Goal: Task Accomplishment & Management: Complete application form

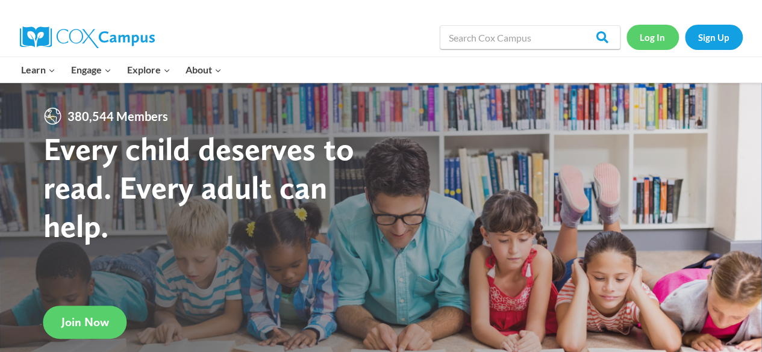
click at [651, 31] on link "Log In" at bounding box center [652, 37] width 52 height 25
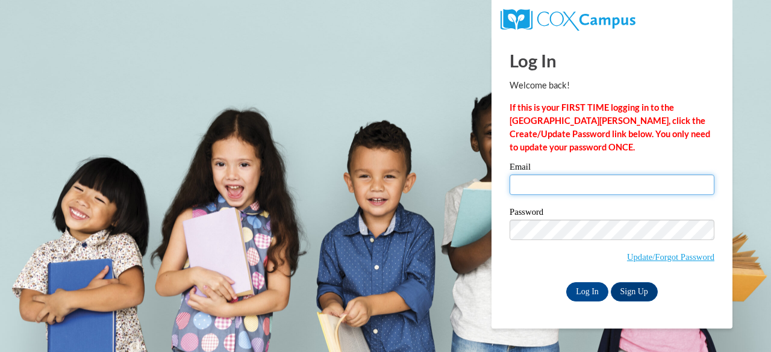
type input "hailey.l.polk@langston.edu"
click at [531, 179] on input "hailey.l.polk@langston.edu" at bounding box center [611, 185] width 205 height 20
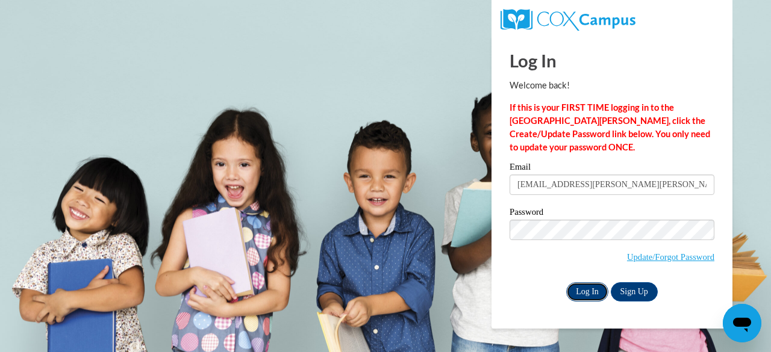
click at [585, 292] on input "Log In" at bounding box center [587, 291] width 42 height 19
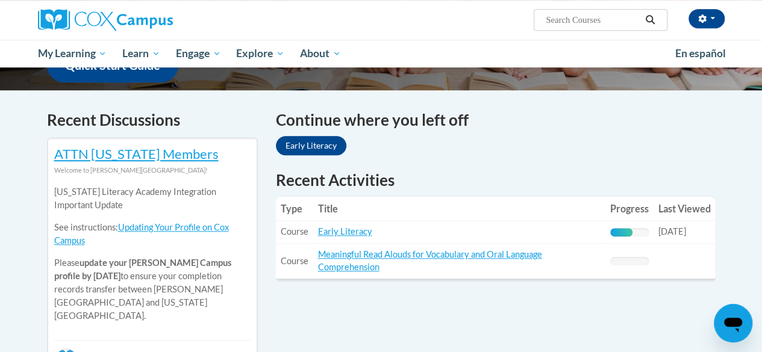
scroll to position [350, 0]
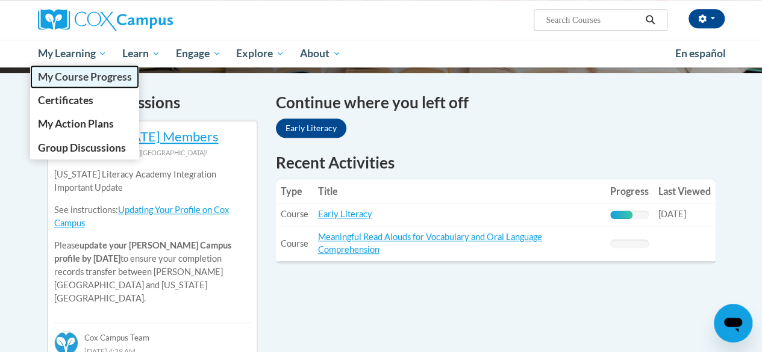
click at [82, 73] on span "My Course Progress" at bounding box center [84, 76] width 94 height 13
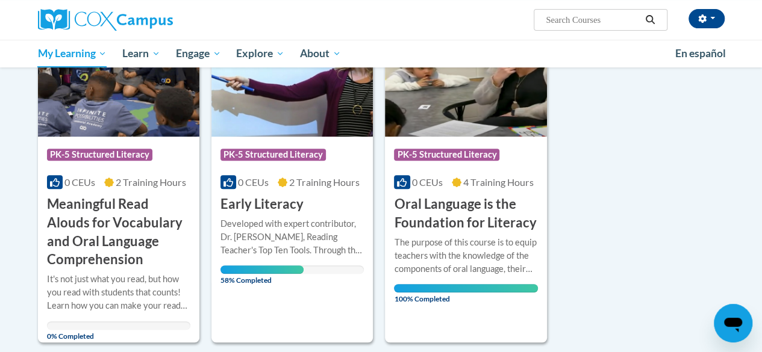
scroll to position [202, 0]
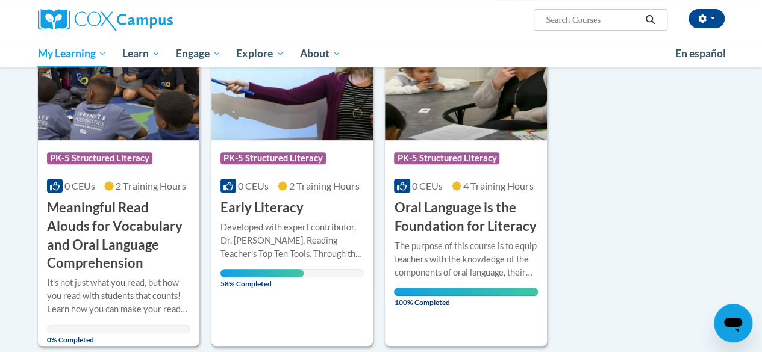
click at [278, 187] on icon at bounding box center [283, 186] width 10 height 10
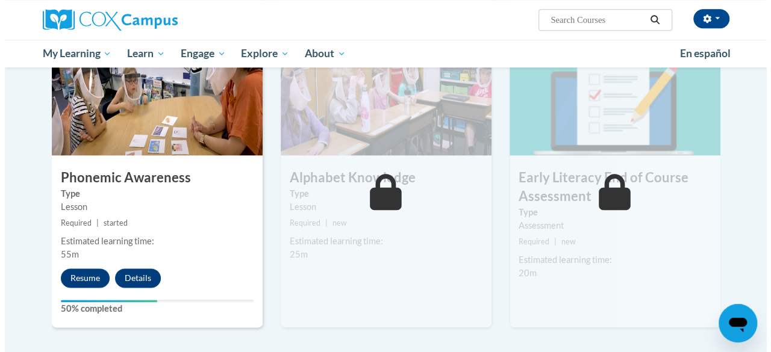
scroll to position [610, 0]
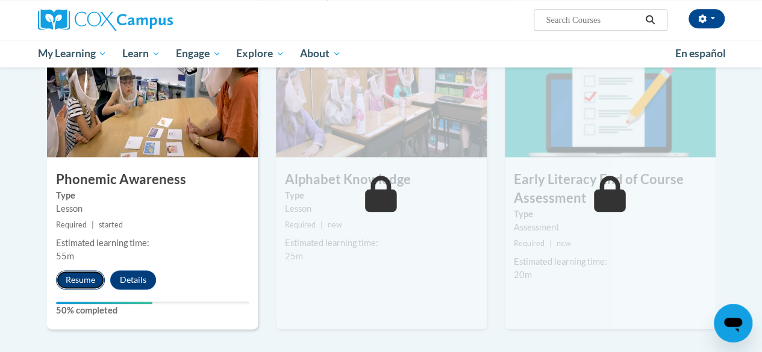
click at [74, 272] on button "Resume" at bounding box center [80, 279] width 49 height 19
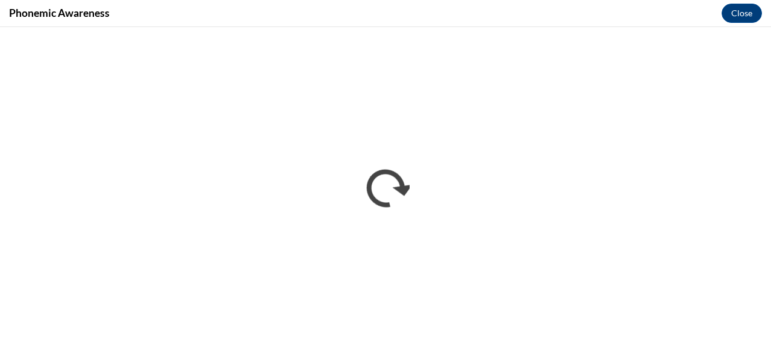
scroll to position [0, 0]
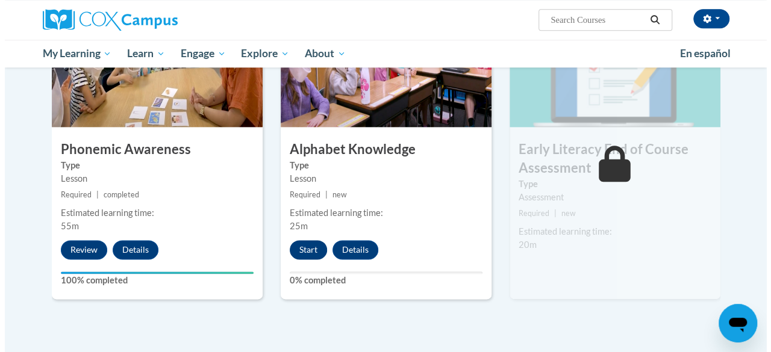
scroll to position [631, 0]
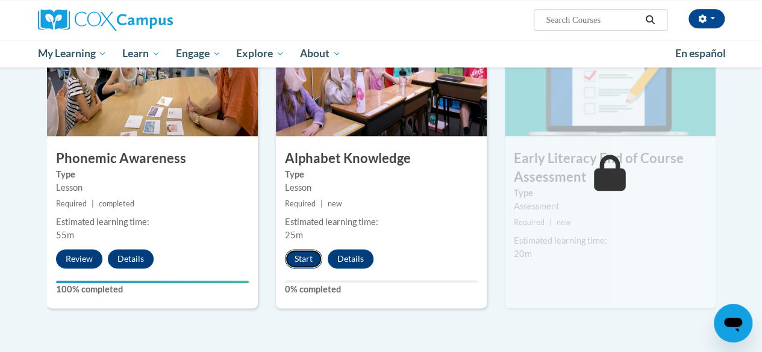
click at [308, 251] on button "Start" at bounding box center [303, 258] width 37 height 19
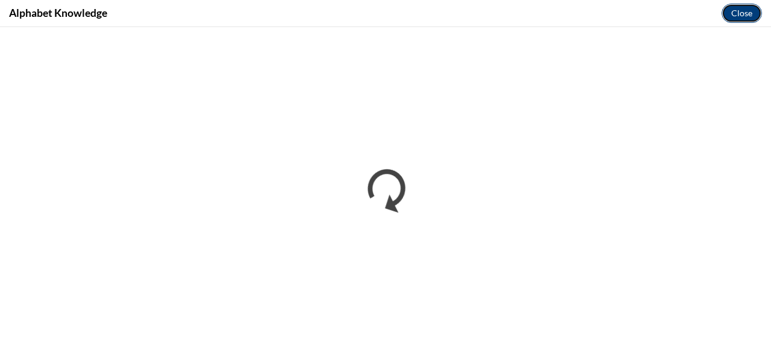
click at [739, 14] on button "Close" at bounding box center [741, 13] width 40 height 19
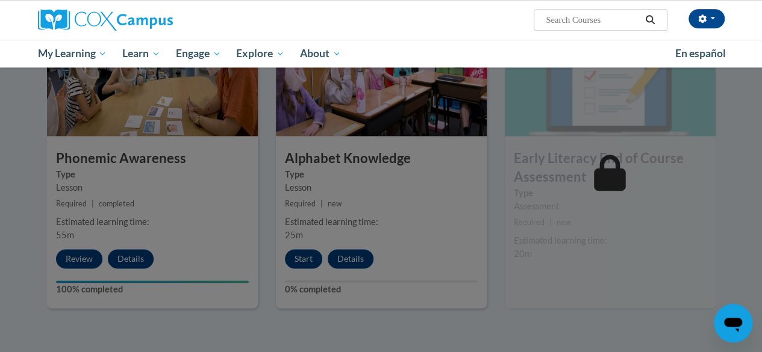
click at [552, 137] on div at bounding box center [381, 176] width 762 height 352
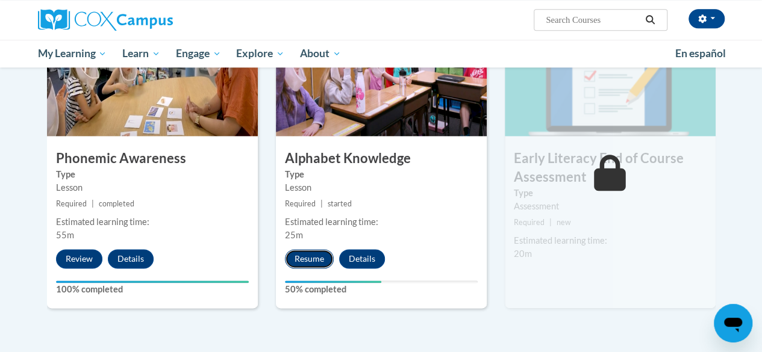
click at [306, 251] on button "Resume" at bounding box center [309, 258] width 49 height 19
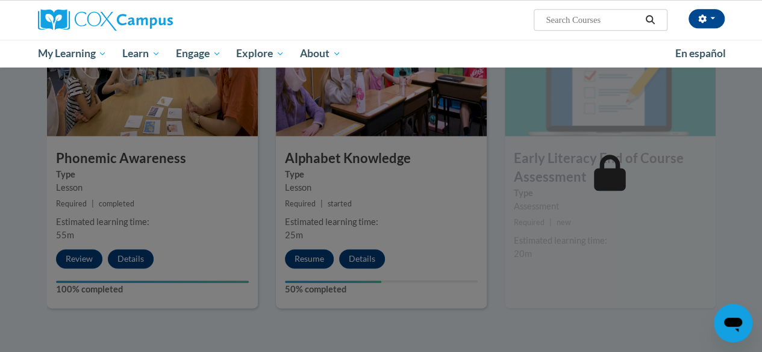
click at [554, 138] on div at bounding box center [381, 176] width 762 height 352
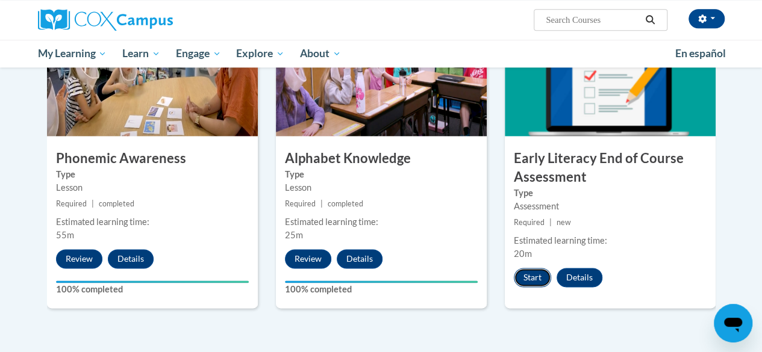
click at [532, 278] on button "Start" at bounding box center [531, 277] width 37 height 19
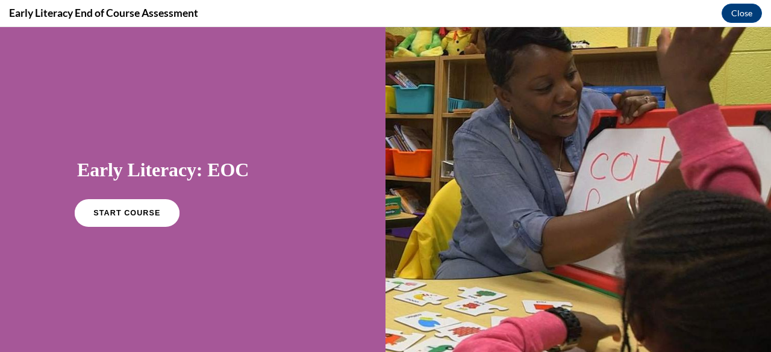
click at [144, 215] on span "START COURSE" at bounding box center [126, 213] width 67 height 9
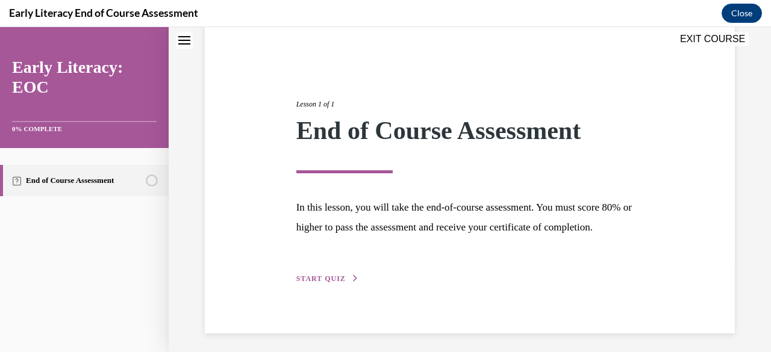
scroll to position [120, 0]
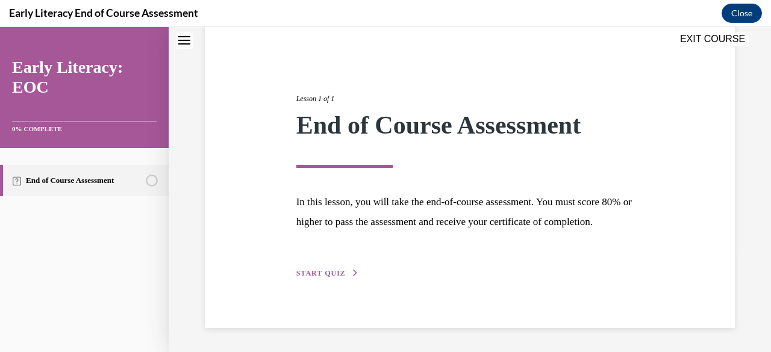
click at [335, 278] on span "START QUIZ" at bounding box center [320, 273] width 49 height 8
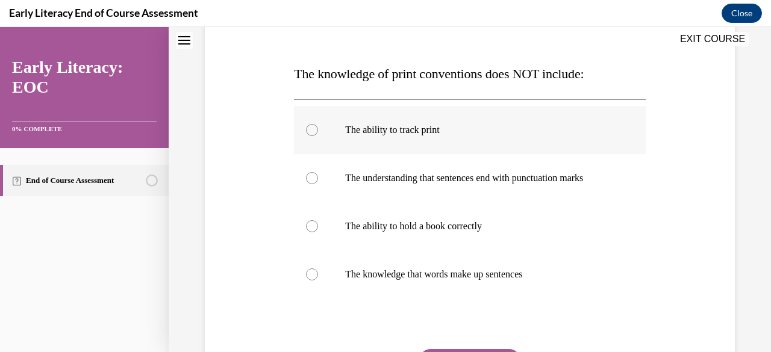
scroll to position [170, 0]
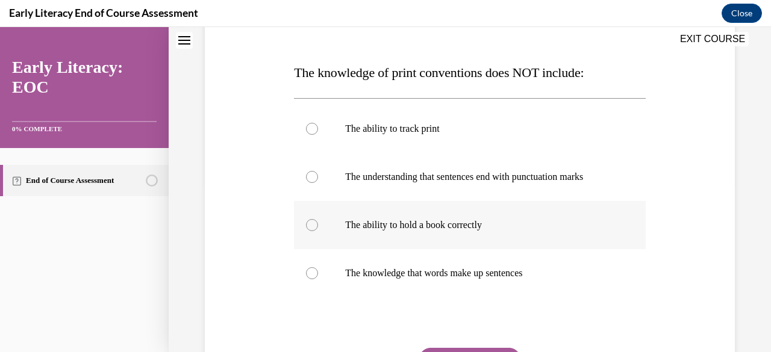
click at [421, 219] on p "The ability to hold a book correctly" at bounding box center [480, 225] width 270 height 12
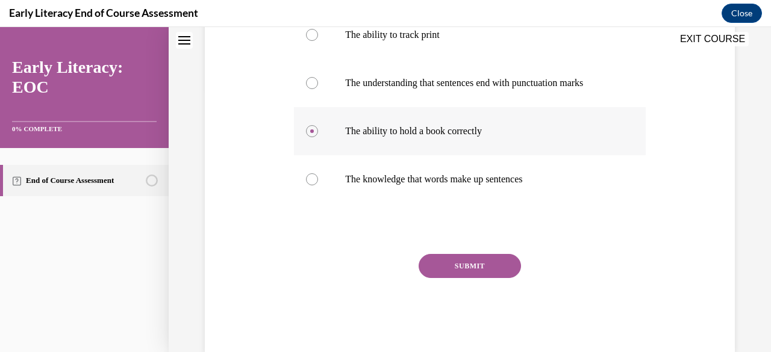
scroll to position [278, 0]
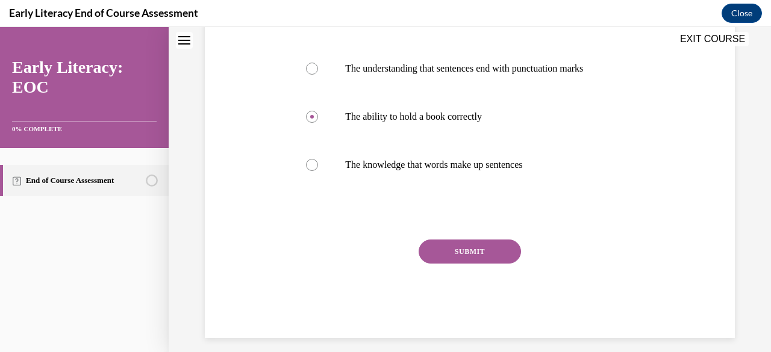
click at [436, 247] on button "SUBMIT" at bounding box center [469, 252] width 102 height 24
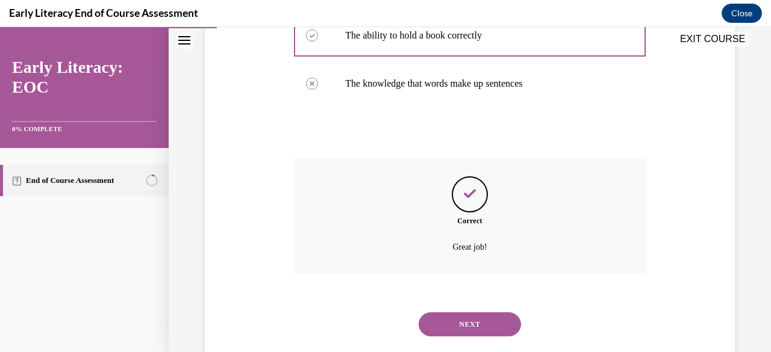
scroll to position [385, 0]
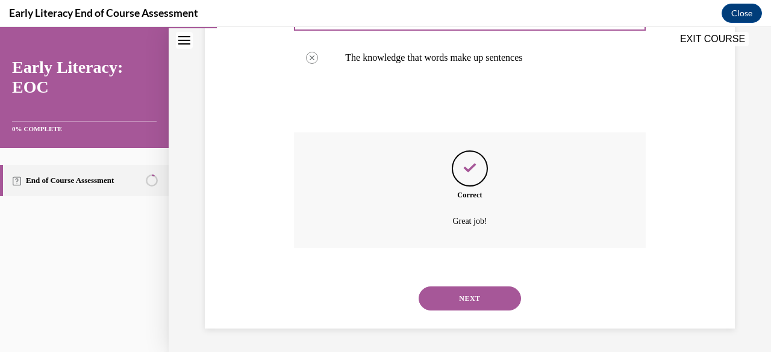
click at [441, 292] on button "NEXT" at bounding box center [469, 299] width 102 height 24
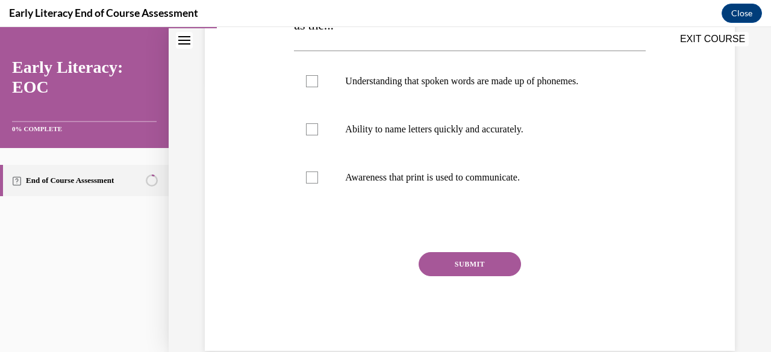
scroll to position [293, 0]
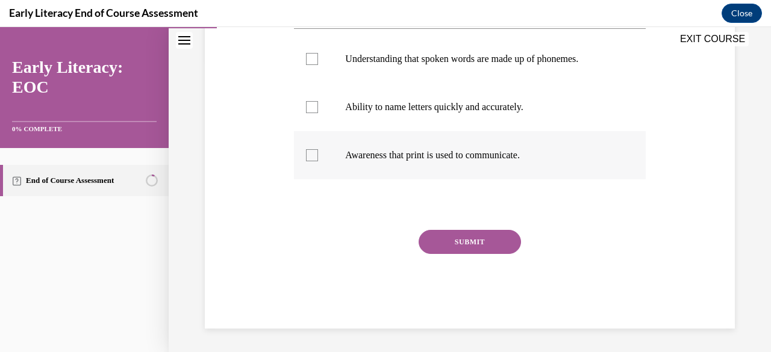
click at [486, 152] on p "Awareness that print is used to communicate." at bounding box center [480, 155] width 270 height 12
drag, startPoint x: 486, startPoint y: 152, endPoint x: 470, endPoint y: 233, distance: 82.2
click at [470, 233] on div "Question 02/12 Print awareness is the awareness of how print works. It includes…" at bounding box center [469, 102] width 351 height 454
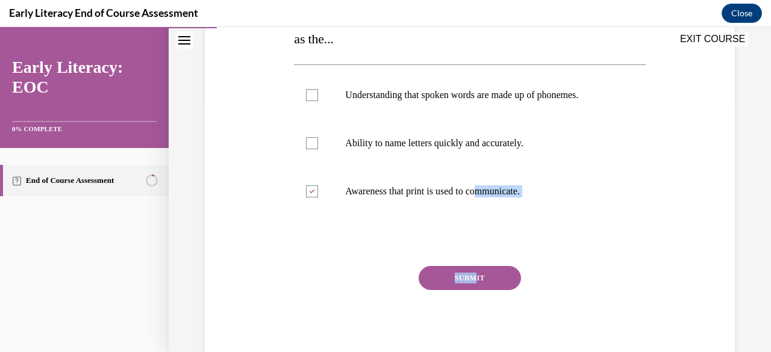
click at [486, 278] on button "SUBMIT" at bounding box center [469, 278] width 102 height 24
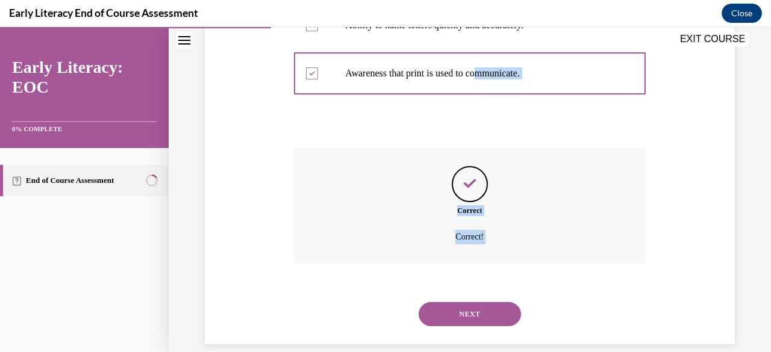
scroll to position [390, 0]
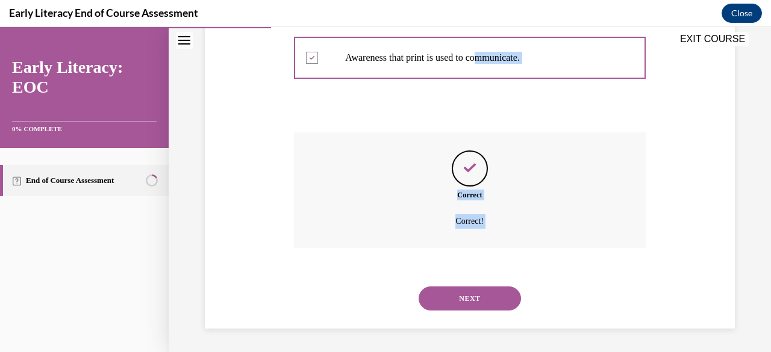
click at [475, 302] on button "NEXT" at bounding box center [469, 299] width 102 height 24
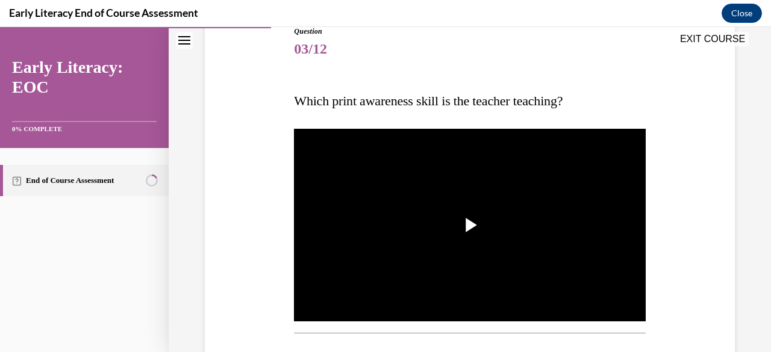
scroll to position [190, 0]
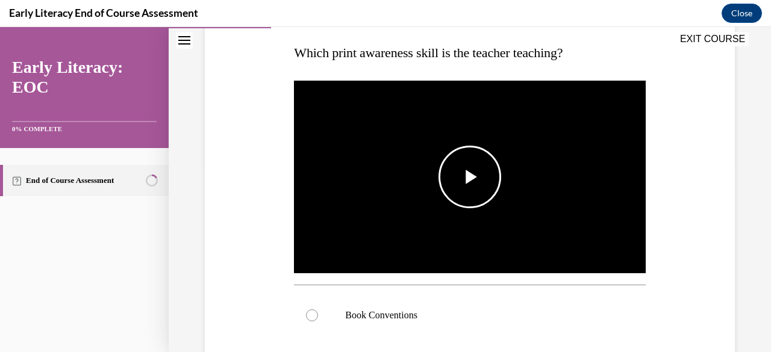
click at [470, 177] on span "Video player" at bounding box center [470, 177] width 0 height 0
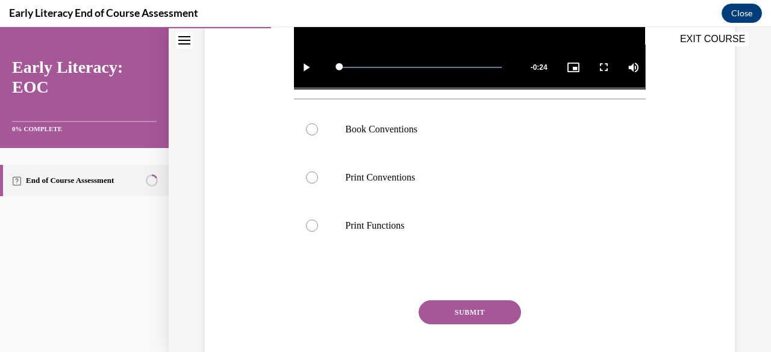
scroll to position [382, 0]
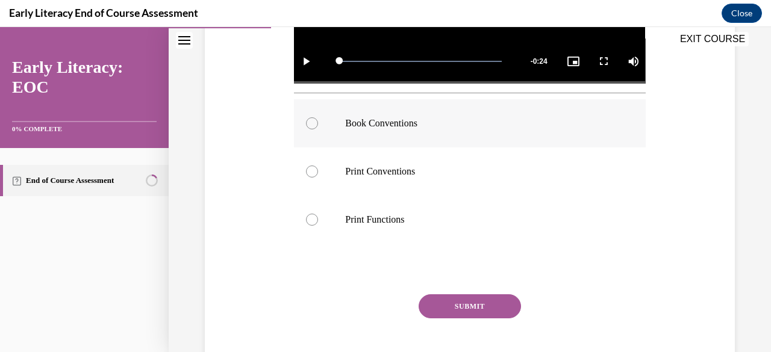
click at [366, 107] on div at bounding box center [469, 123] width 351 height 48
click at [435, 303] on button "SUBMIT" at bounding box center [469, 306] width 102 height 24
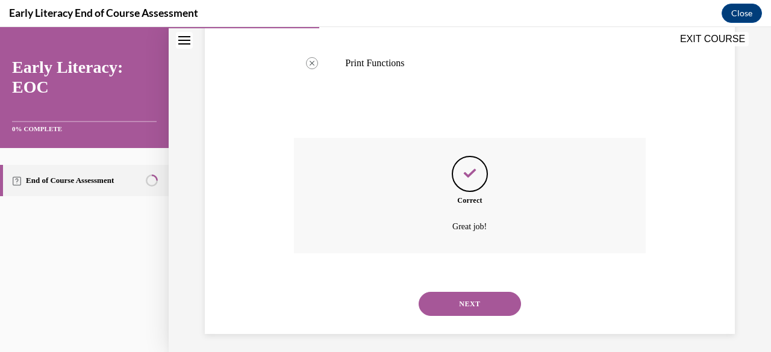
scroll to position [540, 0]
click at [435, 302] on button "NEXT" at bounding box center [469, 302] width 102 height 24
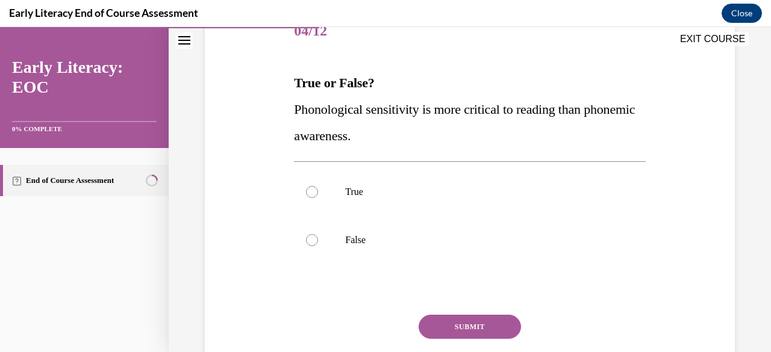
scroll to position [163, 0]
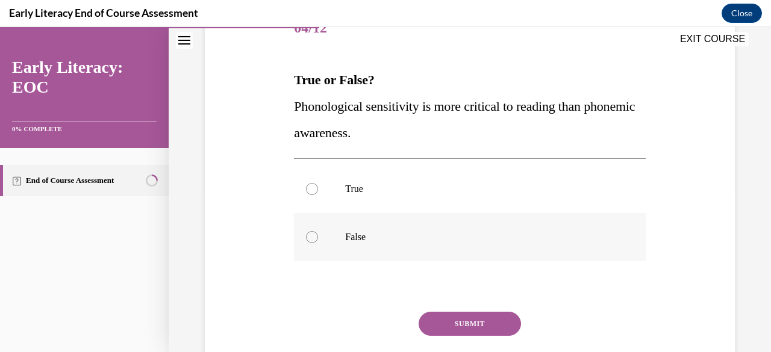
click at [315, 237] on div at bounding box center [312, 237] width 12 height 12
click at [440, 325] on button "SUBMIT" at bounding box center [469, 324] width 102 height 24
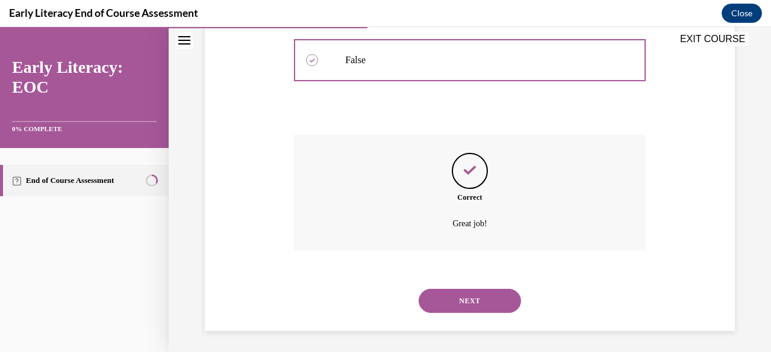
scroll to position [342, 0]
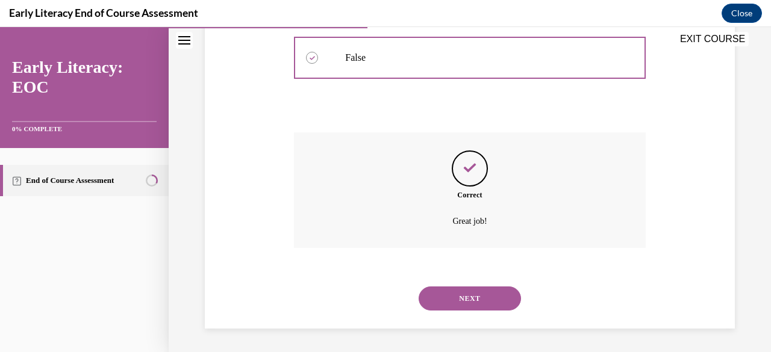
click at [461, 303] on button "NEXT" at bounding box center [469, 299] width 102 height 24
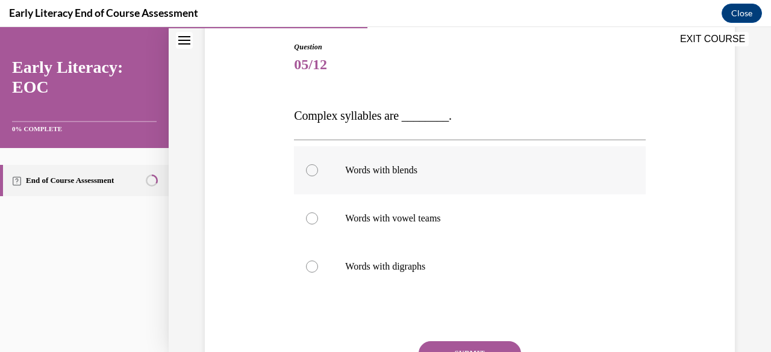
scroll to position [143, 0]
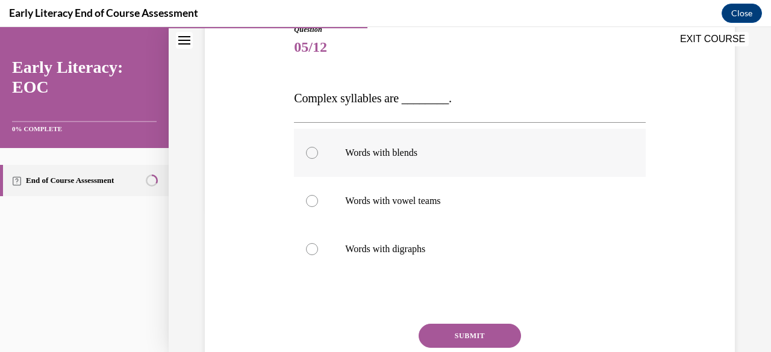
click at [408, 150] on p "Words with blends" at bounding box center [480, 153] width 270 height 12
click at [444, 327] on button "SUBMIT" at bounding box center [469, 336] width 102 height 24
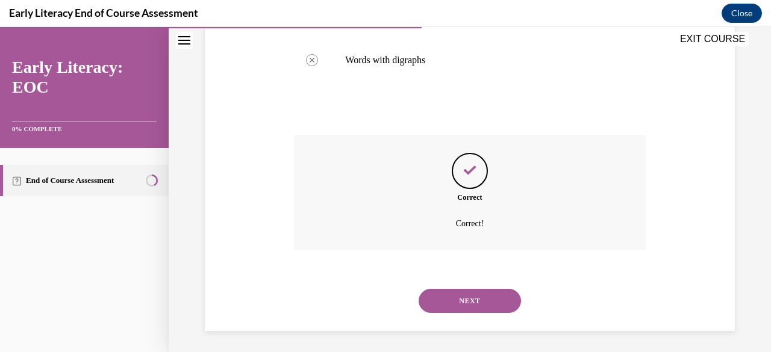
scroll to position [335, 0]
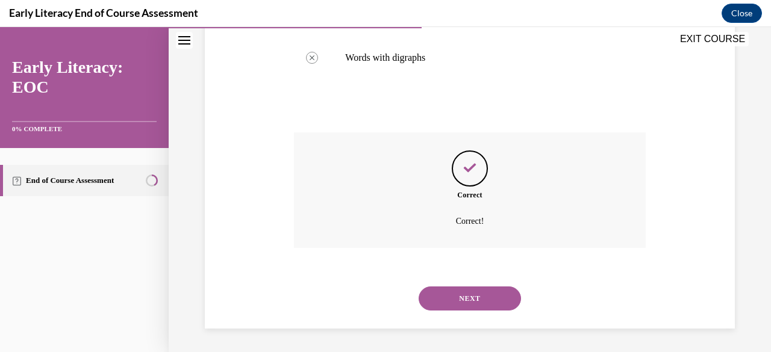
click at [448, 297] on button "NEXT" at bounding box center [469, 299] width 102 height 24
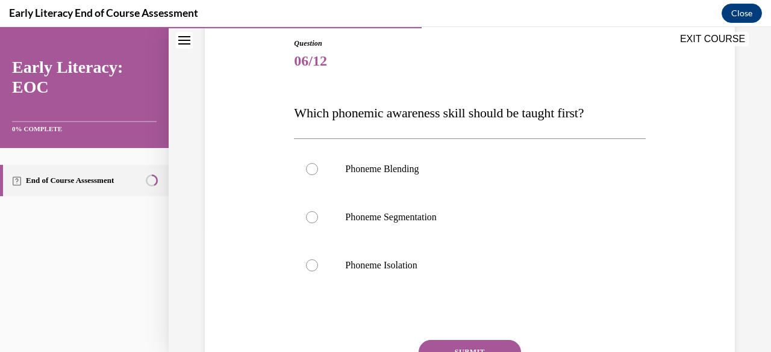
scroll to position [132, 0]
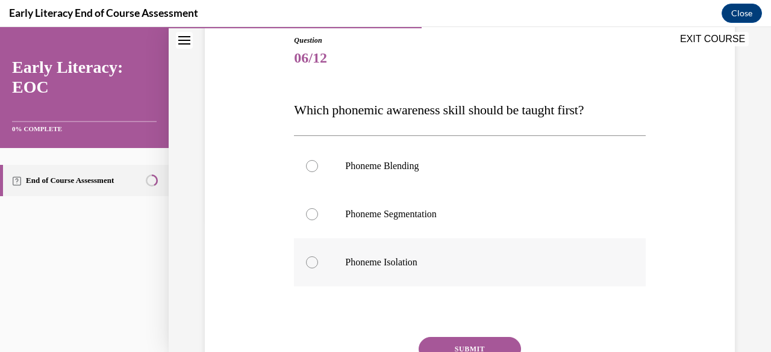
click at [371, 275] on div at bounding box center [469, 262] width 351 height 48
click at [458, 343] on button "SUBMIT" at bounding box center [469, 349] width 102 height 24
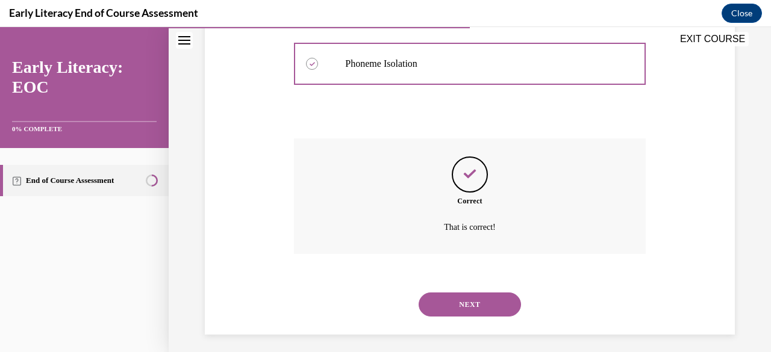
scroll to position [337, 0]
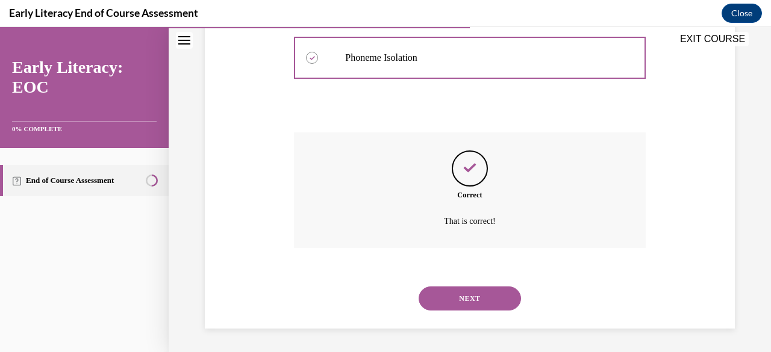
click at [450, 303] on button "NEXT" at bounding box center [469, 299] width 102 height 24
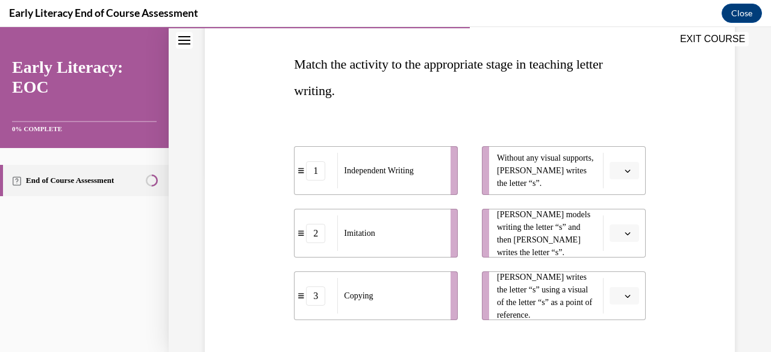
scroll to position [181, 0]
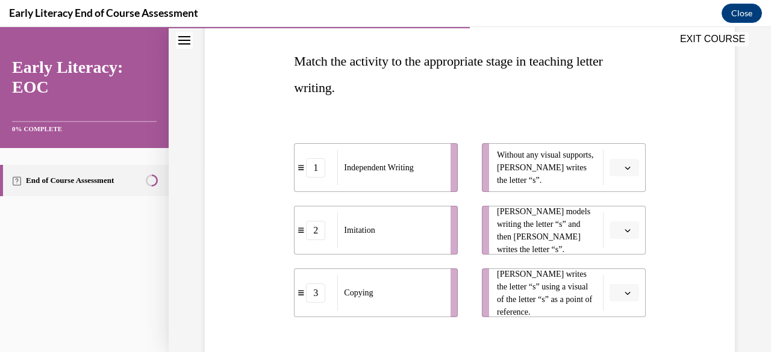
drag, startPoint x: 383, startPoint y: 238, endPoint x: 513, endPoint y: 235, distance: 130.1
drag, startPoint x: 513, startPoint y: 235, endPoint x: 489, endPoint y: 233, distance: 23.5
click at [489, 233] on li "[PERSON_NAME] models writing the letter “s” and then [PERSON_NAME] writes the l…" at bounding box center [564, 230] width 164 height 49
drag, startPoint x: 501, startPoint y: 231, endPoint x: 465, endPoint y: 222, distance: 37.4
click at [470, 222] on ul "Without any visual supports, [PERSON_NAME] writes the letter “s”. [PERSON_NAME]…" at bounding box center [558, 230] width 176 height 174
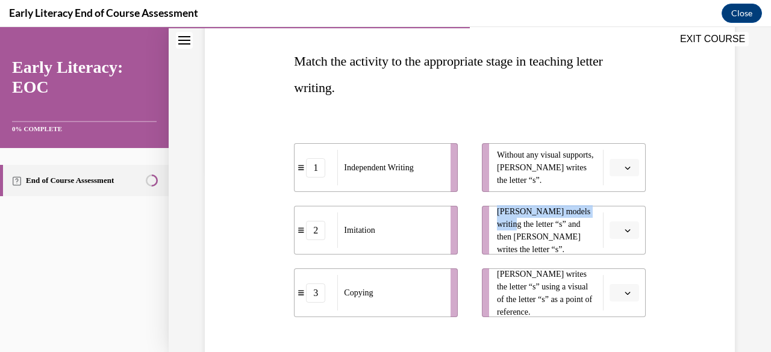
click at [624, 231] on icon "button" at bounding box center [627, 231] width 6 height 6
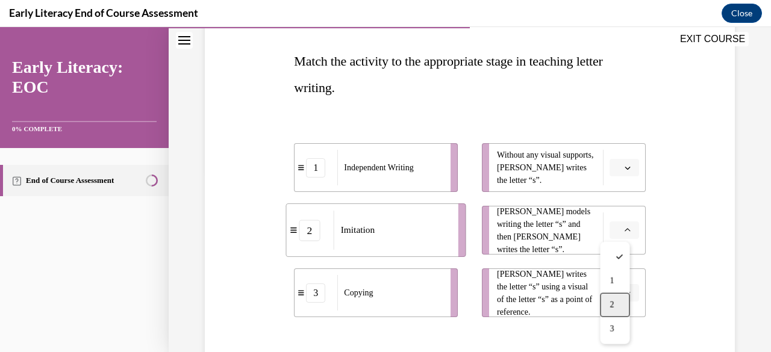
click at [610, 302] on span "2" at bounding box center [611, 305] width 4 height 10
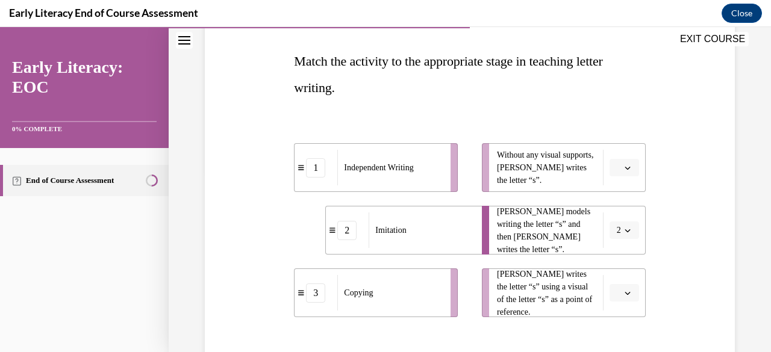
click at [621, 300] on button "button" at bounding box center [623, 293] width 29 height 18
click at [615, 269] on div "3" at bounding box center [614, 266] width 29 height 24
click at [618, 174] on button "button" at bounding box center [623, 168] width 29 height 18
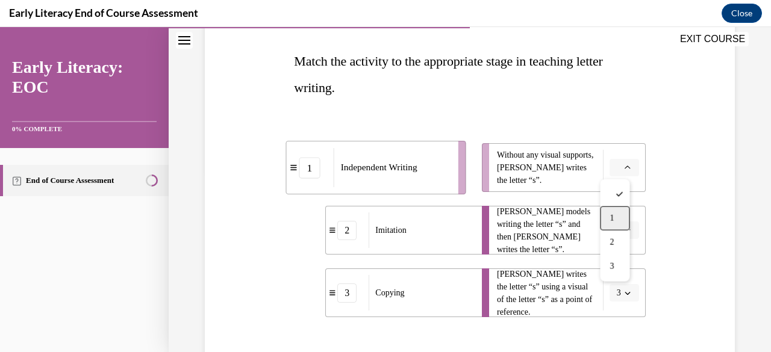
click at [616, 216] on div "1" at bounding box center [614, 218] width 29 height 24
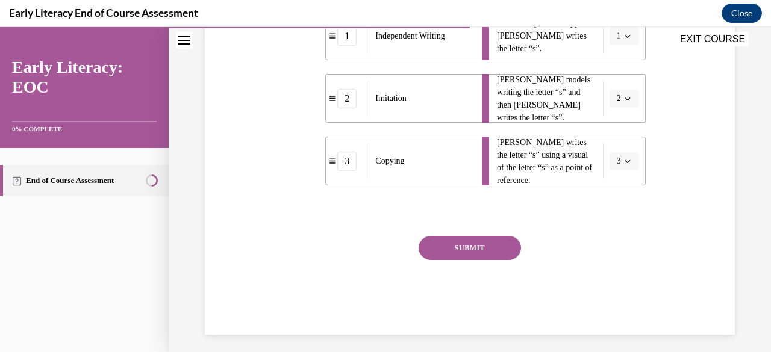
scroll to position [319, 0]
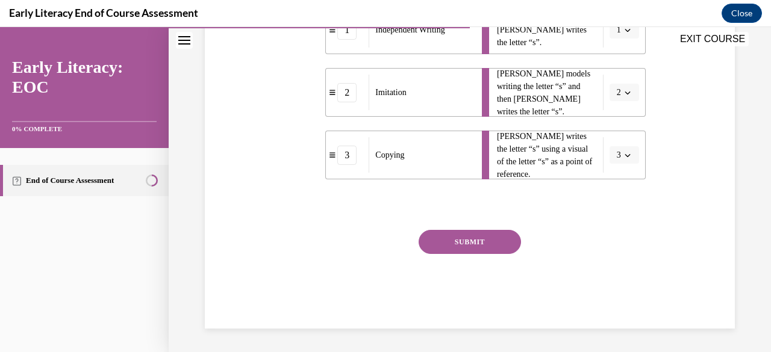
click at [487, 242] on button "SUBMIT" at bounding box center [469, 242] width 102 height 24
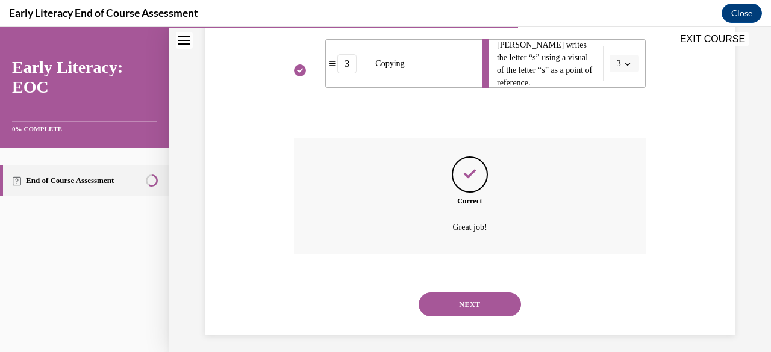
scroll to position [417, 0]
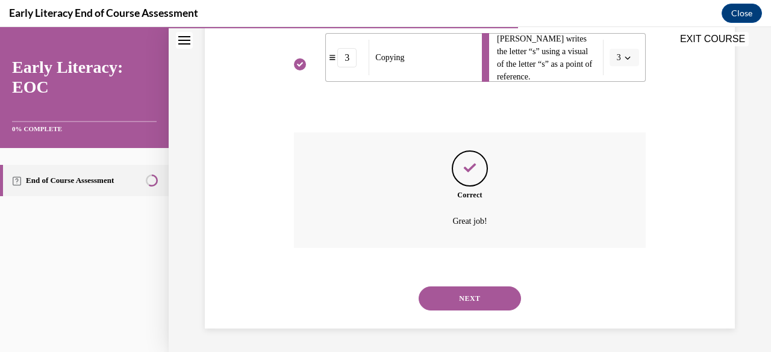
click at [454, 291] on button "NEXT" at bounding box center [469, 299] width 102 height 24
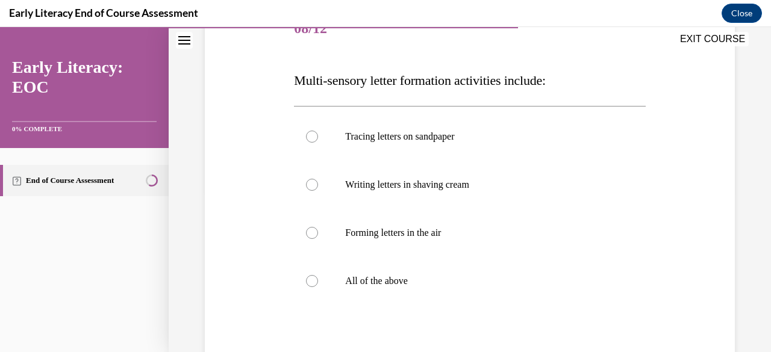
scroll to position [172, 0]
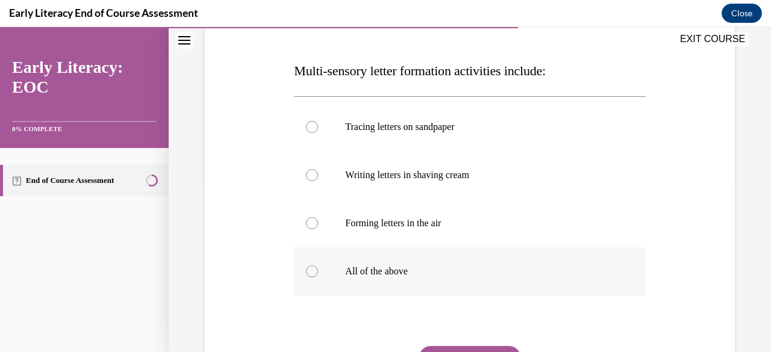
click at [378, 269] on p "All of the above" at bounding box center [480, 271] width 270 height 12
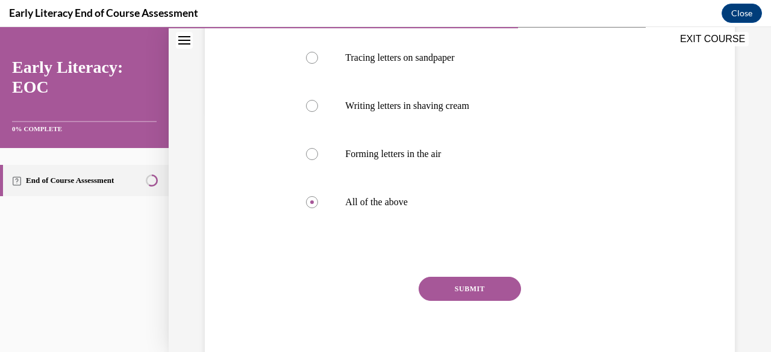
click at [448, 294] on button "SUBMIT" at bounding box center [469, 289] width 102 height 24
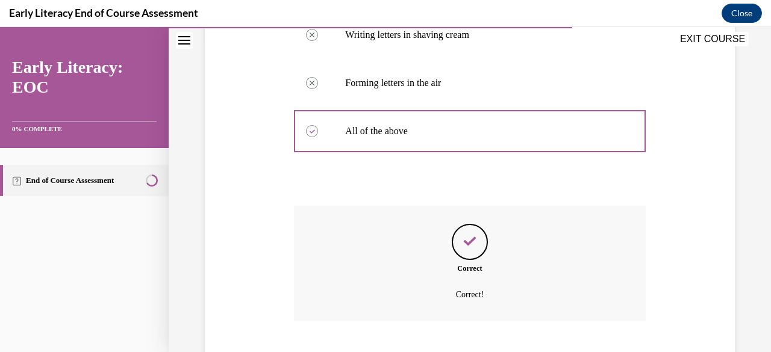
scroll to position [385, 0]
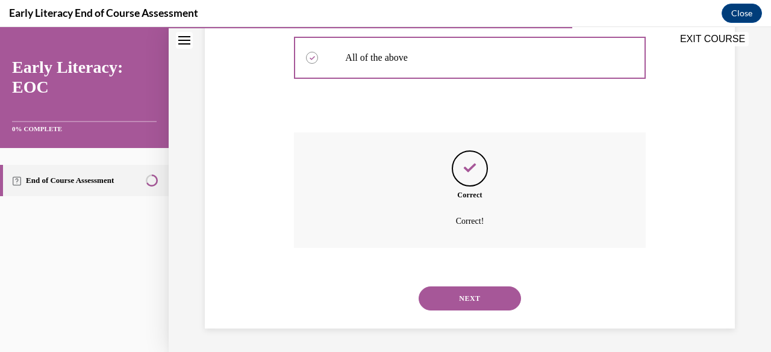
click at [451, 299] on button "NEXT" at bounding box center [469, 299] width 102 height 24
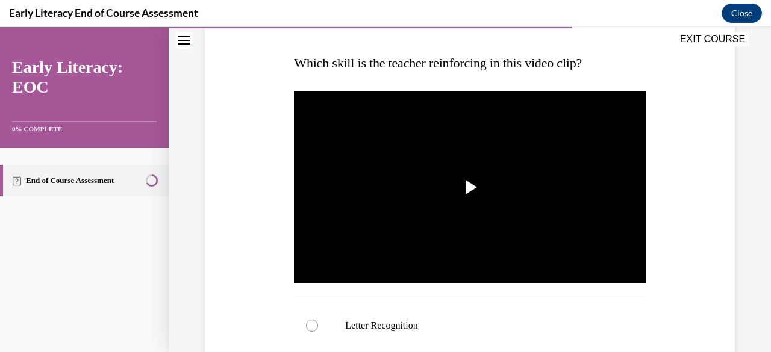
scroll to position [193, 0]
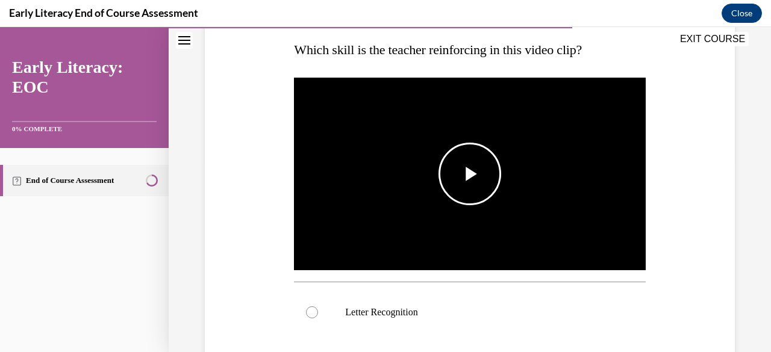
click at [470, 174] on span "Video player" at bounding box center [470, 174] width 0 height 0
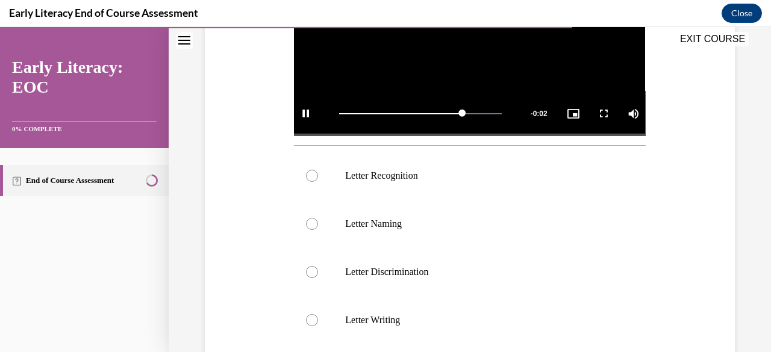
scroll to position [335, 0]
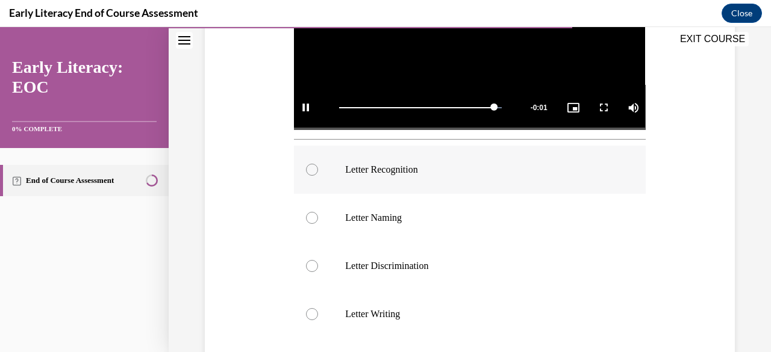
click at [405, 166] on p "Letter Recognition" at bounding box center [480, 170] width 270 height 12
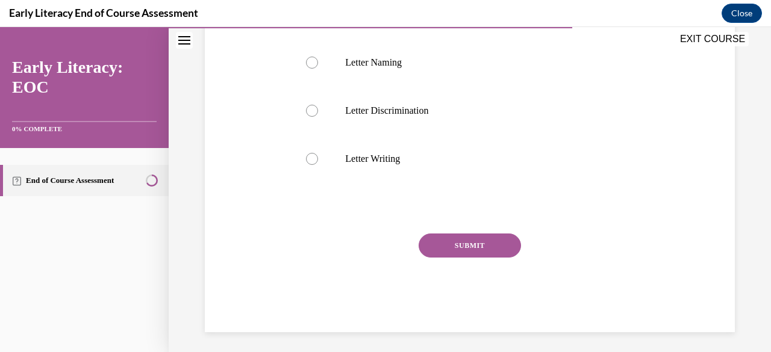
click at [466, 240] on button "SUBMIT" at bounding box center [469, 246] width 102 height 24
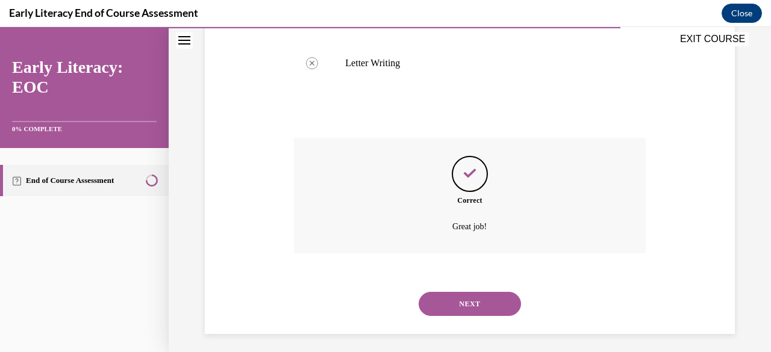
scroll to position [588, 0]
click at [440, 303] on button "NEXT" at bounding box center [469, 302] width 102 height 24
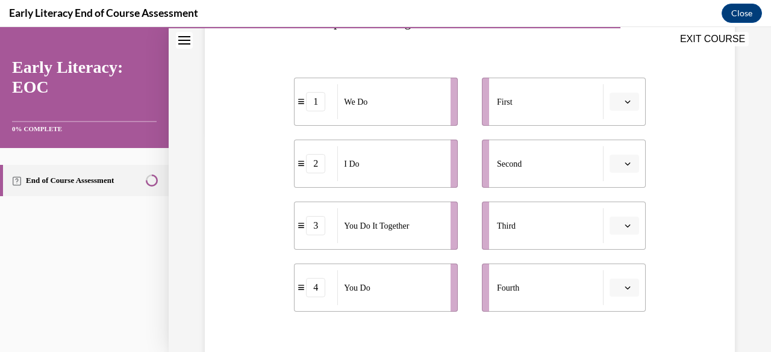
scroll to position [221, 0]
click at [622, 93] on button "button" at bounding box center [623, 101] width 29 height 18
click at [616, 157] on div "1" at bounding box center [614, 152] width 29 height 24
click at [624, 103] on icon "button" at bounding box center [627, 101] width 6 height 6
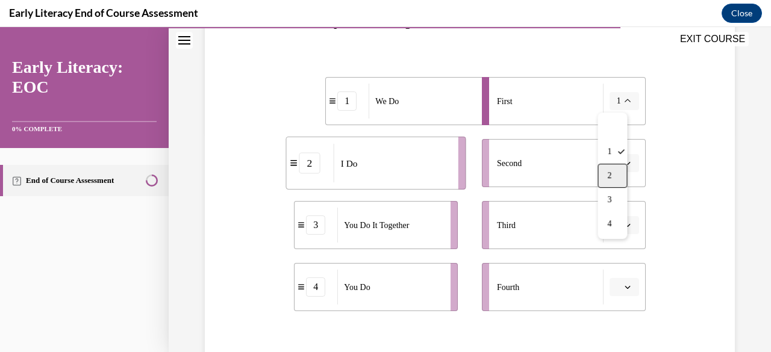
click at [614, 177] on div "2" at bounding box center [611, 176] width 29 height 24
click at [621, 172] on li "Second" at bounding box center [564, 163] width 164 height 48
click at [623, 164] on span "button" at bounding box center [627, 163] width 8 height 8
click at [610, 208] on div "1" at bounding box center [614, 214] width 29 height 24
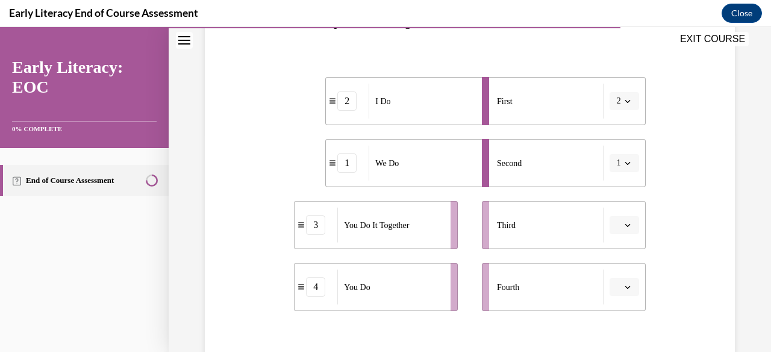
click at [623, 286] on span "button" at bounding box center [627, 287] width 8 height 8
click at [622, 237] on div "3" at bounding box center [614, 236] width 29 height 24
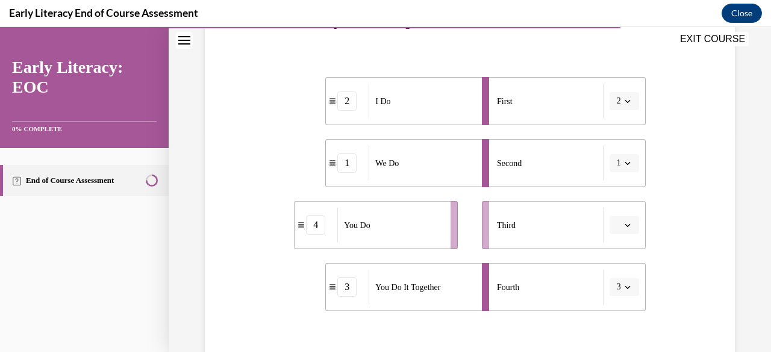
click at [624, 225] on icon "button" at bounding box center [627, 225] width 6 height 6
click at [613, 197] on span "4" at bounding box center [611, 198] width 4 height 10
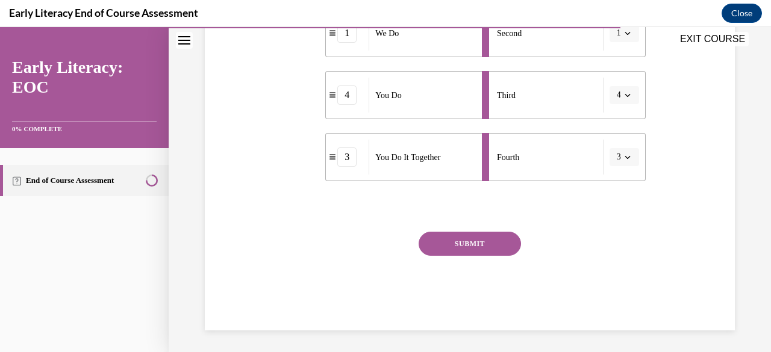
click at [477, 238] on button "SUBMIT" at bounding box center [469, 244] width 102 height 24
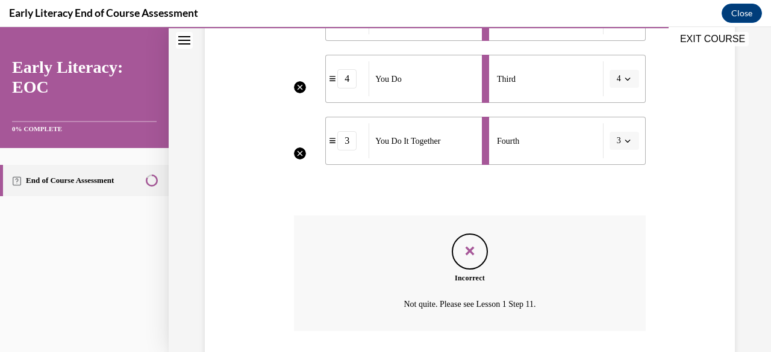
scroll to position [450, 0]
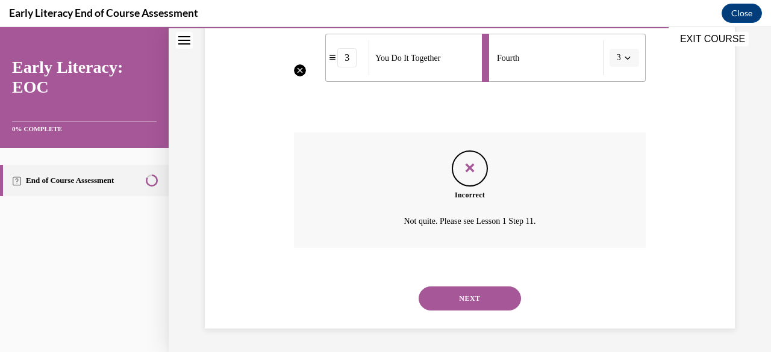
click at [454, 298] on button "NEXT" at bounding box center [469, 299] width 102 height 24
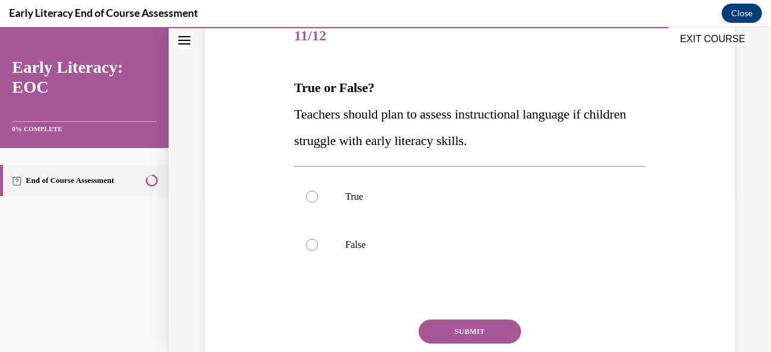
scroll to position [178, 0]
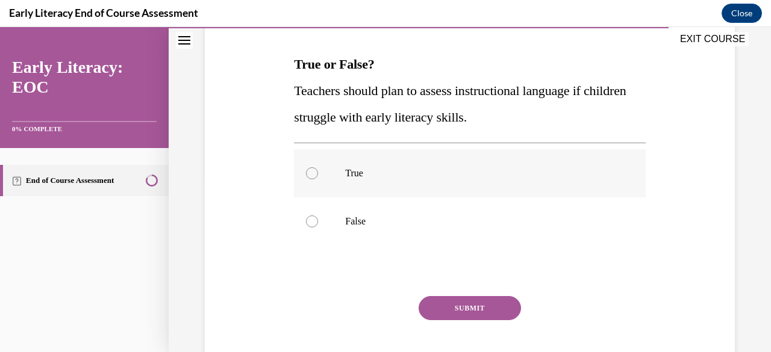
click at [311, 175] on div at bounding box center [312, 173] width 12 height 12
click at [424, 308] on button "SUBMIT" at bounding box center [469, 308] width 102 height 24
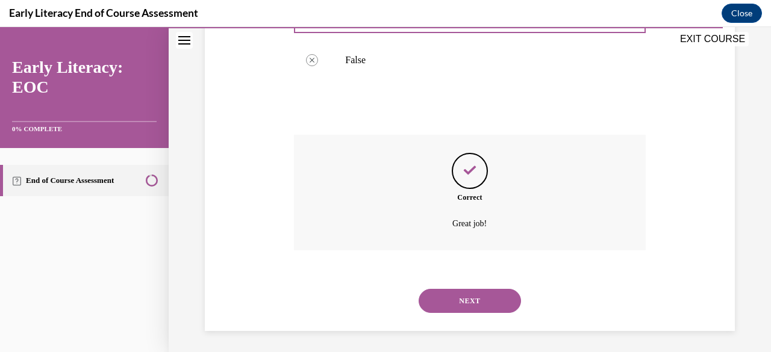
scroll to position [342, 0]
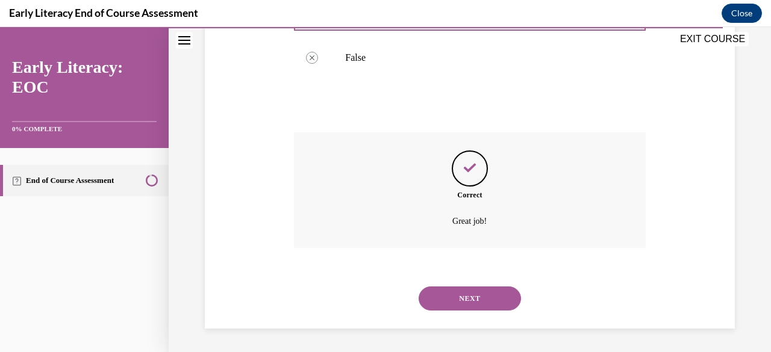
click at [456, 304] on button "NEXT" at bounding box center [469, 299] width 102 height 24
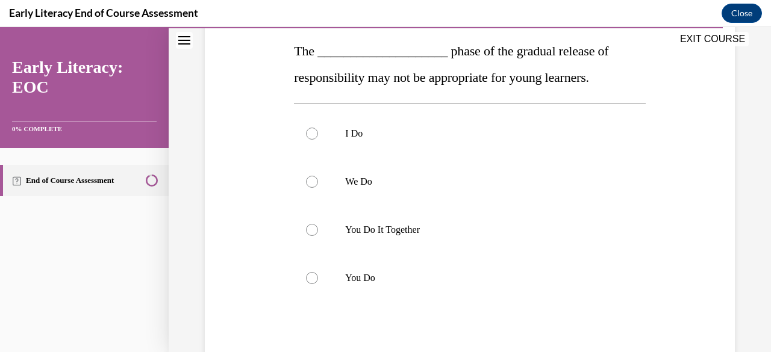
scroll to position [185, 0]
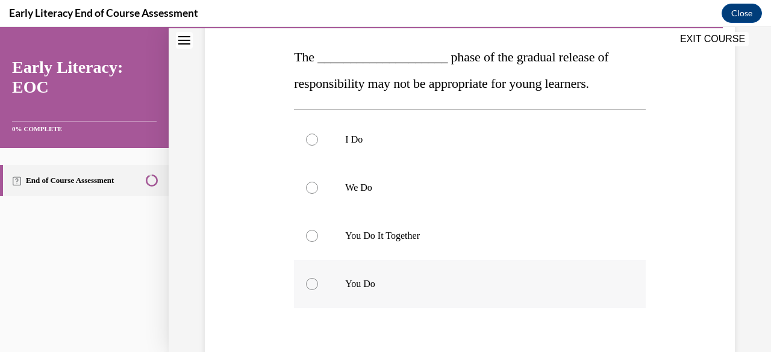
click at [394, 261] on div at bounding box center [469, 284] width 351 height 48
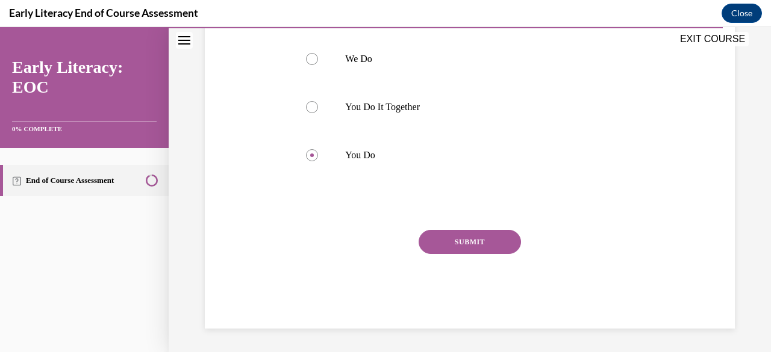
click at [424, 249] on button "SUBMIT" at bounding box center [469, 242] width 102 height 24
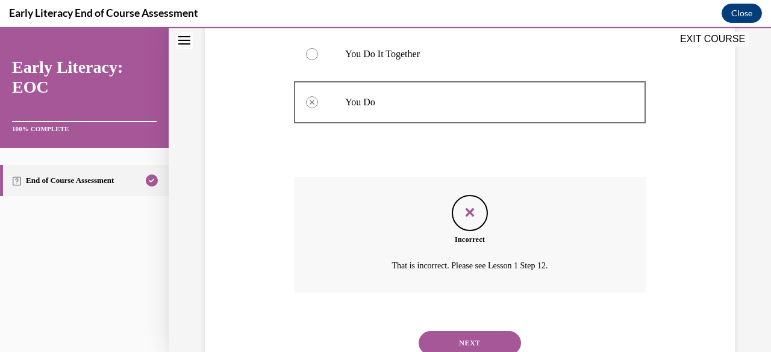
scroll to position [396, 0]
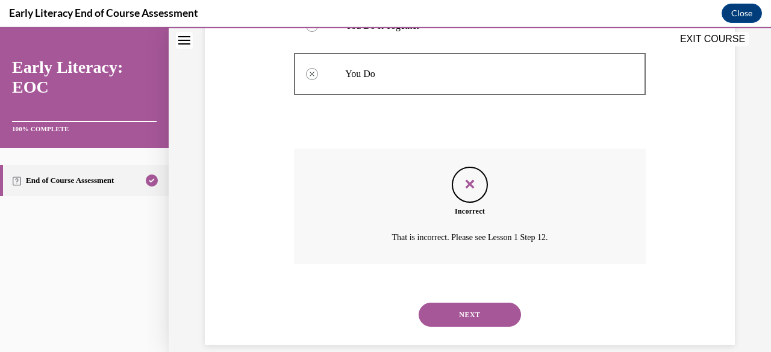
click at [450, 319] on button "NEXT" at bounding box center [469, 315] width 102 height 24
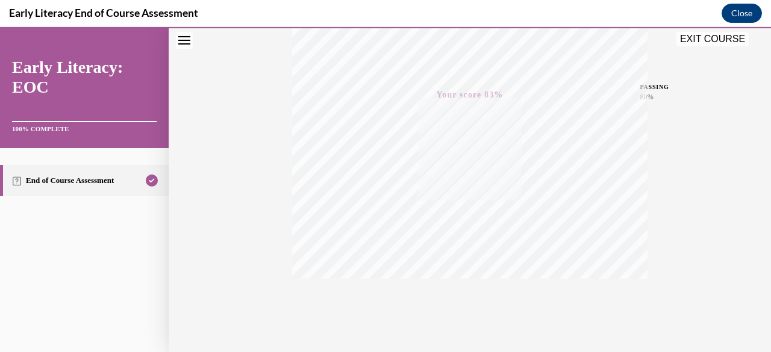
scroll to position [291, 0]
click at [474, 263] on span "TAKE AGAIN" at bounding box center [469, 262] width 43 height 7
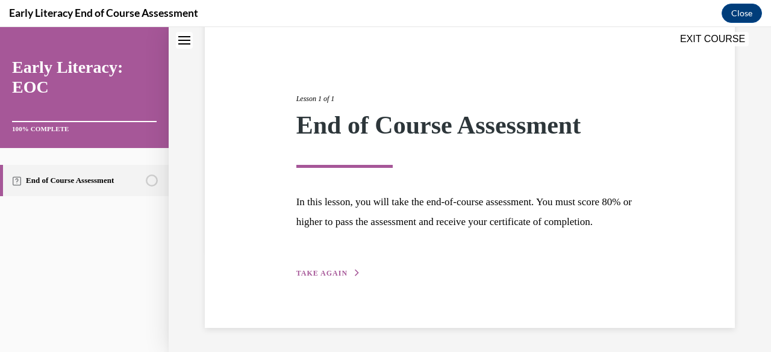
scroll to position [120, 0]
click at [336, 268] on div "Lesson 1 of 1 End of Course Assessment In this lesson, you will take the end-of…" at bounding box center [469, 173] width 365 height 214
click at [335, 278] on span "TAKE AGAIN" at bounding box center [321, 273] width 51 height 8
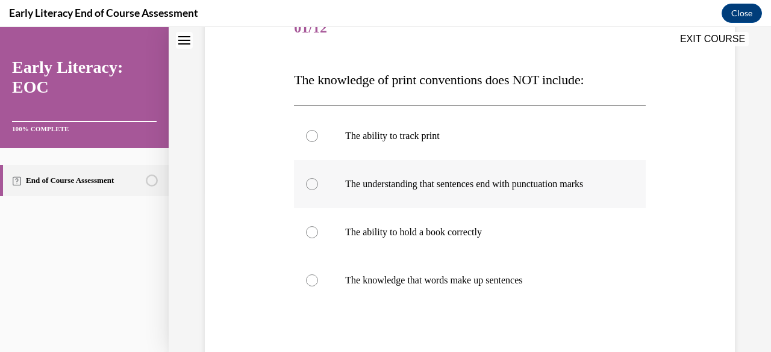
scroll to position [173, 0]
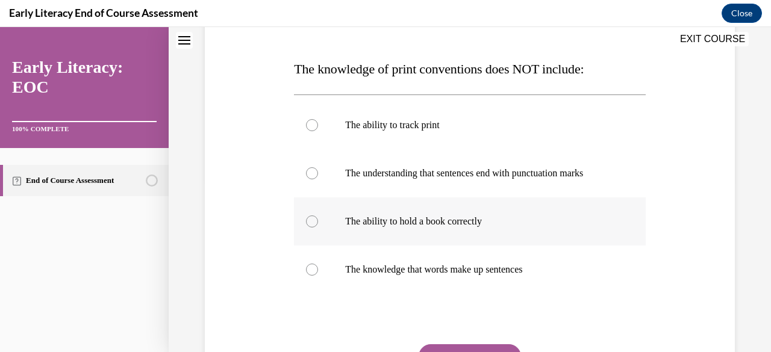
click at [373, 225] on p "The ability to hold a book correctly" at bounding box center [480, 222] width 270 height 12
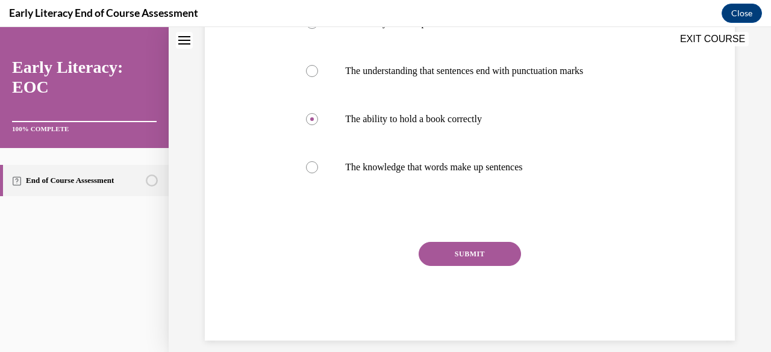
click at [447, 255] on button "SUBMIT" at bounding box center [469, 254] width 102 height 24
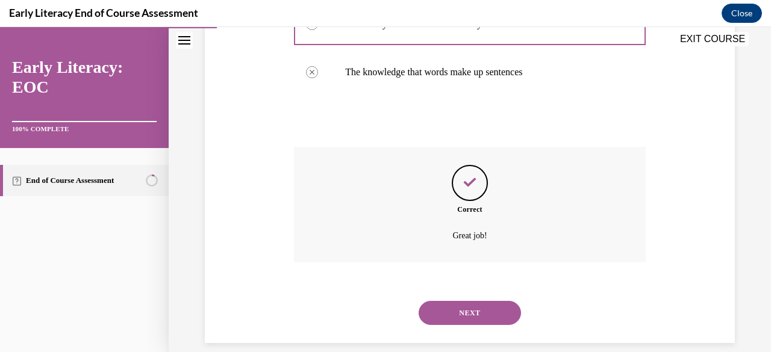
scroll to position [385, 0]
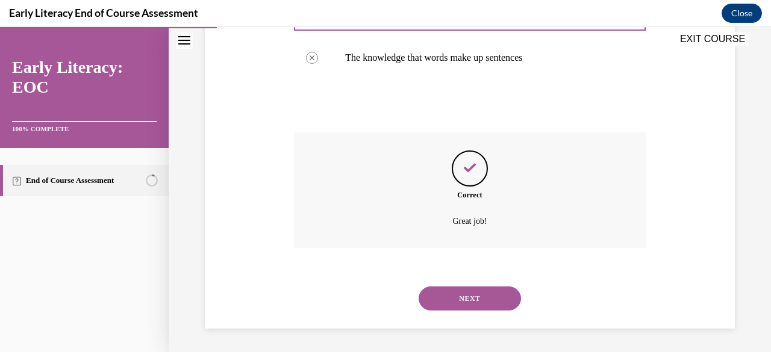
click at [448, 297] on button "NEXT" at bounding box center [469, 299] width 102 height 24
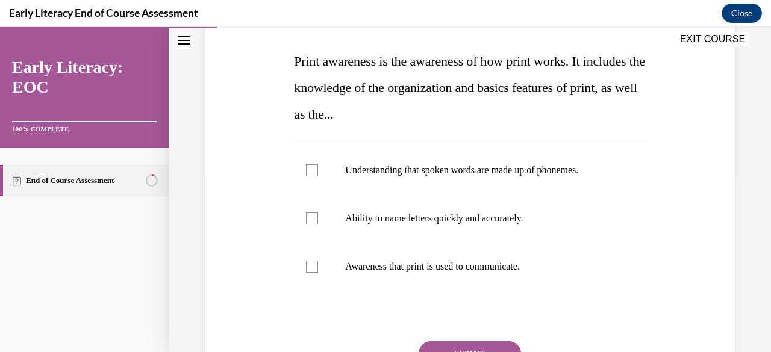
scroll to position [186, 0]
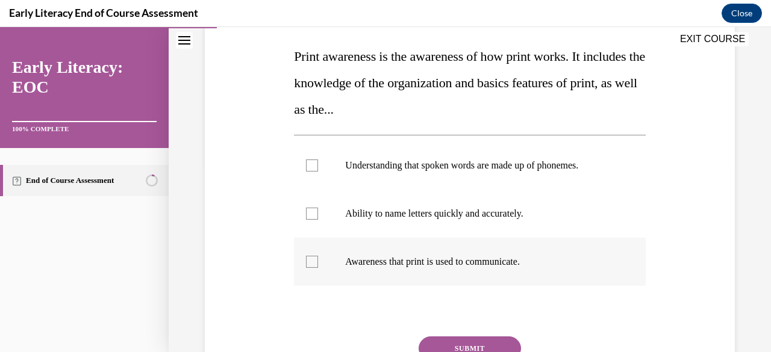
click at [419, 256] on p "Awareness that print is used to communicate." at bounding box center [480, 262] width 270 height 12
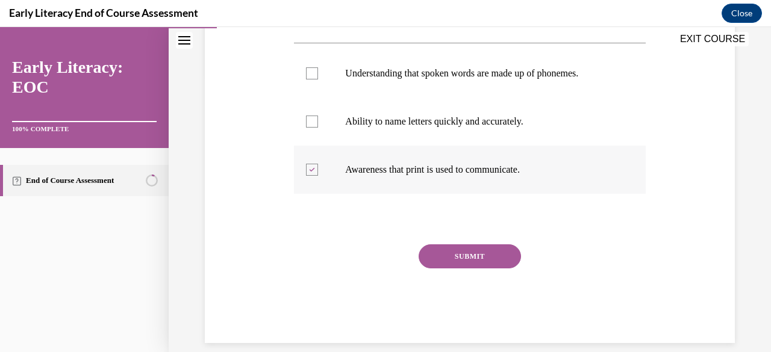
scroll to position [290, 0]
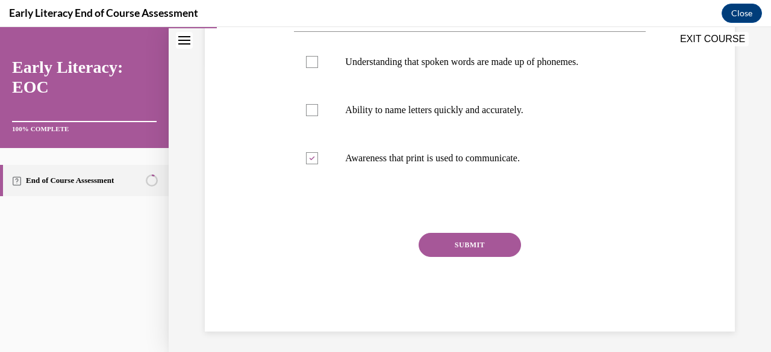
click at [430, 253] on button "SUBMIT" at bounding box center [469, 245] width 102 height 24
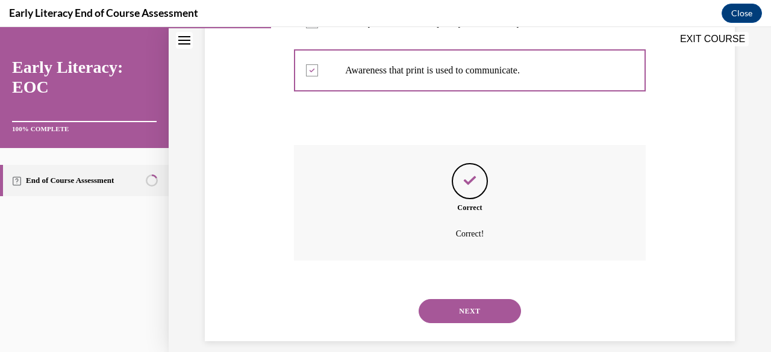
scroll to position [390, 0]
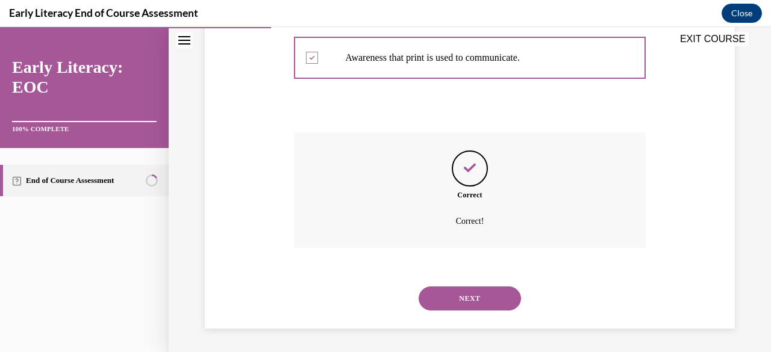
click at [432, 294] on button "NEXT" at bounding box center [469, 299] width 102 height 24
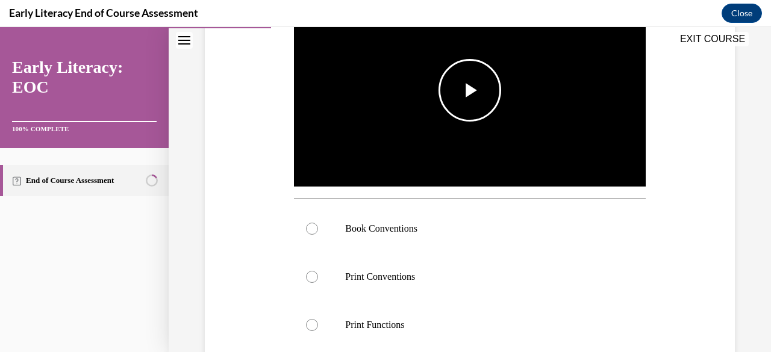
scroll to position [276, 0]
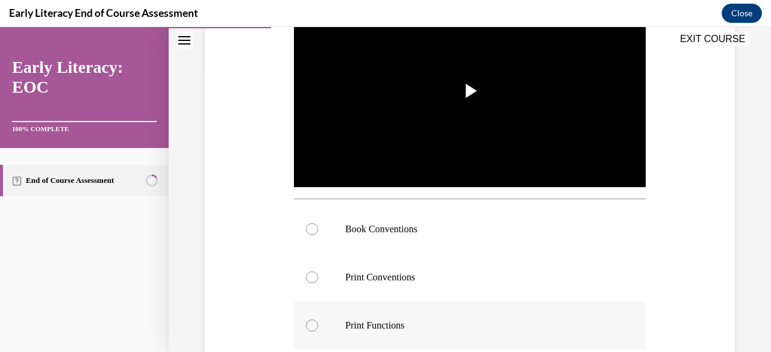
click at [352, 330] on div at bounding box center [469, 326] width 351 height 48
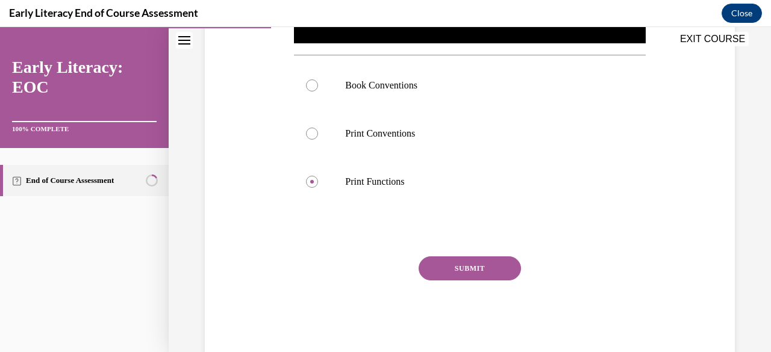
scroll to position [420, 0]
click at [456, 265] on button "SUBMIT" at bounding box center [469, 268] width 102 height 24
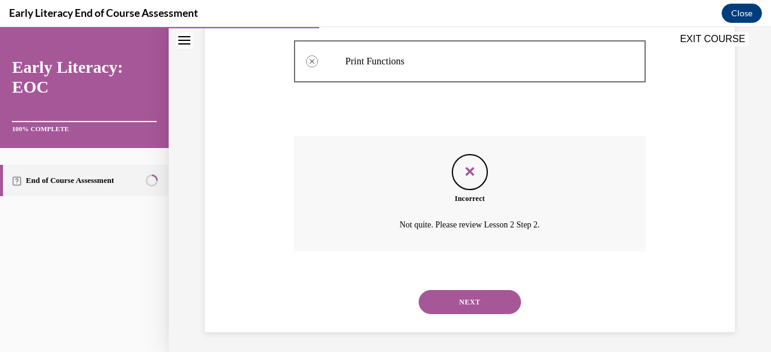
scroll to position [530, 0]
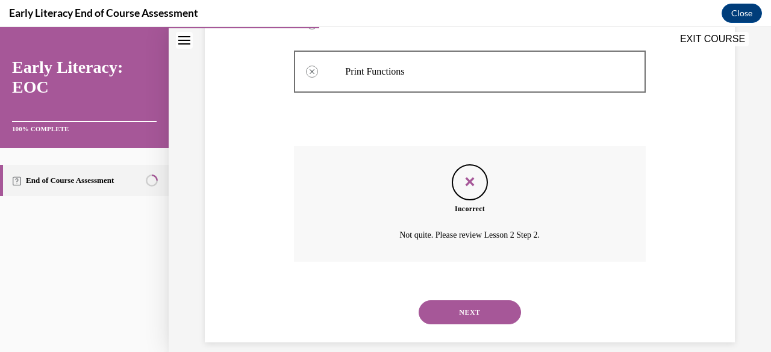
click at [447, 307] on button "NEXT" at bounding box center [469, 312] width 102 height 24
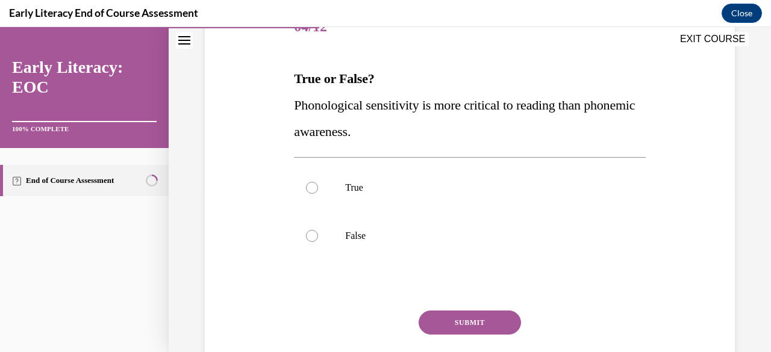
scroll to position [177, 0]
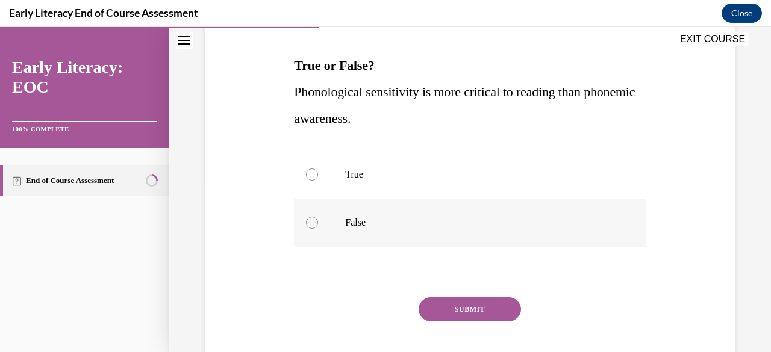
click at [362, 217] on p "False" at bounding box center [480, 223] width 270 height 12
click at [471, 316] on button "SUBMIT" at bounding box center [469, 309] width 102 height 24
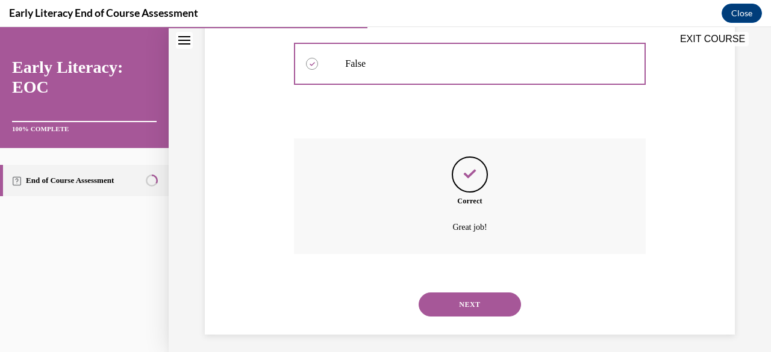
scroll to position [342, 0]
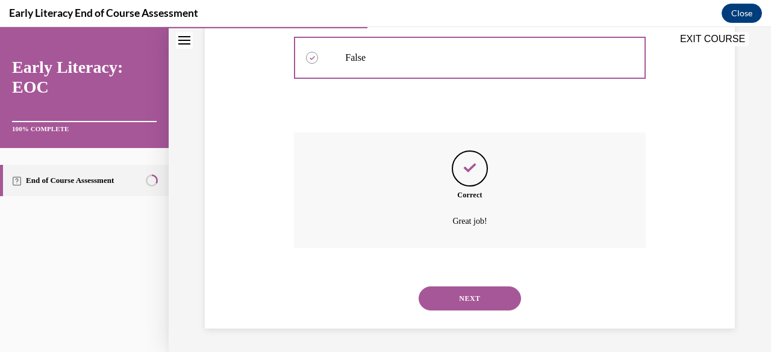
click at [456, 297] on button "NEXT" at bounding box center [469, 299] width 102 height 24
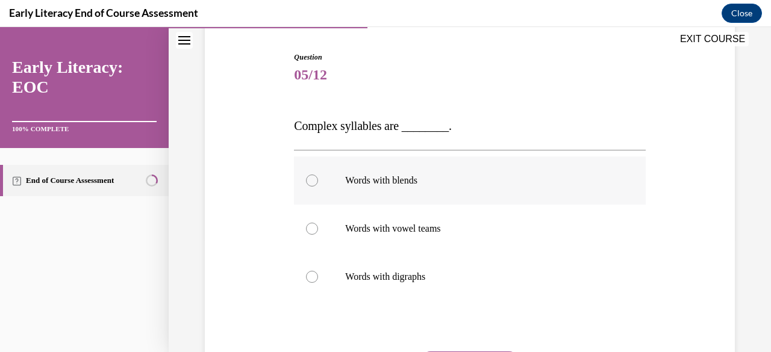
scroll to position [131, 0]
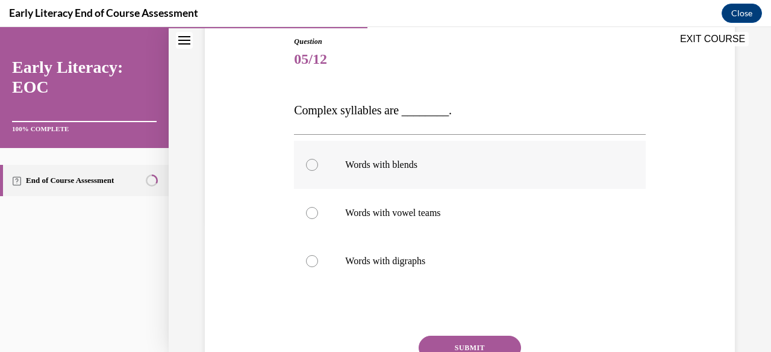
click at [408, 170] on p "Words with blends" at bounding box center [480, 165] width 270 height 12
drag, startPoint x: 465, startPoint y: 333, endPoint x: 458, endPoint y: 342, distance: 11.9
click at [458, 342] on button "SUBMIT" at bounding box center [469, 348] width 102 height 24
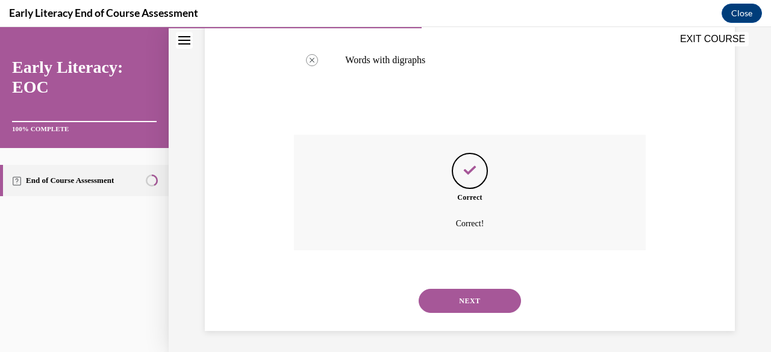
scroll to position [335, 0]
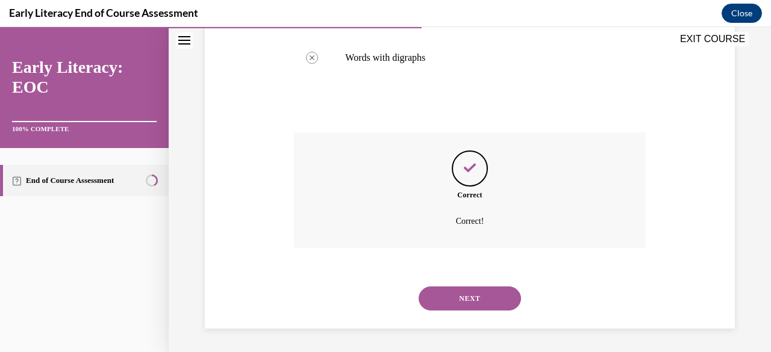
click at [451, 292] on button "NEXT" at bounding box center [469, 299] width 102 height 24
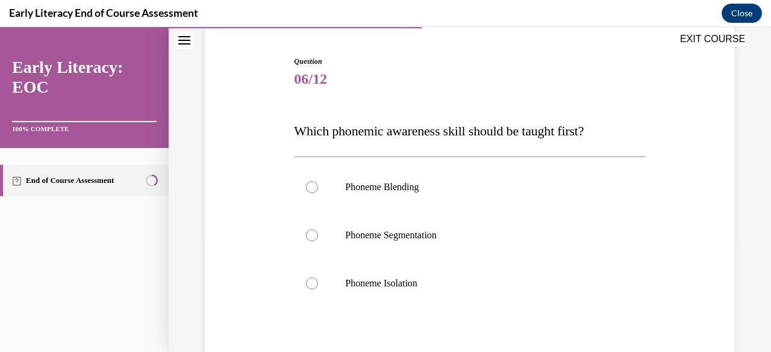
scroll to position [112, 0]
click at [369, 279] on p "Phoneme Isolation" at bounding box center [480, 283] width 270 height 12
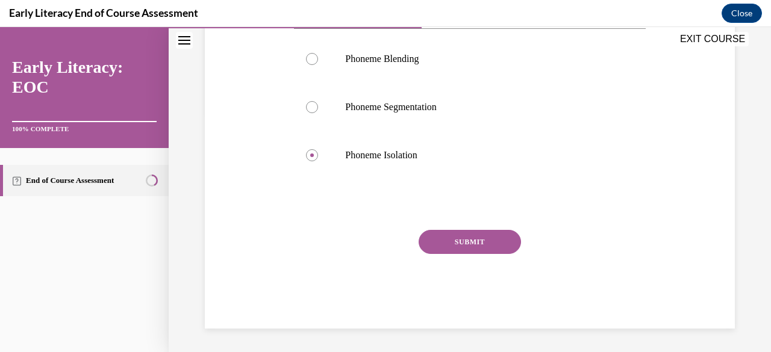
click at [440, 244] on button "SUBMIT" at bounding box center [469, 242] width 102 height 24
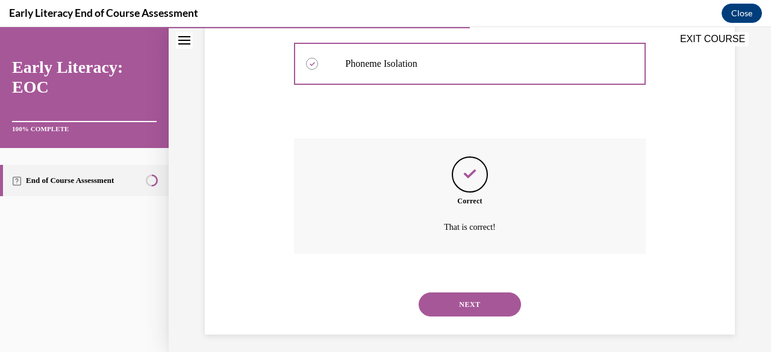
scroll to position [337, 0]
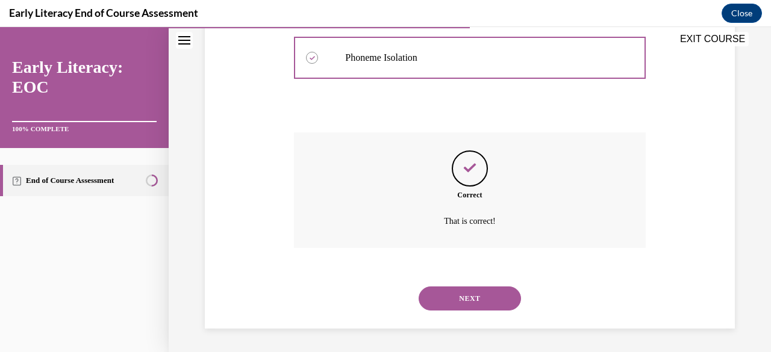
click at [444, 298] on button "NEXT" at bounding box center [469, 299] width 102 height 24
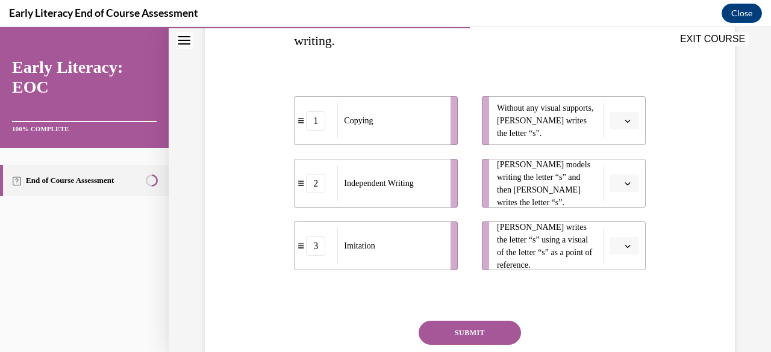
scroll to position [229, 0]
click at [629, 128] on button "button" at bounding box center [623, 120] width 29 height 18
click at [615, 202] on div "2" at bounding box center [614, 195] width 29 height 24
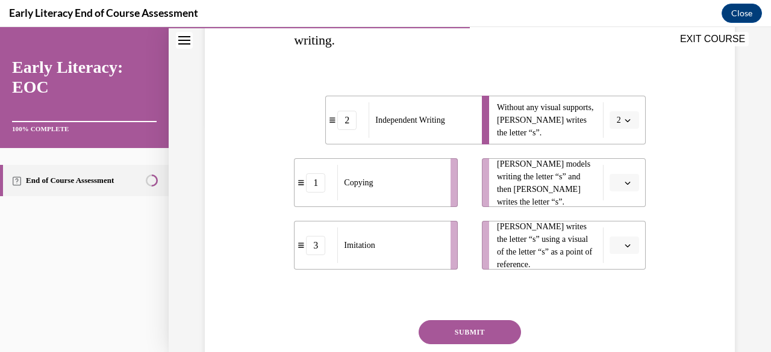
click at [618, 189] on button "button" at bounding box center [623, 183] width 29 height 18
drag, startPoint x: 607, startPoint y: 275, endPoint x: 616, endPoint y: 288, distance: 15.5
click at [616, 288] on div "3" at bounding box center [614, 282] width 29 height 24
click at [622, 240] on button "button" at bounding box center [623, 246] width 29 height 18
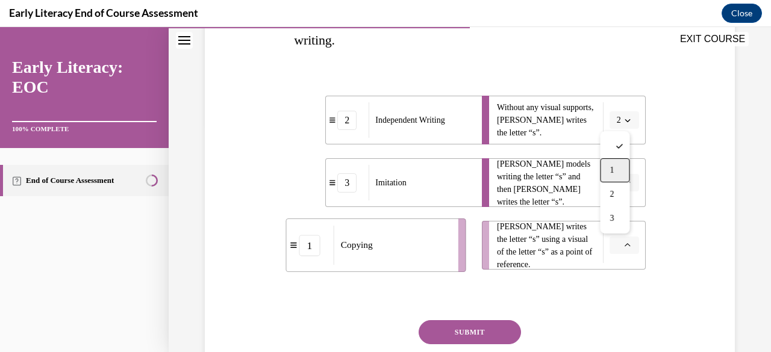
click at [613, 163] on div "1" at bounding box center [614, 170] width 29 height 24
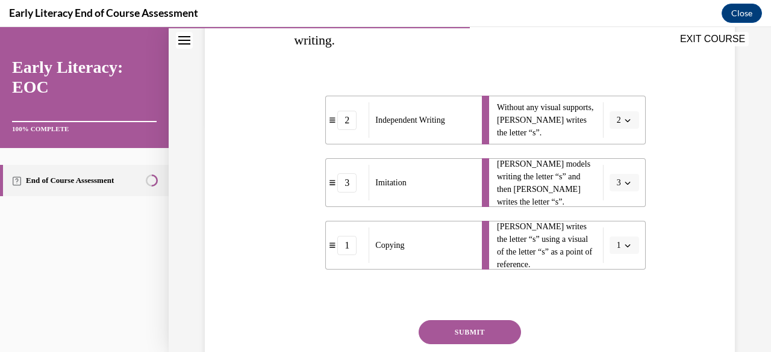
click at [488, 326] on button "SUBMIT" at bounding box center [469, 332] width 102 height 24
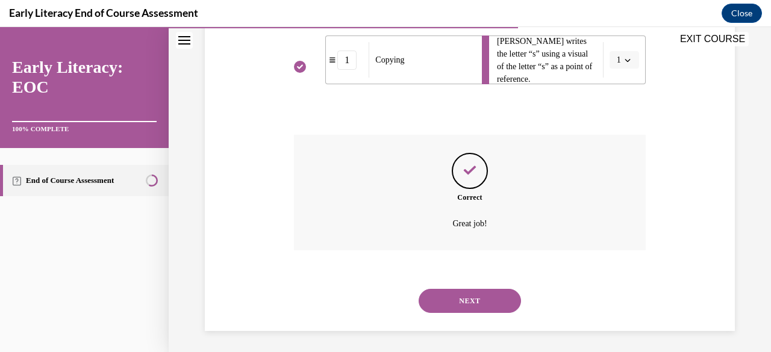
scroll to position [417, 0]
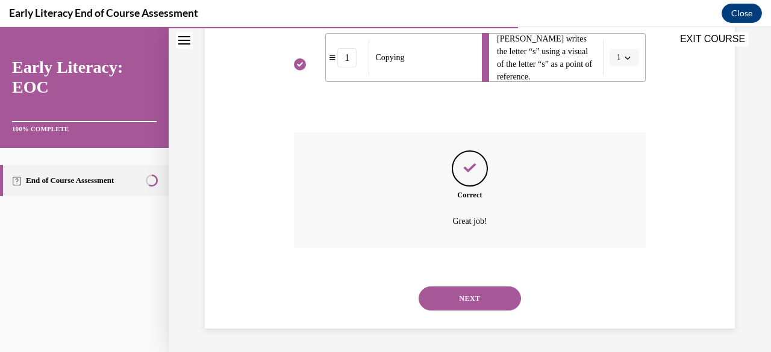
click at [477, 296] on button "NEXT" at bounding box center [469, 299] width 102 height 24
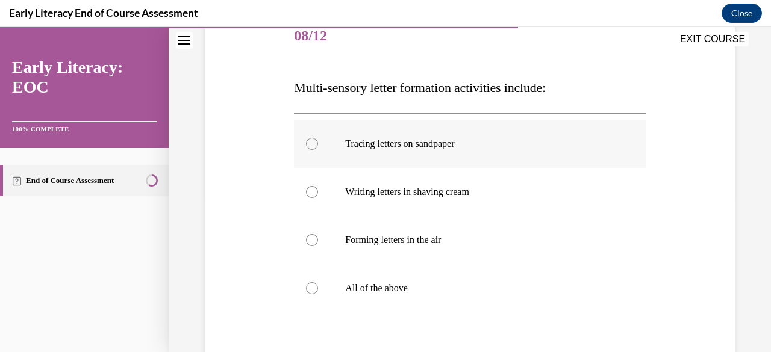
scroll to position [155, 0]
click at [399, 292] on p "All of the above" at bounding box center [480, 288] width 270 height 12
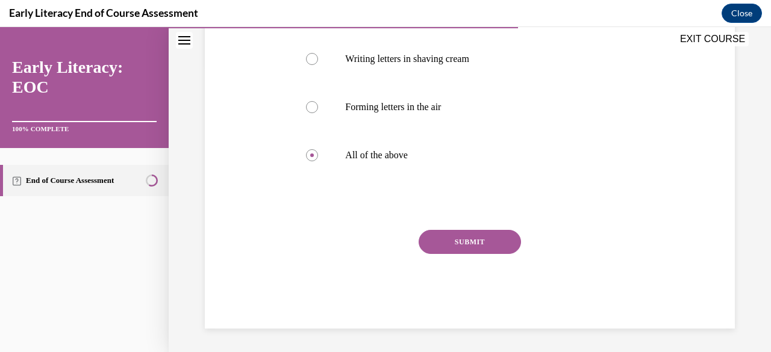
click at [433, 237] on button "SUBMIT" at bounding box center [469, 242] width 102 height 24
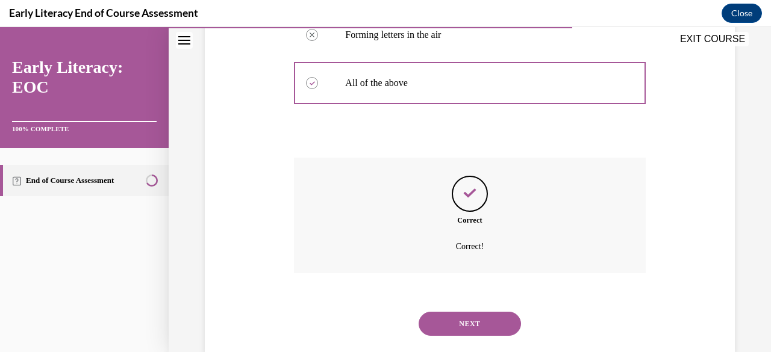
scroll to position [385, 0]
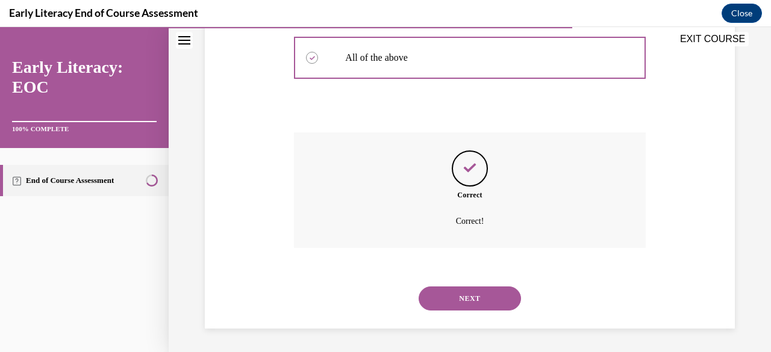
click at [437, 297] on button "NEXT" at bounding box center [469, 299] width 102 height 24
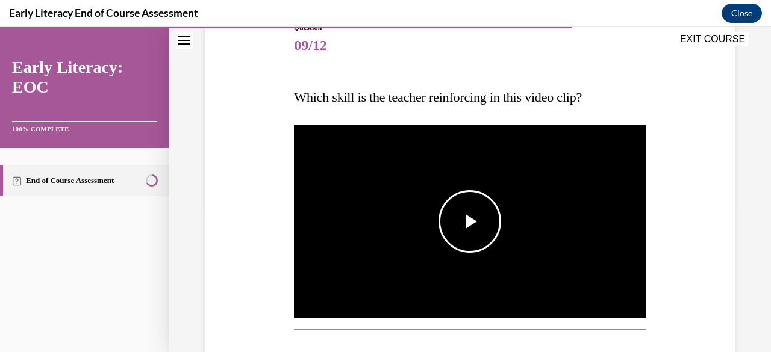
scroll to position [144, 0]
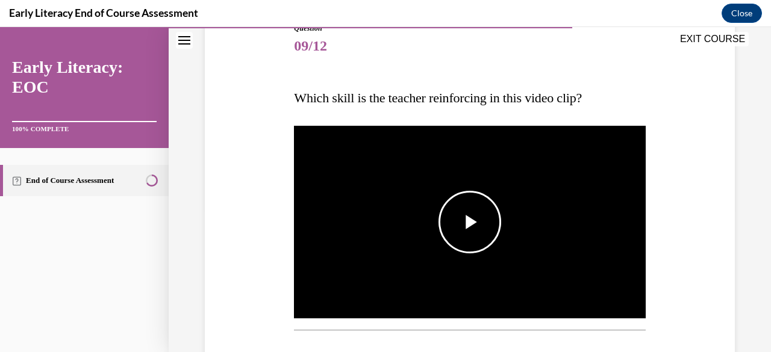
click at [470, 222] on span "Video player" at bounding box center [470, 222] width 0 height 0
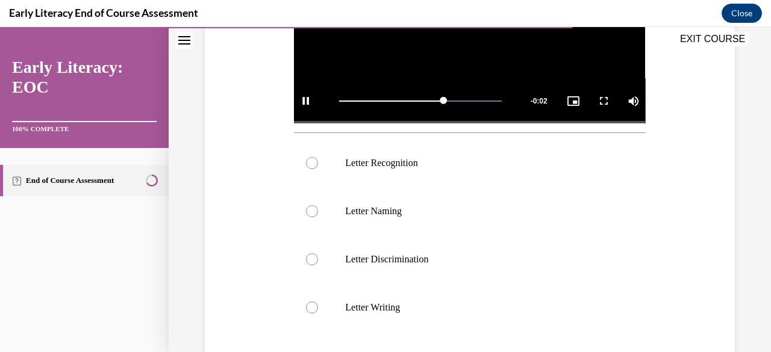
scroll to position [343, 0]
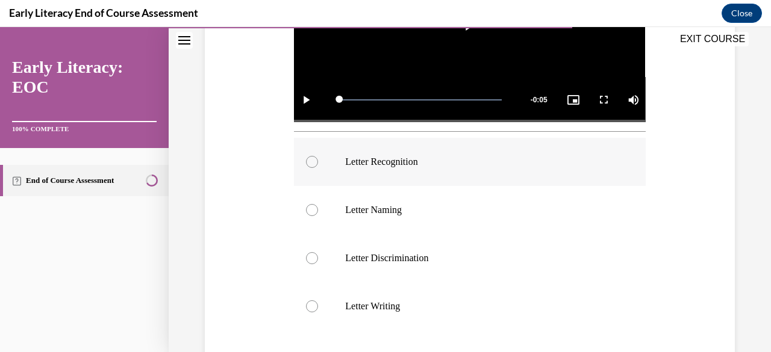
drag, startPoint x: 380, startPoint y: 158, endPoint x: 308, endPoint y: 164, distance: 72.5
click at [308, 164] on div at bounding box center [469, 162] width 351 height 48
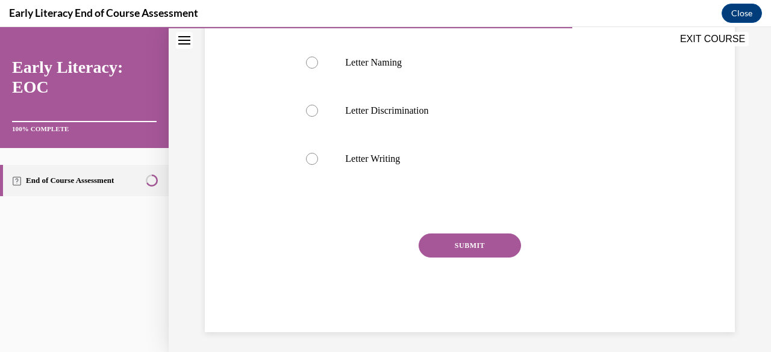
click at [460, 249] on button "SUBMIT" at bounding box center [469, 246] width 102 height 24
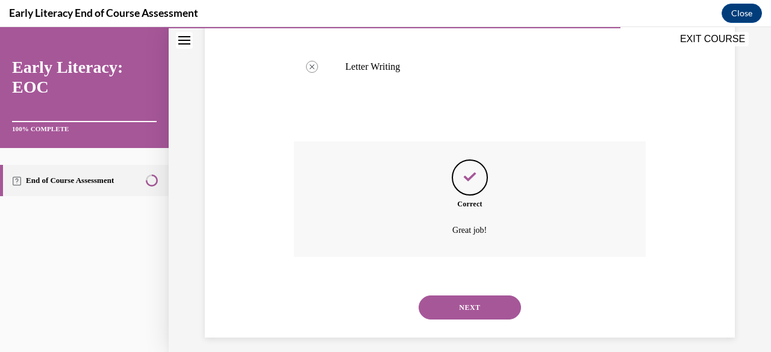
scroll to position [588, 0]
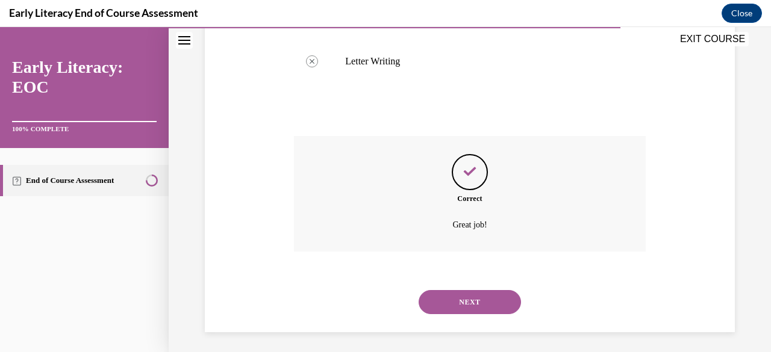
click at [456, 290] on button "NEXT" at bounding box center [469, 302] width 102 height 24
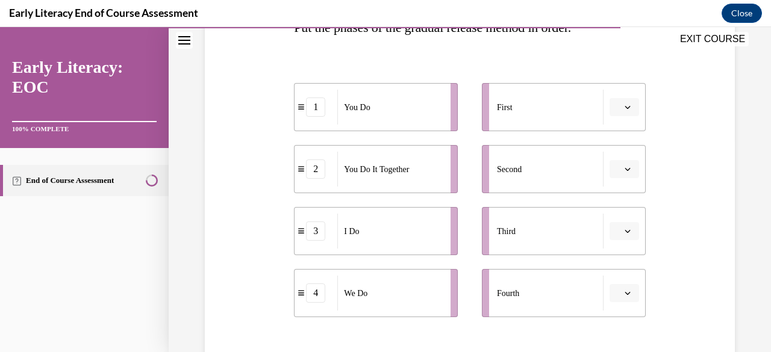
scroll to position [219, 0]
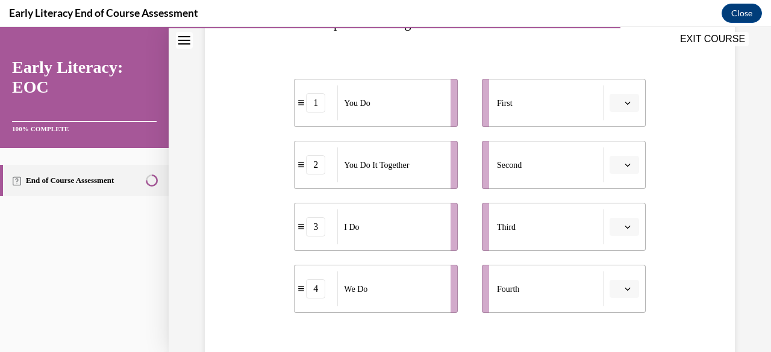
click at [624, 101] on icon "button" at bounding box center [627, 103] width 6 height 6
click at [614, 193] on div "3" at bounding box center [614, 202] width 29 height 24
click at [625, 163] on button "button" at bounding box center [623, 165] width 29 height 18
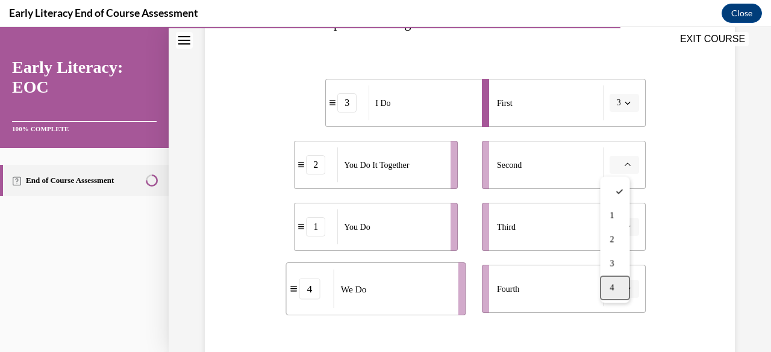
click at [607, 284] on div "4" at bounding box center [614, 288] width 29 height 24
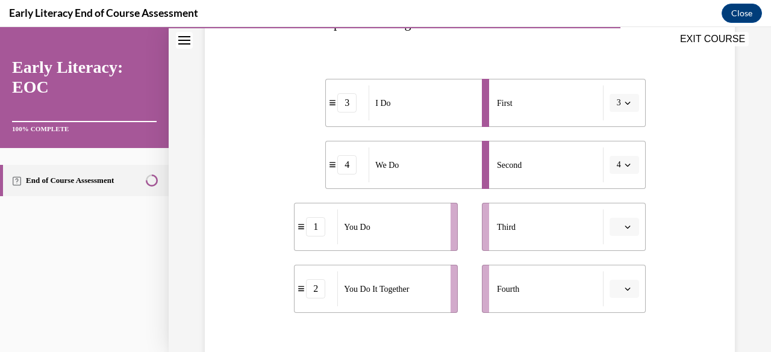
click at [624, 224] on icon "button" at bounding box center [627, 227] width 6 height 6
click at [612, 123] on span "1" at bounding box center [611, 128] width 4 height 10
click at [614, 292] on button "button" at bounding box center [623, 289] width 29 height 18
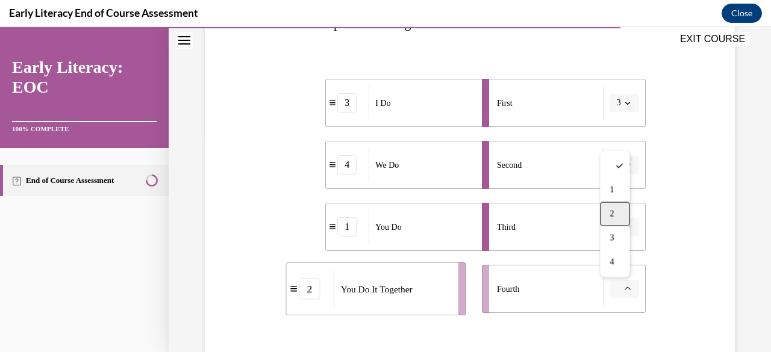
click at [608, 210] on div "2" at bounding box center [614, 214] width 29 height 24
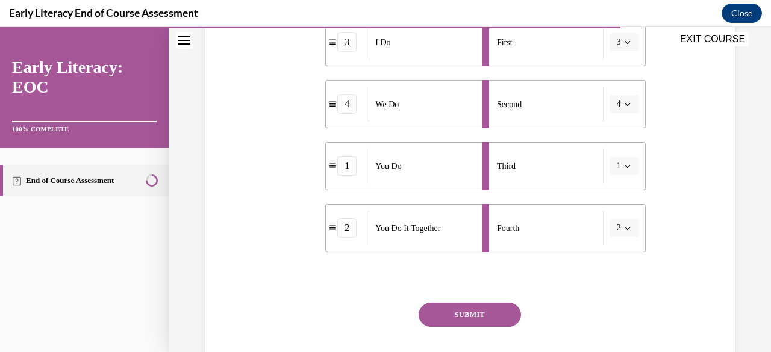
scroll to position [353, 0]
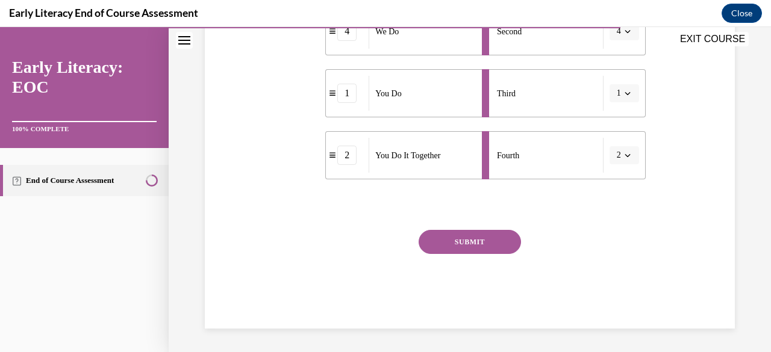
click at [485, 247] on button "SUBMIT" at bounding box center [469, 242] width 102 height 24
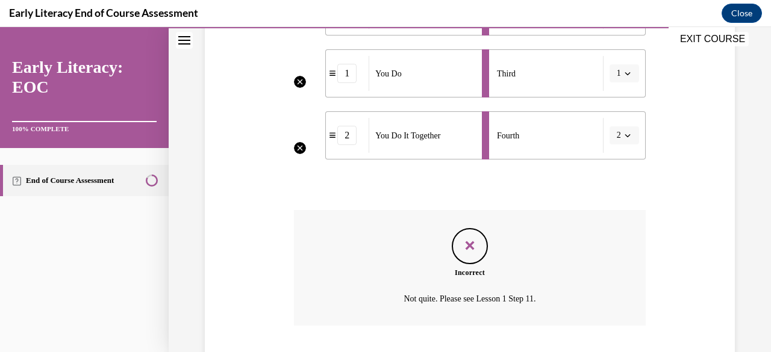
scroll to position [450, 0]
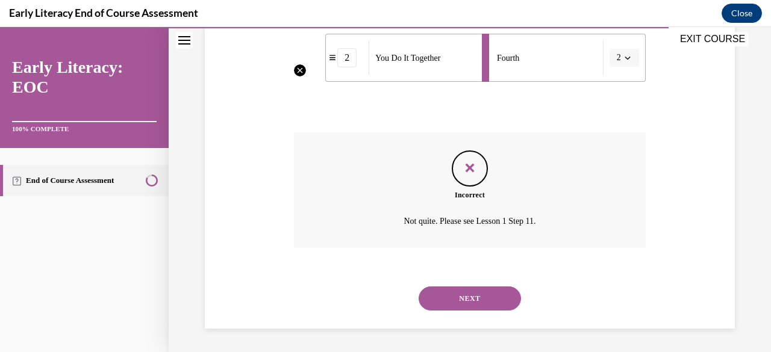
click at [477, 287] on button "NEXT" at bounding box center [469, 299] width 102 height 24
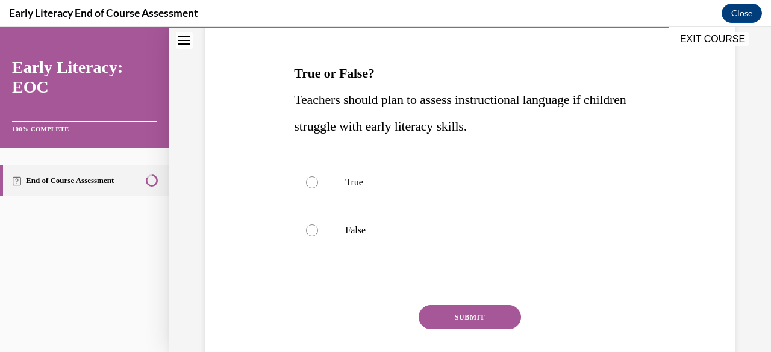
scroll to position [169, 0]
click at [314, 184] on div at bounding box center [312, 183] width 12 height 12
drag, startPoint x: 461, startPoint y: 308, endPoint x: 457, endPoint y: 322, distance: 14.3
click at [457, 322] on button "SUBMIT" at bounding box center [469, 318] width 102 height 24
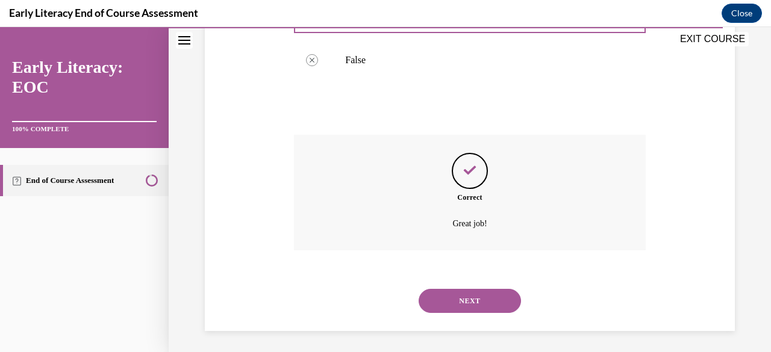
scroll to position [342, 0]
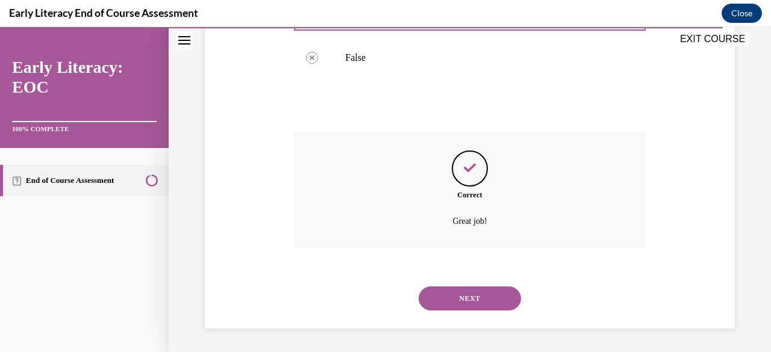
click at [444, 293] on button "NEXT" at bounding box center [469, 299] width 102 height 24
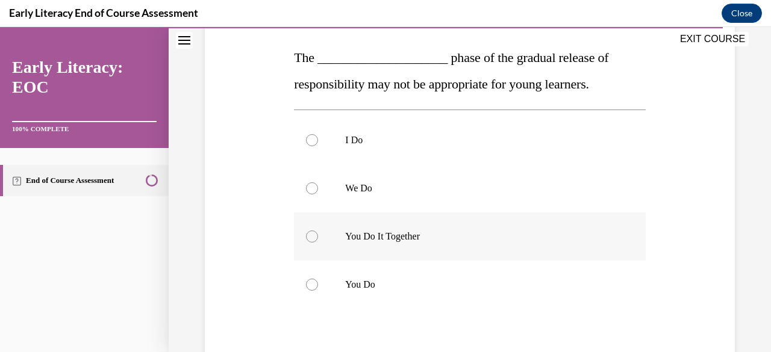
scroll to position [185, 0]
click at [385, 241] on div at bounding box center [469, 236] width 351 height 48
click at [383, 275] on div at bounding box center [469, 284] width 351 height 48
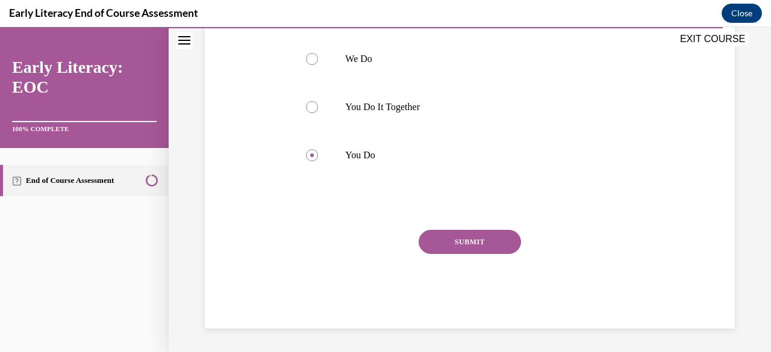
click at [433, 240] on button "SUBMIT" at bounding box center [469, 242] width 102 height 24
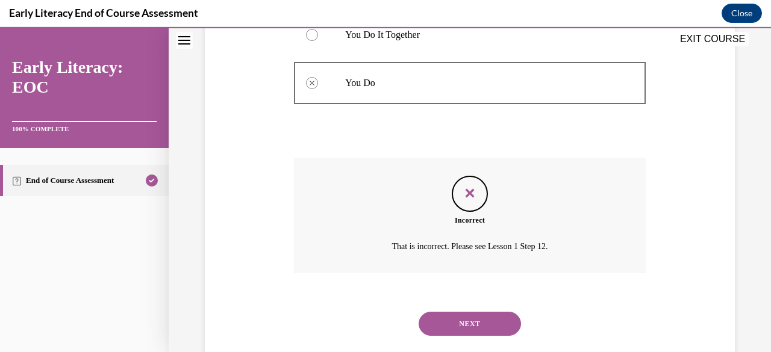
scroll to position [412, 0]
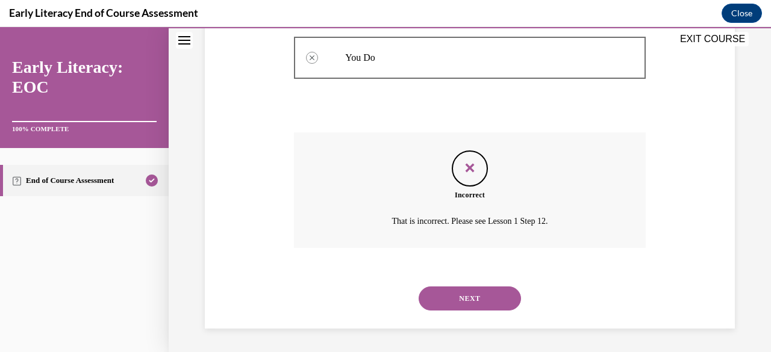
click at [453, 305] on button "NEXT" at bounding box center [469, 299] width 102 height 24
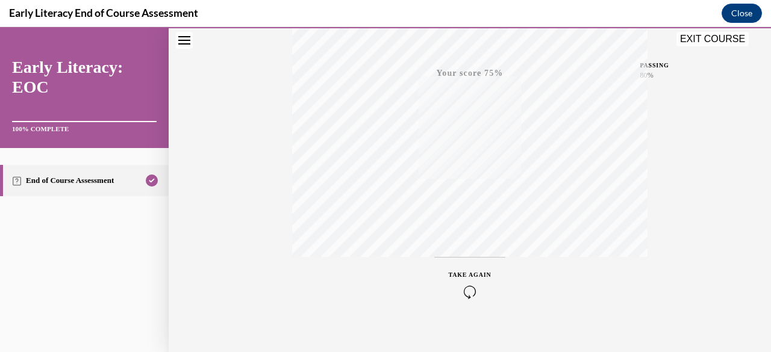
scroll to position [291, 0]
click at [463, 273] on icon "button" at bounding box center [469, 279] width 43 height 13
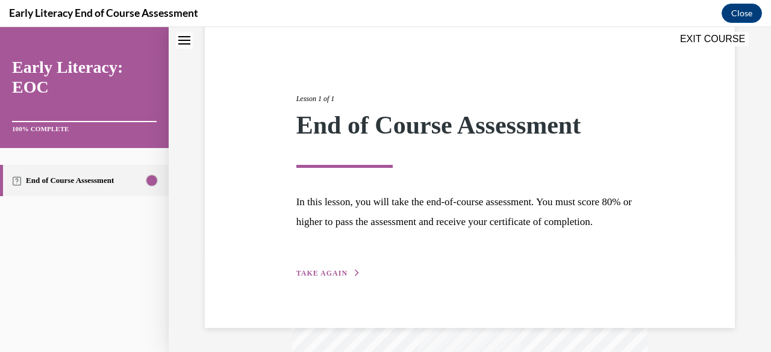
scroll to position [120, 0]
click at [333, 271] on span "TAKE AGAIN" at bounding box center [321, 273] width 51 height 8
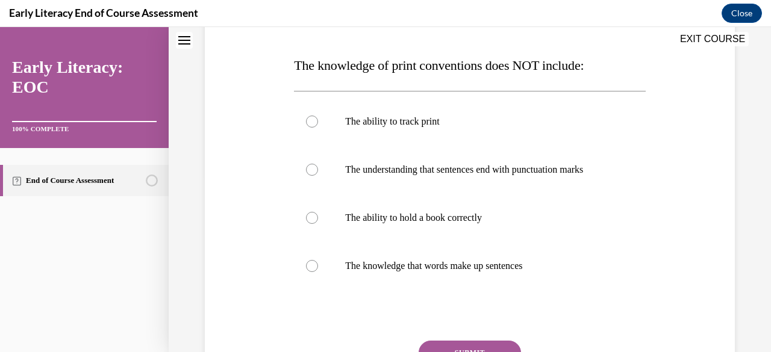
scroll to position [177, 0]
click at [423, 213] on p "The ability to hold a book correctly" at bounding box center [480, 218] width 270 height 12
click at [444, 344] on button "SUBMIT" at bounding box center [469, 353] width 102 height 24
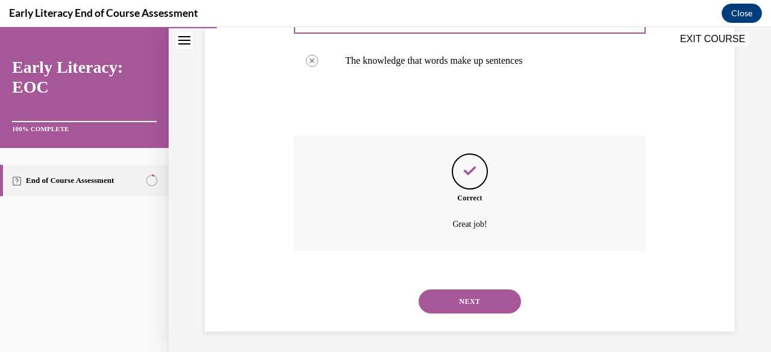
scroll to position [385, 0]
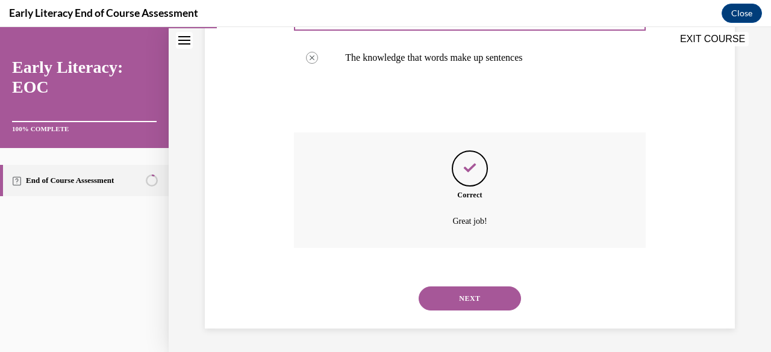
click at [462, 291] on button "NEXT" at bounding box center [469, 299] width 102 height 24
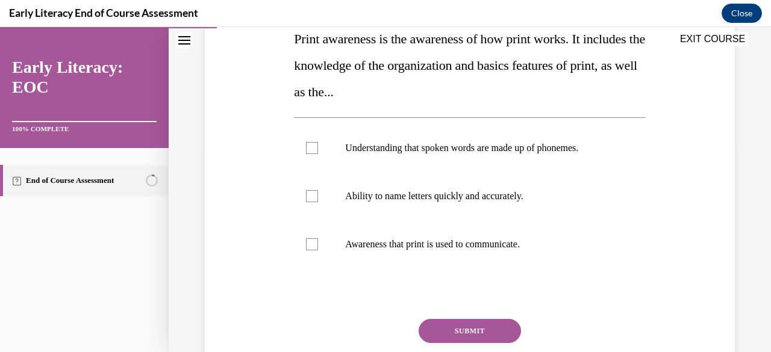
scroll to position [209, 0]
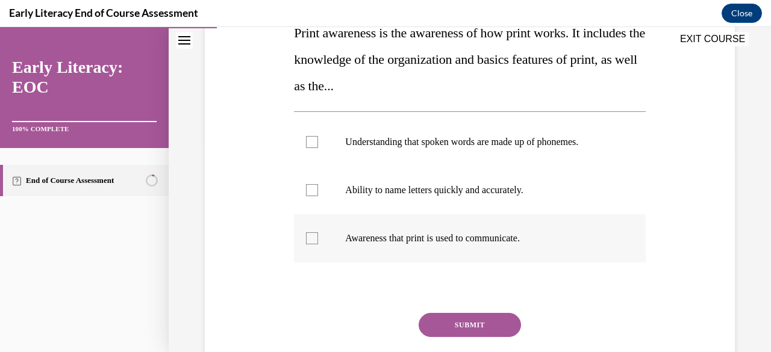
click at [395, 242] on p "Awareness that print is used to communicate." at bounding box center [480, 238] width 270 height 12
click at [442, 321] on button "SUBMIT" at bounding box center [469, 325] width 102 height 24
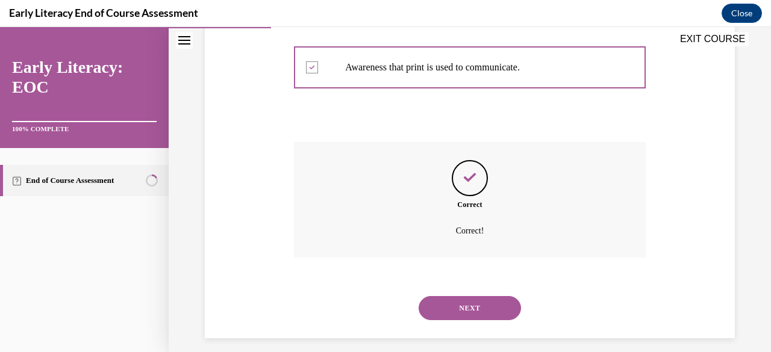
scroll to position [390, 0]
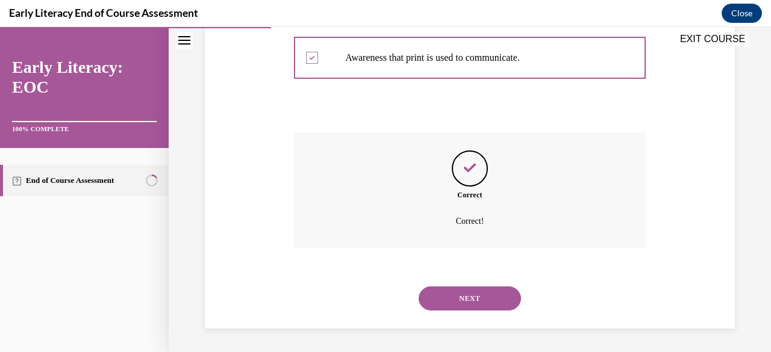
drag, startPoint x: 452, startPoint y: 301, endPoint x: 438, endPoint y: 302, distance: 13.9
click at [438, 302] on button "NEXT" at bounding box center [469, 299] width 102 height 24
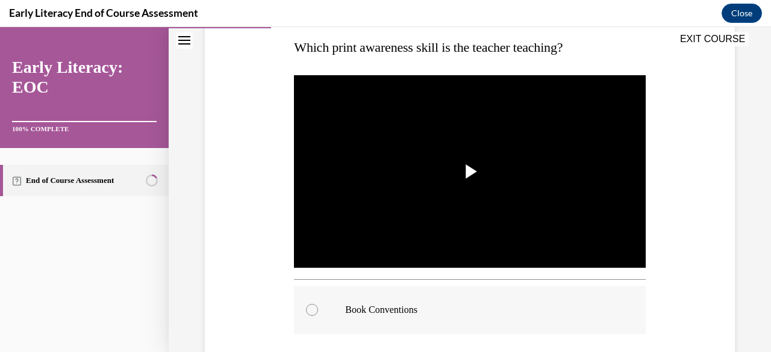
scroll to position [194, 0]
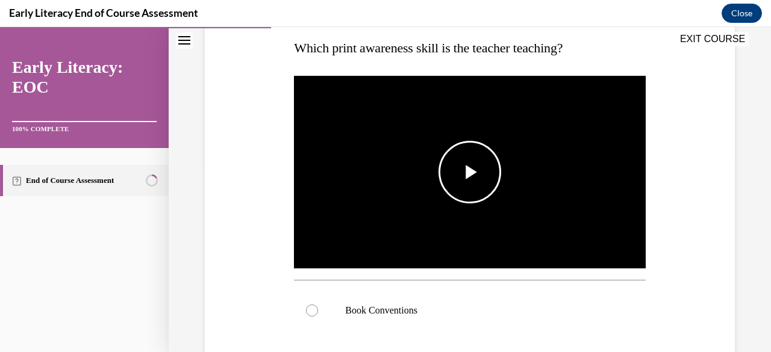
click at [470, 172] on span "Video player" at bounding box center [470, 172] width 0 height 0
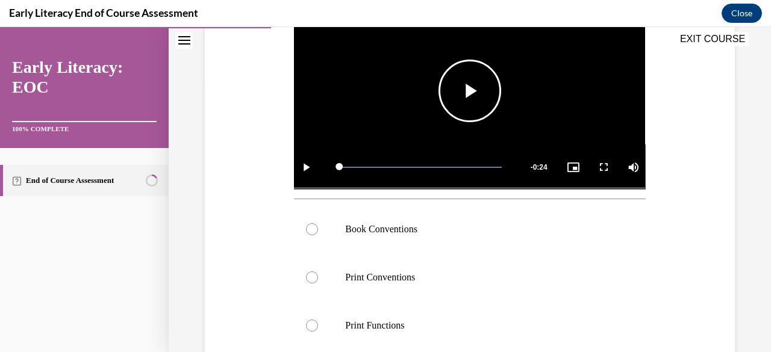
scroll to position [276, 0]
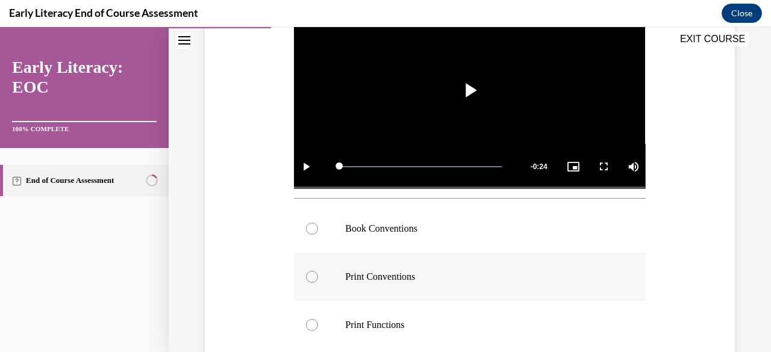
click at [370, 266] on div at bounding box center [469, 277] width 351 height 48
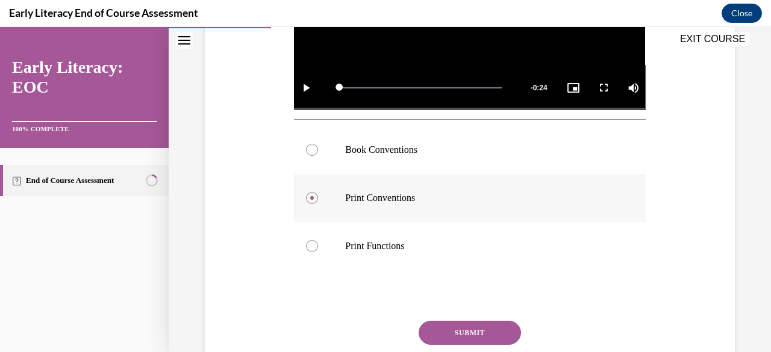
scroll to position [359, 0]
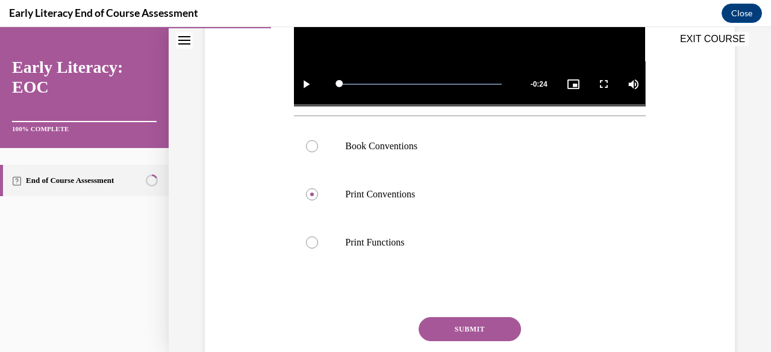
click at [432, 311] on div "Question 03/12 Which print awareness skill is the teacher teaching? Video Playe…" at bounding box center [469, 112] width 351 height 607
click at [429, 329] on button "SUBMIT" at bounding box center [469, 329] width 102 height 24
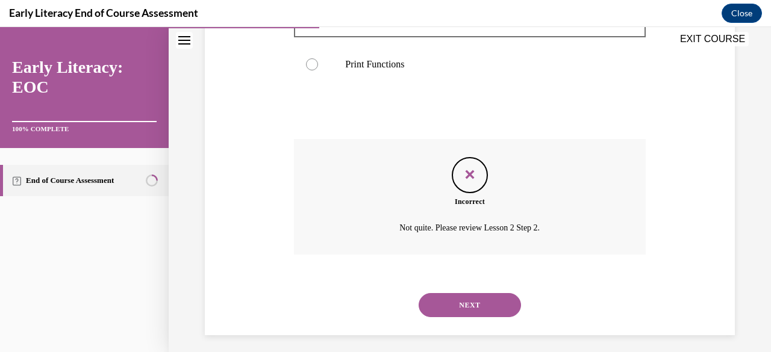
scroll to position [538, 0]
click at [473, 308] on button "NEXT" at bounding box center [469, 305] width 102 height 24
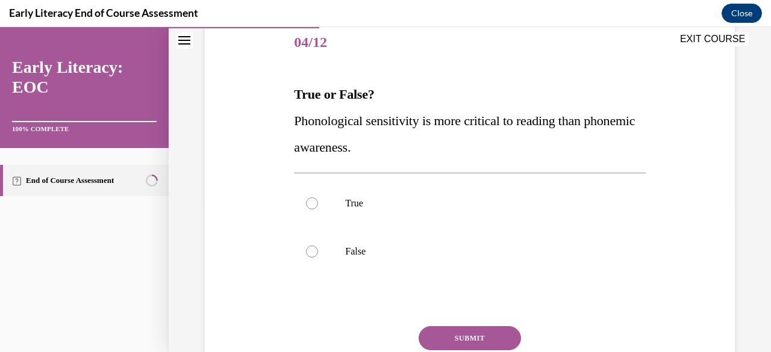
scroll to position [155, 0]
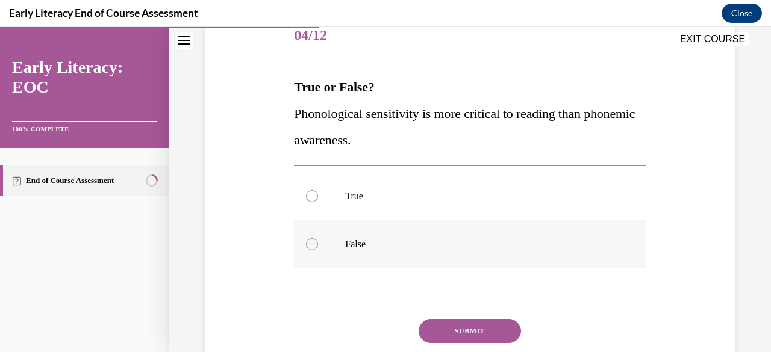
click at [337, 245] on div at bounding box center [469, 244] width 351 height 48
click at [432, 330] on button "SUBMIT" at bounding box center [469, 331] width 102 height 24
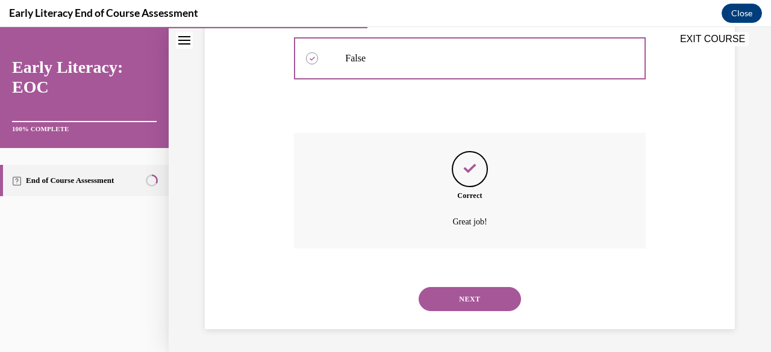
scroll to position [342, 0]
click at [441, 301] on button "NEXT" at bounding box center [469, 299] width 102 height 24
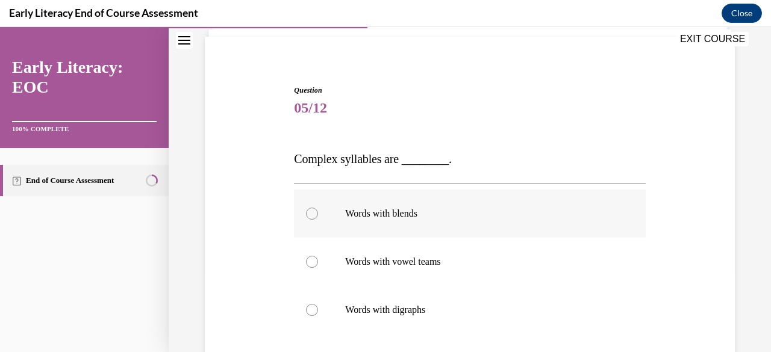
scroll to position [83, 0]
click at [406, 217] on p "Words with blends" at bounding box center [480, 213] width 270 height 12
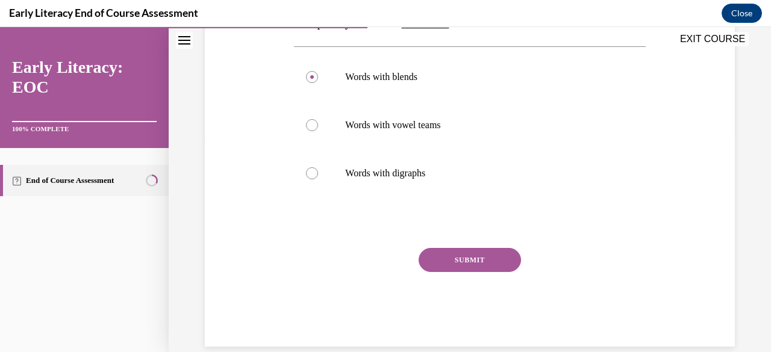
click at [426, 252] on button "SUBMIT" at bounding box center [469, 260] width 102 height 24
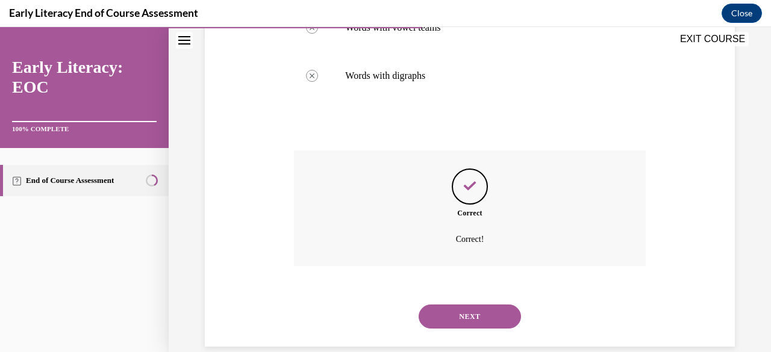
scroll to position [335, 0]
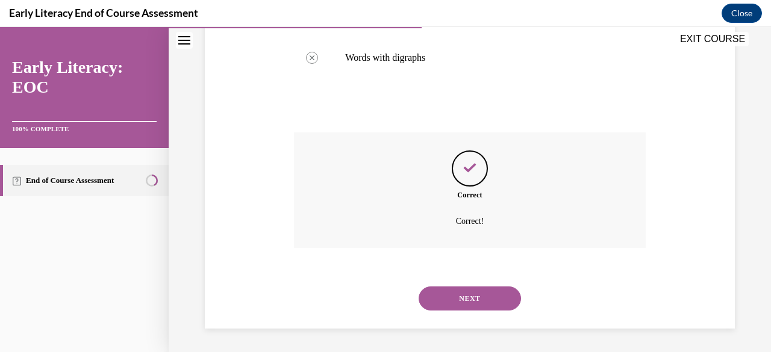
click at [426, 303] on button "NEXT" at bounding box center [469, 299] width 102 height 24
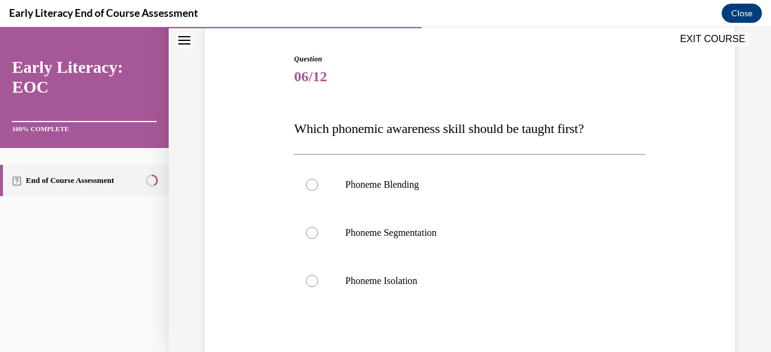
scroll to position [116, 0]
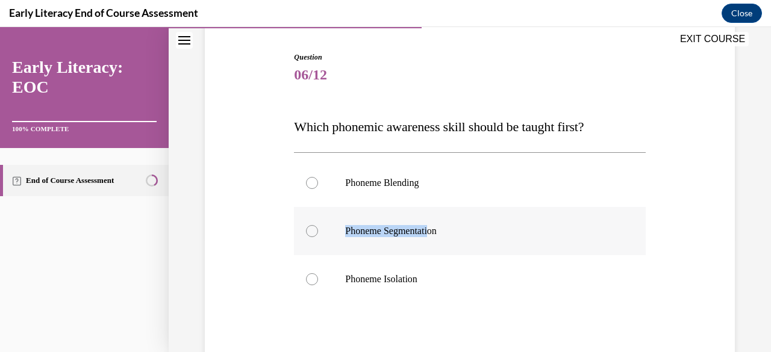
drag, startPoint x: 446, startPoint y: 181, endPoint x: 442, endPoint y: 235, distance: 54.3
click at [442, 235] on div "Phoneme Blending Phoneme Segmentation Phoneme Isolation" at bounding box center [469, 231] width 351 height 144
click at [399, 284] on p "Phoneme Isolation" at bounding box center [480, 279] width 270 height 12
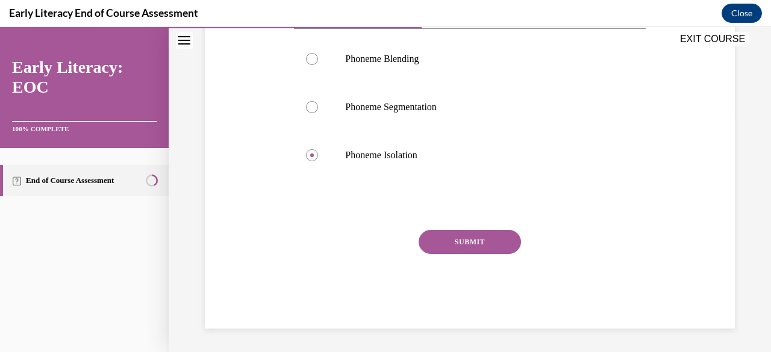
click at [454, 247] on button "SUBMIT" at bounding box center [469, 242] width 102 height 24
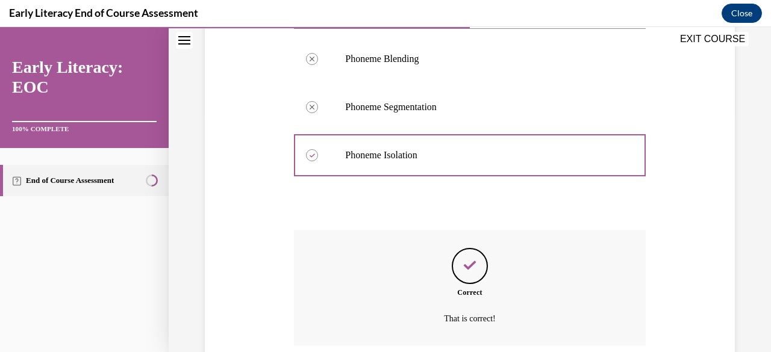
scroll to position [337, 0]
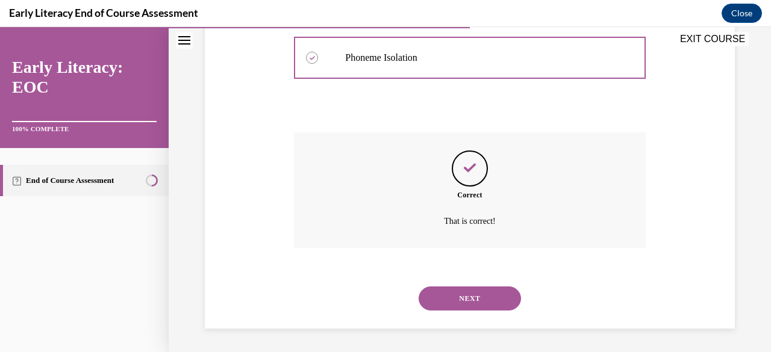
click at [436, 297] on button "NEXT" at bounding box center [469, 299] width 102 height 24
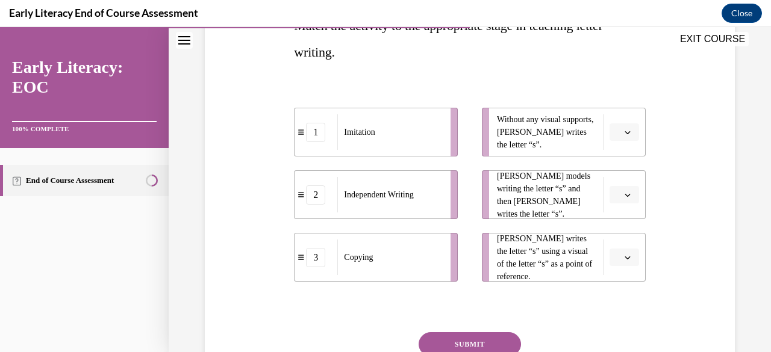
scroll to position [218, 0]
click at [625, 133] on button "button" at bounding box center [623, 131] width 29 height 18
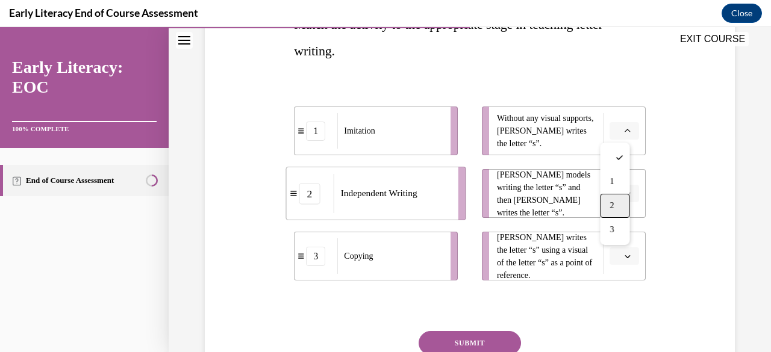
click at [613, 208] on span "2" at bounding box center [611, 206] width 4 height 10
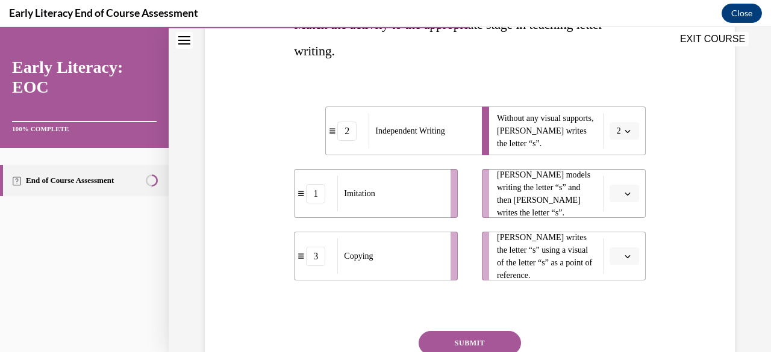
click at [622, 200] on button "button" at bounding box center [623, 194] width 29 height 18
click at [618, 240] on div "1" at bounding box center [614, 244] width 29 height 24
click at [624, 257] on icon "button" at bounding box center [627, 256] width 6 height 6
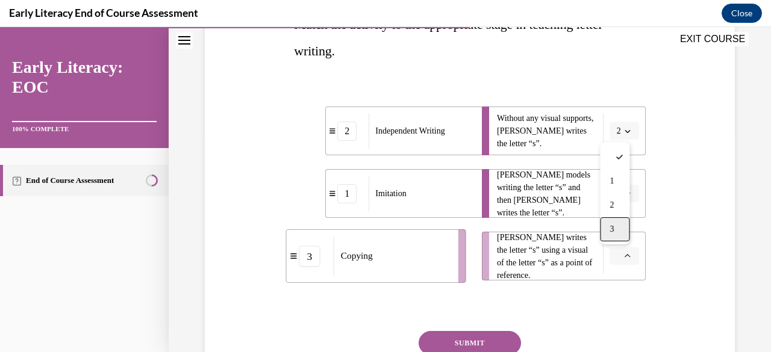
click at [618, 226] on div "3" at bounding box center [614, 229] width 29 height 24
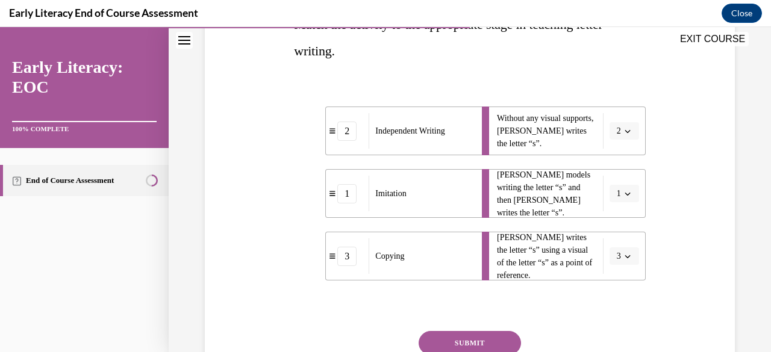
click at [490, 328] on div "Question 07/12 Match the activity to the appropriate stage in teaching letter w…" at bounding box center [469, 189] width 351 height 480
click at [488, 333] on button "SUBMIT" at bounding box center [469, 343] width 102 height 24
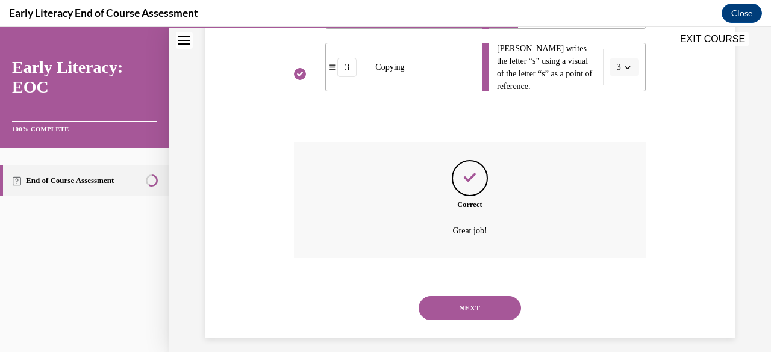
scroll to position [417, 0]
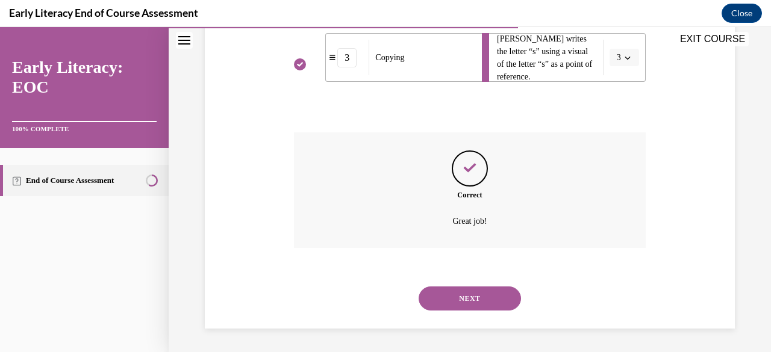
click at [474, 311] on div "NEXT" at bounding box center [469, 299] width 351 height 48
click at [473, 301] on button "NEXT" at bounding box center [469, 299] width 102 height 24
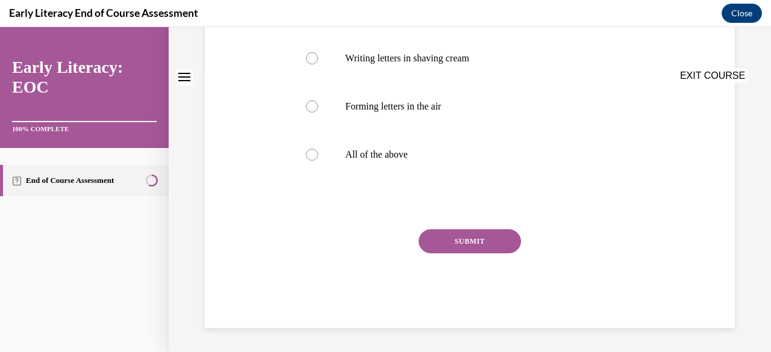
scroll to position [0, 0]
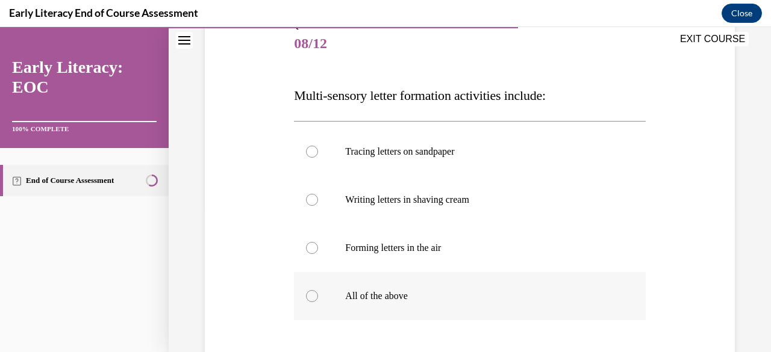
click at [420, 297] on p "All of the above" at bounding box center [480, 296] width 270 height 12
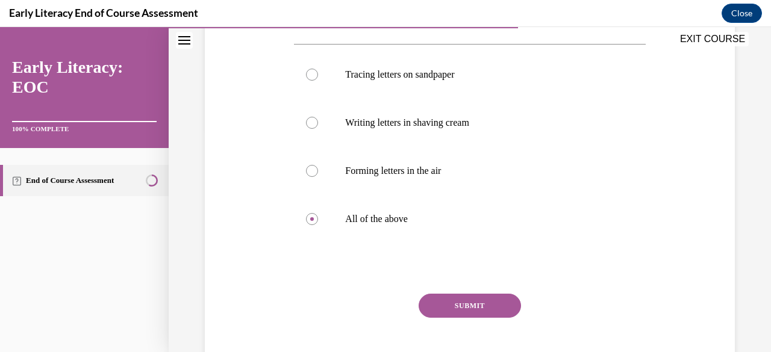
click at [420, 300] on button "SUBMIT" at bounding box center [469, 306] width 102 height 24
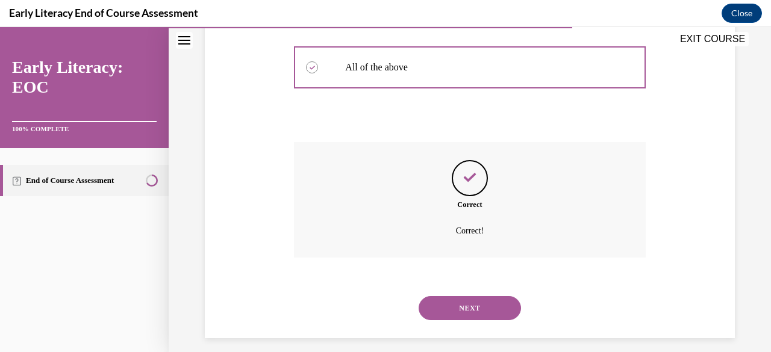
scroll to position [385, 0]
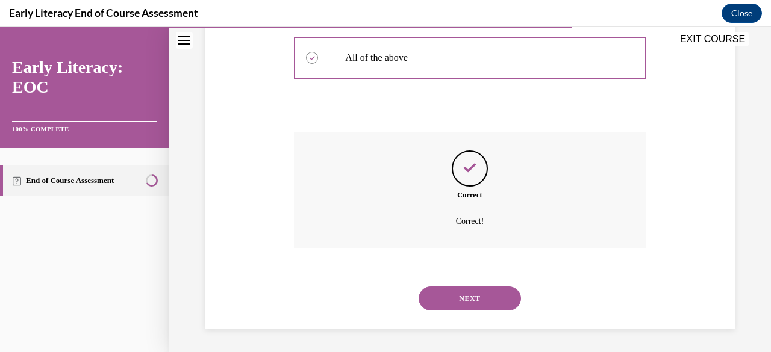
click at [433, 296] on button "NEXT" at bounding box center [469, 299] width 102 height 24
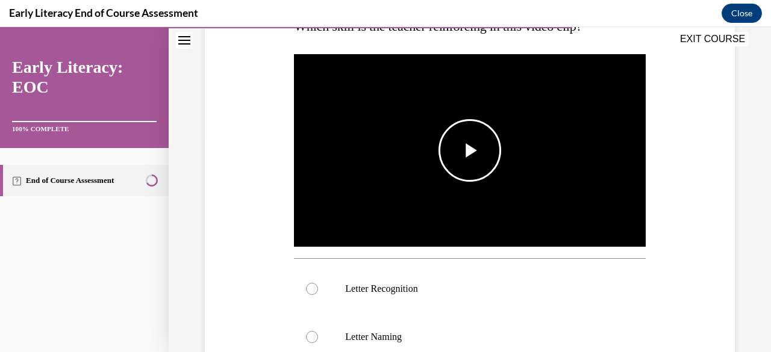
scroll to position [217, 0]
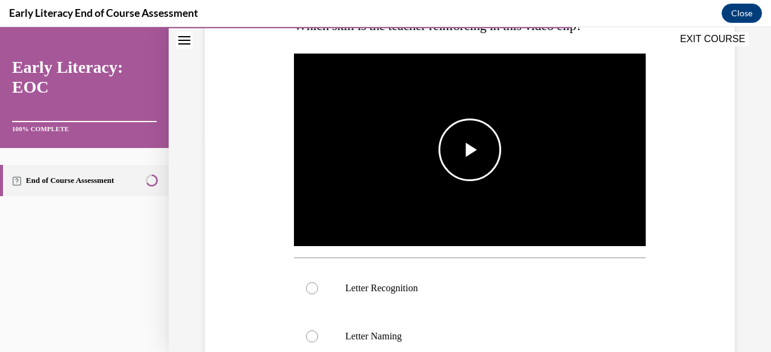
click at [470, 150] on span "Video player" at bounding box center [470, 150] width 0 height 0
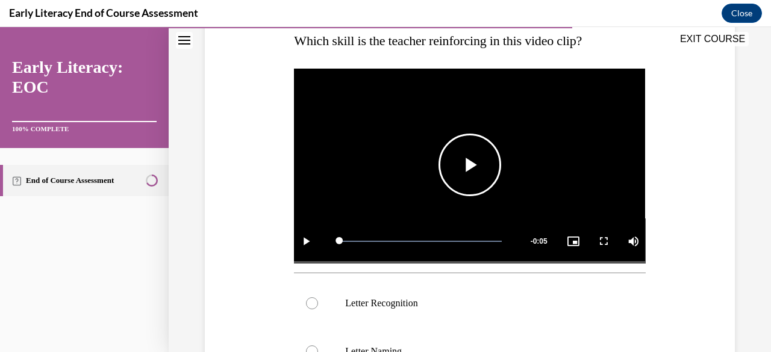
scroll to position [223, 0]
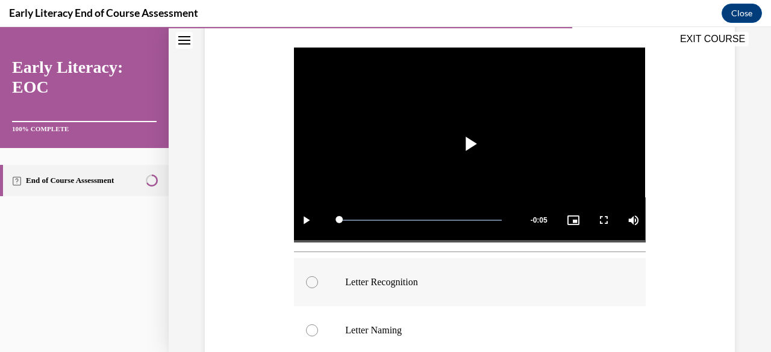
click at [371, 278] on p "Letter Recognition" at bounding box center [480, 282] width 270 height 12
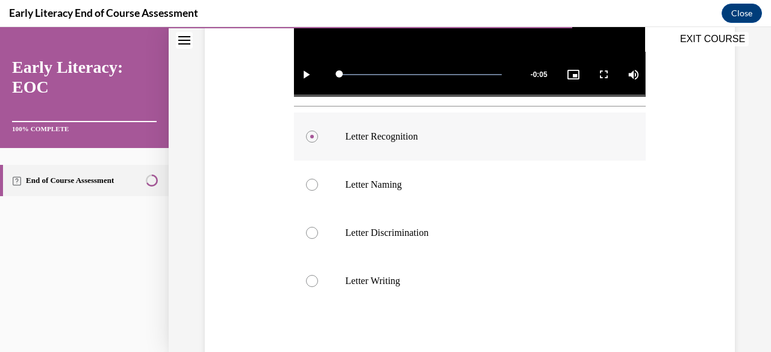
scroll to position [388, 0]
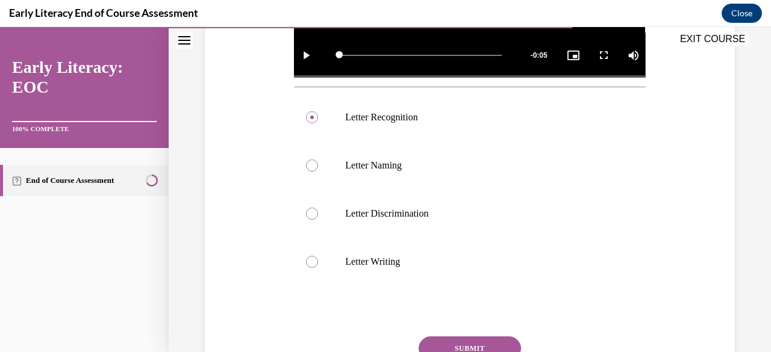
click at [430, 337] on button "SUBMIT" at bounding box center [469, 349] width 102 height 24
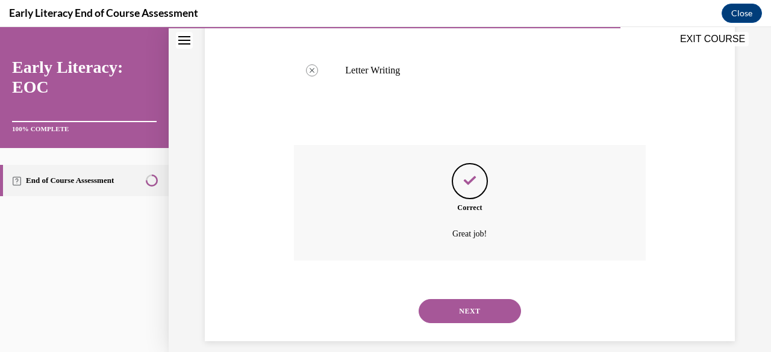
scroll to position [588, 0]
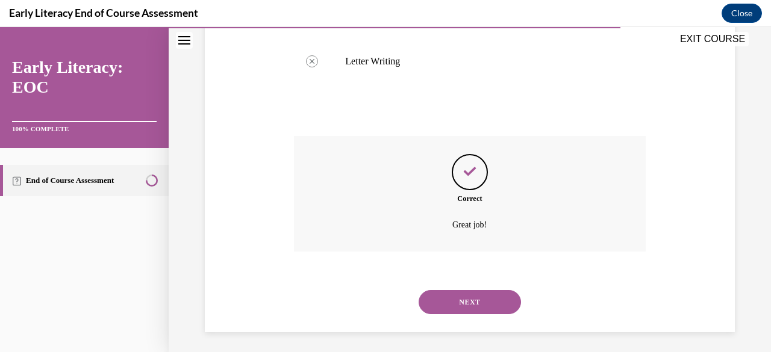
drag, startPoint x: 431, startPoint y: 304, endPoint x: 425, endPoint y: 299, distance: 7.7
click at [425, 299] on button "NEXT" at bounding box center [469, 302] width 102 height 24
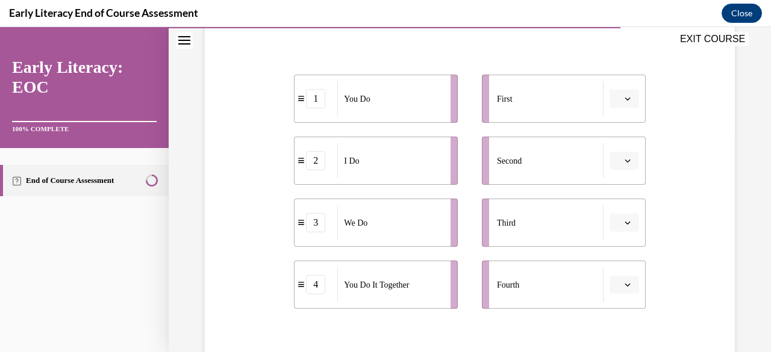
scroll to position [228, 0]
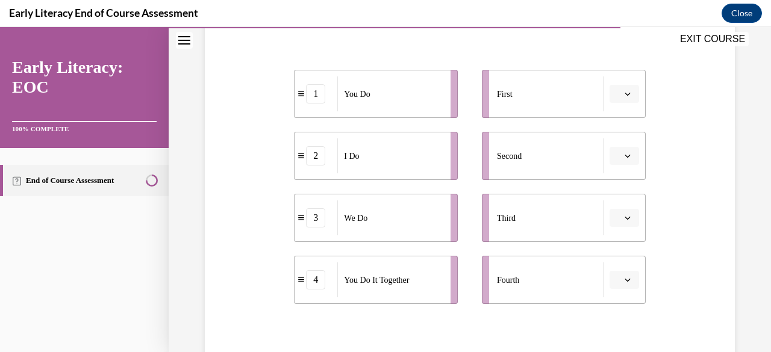
click at [616, 157] on span "Please select an option" at bounding box center [618, 156] width 4 height 12
click at [623, 97] on span "button" at bounding box center [627, 94] width 8 height 8
click at [606, 144] on div "1" at bounding box center [614, 144] width 29 height 24
click at [624, 96] on button "1" at bounding box center [623, 94] width 29 height 18
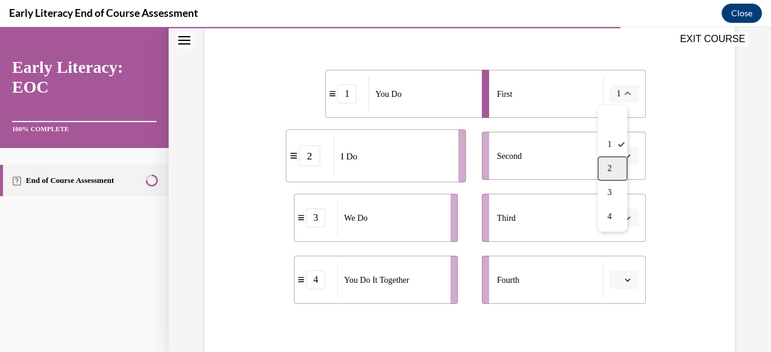
click at [600, 166] on div "2" at bounding box center [611, 169] width 29 height 24
click at [616, 219] on span "Please select an option" at bounding box center [618, 218] width 4 height 12
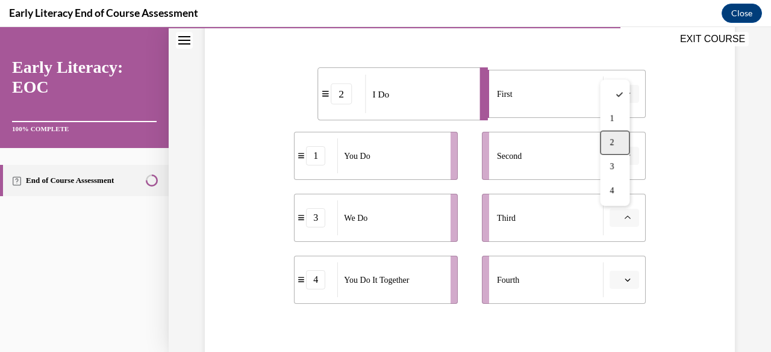
click at [618, 140] on div "2" at bounding box center [614, 143] width 29 height 24
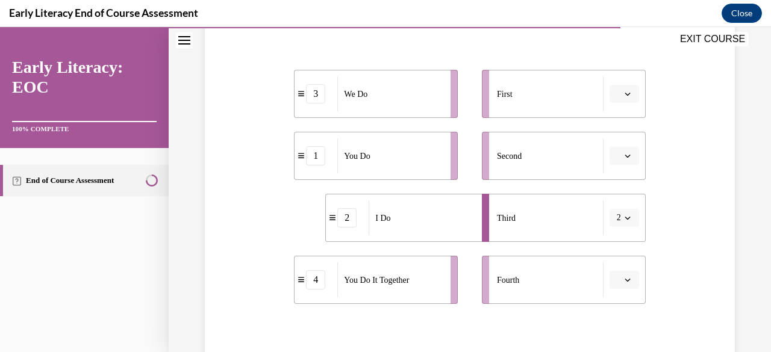
click at [498, 317] on div "Question 10/12 Put the phases of the gradual release method in order. 3 We Do 1…" at bounding box center [469, 196] width 351 height 514
click at [623, 279] on span "button" at bounding box center [627, 280] width 8 height 8
click at [613, 235] on div "3" at bounding box center [614, 229] width 29 height 24
click at [624, 93] on icon "button" at bounding box center [626, 94] width 5 height 3
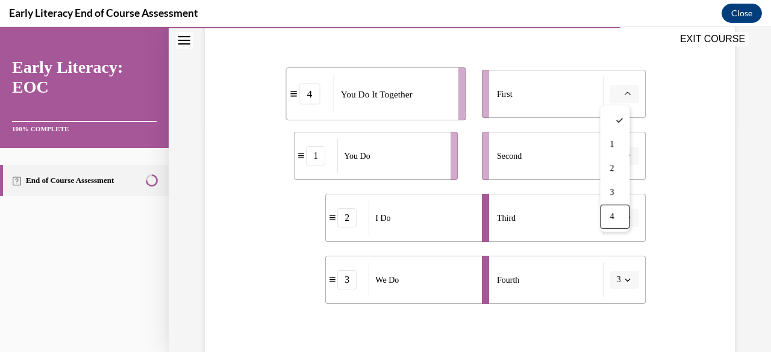
click at [564, 235] on div "Third" at bounding box center [550, 217] width 107 height 35
click at [625, 217] on button "2" at bounding box center [623, 218] width 29 height 18
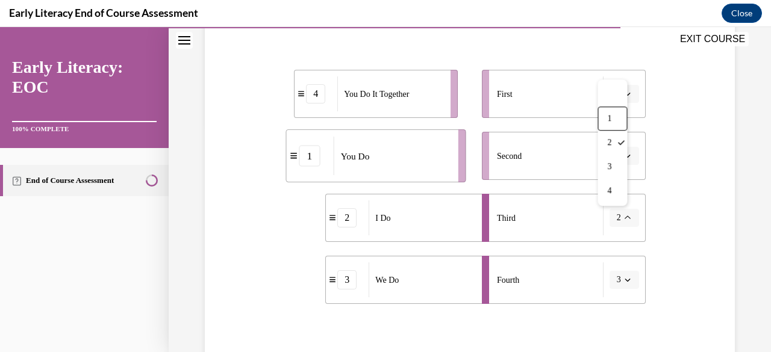
click at [569, 94] on div "First" at bounding box center [550, 93] width 107 height 35
click at [624, 91] on button "button" at bounding box center [623, 94] width 29 height 18
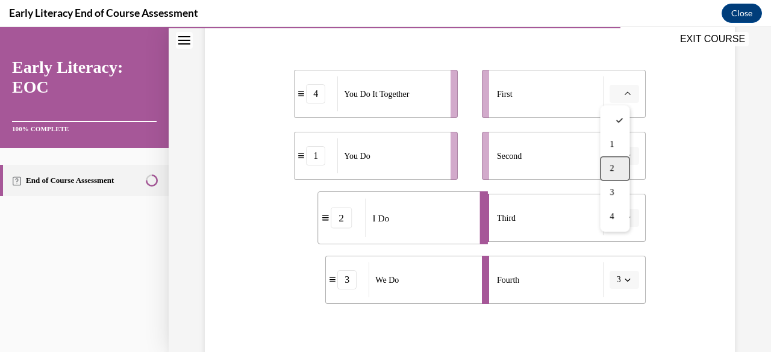
click at [609, 172] on div "2" at bounding box center [614, 169] width 29 height 24
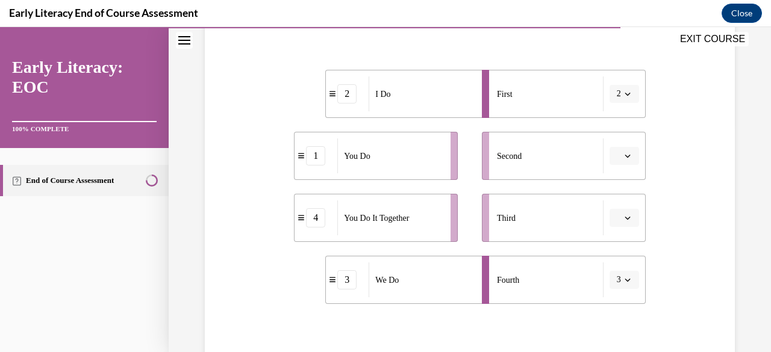
click at [620, 150] on button "button" at bounding box center [623, 156] width 29 height 18
click at [606, 250] on div "3" at bounding box center [614, 255] width 29 height 24
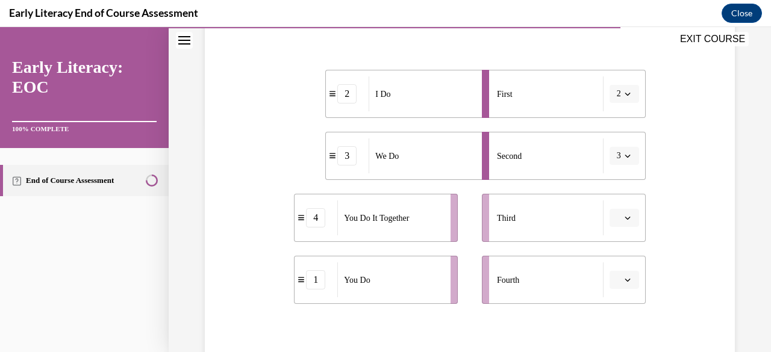
click at [624, 219] on button "button" at bounding box center [623, 218] width 29 height 18
click at [610, 191] on span "4" at bounding box center [611, 191] width 4 height 10
click at [615, 284] on button "button" at bounding box center [623, 280] width 29 height 18
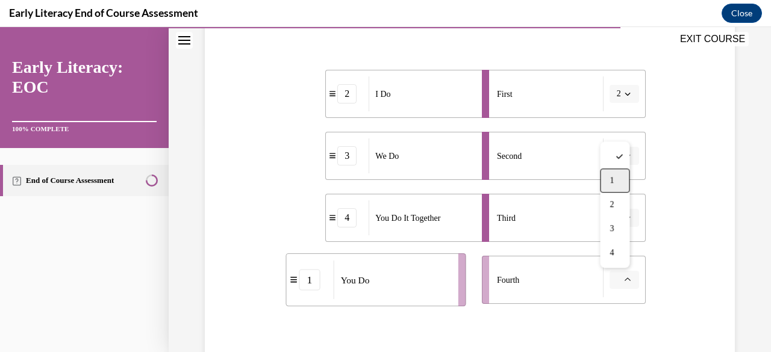
click at [622, 187] on div "1" at bounding box center [614, 181] width 29 height 24
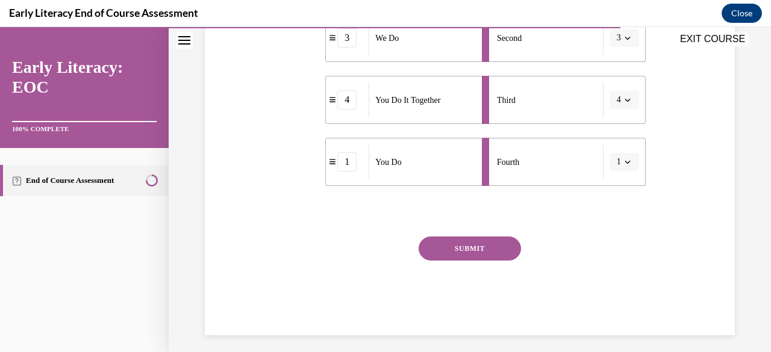
click at [495, 252] on button "SUBMIT" at bounding box center [469, 249] width 102 height 24
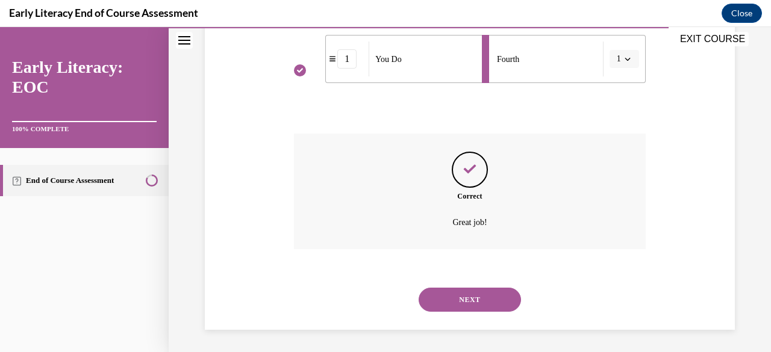
scroll to position [450, 0]
click at [460, 300] on button "NEXT" at bounding box center [469, 299] width 102 height 24
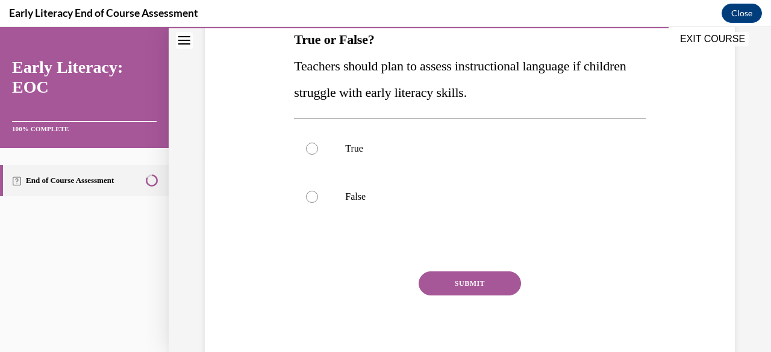
scroll to position [203, 0]
click at [352, 161] on div at bounding box center [469, 148] width 351 height 48
click at [442, 279] on button "SUBMIT" at bounding box center [469, 283] width 102 height 24
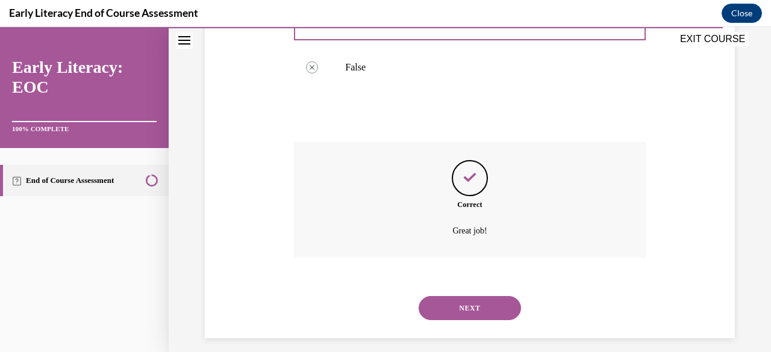
scroll to position [342, 0]
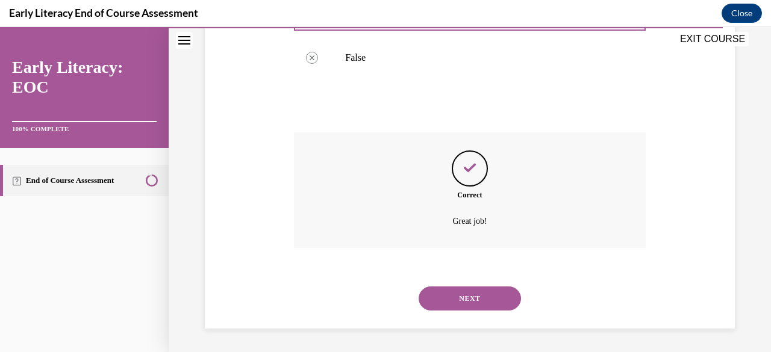
click at [431, 302] on button "NEXT" at bounding box center [469, 299] width 102 height 24
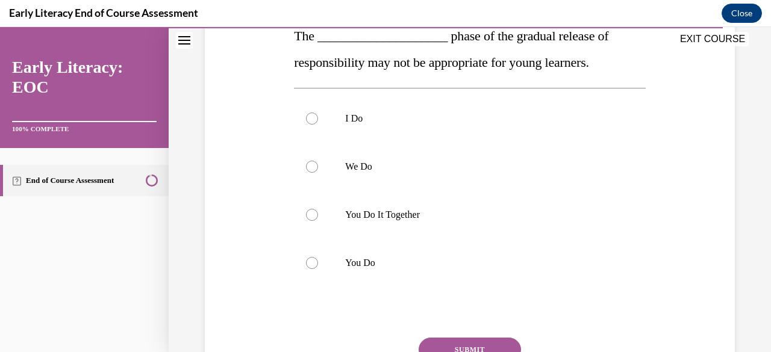
scroll to position [207, 0]
click at [412, 265] on p "You Do" at bounding box center [480, 262] width 270 height 12
click at [436, 341] on button "SUBMIT" at bounding box center [469, 349] width 102 height 24
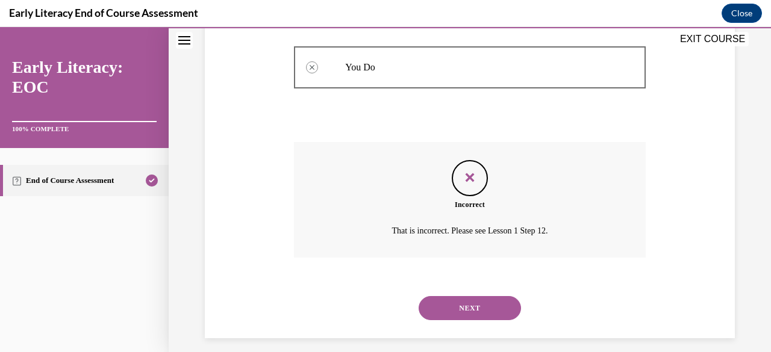
scroll to position [412, 0]
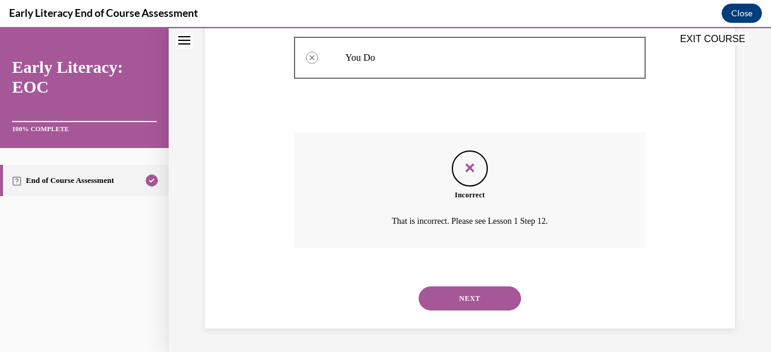
click at [427, 293] on button "NEXT" at bounding box center [469, 299] width 102 height 24
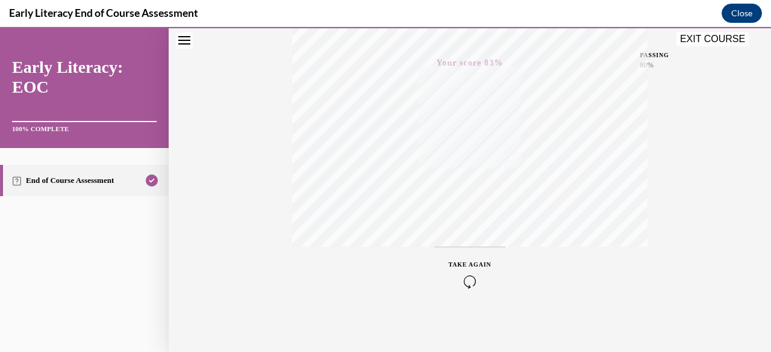
scroll to position [291, 0]
click at [466, 278] on icon "button" at bounding box center [469, 279] width 43 height 13
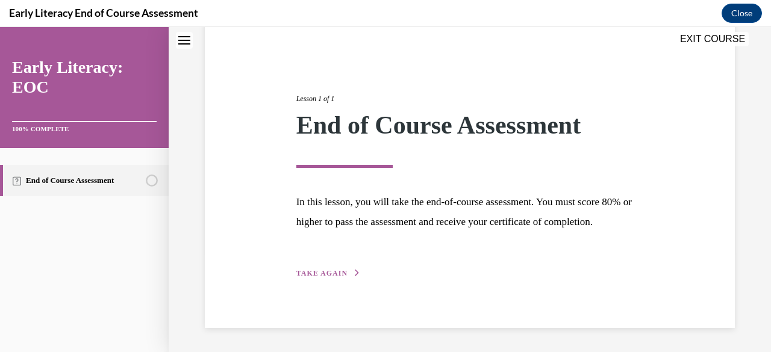
scroll to position [120, 0]
click at [337, 277] on span "TAKE AGAIN" at bounding box center [321, 273] width 51 height 8
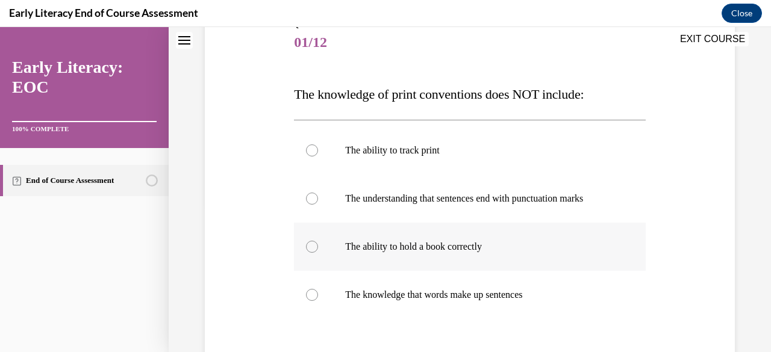
scroll to position [147, 0]
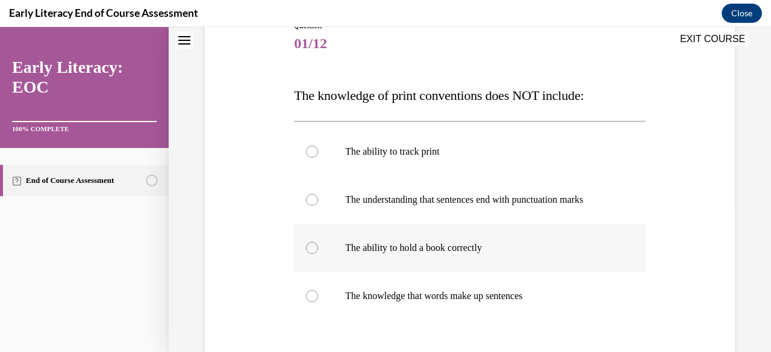
drag, startPoint x: 360, startPoint y: 235, endPoint x: 311, endPoint y: 252, distance: 52.2
click at [311, 252] on div at bounding box center [312, 248] width 12 height 12
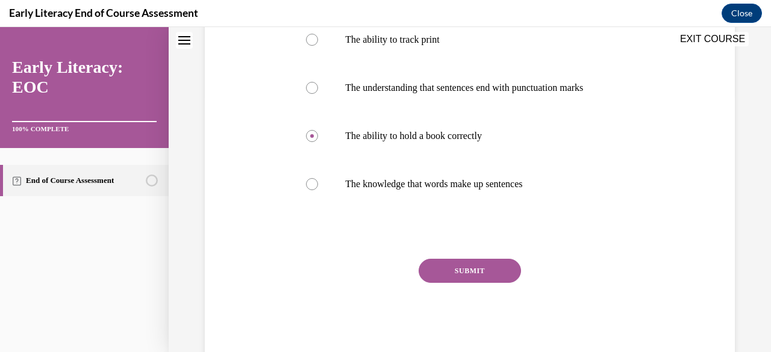
click at [418, 269] on button "SUBMIT" at bounding box center [469, 271] width 102 height 24
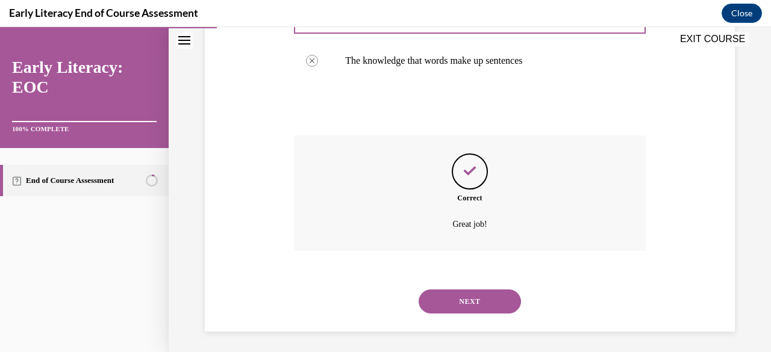
scroll to position [385, 0]
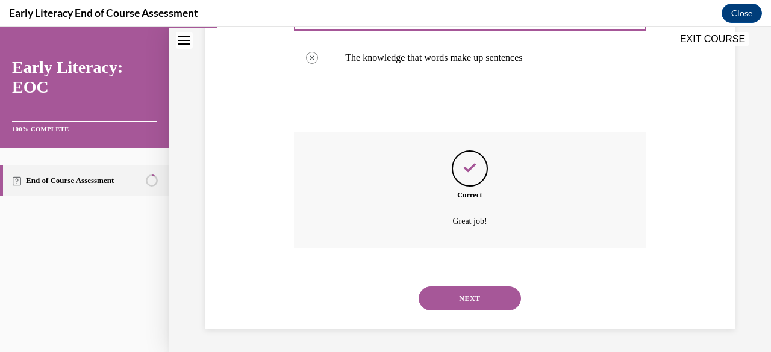
click at [444, 293] on button "NEXT" at bounding box center [469, 299] width 102 height 24
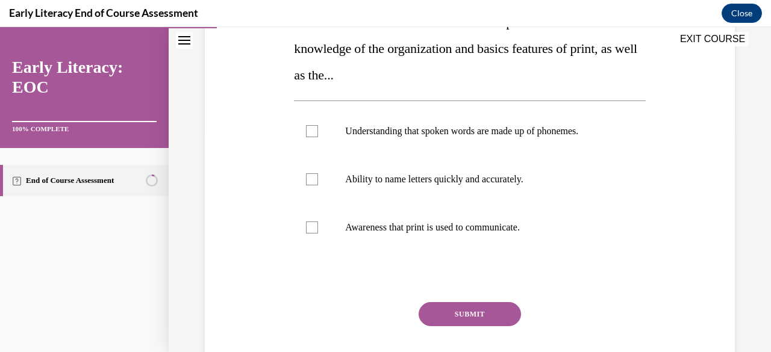
scroll to position [221, 0]
click at [460, 231] on p "Awareness that print is used to communicate." at bounding box center [480, 227] width 270 height 12
click at [462, 318] on button "SUBMIT" at bounding box center [469, 314] width 102 height 24
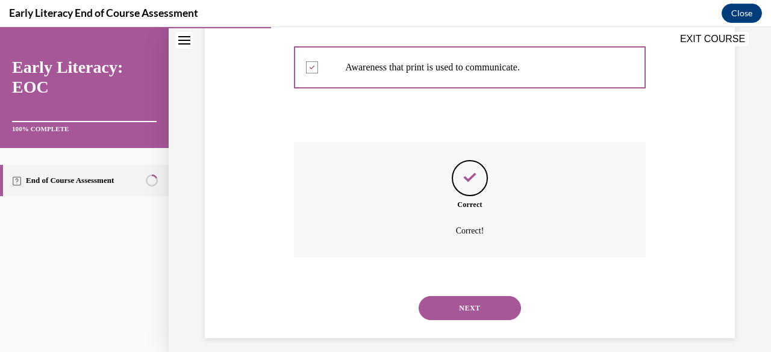
scroll to position [390, 0]
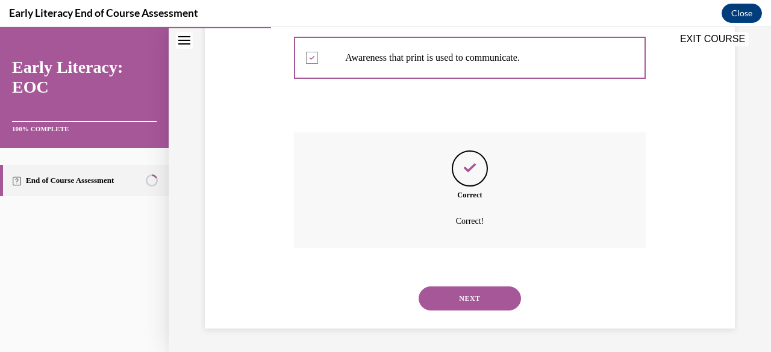
drag, startPoint x: 462, startPoint y: 314, endPoint x: 440, endPoint y: 303, distance: 24.5
click at [440, 303] on button "NEXT" at bounding box center [469, 299] width 102 height 24
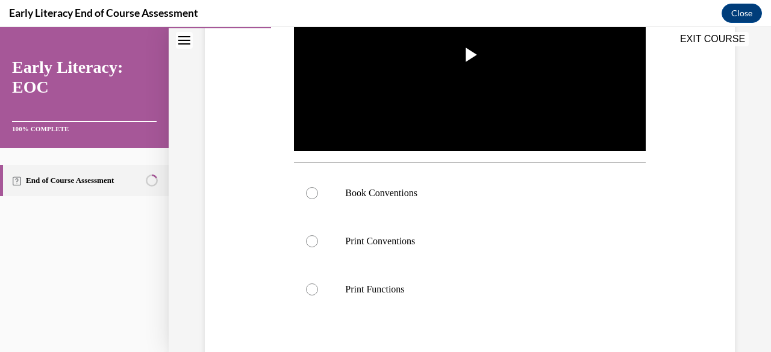
scroll to position [315, 0]
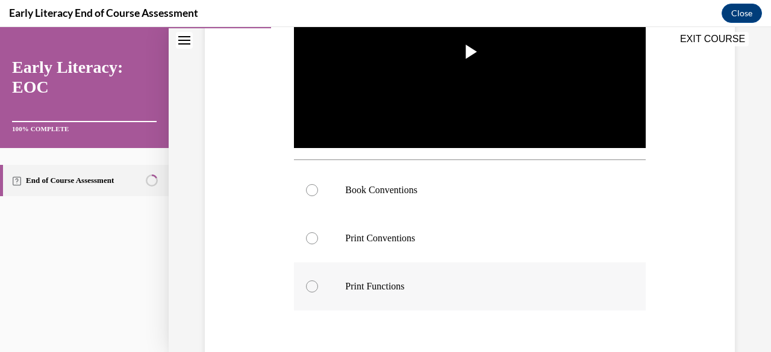
click at [383, 276] on div at bounding box center [469, 286] width 351 height 48
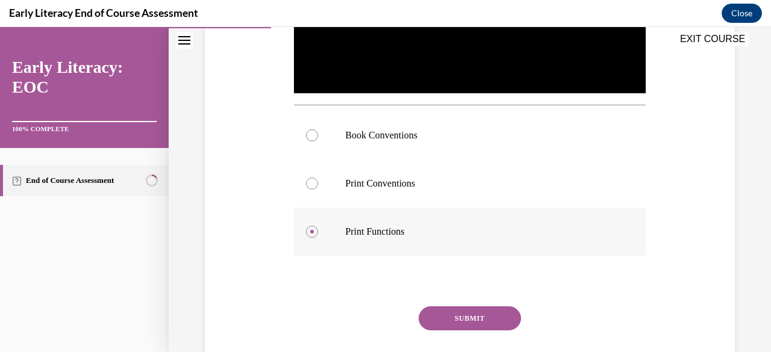
scroll to position [371, 0]
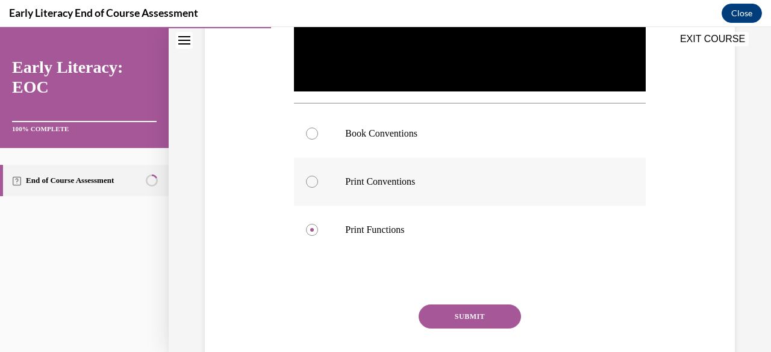
click at [387, 179] on p "Print Conventions" at bounding box center [480, 182] width 270 height 12
click at [430, 308] on button "SUBMIT" at bounding box center [469, 317] width 102 height 24
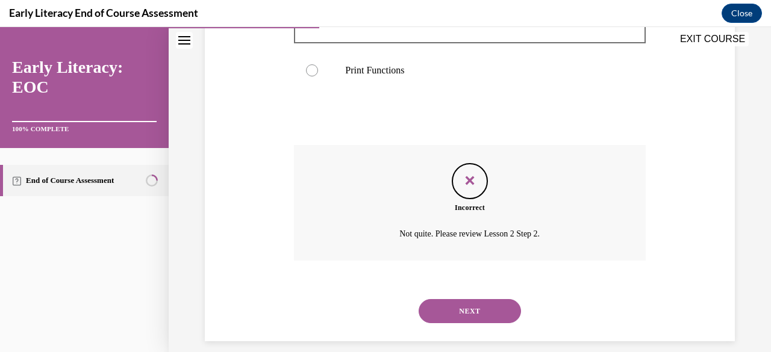
scroll to position [540, 0]
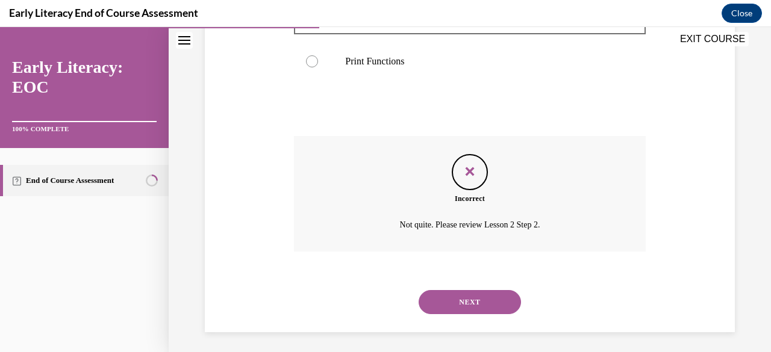
click at [432, 302] on button "NEXT" at bounding box center [469, 302] width 102 height 24
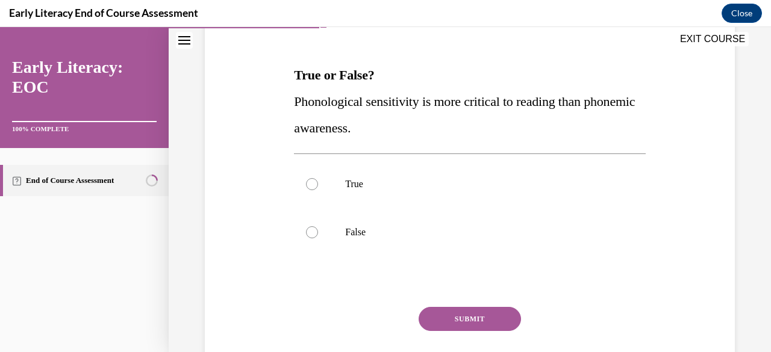
scroll to position [170, 0]
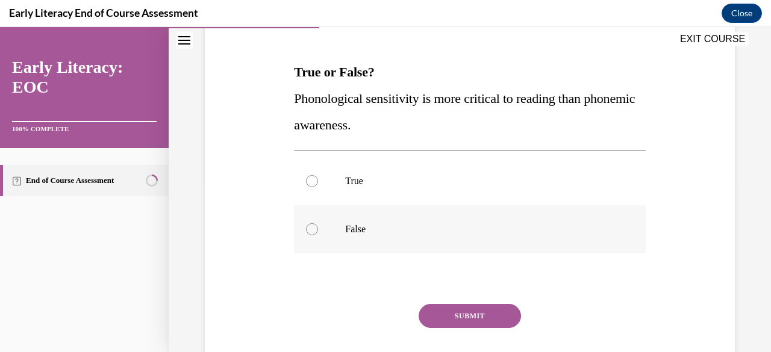
click at [380, 222] on div at bounding box center [469, 229] width 351 height 48
click at [438, 310] on button "SUBMIT" at bounding box center [469, 316] width 102 height 24
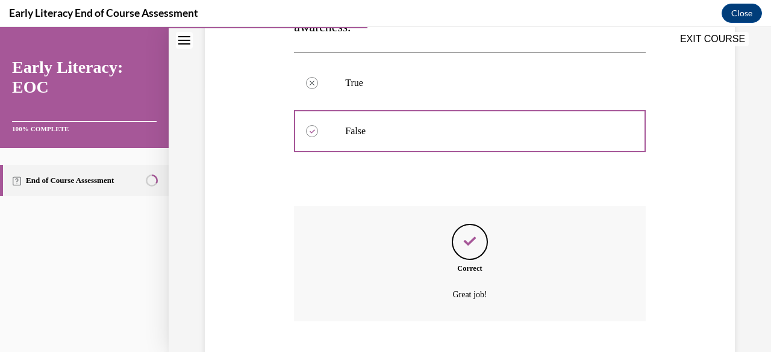
scroll to position [342, 0]
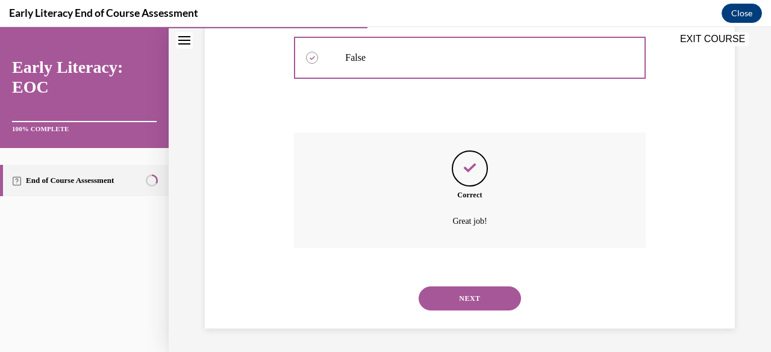
click at [434, 306] on button "NEXT" at bounding box center [469, 299] width 102 height 24
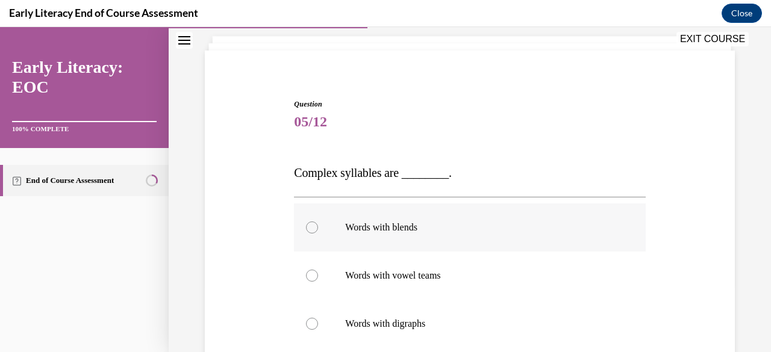
scroll to position [70, 0]
click at [410, 217] on div at bounding box center [469, 226] width 351 height 48
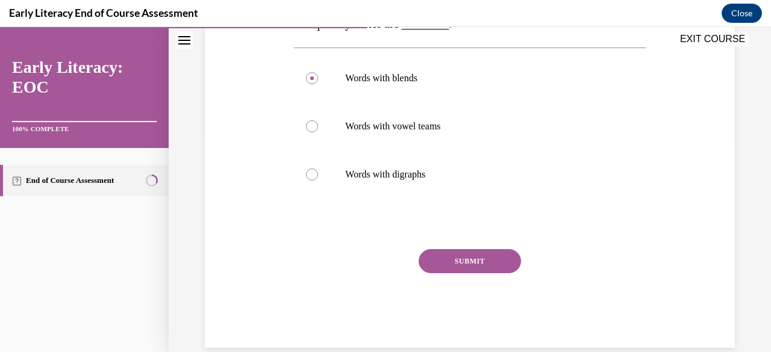
click at [451, 258] on button "SUBMIT" at bounding box center [469, 261] width 102 height 24
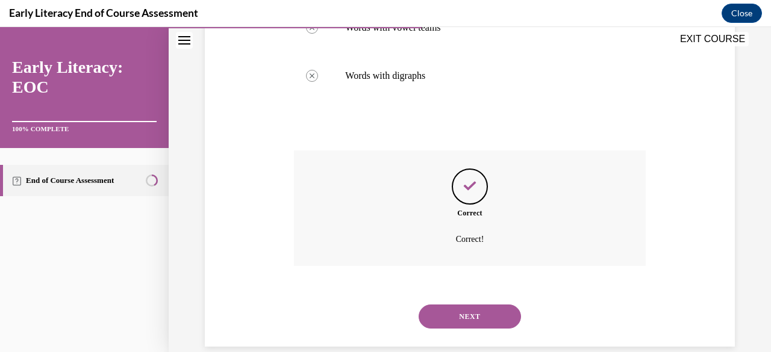
scroll to position [335, 0]
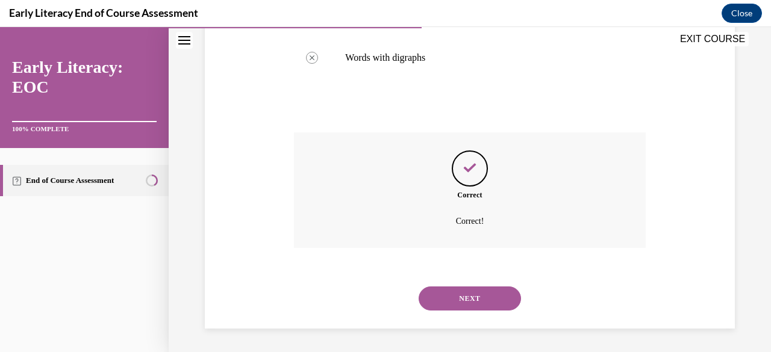
click at [424, 287] on button "NEXT" at bounding box center [469, 299] width 102 height 24
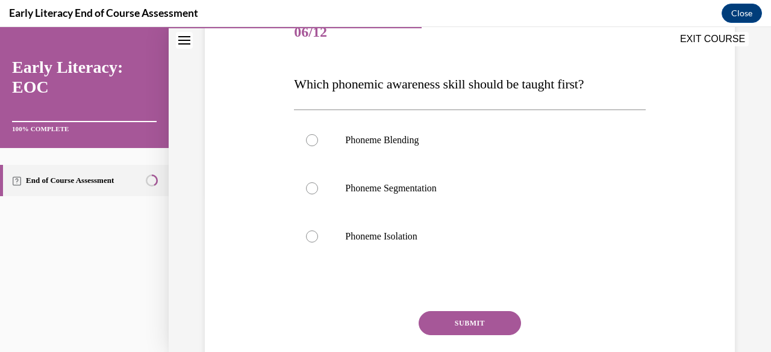
scroll to position [160, 0]
click at [393, 238] on p "Phoneme Isolation" at bounding box center [480, 235] width 270 height 12
click at [437, 321] on button "SUBMIT" at bounding box center [469, 322] width 102 height 24
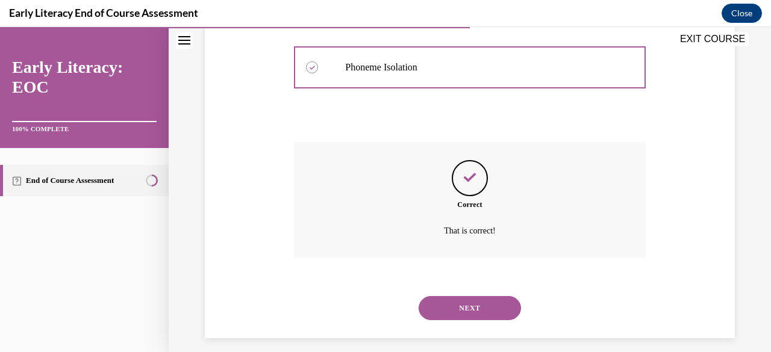
scroll to position [337, 0]
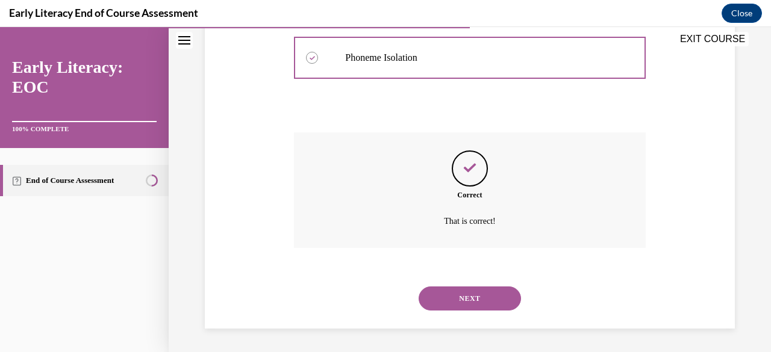
click at [479, 295] on button "NEXT" at bounding box center [469, 299] width 102 height 24
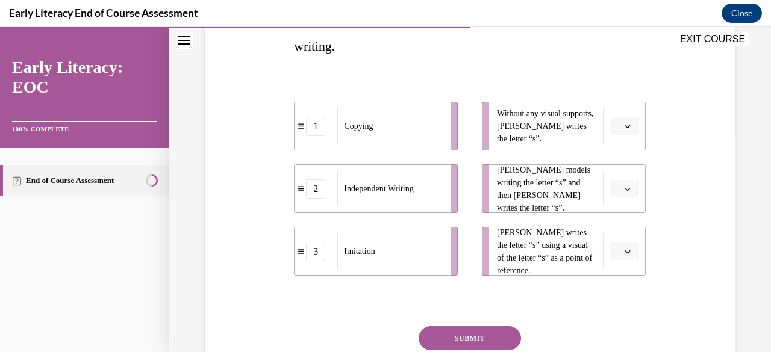
scroll to position [225, 0]
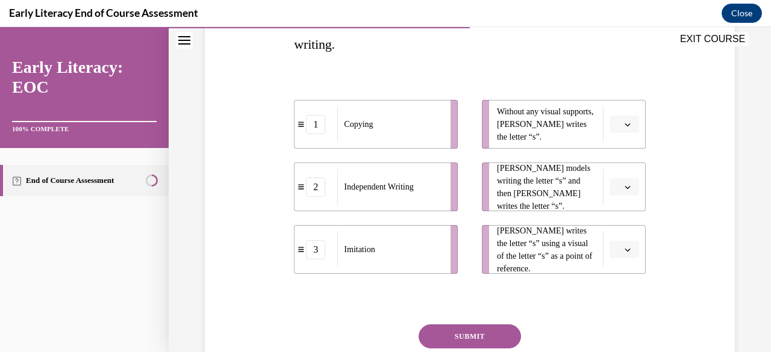
click at [624, 122] on icon "button" at bounding box center [627, 125] width 6 height 6
click at [619, 194] on div "2" at bounding box center [614, 199] width 29 height 24
click at [615, 195] on button "button" at bounding box center [623, 187] width 29 height 18
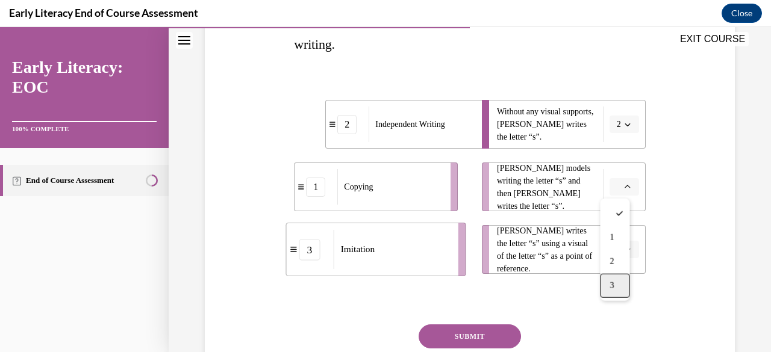
click at [613, 279] on div "3" at bounding box center [614, 286] width 29 height 24
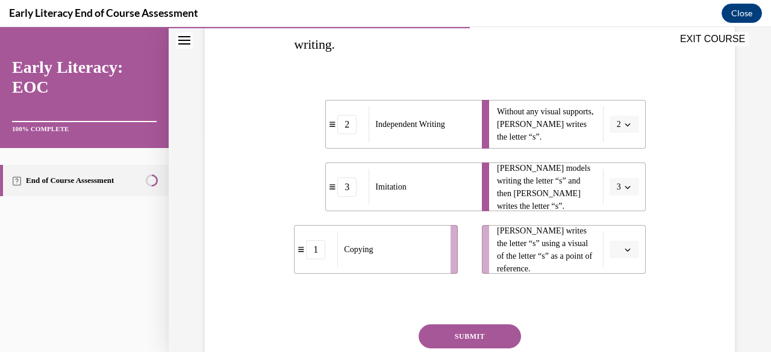
click at [623, 253] on span "button" at bounding box center [627, 250] width 8 height 8
drag, startPoint x: 618, startPoint y: 192, endPoint x: 620, endPoint y: 214, distance: 22.3
click at [620, 214] on div "1 2 3" at bounding box center [614, 186] width 29 height 102
click at [535, 258] on span "[PERSON_NAME] writes the letter “s” using a visual of the letter “s” as a point…" at bounding box center [547, 250] width 100 height 51
click at [614, 253] on button "button" at bounding box center [623, 250] width 29 height 18
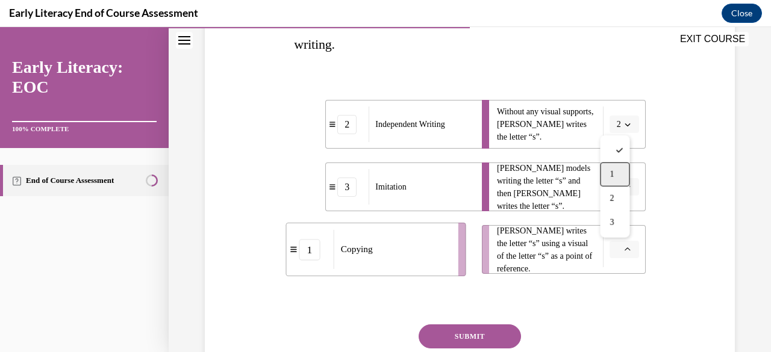
click at [615, 173] on div "1" at bounding box center [614, 175] width 29 height 24
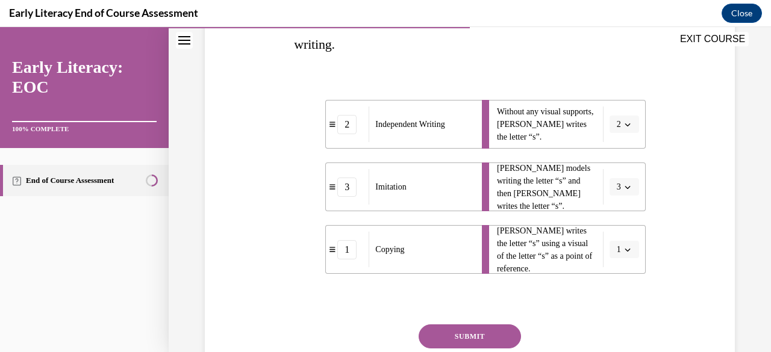
click at [462, 341] on button "SUBMIT" at bounding box center [469, 336] width 102 height 24
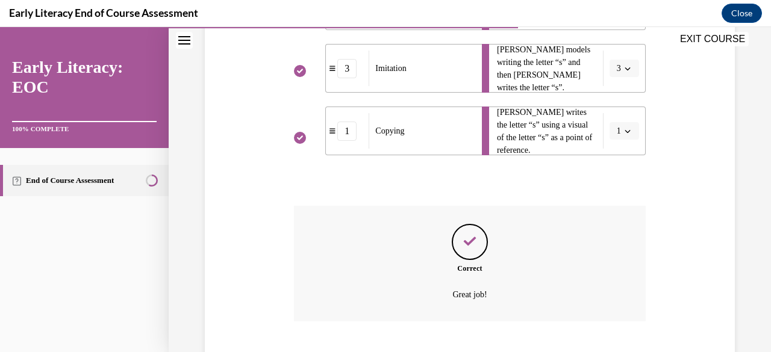
scroll to position [417, 0]
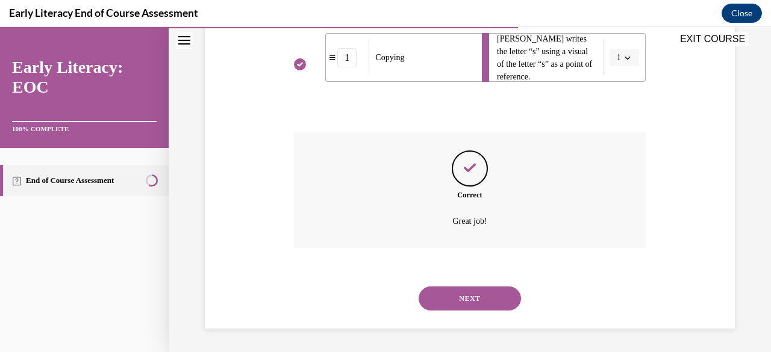
click at [451, 303] on button "NEXT" at bounding box center [469, 299] width 102 height 24
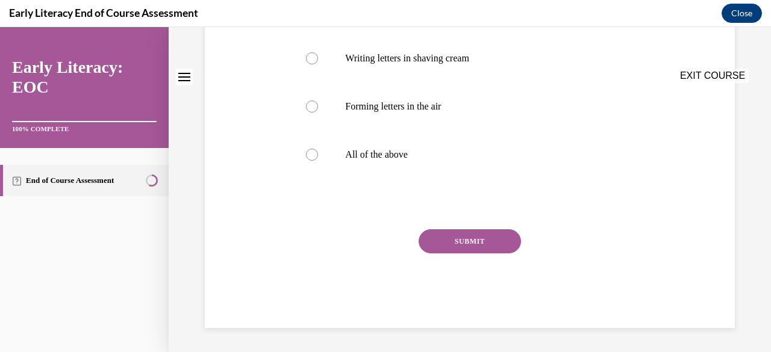
scroll to position [0, 0]
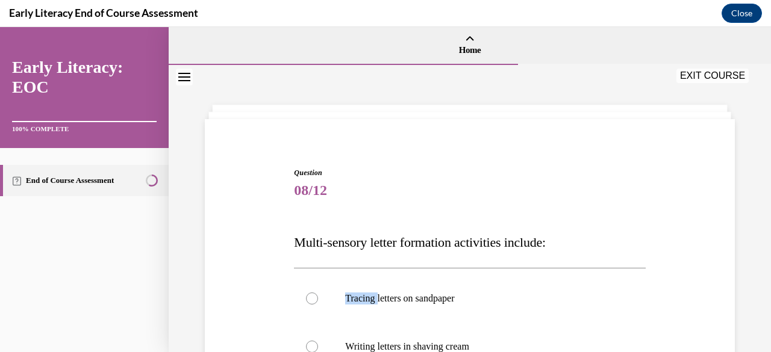
click at [451, 303] on div at bounding box center [469, 299] width 351 height 48
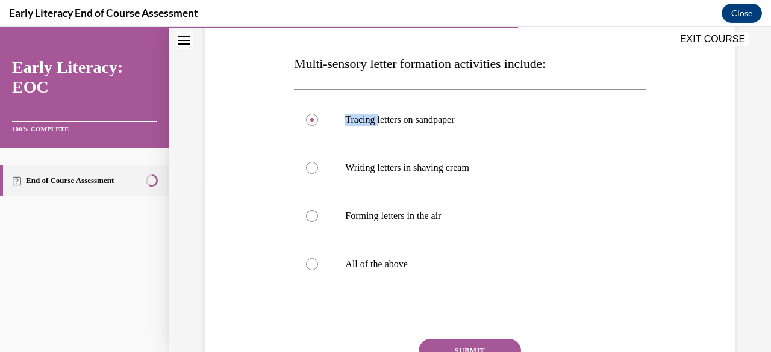
scroll to position [179, 0]
click at [397, 269] on p "All of the above" at bounding box center [480, 264] width 270 height 12
click at [448, 344] on button "SUBMIT" at bounding box center [469, 350] width 102 height 24
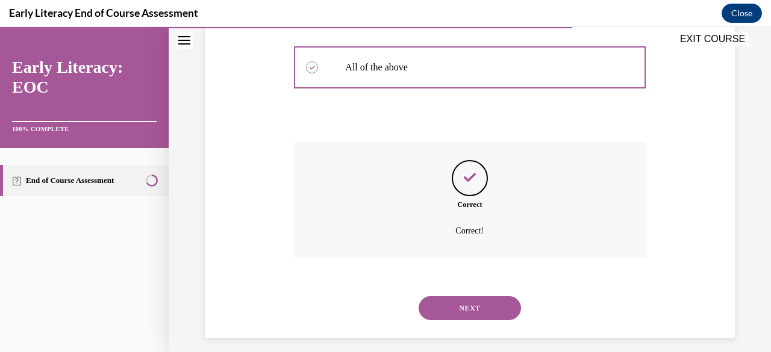
scroll to position [385, 0]
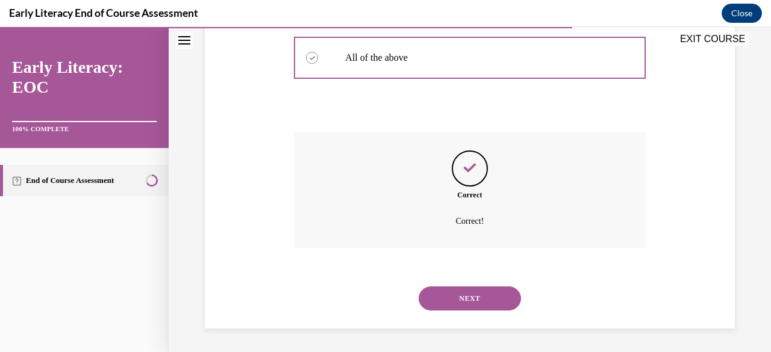
click at [429, 300] on button "NEXT" at bounding box center [469, 299] width 102 height 24
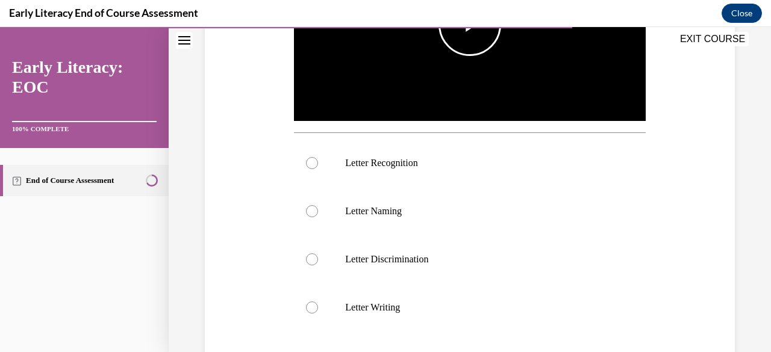
scroll to position [344, 0]
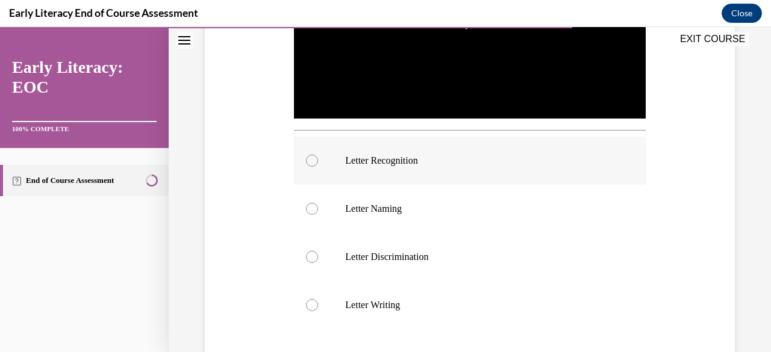
click at [406, 157] on p "Letter Recognition" at bounding box center [480, 161] width 270 height 12
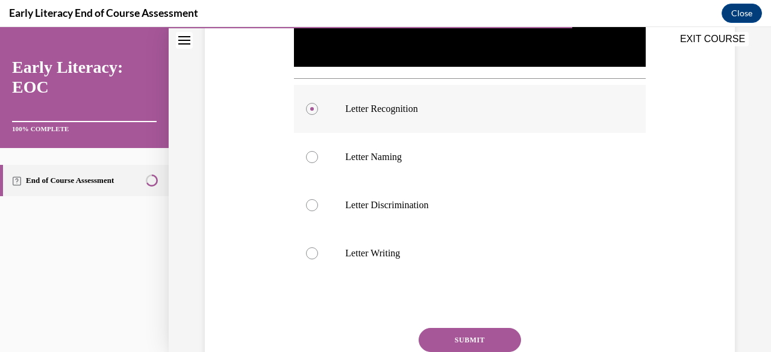
scroll to position [397, 0]
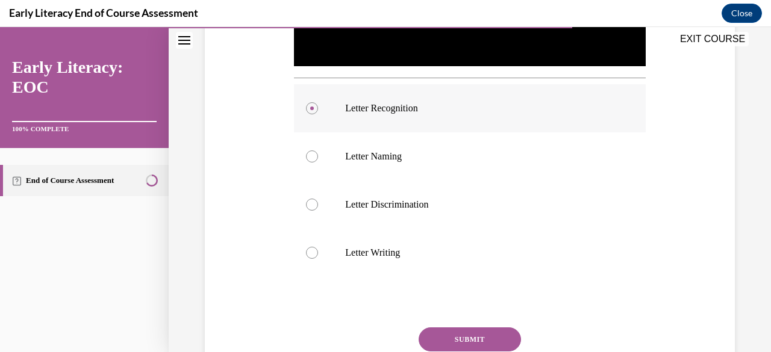
click at [406, 157] on p "Letter Naming" at bounding box center [480, 156] width 270 height 12
click at [450, 328] on button "SUBMIT" at bounding box center [469, 339] width 102 height 24
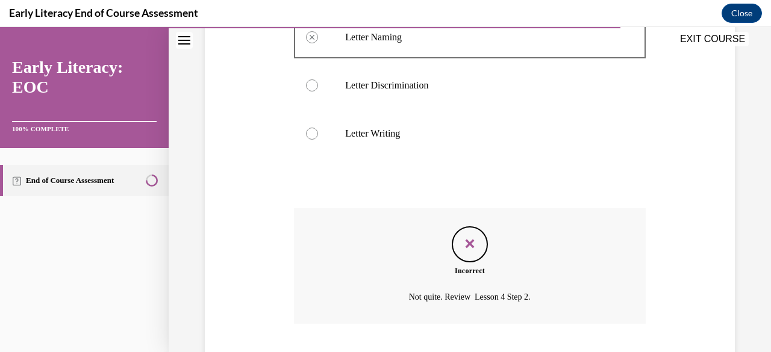
scroll to position [588, 0]
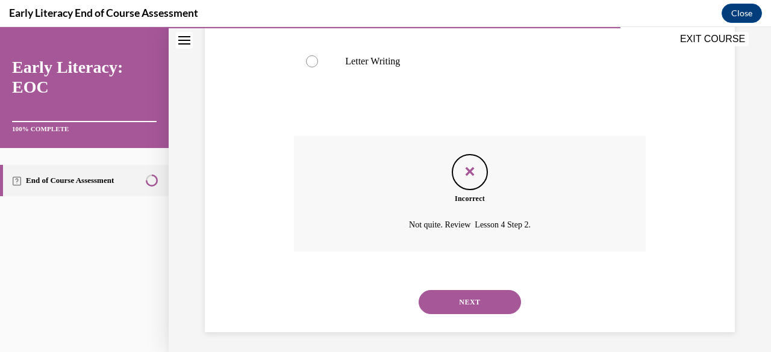
click at [458, 296] on button "NEXT" at bounding box center [469, 302] width 102 height 24
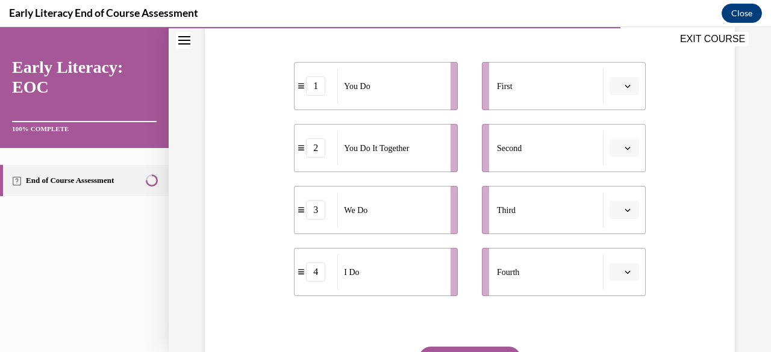
scroll to position [237, 0]
click at [617, 90] on button "button" at bounding box center [623, 85] width 29 height 18
click at [603, 205] on div "4" at bounding box center [614, 208] width 29 height 24
click at [624, 148] on icon "button" at bounding box center [627, 147] width 6 height 6
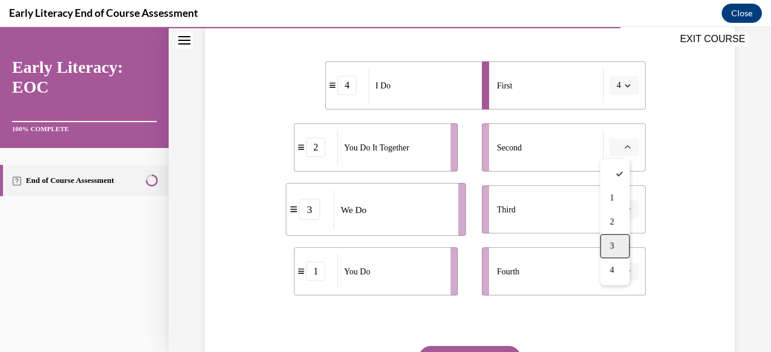
click at [608, 238] on div "3" at bounding box center [614, 246] width 29 height 24
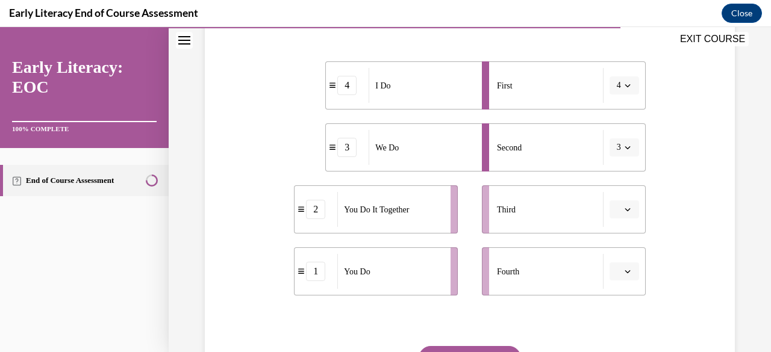
click at [624, 208] on icon "button" at bounding box center [627, 209] width 6 height 6
click at [613, 279] on span "2" at bounding box center [611, 284] width 4 height 10
click at [624, 270] on icon "button" at bounding box center [627, 271] width 6 height 6
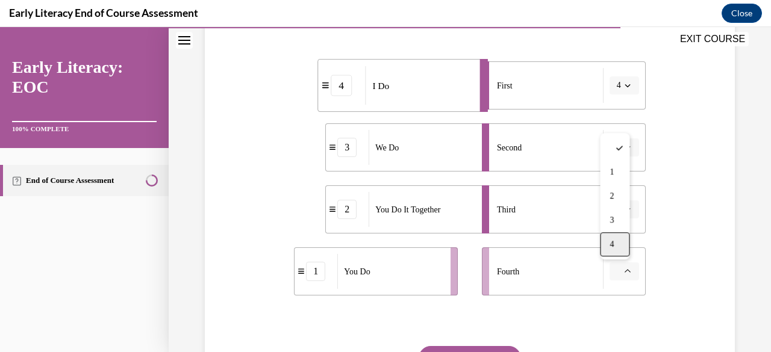
click at [612, 255] on div "4" at bounding box center [614, 244] width 29 height 24
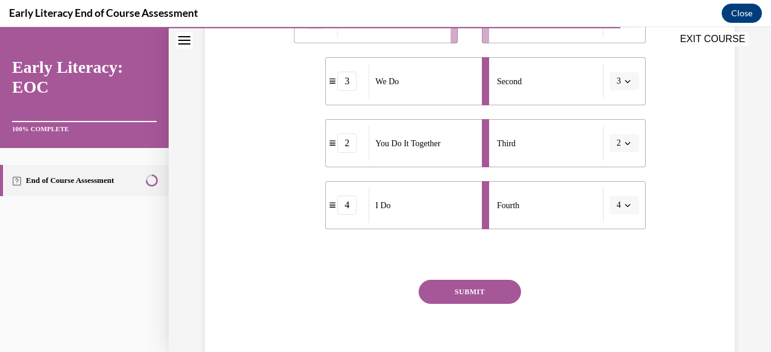
scroll to position [304, 0]
click at [484, 289] on button "SUBMIT" at bounding box center [469, 291] width 102 height 24
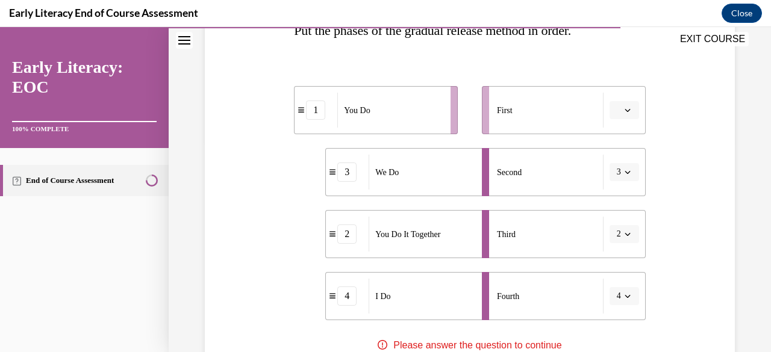
scroll to position [211, 0]
click at [619, 117] on button "button" at bounding box center [623, 111] width 29 height 18
click at [608, 229] on div "4" at bounding box center [614, 234] width 29 height 24
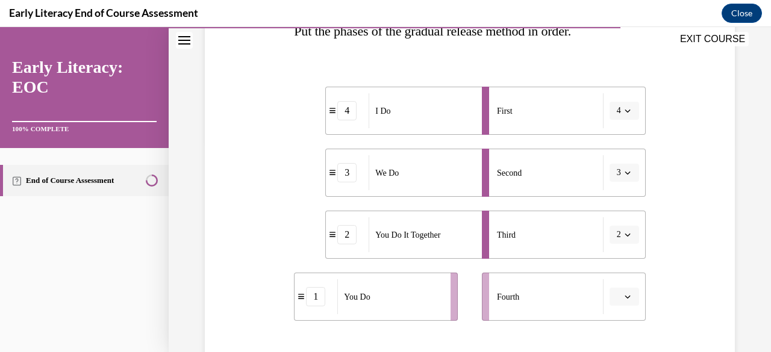
click at [616, 167] on button "3" at bounding box center [623, 173] width 29 height 18
click at [616, 176] on button "3" at bounding box center [623, 173] width 29 height 18
click at [624, 297] on icon "button" at bounding box center [627, 297] width 6 height 6
click at [610, 268] on span "4" at bounding box center [611, 270] width 4 height 10
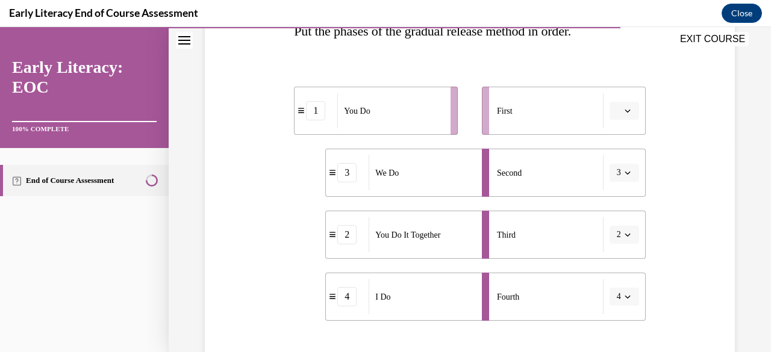
click at [624, 298] on icon "button" at bounding box center [626, 297] width 5 height 3
click at [614, 199] on div "1" at bounding box center [611, 197] width 29 height 24
click at [623, 114] on span "button" at bounding box center [627, 111] width 8 height 8
click at [612, 227] on div "4" at bounding box center [614, 234] width 29 height 24
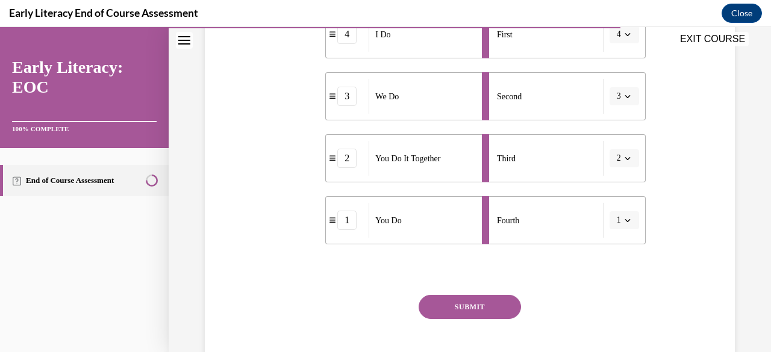
click at [474, 312] on button "SUBMIT" at bounding box center [469, 307] width 102 height 24
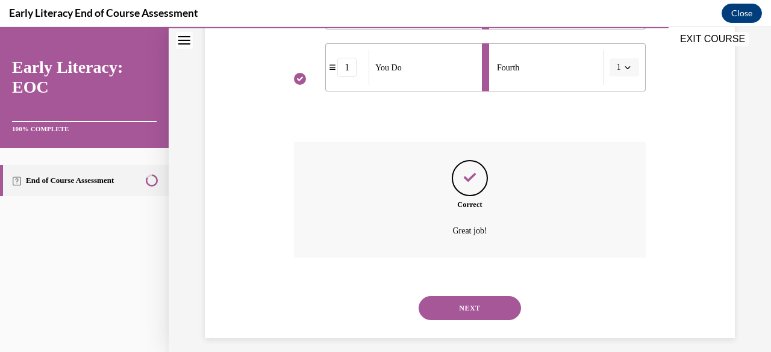
scroll to position [450, 0]
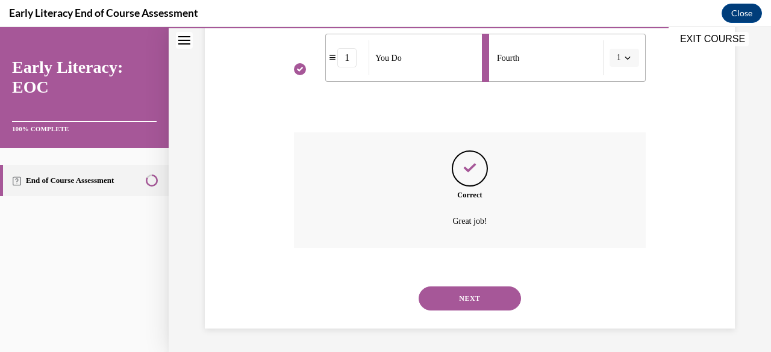
click at [476, 306] on button "NEXT" at bounding box center [469, 299] width 102 height 24
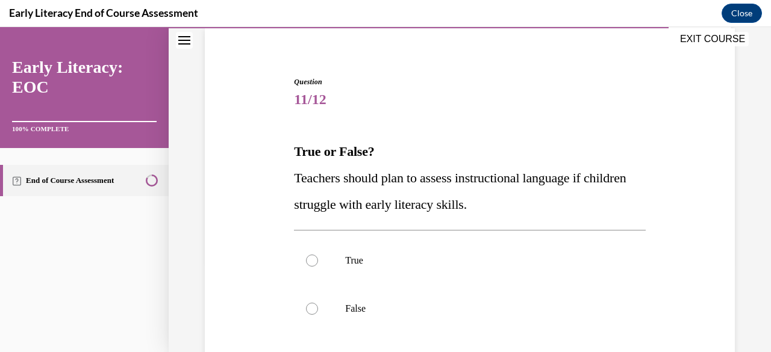
scroll to position [92, 0]
click at [358, 264] on p "True" at bounding box center [480, 260] width 270 height 12
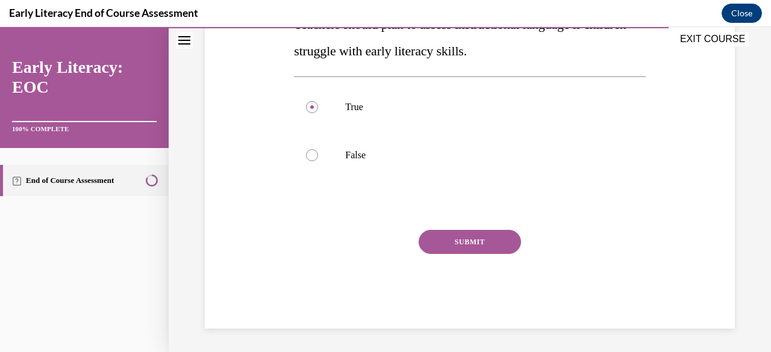
click at [433, 236] on button "SUBMIT" at bounding box center [469, 242] width 102 height 24
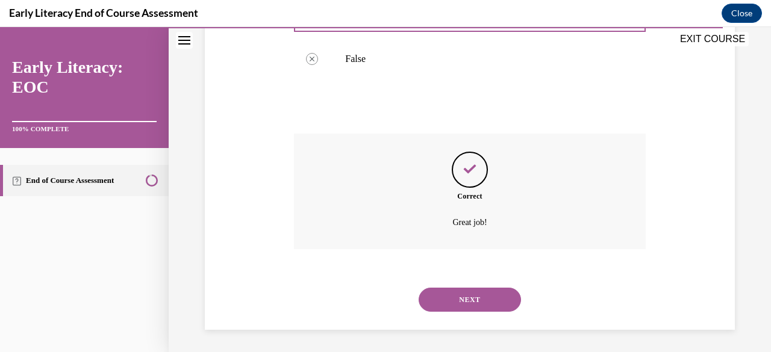
scroll to position [342, 0]
click at [433, 289] on button "NEXT" at bounding box center [469, 299] width 102 height 24
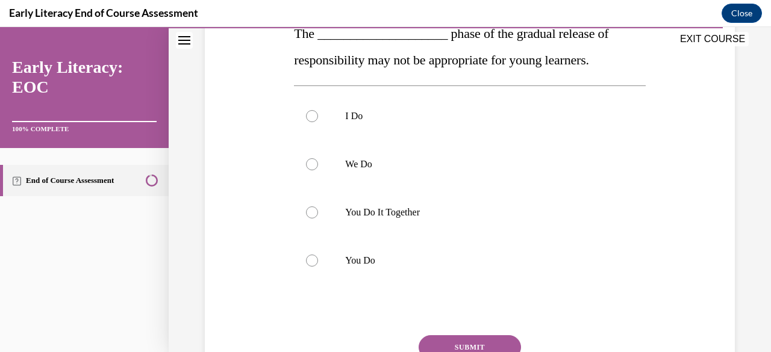
scroll to position [209, 0]
click at [377, 261] on p "You Do" at bounding box center [480, 260] width 270 height 12
click at [441, 339] on button "SUBMIT" at bounding box center [469, 347] width 102 height 24
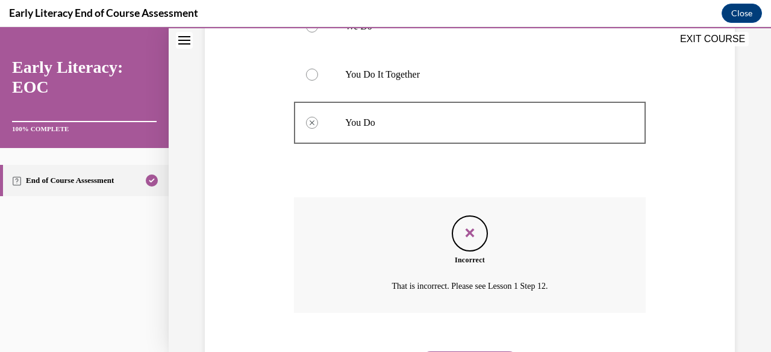
scroll to position [412, 0]
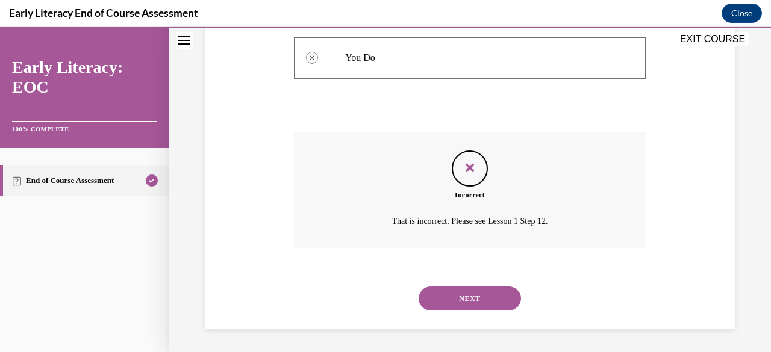
click at [462, 291] on button "NEXT" at bounding box center [469, 299] width 102 height 24
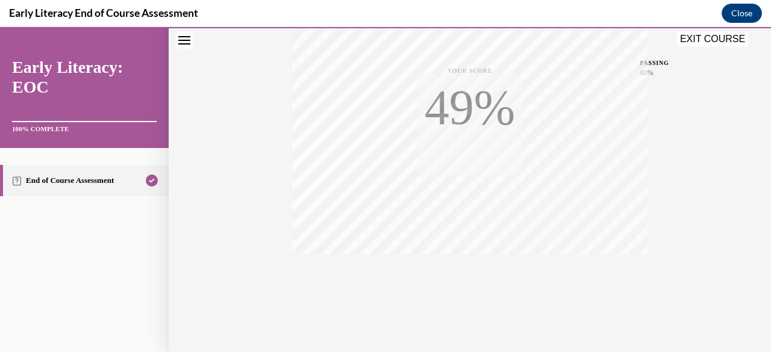
scroll to position [291, 0]
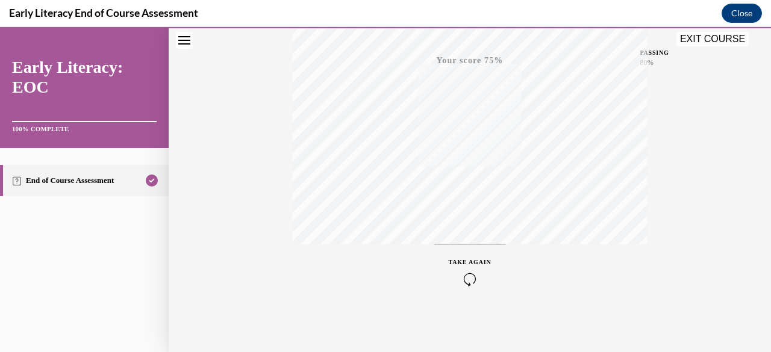
click at [452, 261] on span "TAKE AGAIN" at bounding box center [469, 262] width 43 height 7
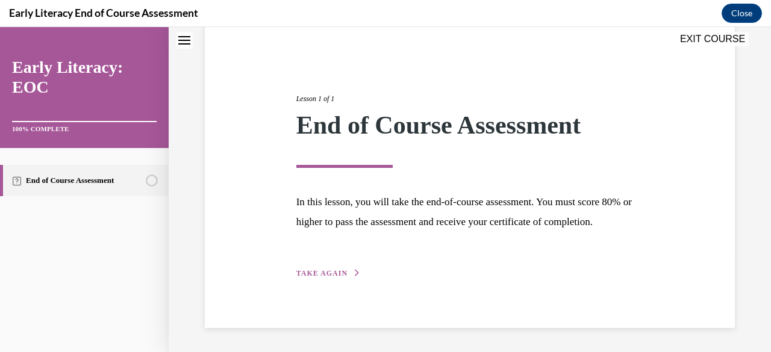
click at [335, 274] on span "TAKE AGAIN" at bounding box center [321, 273] width 51 height 8
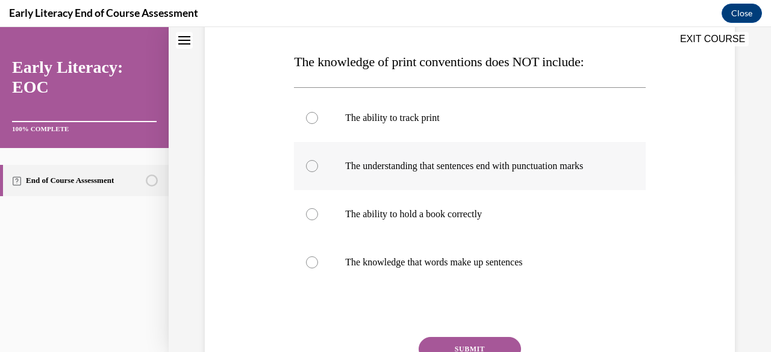
scroll to position [183, 0]
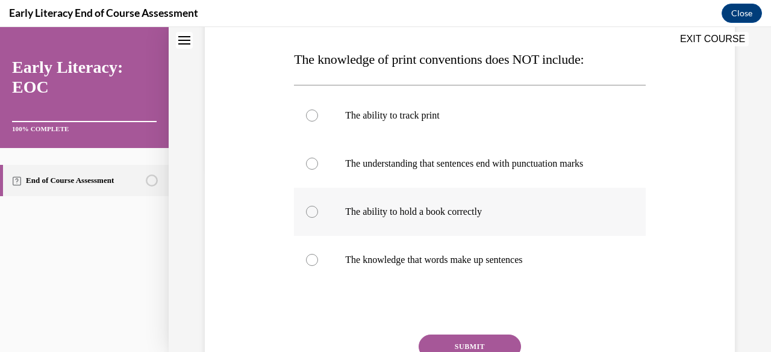
click at [395, 216] on p "The ability to hold a book correctly" at bounding box center [480, 212] width 270 height 12
click at [435, 340] on button "SUBMIT" at bounding box center [469, 347] width 102 height 24
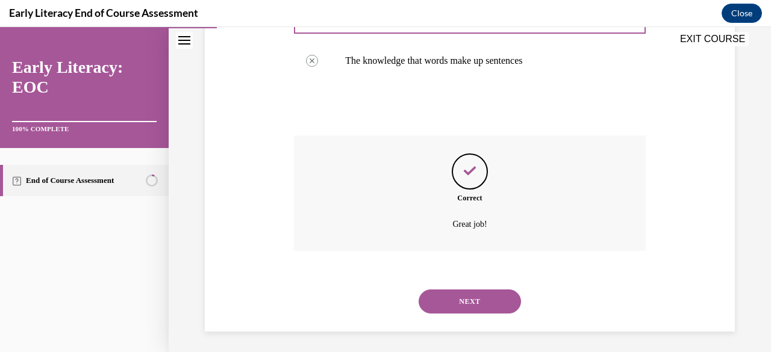
scroll to position [385, 0]
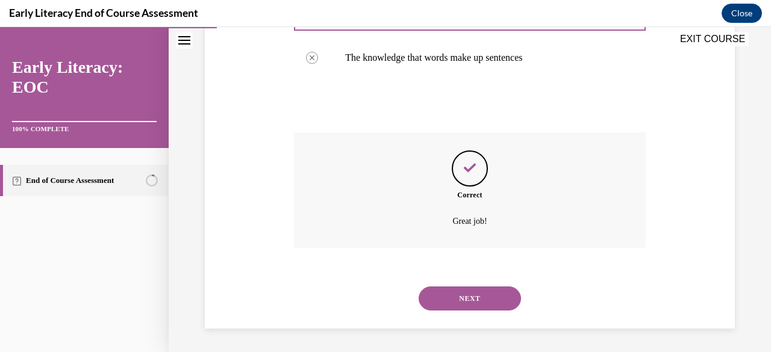
click at [439, 296] on button "NEXT" at bounding box center [469, 299] width 102 height 24
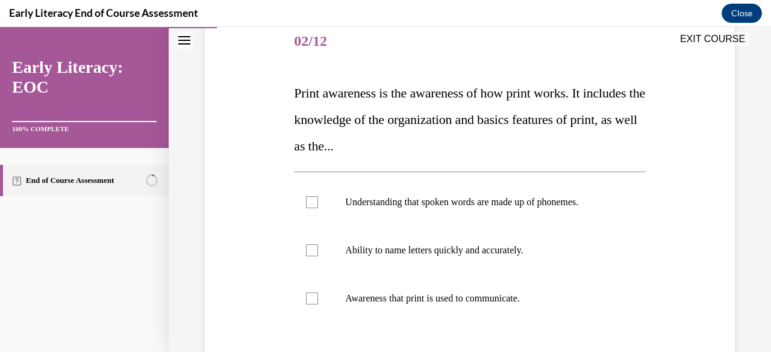
scroll to position [205, 0]
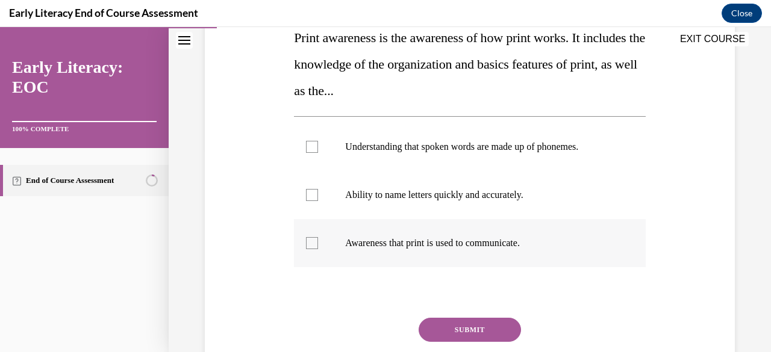
click at [424, 244] on p "Awareness that print is used to communicate." at bounding box center [480, 243] width 270 height 12
click at [439, 323] on button "SUBMIT" at bounding box center [469, 330] width 102 height 24
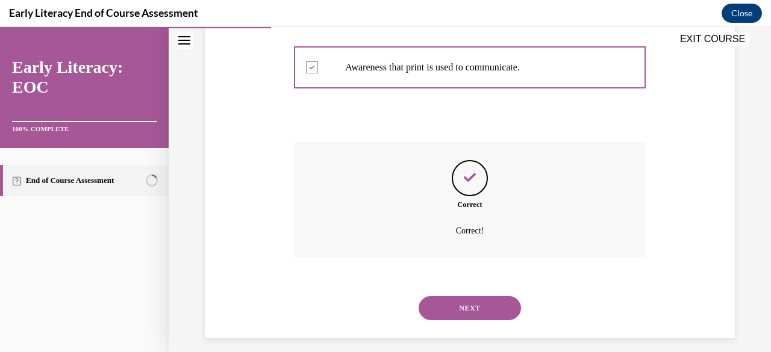
scroll to position [390, 0]
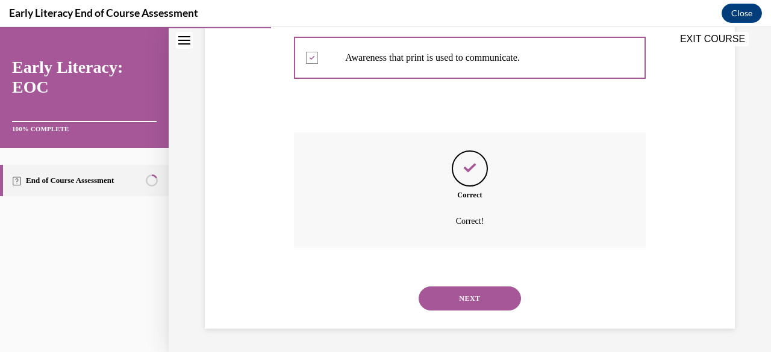
click at [466, 312] on div "NEXT" at bounding box center [469, 299] width 351 height 48
click at [467, 304] on button "NEXT" at bounding box center [469, 299] width 102 height 24
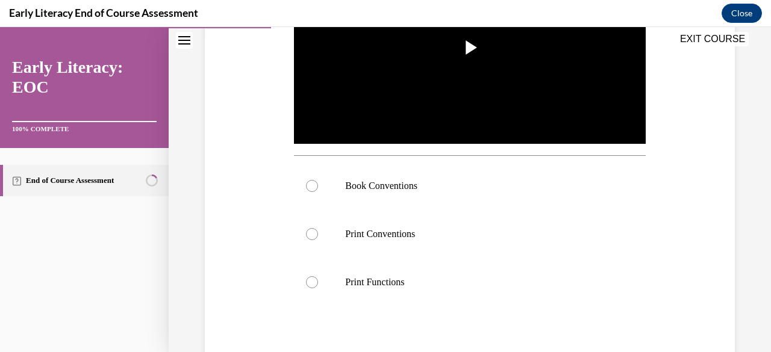
scroll to position [319, 0]
click at [325, 229] on div at bounding box center [469, 234] width 351 height 48
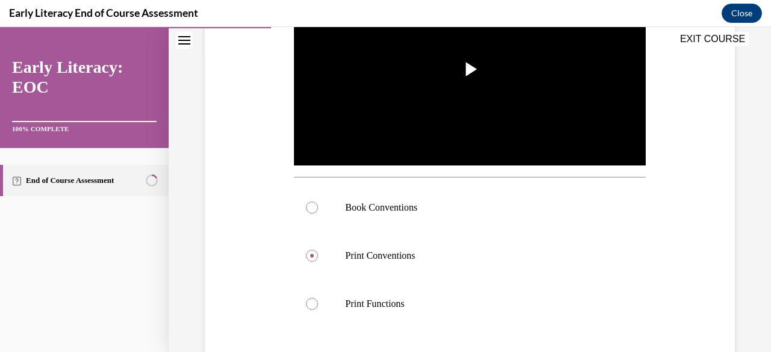
scroll to position [299, 0]
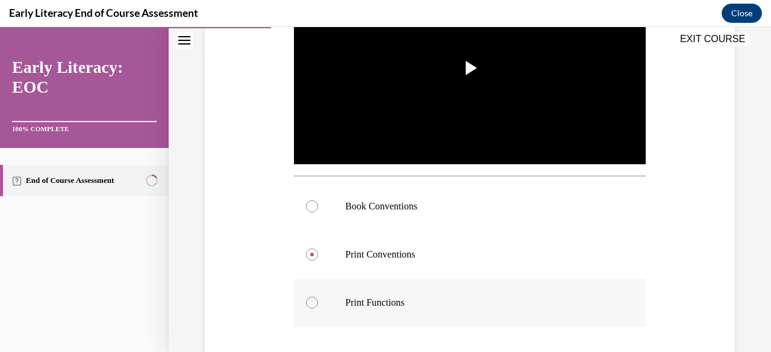
click at [376, 287] on div at bounding box center [469, 303] width 351 height 48
click at [392, 250] on p "Print Conventions" at bounding box center [480, 255] width 270 height 12
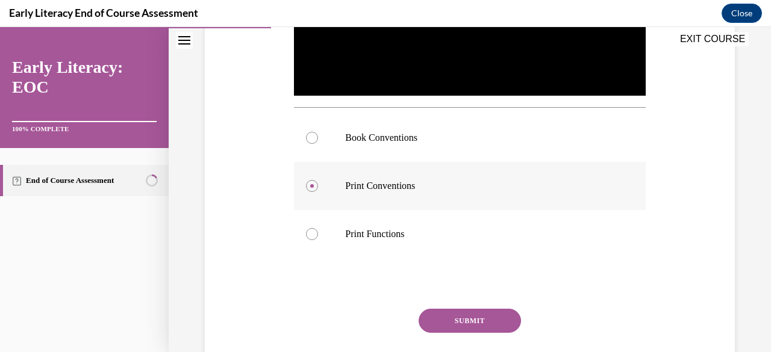
scroll to position [370, 0]
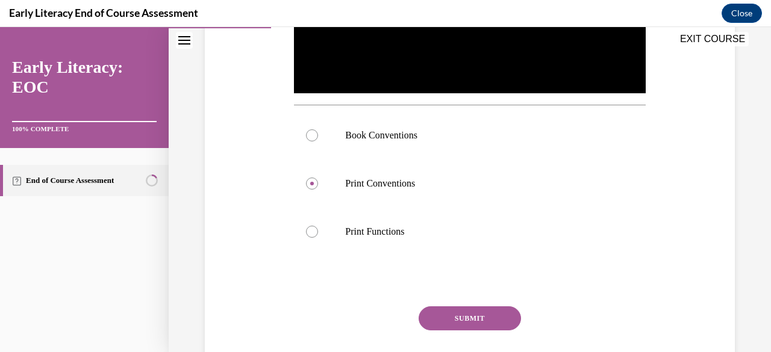
click at [426, 306] on button "SUBMIT" at bounding box center [469, 318] width 102 height 24
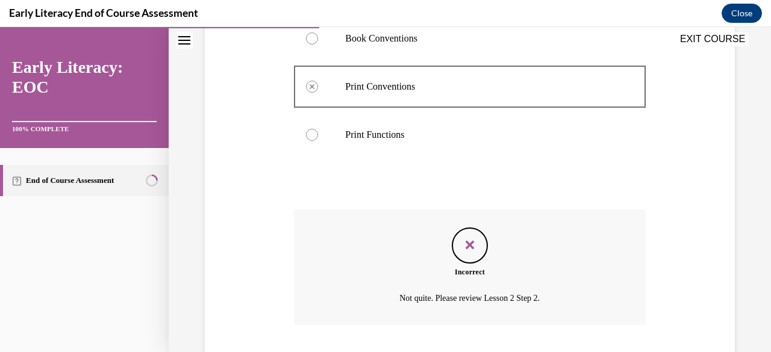
scroll to position [540, 0]
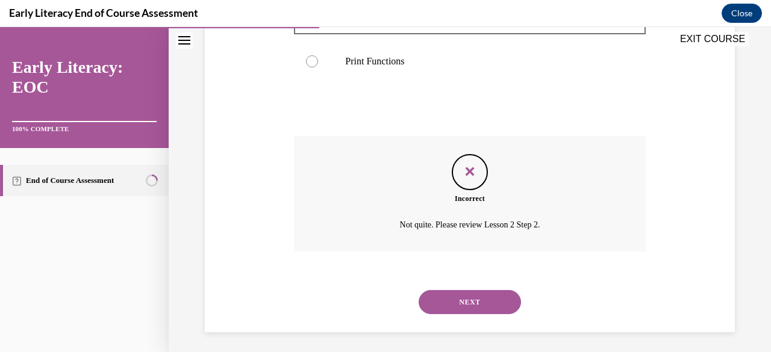
click at [450, 302] on button "NEXT" at bounding box center [469, 302] width 102 height 24
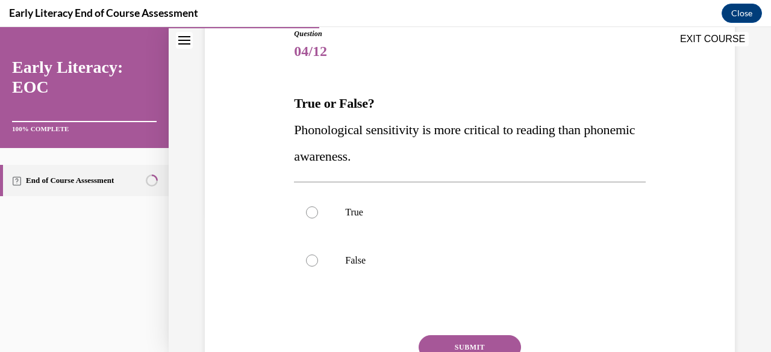
scroll to position [140, 0]
click at [356, 208] on p "True" at bounding box center [480, 211] width 270 height 12
click at [439, 334] on button "SUBMIT" at bounding box center [469, 346] width 102 height 24
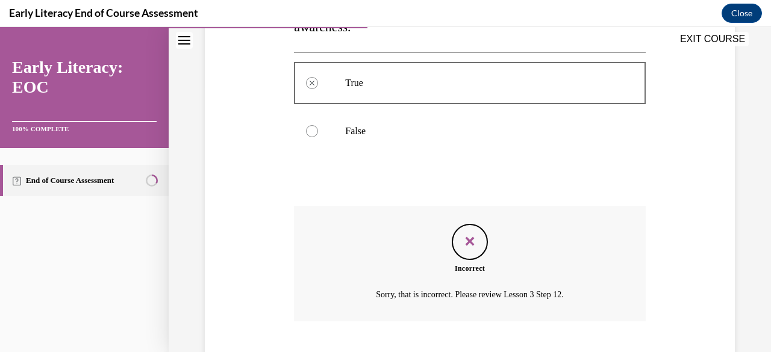
scroll to position [342, 0]
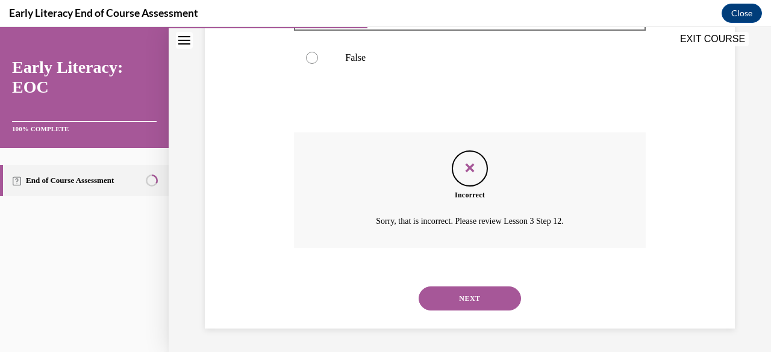
click at [449, 293] on button "NEXT" at bounding box center [469, 299] width 102 height 24
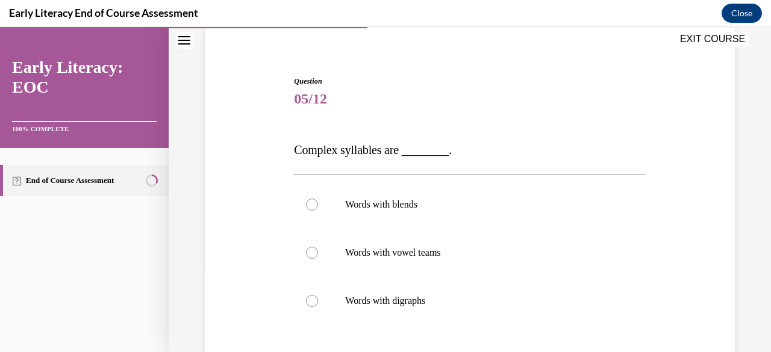
scroll to position [93, 0]
click at [389, 213] on div at bounding box center [469, 203] width 351 height 48
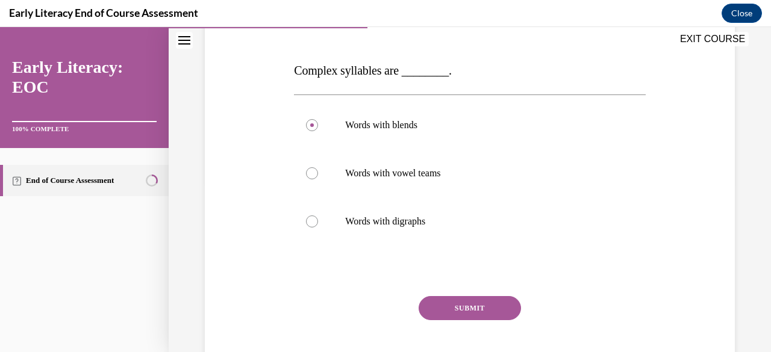
click at [454, 312] on button "SUBMIT" at bounding box center [469, 308] width 102 height 24
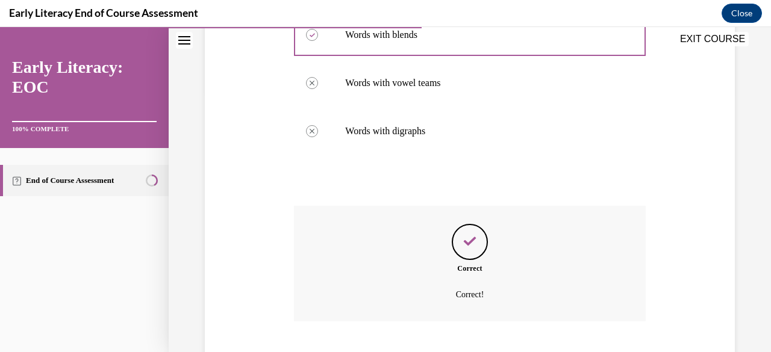
scroll to position [335, 0]
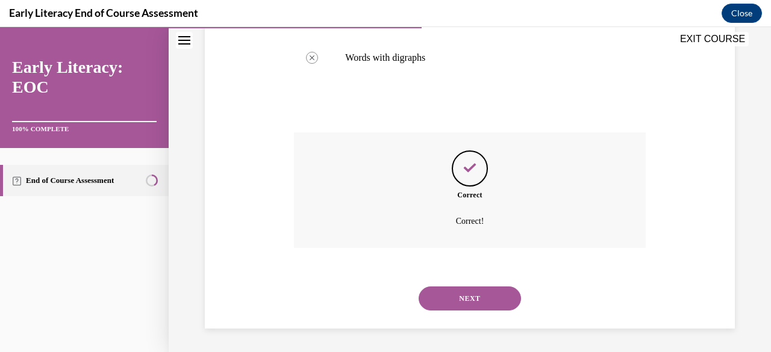
click at [445, 293] on button "NEXT" at bounding box center [469, 299] width 102 height 24
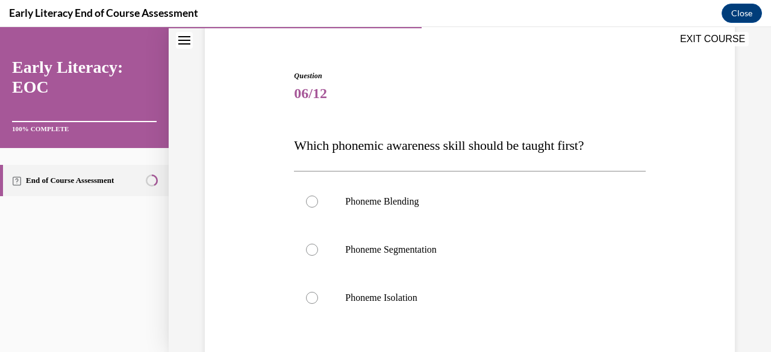
scroll to position [99, 0]
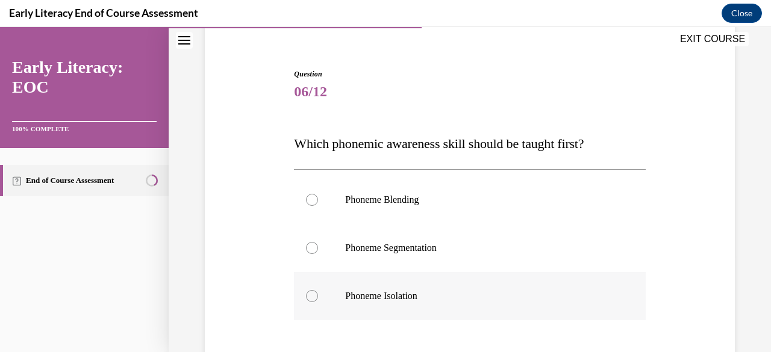
click at [371, 296] on p "Phoneme Isolation" at bounding box center [480, 296] width 270 height 12
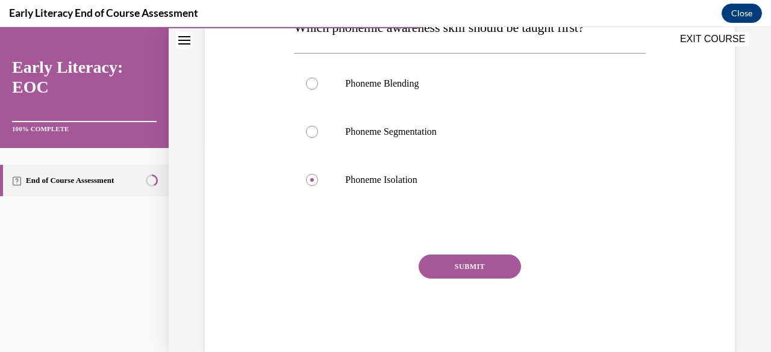
click at [448, 263] on button "SUBMIT" at bounding box center [469, 267] width 102 height 24
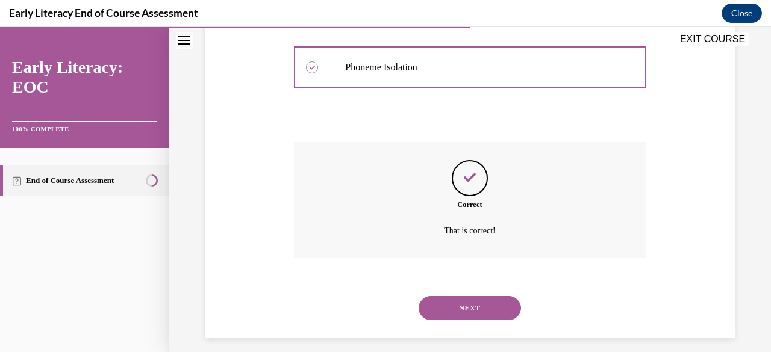
scroll to position [337, 0]
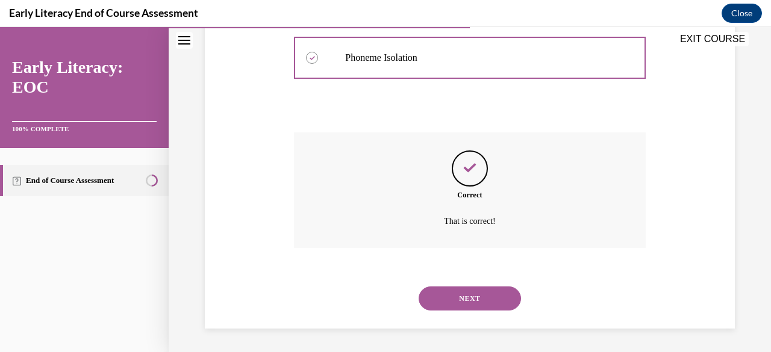
click at [441, 301] on button "NEXT" at bounding box center [469, 299] width 102 height 24
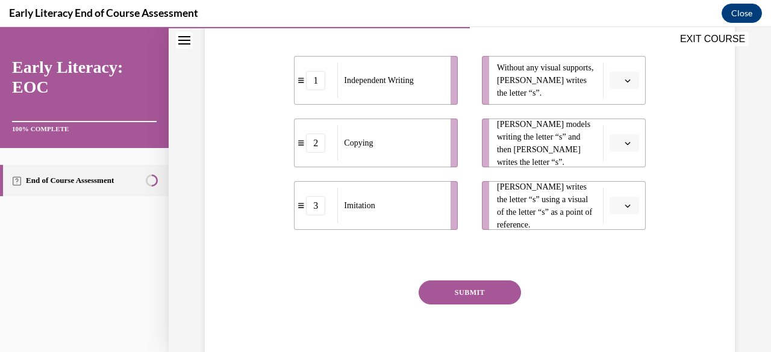
scroll to position [267, 0]
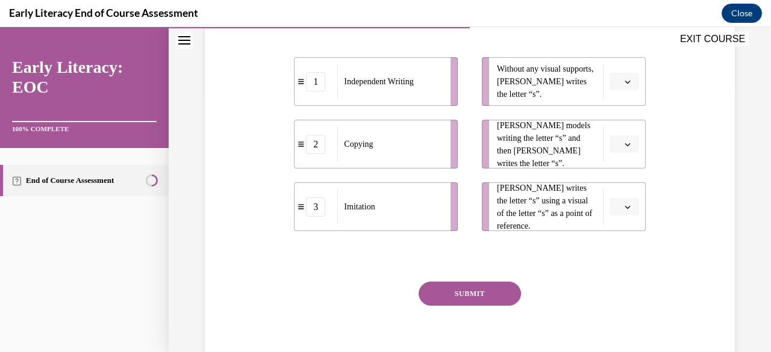
click at [616, 81] on span "Please select an option" at bounding box center [618, 82] width 4 height 12
click at [611, 132] on span "1" at bounding box center [611, 132] width 4 height 10
click at [624, 139] on button "button" at bounding box center [623, 144] width 29 height 18
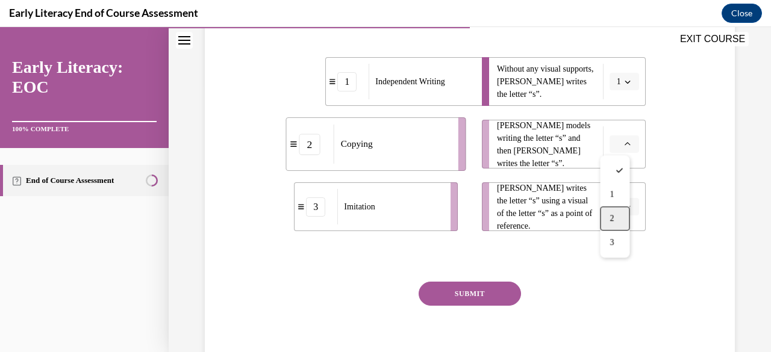
click at [610, 217] on span "2" at bounding box center [611, 219] width 4 height 10
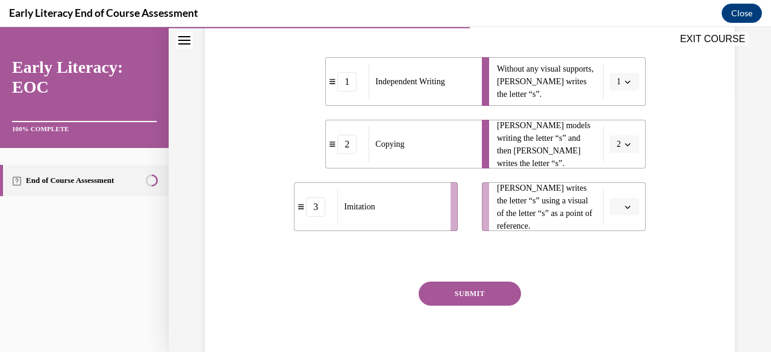
click at [614, 208] on button "button" at bounding box center [623, 207] width 29 height 18
click at [618, 281] on div "2" at bounding box center [614, 281] width 29 height 24
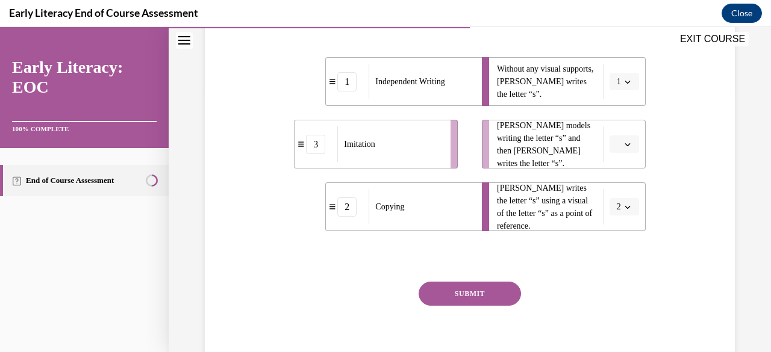
click at [623, 147] on span "button" at bounding box center [627, 144] width 8 height 8
click at [612, 237] on div "3" at bounding box center [614, 243] width 29 height 24
click at [492, 294] on button "SUBMIT" at bounding box center [469, 294] width 102 height 24
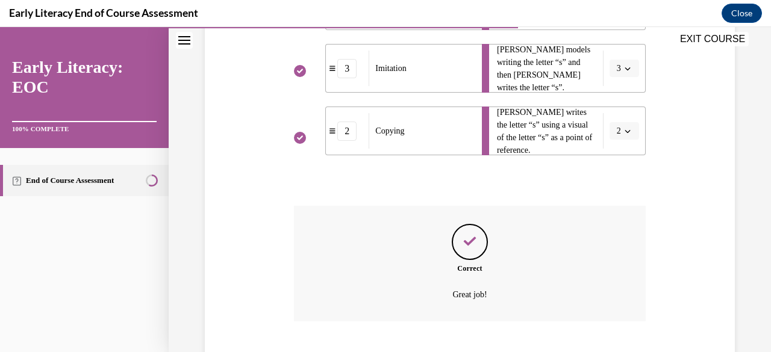
scroll to position [417, 0]
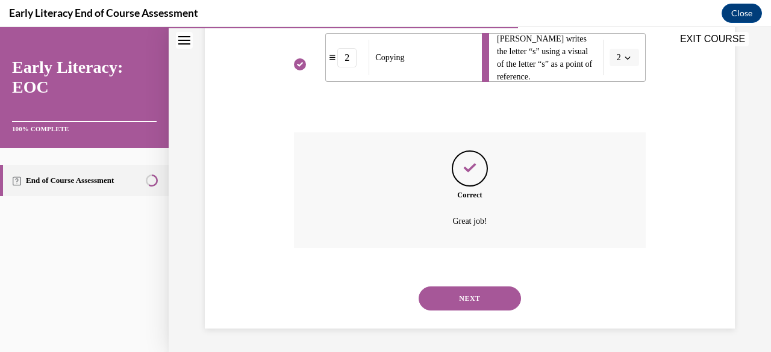
click at [451, 300] on button "NEXT" at bounding box center [469, 299] width 102 height 24
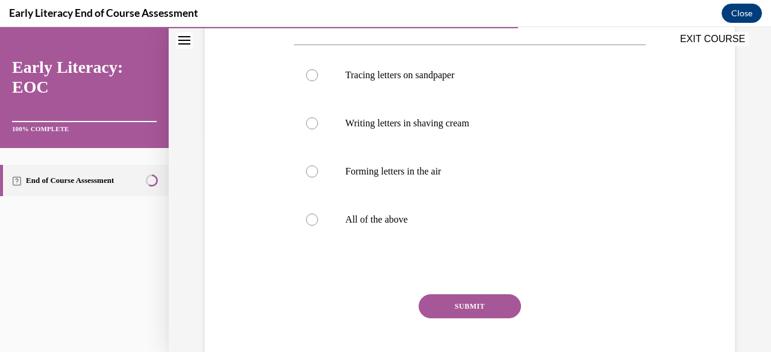
scroll to position [225, 0]
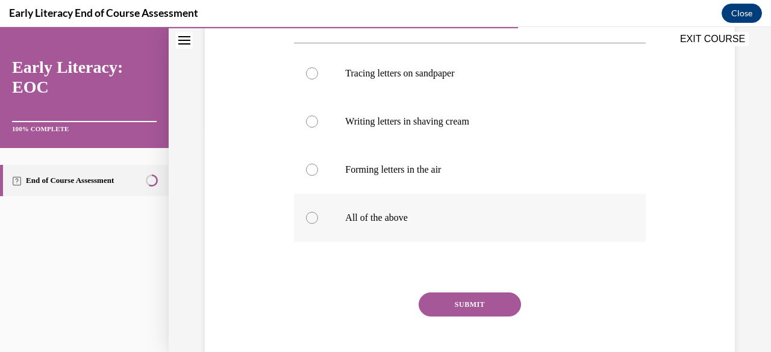
click at [379, 223] on p "All of the above" at bounding box center [480, 218] width 270 height 12
click at [465, 287] on div "Question 08/12 Multi-sensory letter formation activities include: Tracing lette…" at bounding box center [469, 166] width 351 height 449
click at [458, 293] on button "SUBMIT" at bounding box center [469, 305] width 102 height 24
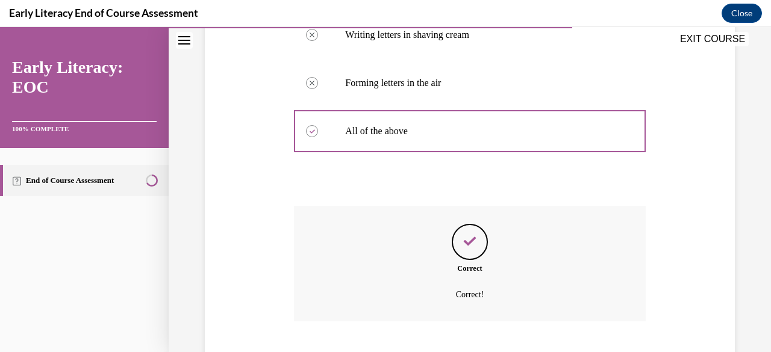
scroll to position [385, 0]
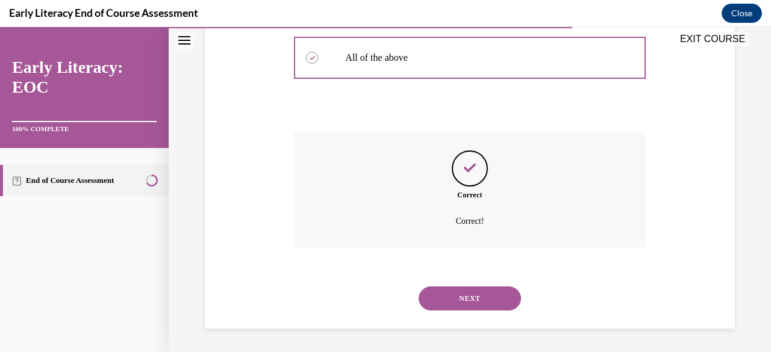
click at [454, 301] on button "NEXT" at bounding box center [469, 299] width 102 height 24
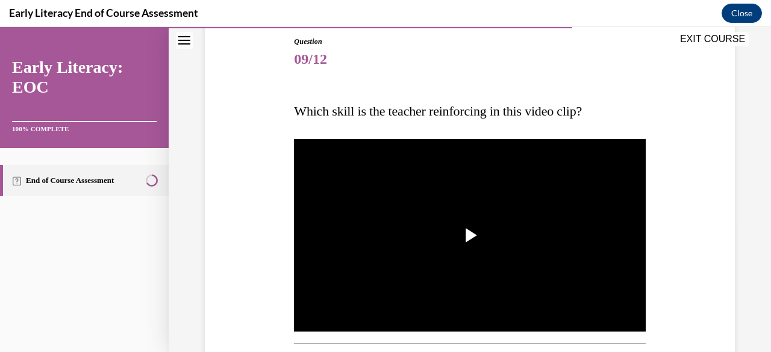
scroll to position [131, 0]
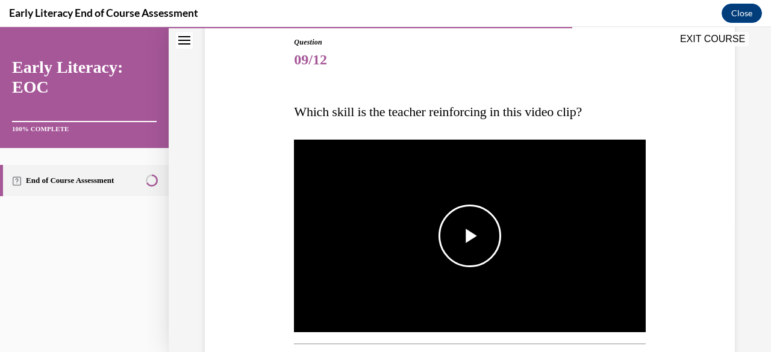
click at [434, 224] on img "Video player" at bounding box center [469, 235] width 351 height 197
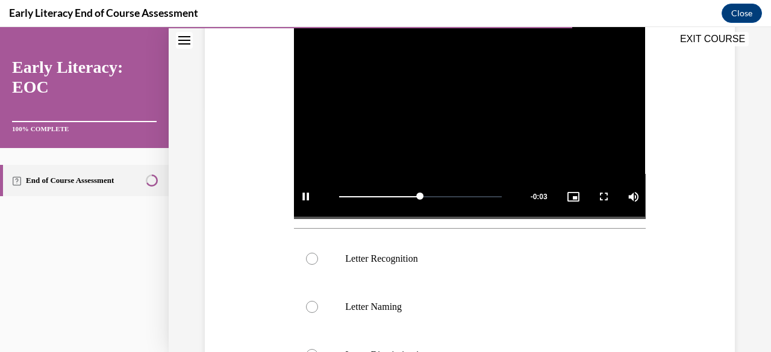
scroll to position [288, 0]
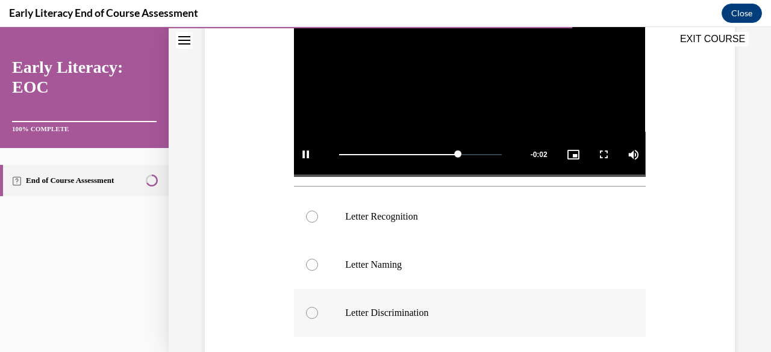
click at [373, 312] on p "Letter Discrimination" at bounding box center [480, 313] width 270 height 12
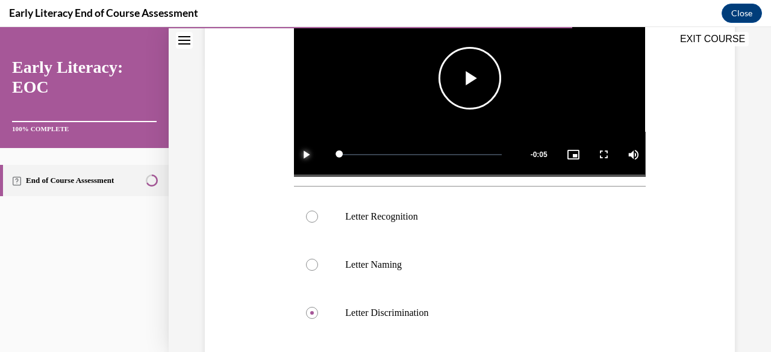
click at [307, 155] on span "Video player" at bounding box center [306, 155] width 24 height 0
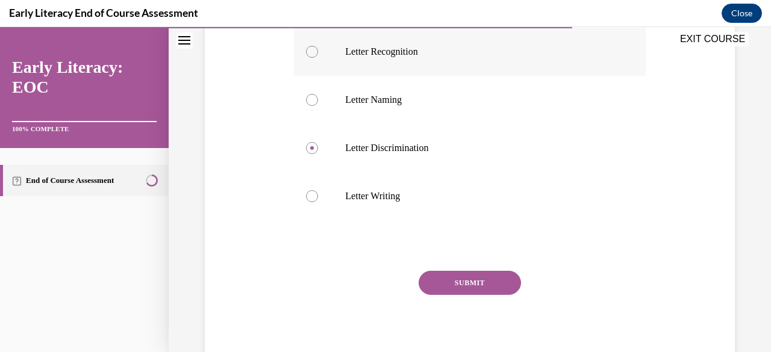
scroll to position [467, 0]
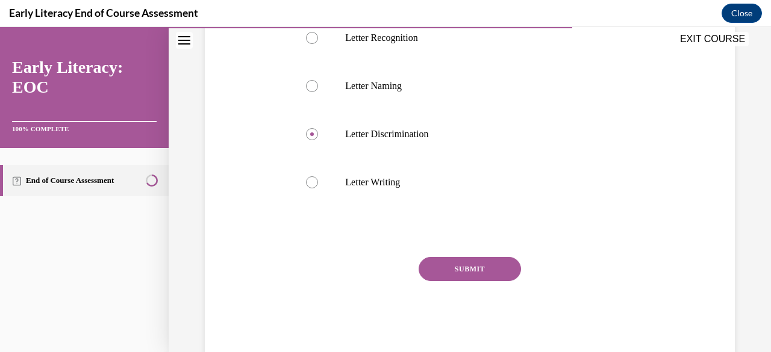
click at [455, 264] on button "SUBMIT" at bounding box center [469, 269] width 102 height 24
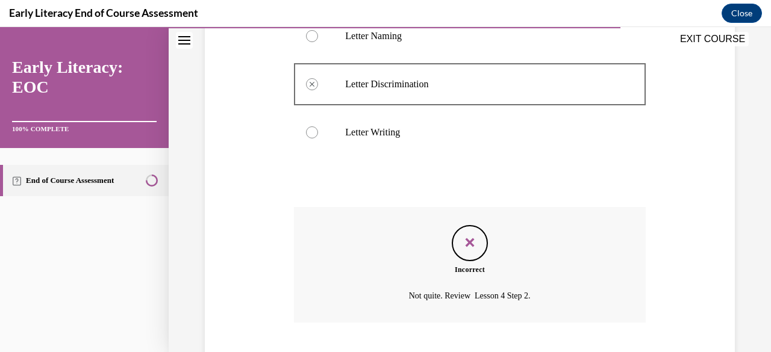
scroll to position [588, 0]
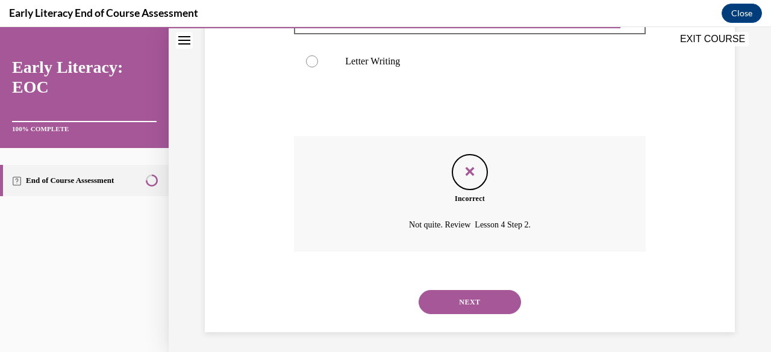
click at [476, 297] on button "NEXT" at bounding box center [469, 302] width 102 height 24
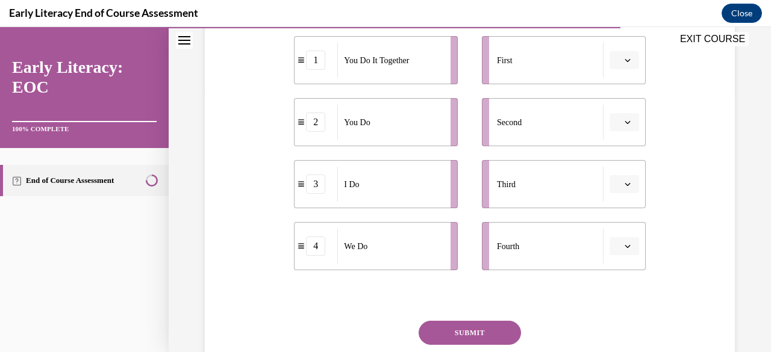
scroll to position [261, 0]
click at [624, 187] on icon "button" at bounding box center [627, 185] width 6 height 6
click at [623, 61] on span "button" at bounding box center [627, 61] width 8 height 8
click at [612, 148] on div "3" at bounding box center [614, 159] width 29 height 24
click at [616, 121] on span "Please select an option" at bounding box center [618, 123] width 4 height 12
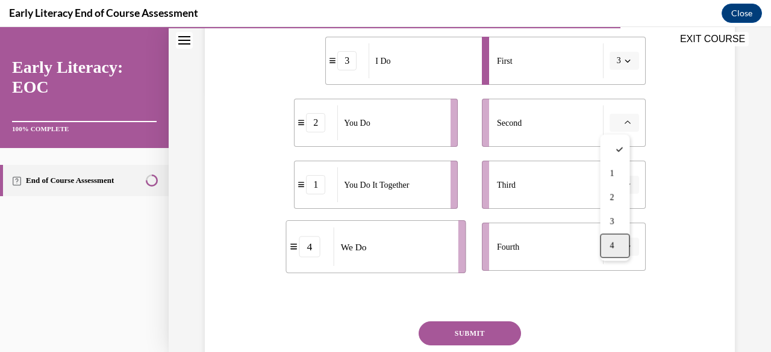
click at [619, 238] on div "4" at bounding box center [614, 246] width 29 height 24
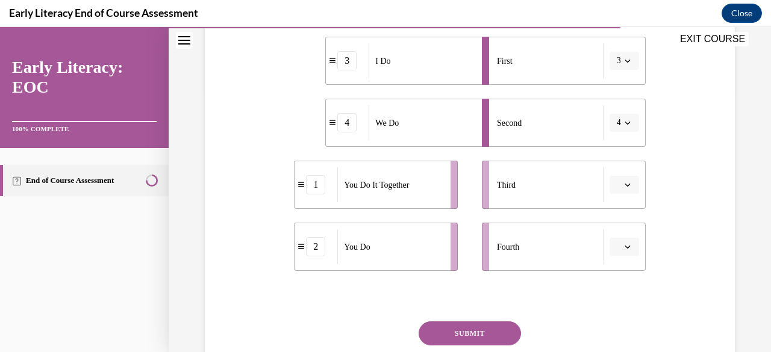
click at [624, 183] on icon "button" at bounding box center [627, 185] width 6 height 6
click at [610, 238] on span "1" at bounding box center [611, 236] width 4 height 10
click at [624, 247] on icon "button" at bounding box center [627, 247] width 6 height 6
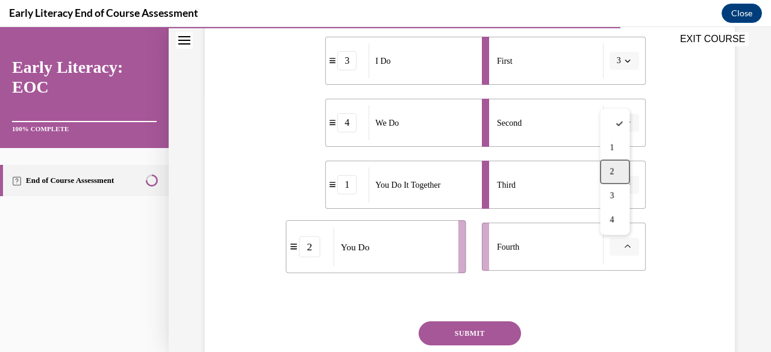
click at [611, 174] on span "2" at bounding box center [611, 172] width 4 height 10
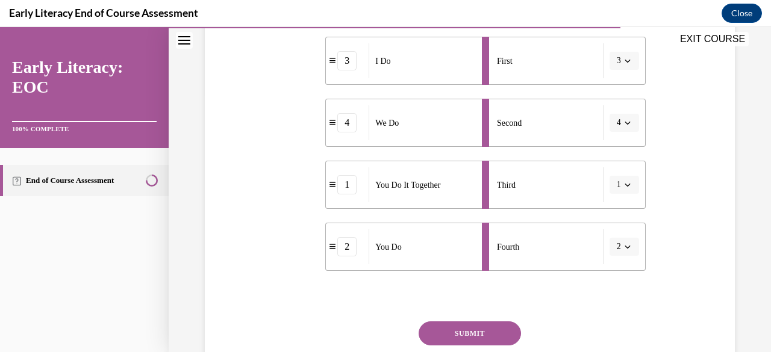
click at [476, 327] on button "SUBMIT" at bounding box center [469, 333] width 102 height 24
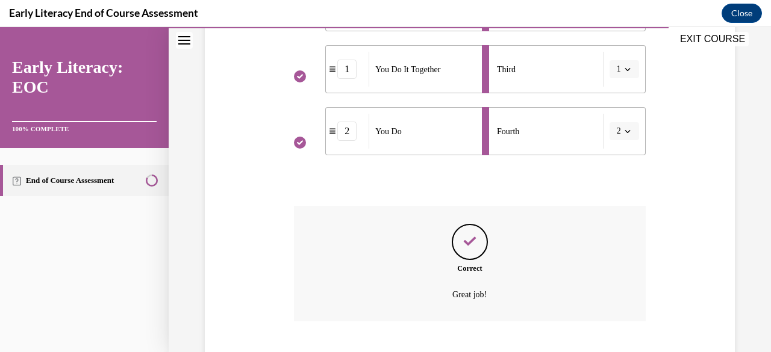
scroll to position [450, 0]
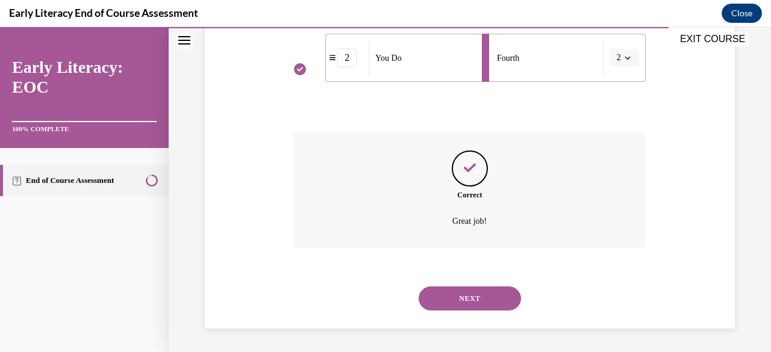
click at [448, 297] on button "NEXT" at bounding box center [469, 299] width 102 height 24
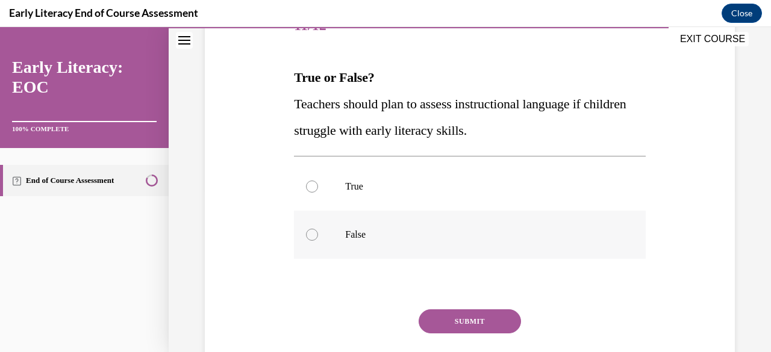
scroll to position [164, 0]
click at [323, 188] on div at bounding box center [469, 187] width 351 height 48
click at [458, 317] on button "SUBMIT" at bounding box center [469, 322] width 102 height 24
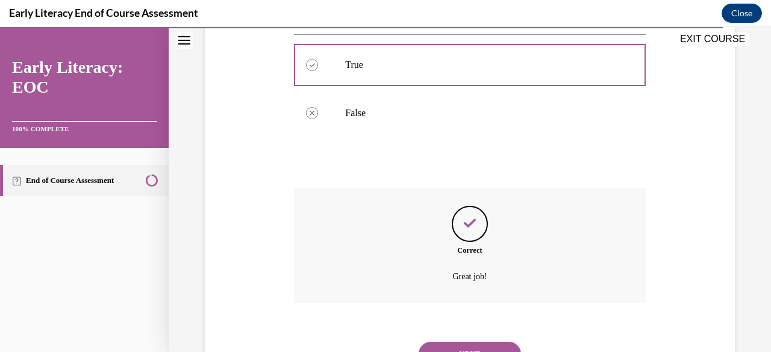
scroll to position [342, 0]
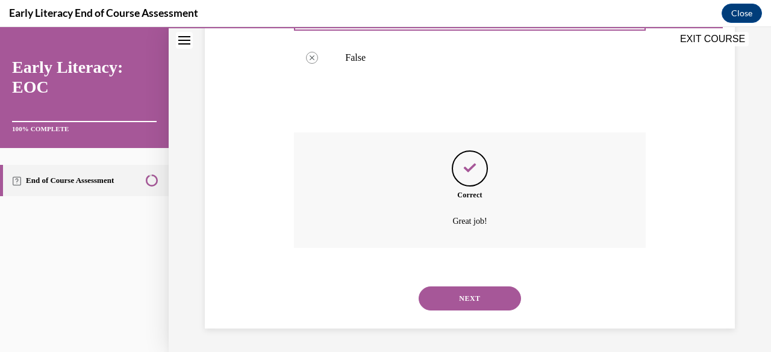
click at [465, 288] on button "NEXT" at bounding box center [469, 299] width 102 height 24
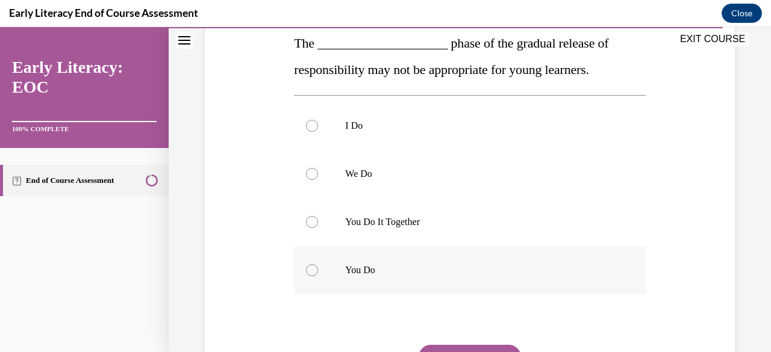
scroll to position [200, 0]
click at [323, 217] on div at bounding box center [469, 221] width 351 height 48
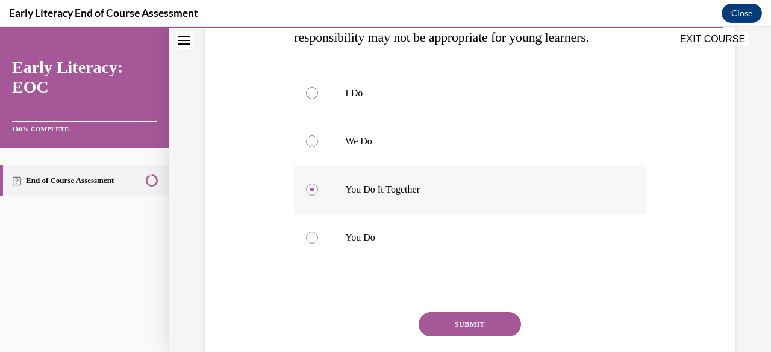
scroll to position [234, 0]
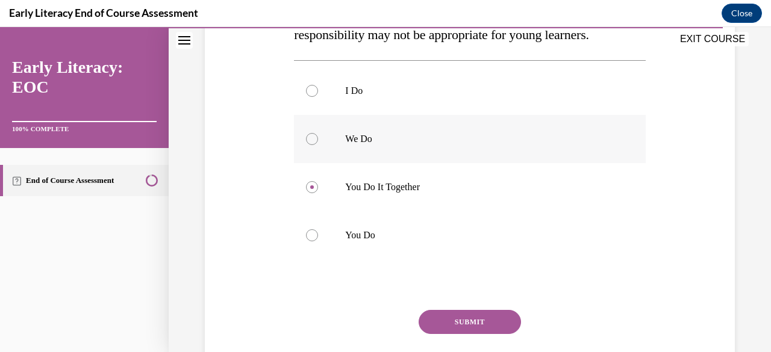
click at [312, 141] on div at bounding box center [312, 139] width 12 height 12
click at [427, 317] on button "SUBMIT" at bounding box center [469, 322] width 102 height 24
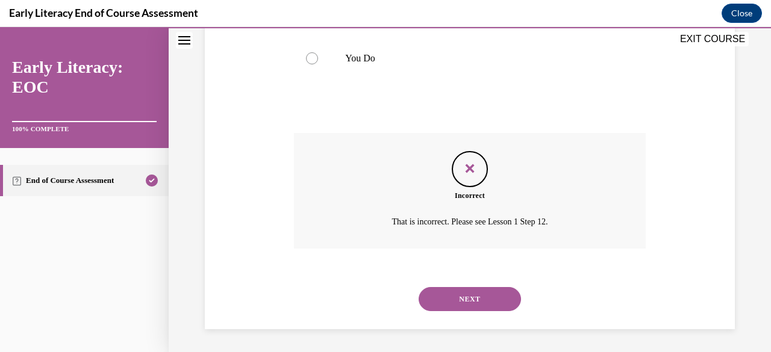
scroll to position [412, 0]
click at [442, 290] on button "NEXT" at bounding box center [469, 299] width 102 height 24
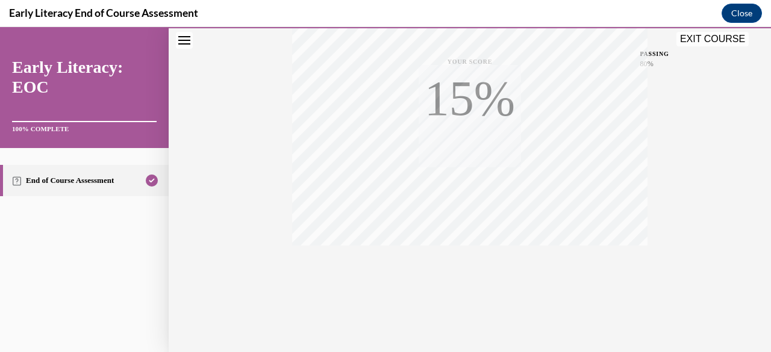
scroll to position [291, 0]
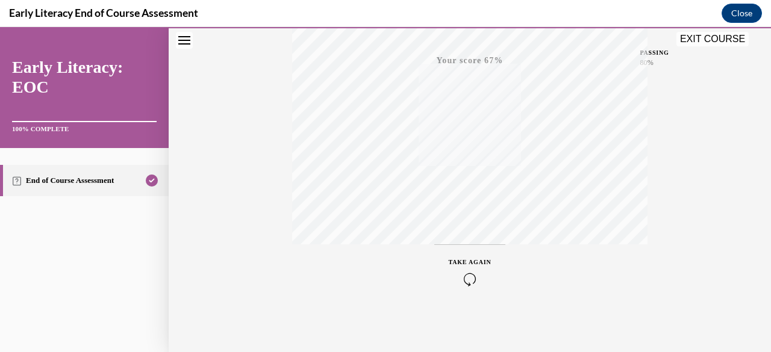
click at [461, 270] on div "TAKE AGAIN" at bounding box center [469, 272] width 43 height 28
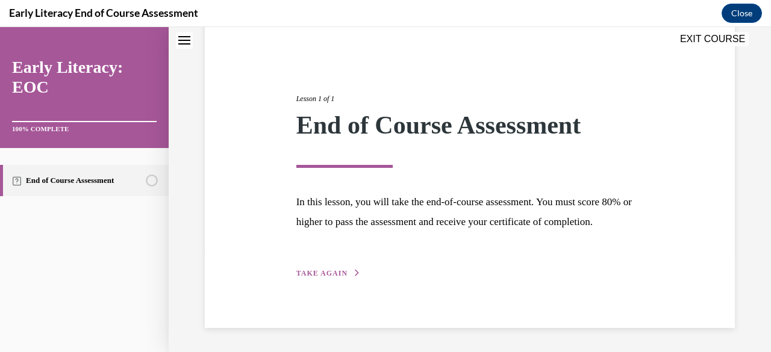
click at [348, 275] on button "TAKE AGAIN" at bounding box center [328, 273] width 64 height 11
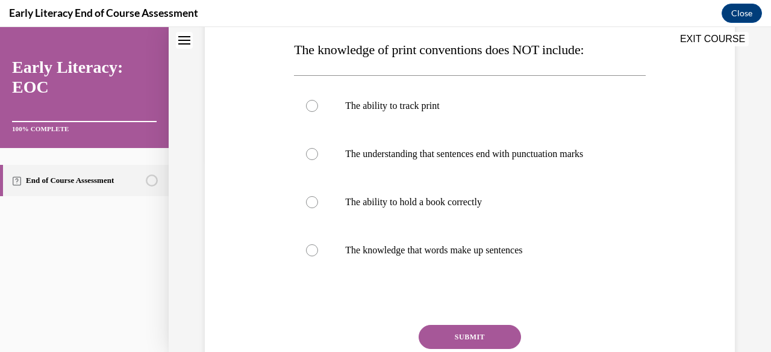
scroll to position [193, 0]
click at [346, 253] on p "The knowledge that words make up sentences" at bounding box center [480, 250] width 270 height 12
click at [389, 206] on p "The ability to hold a book correctly" at bounding box center [480, 202] width 270 height 12
click at [462, 329] on button "SUBMIT" at bounding box center [469, 337] width 102 height 24
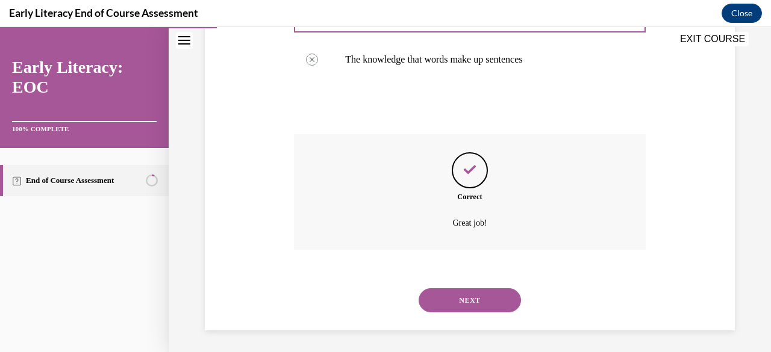
scroll to position [385, 0]
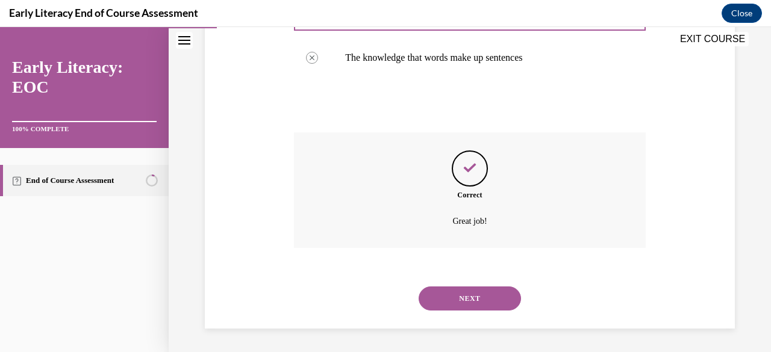
click at [448, 295] on button "NEXT" at bounding box center [469, 299] width 102 height 24
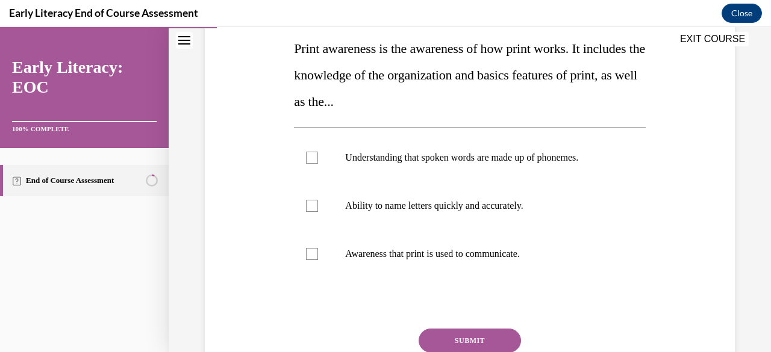
scroll to position [197, 0]
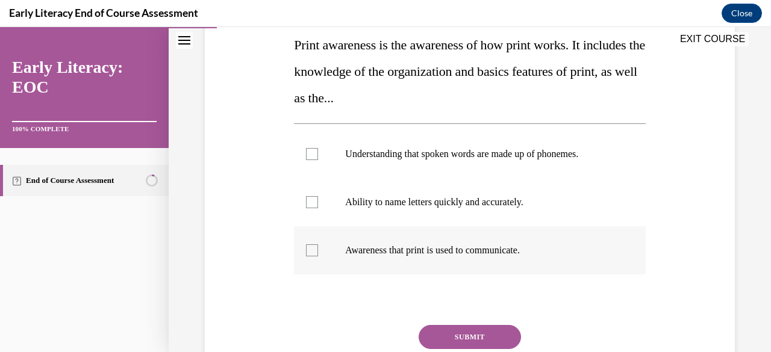
click at [403, 251] on p "Awareness that print is used to communicate." at bounding box center [480, 250] width 270 height 12
click at [456, 323] on div "Question 02/12 Print awareness is the awareness of how print works. It includes…" at bounding box center [469, 197] width 351 height 454
click at [460, 333] on button "SUBMIT" at bounding box center [469, 337] width 102 height 24
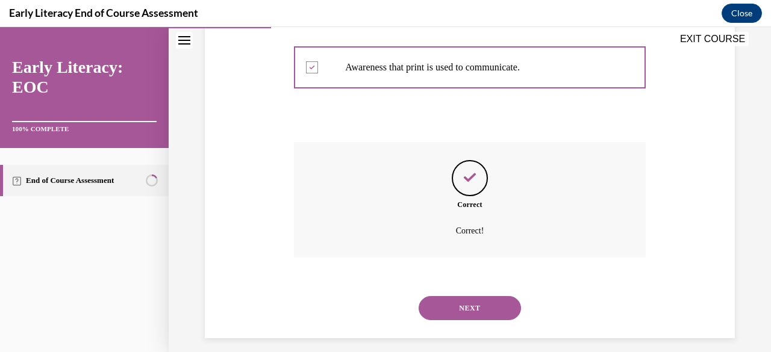
scroll to position [390, 0]
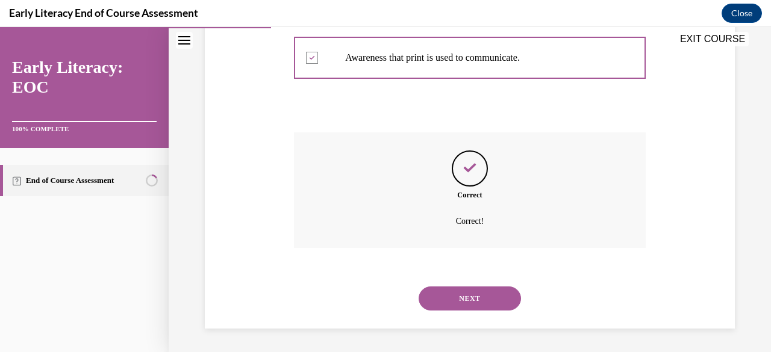
click at [445, 303] on button "NEXT" at bounding box center [469, 299] width 102 height 24
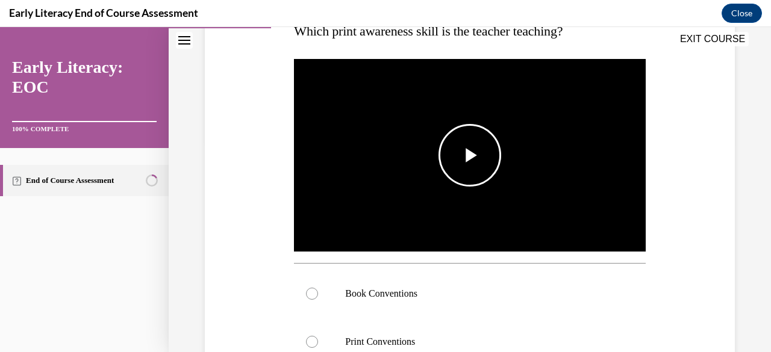
scroll to position [207, 0]
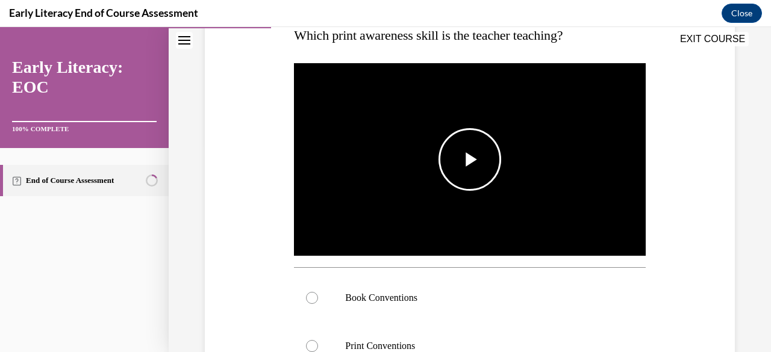
click at [470, 160] on span "Video player" at bounding box center [470, 160] width 0 height 0
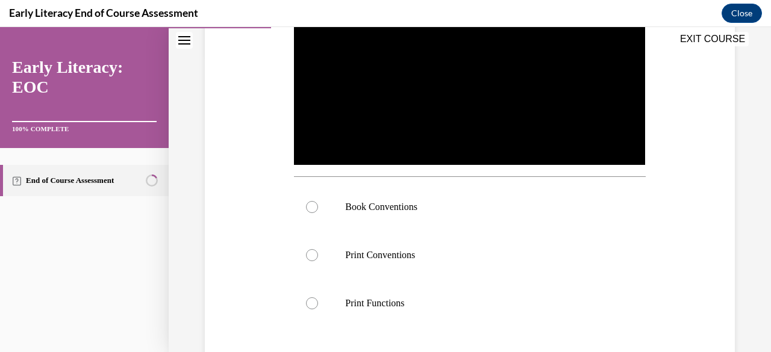
scroll to position [297, 0]
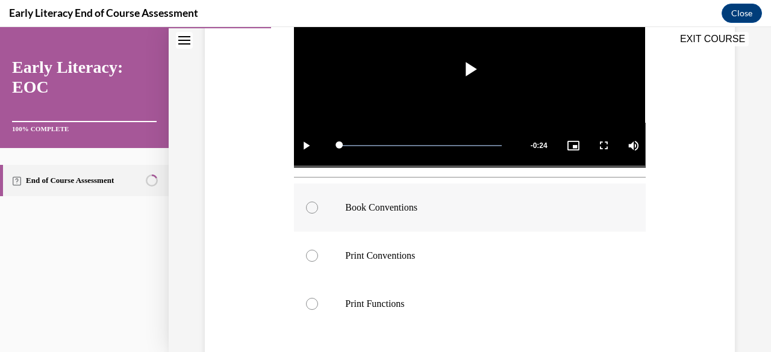
click at [394, 216] on div at bounding box center [469, 208] width 351 height 48
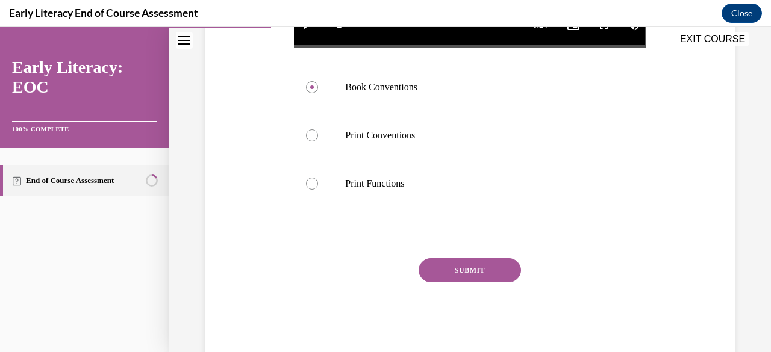
click at [444, 258] on button "SUBMIT" at bounding box center [469, 270] width 102 height 24
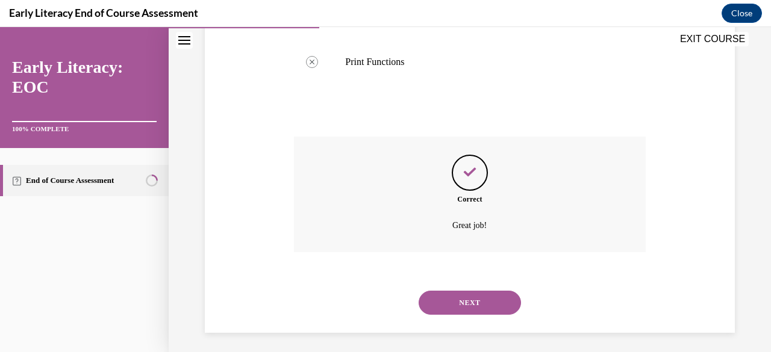
scroll to position [540, 0]
click at [440, 293] on button "NEXT" at bounding box center [469, 302] width 102 height 24
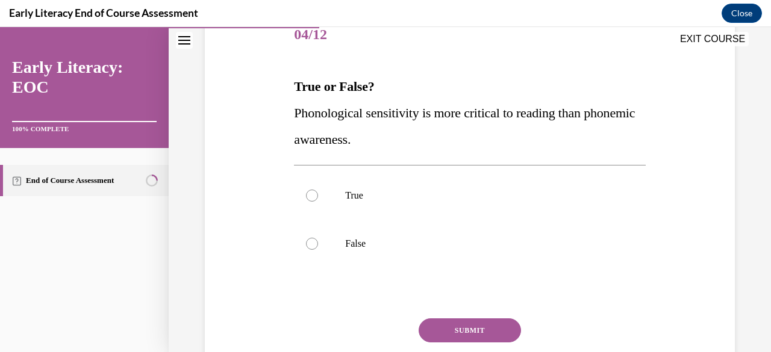
scroll to position [157, 0]
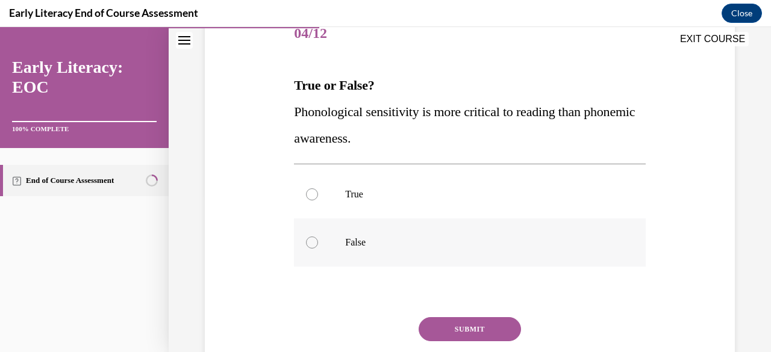
click at [327, 233] on div at bounding box center [469, 243] width 351 height 48
click at [294, 194] on div at bounding box center [469, 194] width 351 height 48
click at [318, 235] on div at bounding box center [469, 243] width 351 height 48
click at [470, 330] on button "SUBMIT" at bounding box center [469, 329] width 102 height 24
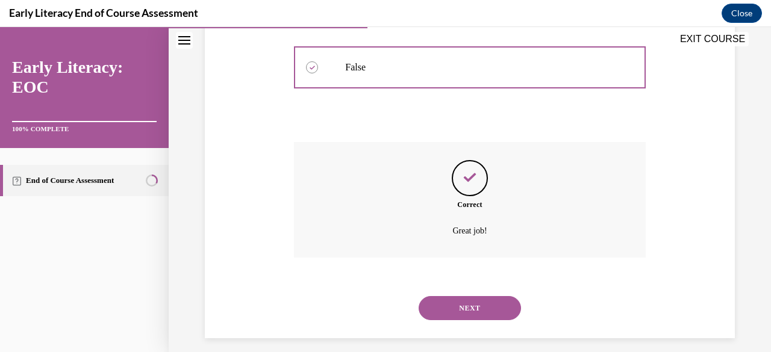
scroll to position [342, 0]
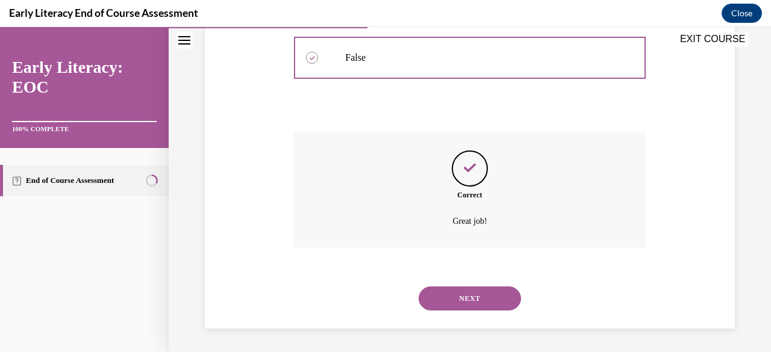
click at [429, 301] on button "NEXT" at bounding box center [469, 299] width 102 height 24
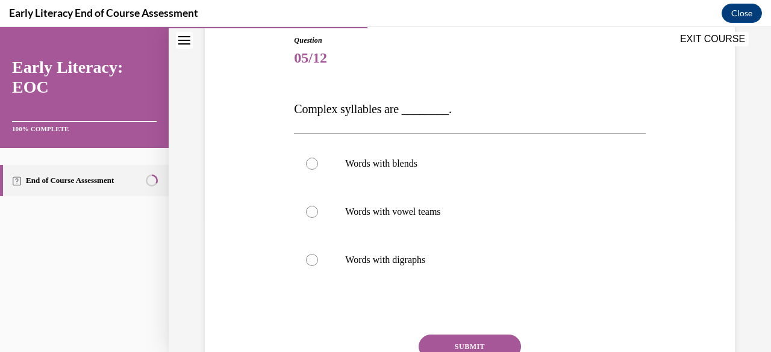
scroll to position [143, 0]
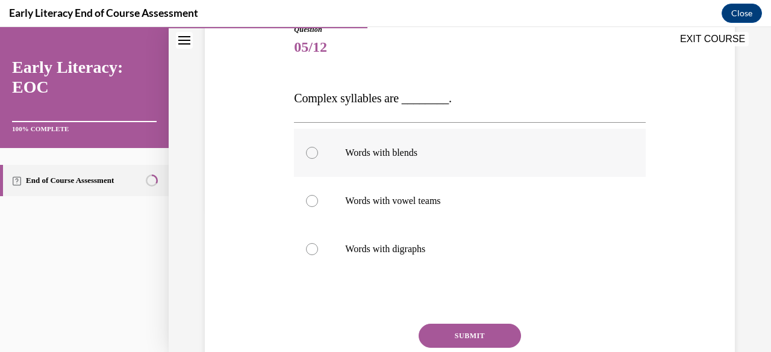
drag, startPoint x: 410, startPoint y: 154, endPoint x: 371, endPoint y: 152, distance: 38.6
click at [371, 152] on p "Words with blends" at bounding box center [480, 153] width 270 height 12
click at [469, 335] on button "SUBMIT" at bounding box center [469, 336] width 102 height 24
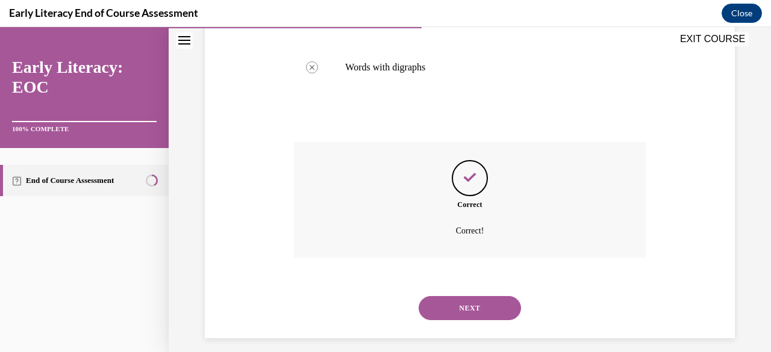
scroll to position [335, 0]
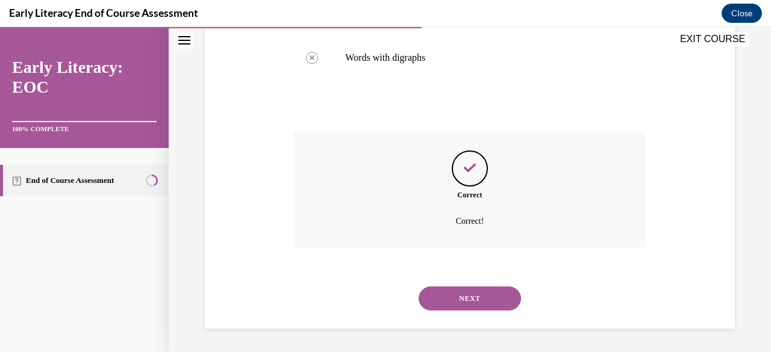
click at [450, 307] on button "NEXT" at bounding box center [469, 299] width 102 height 24
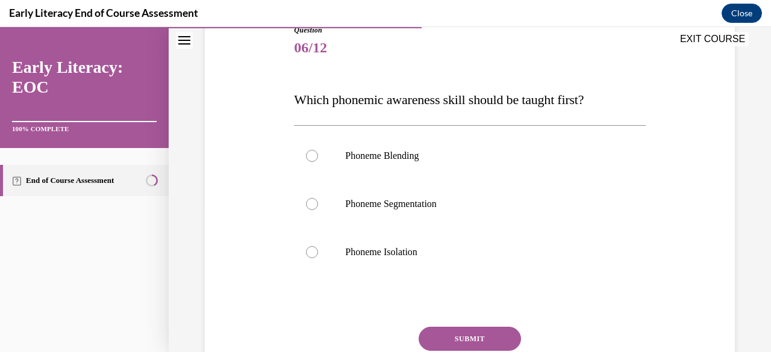
scroll to position [143, 0]
drag, startPoint x: 406, startPoint y: 252, endPoint x: 368, endPoint y: 247, distance: 37.6
click at [368, 247] on p "Phoneme Isolation" at bounding box center [480, 252] width 270 height 12
click at [462, 326] on button "SUBMIT" at bounding box center [469, 338] width 102 height 24
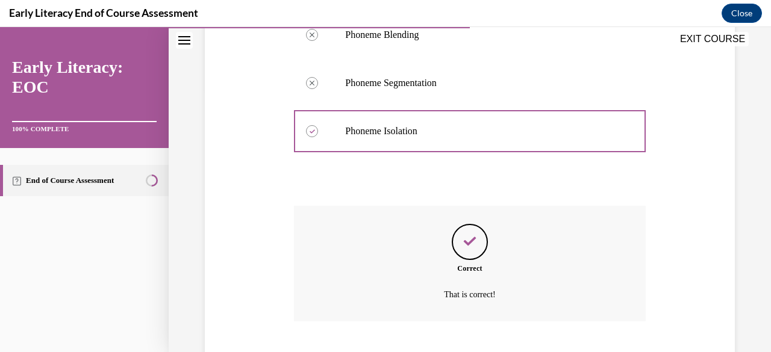
scroll to position [337, 0]
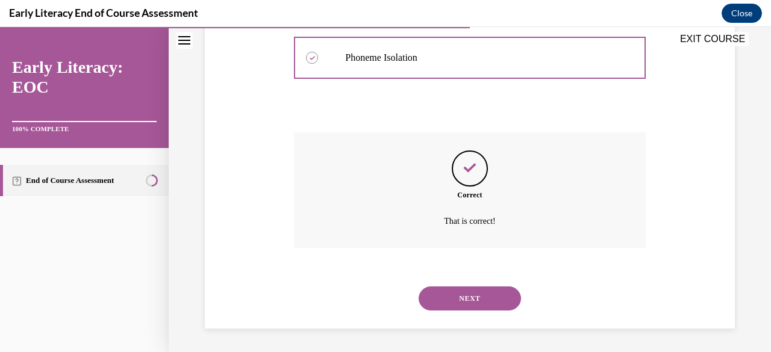
click at [445, 303] on button "NEXT" at bounding box center [469, 299] width 102 height 24
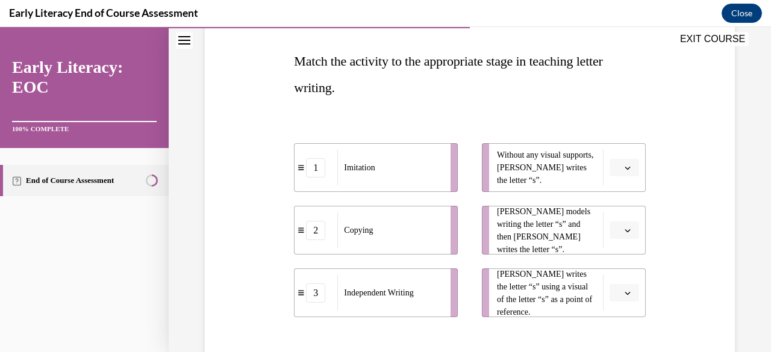
scroll to position [200, 0]
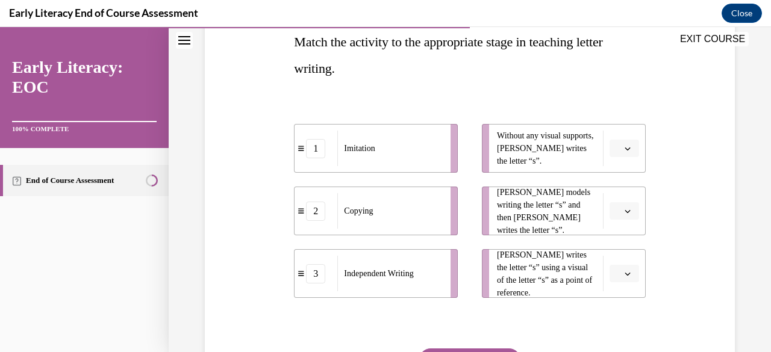
drag, startPoint x: 622, startPoint y: 146, endPoint x: 622, endPoint y: 157, distance: 10.9
click at [622, 157] on li "Without any visual supports, [PERSON_NAME] writes the letter “s”." at bounding box center [564, 148] width 164 height 49
click at [615, 143] on button "button" at bounding box center [623, 149] width 29 height 18
click at [610, 250] on span "3" at bounding box center [611, 248] width 4 height 10
click at [624, 211] on icon "button" at bounding box center [627, 211] width 6 height 6
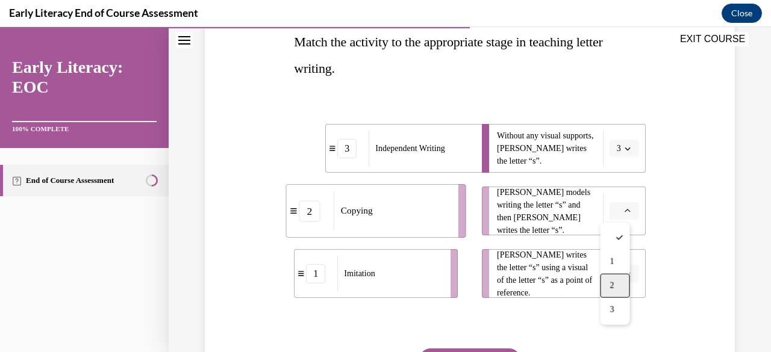
click at [616, 290] on div "2" at bounding box center [614, 286] width 29 height 24
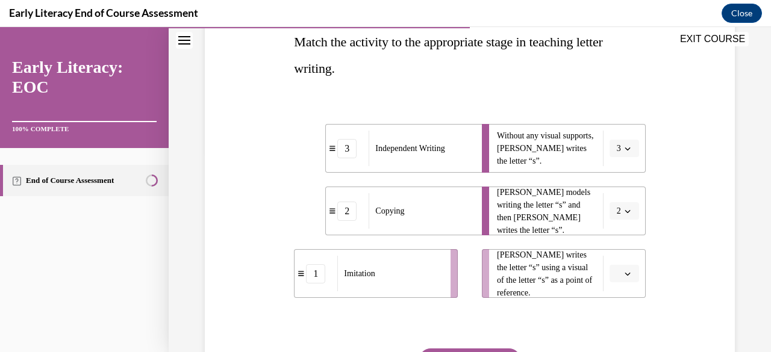
click at [616, 210] on span "2" at bounding box center [618, 211] width 4 height 12
click at [605, 261] on div "1" at bounding box center [611, 262] width 29 height 24
click at [623, 277] on span "button" at bounding box center [627, 274] width 8 height 8
click at [626, 217] on div "2" at bounding box center [614, 223] width 29 height 24
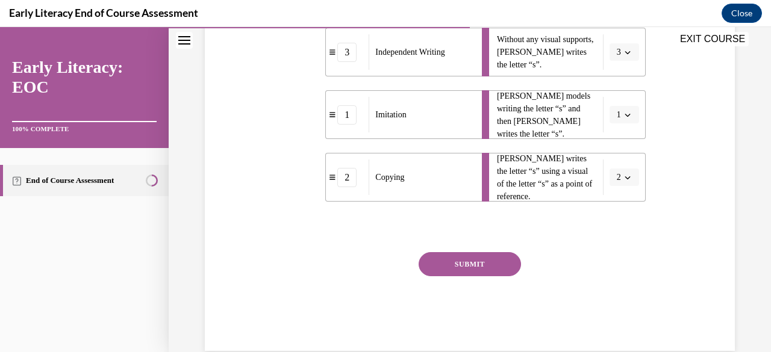
click at [479, 268] on button "SUBMIT" at bounding box center [469, 264] width 102 height 24
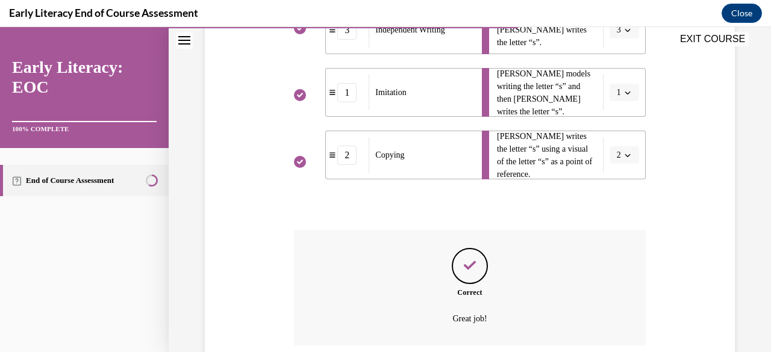
scroll to position [417, 0]
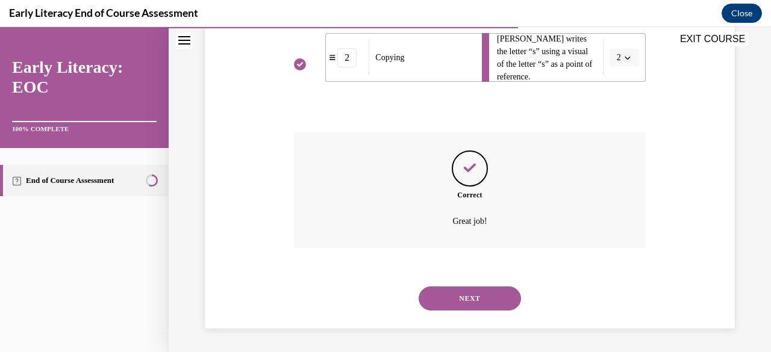
click at [459, 296] on button "NEXT" at bounding box center [469, 299] width 102 height 24
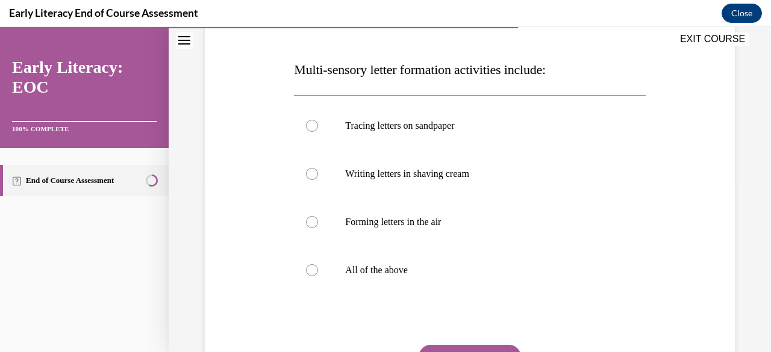
scroll to position [195, 0]
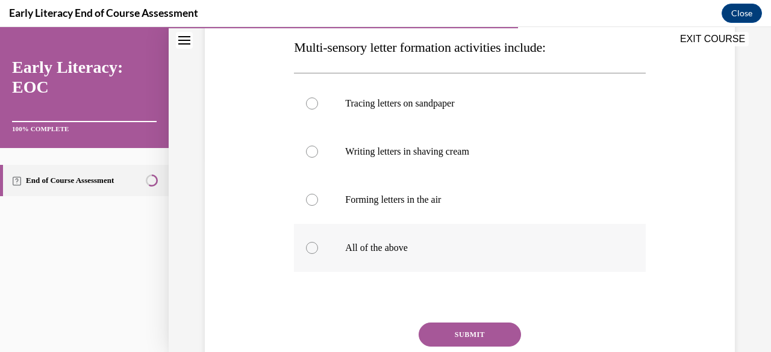
click at [400, 258] on div at bounding box center [469, 248] width 351 height 48
click at [449, 338] on button "SUBMIT" at bounding box center [469, 335] width 102 height 24
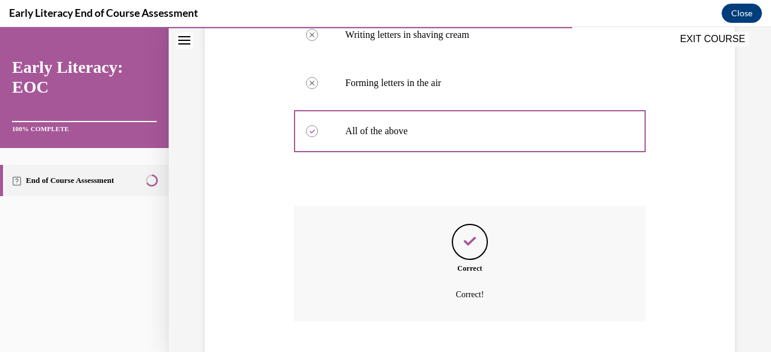
scroll to position [385, 0]
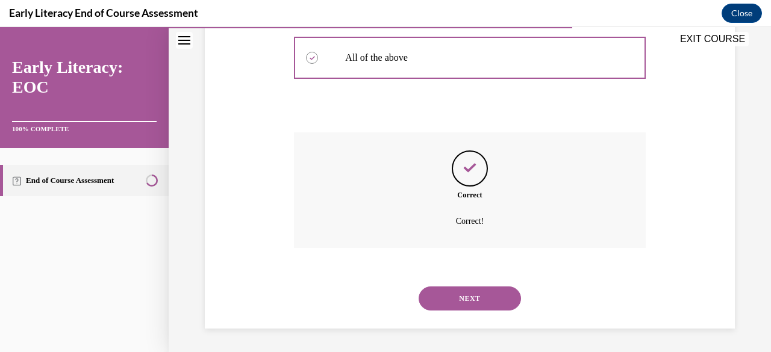
click at [436, 288] on button "NEXT" at bounding box center [469, 299] width 102 height 24
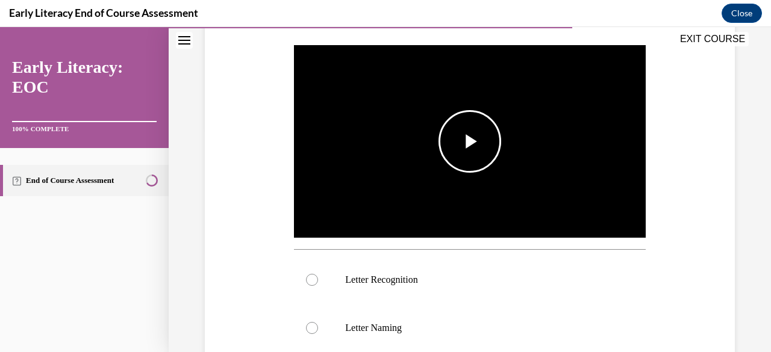
scroll to position [224, 0]
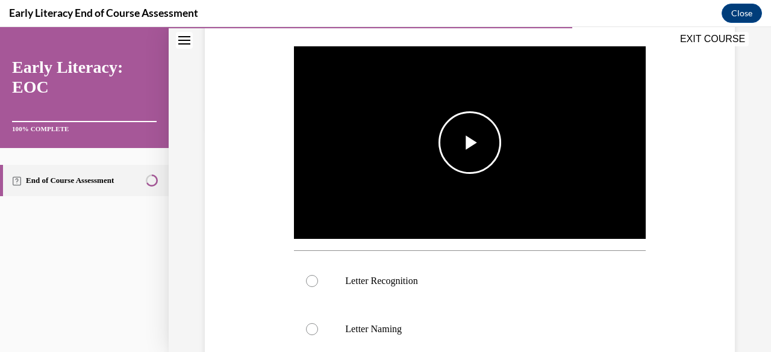
click at [470, 143] on span "Video player" at bounding box center [470, 143] width 0 height 0
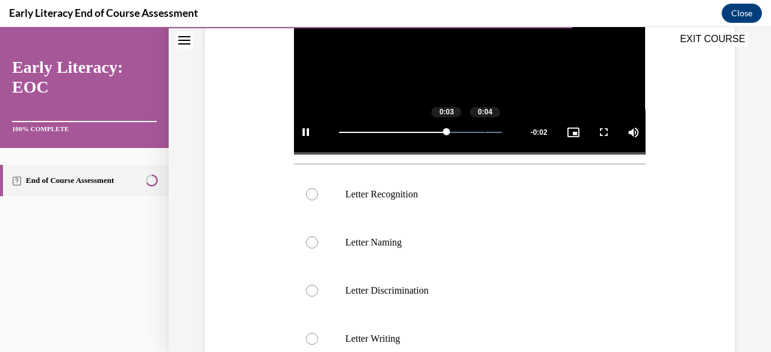
scroll to position [309, 0]
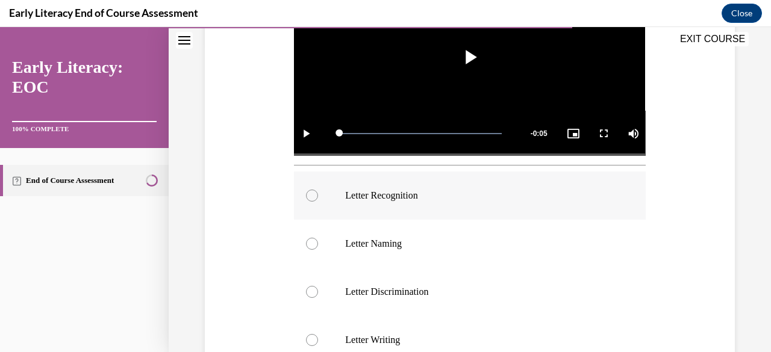
click at [476, 199] on div at bounding box center [469, 196] width 351 height 48
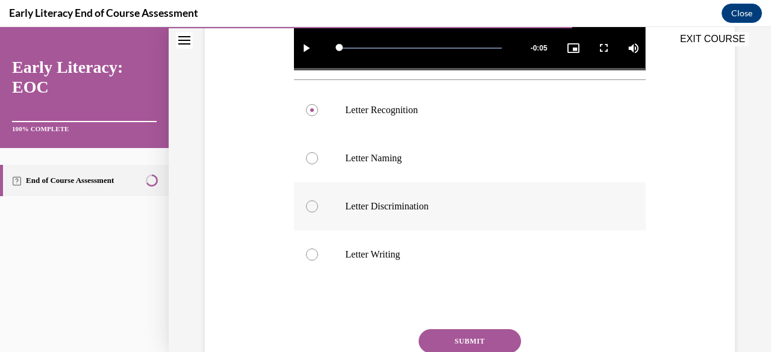
scroll to position [398, 0]
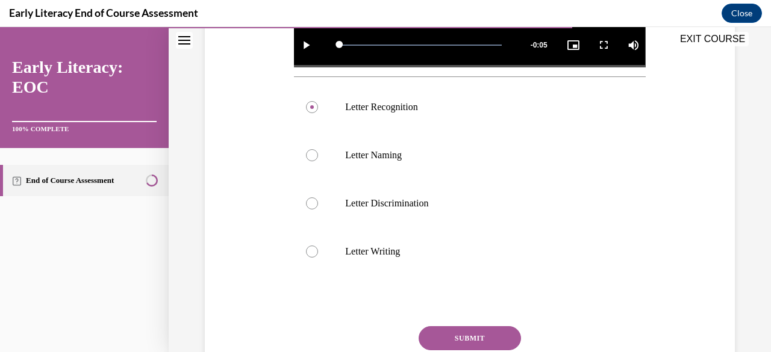
click at [479, 330] on button "SUBMIT" at bounding box center [469, 338] width 102 height 24
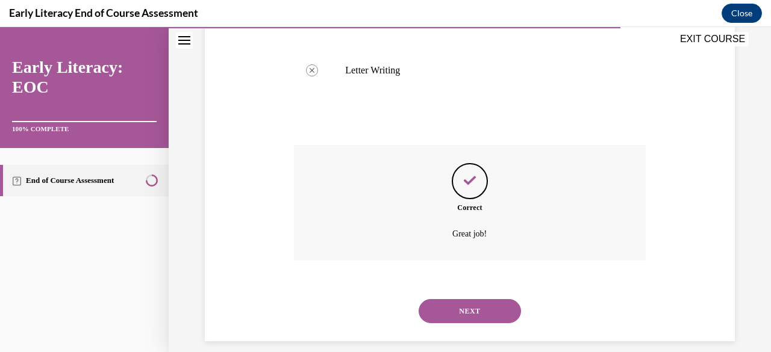
scroll to position [588, 0]
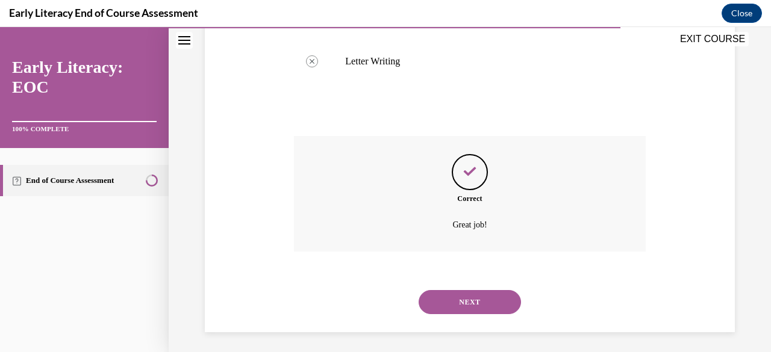
click at [478, 302] on button "NEXT" at bounding box center [469, 302] width 102 height 24
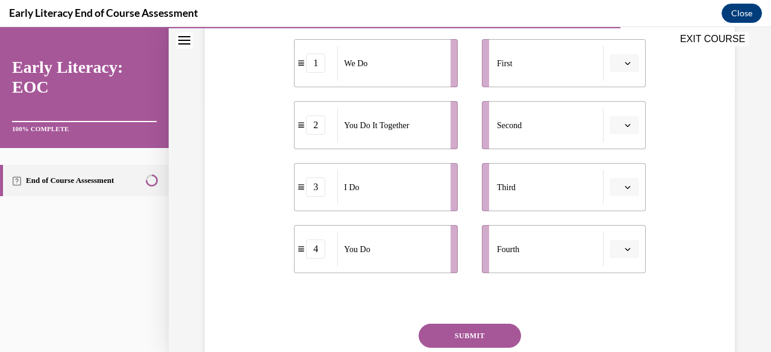
scroll to position [260, 0]
click at [624, 67] on button "button" at bounding box center [623, 62] width 29 height 18
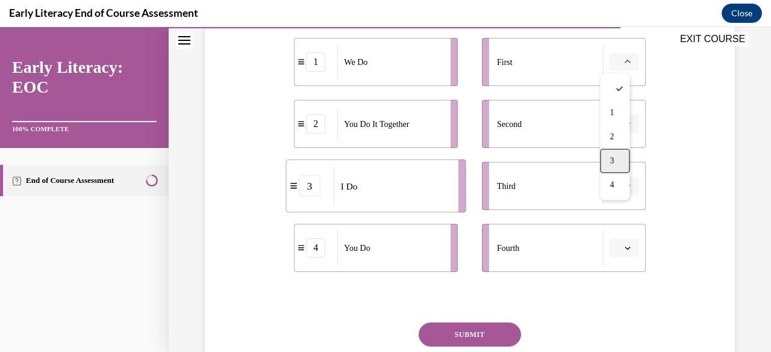
click at [608, 157] on div "3" at bounding box center [614, 161] width 29 height 24
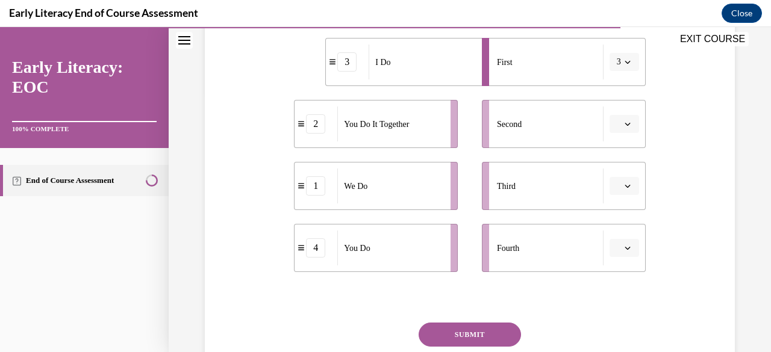
click at [619, 119] on button "button" at bounding box center [623, 124] width 29 height 18
click at [612, 184] on div "1" at bounding box center [614, 175] width 29 height 24
click at [614, 187] on button "button" at bounding box center [623, 186] width 29 height 18
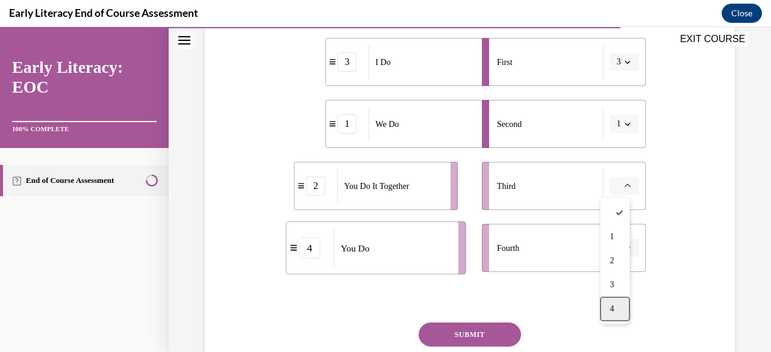
click at [609, 302] on div "4" at bounding box center [614, 309] width 29 height 24
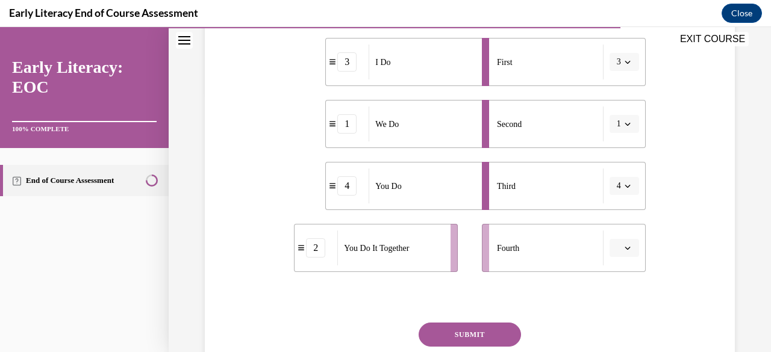
click at [609, 252] on button "button" at bounding box center [623, 248] width 29 height 18
click at [613, 170] on span "2" at bounding box center [611, 174] width 4 height 10
click at [615, 190] on button "4" at bounding box center [623, 186] width 29 height 18
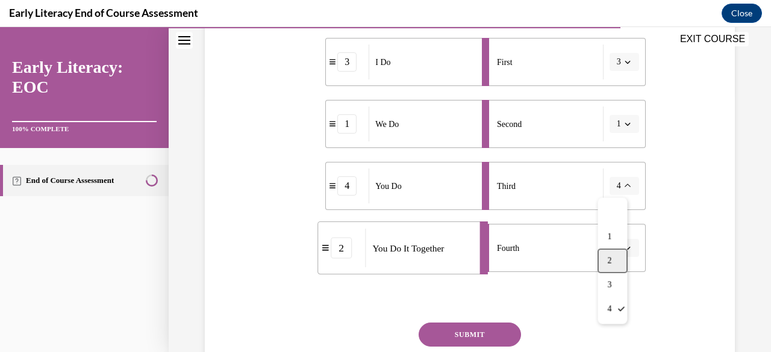
click at [606, 263] on div "2" at bounding box center [611, 261] width 29 height 24
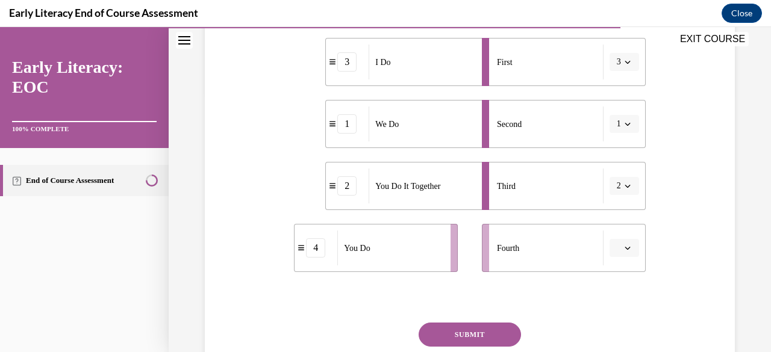
click at [624, 252] on button "button" at bounding box center [623, 248] width 29 height 18
click at [612, 225] on span "4" at bounding box center [611, 222] width 4 height 10
click at [458, 335] on button "SUBMIT" at bounding box center [469, 335] width 102 height 24
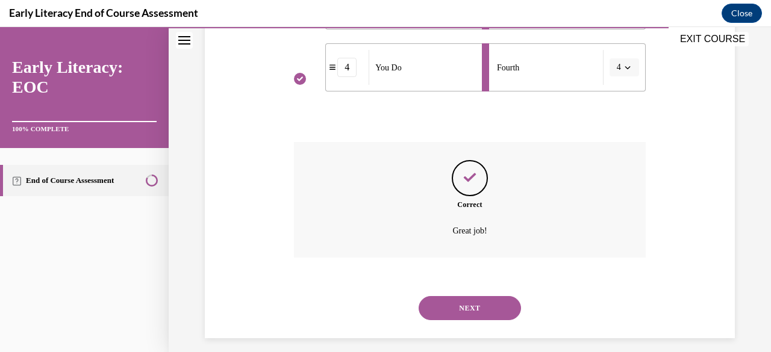
scroll to position [450, 0]
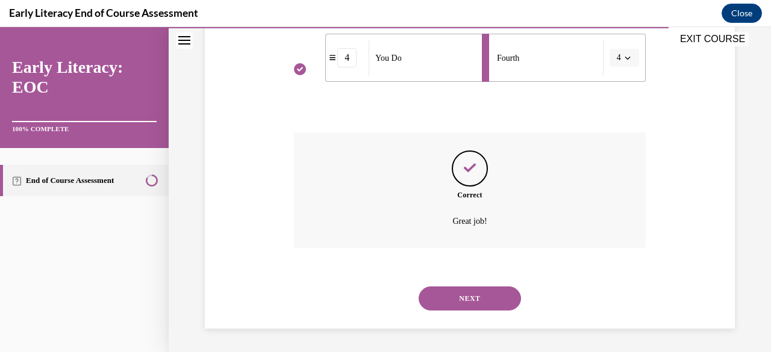
click at [459, 303] on button "NEXT" at bounding box center [469, 299] width 102 height 24
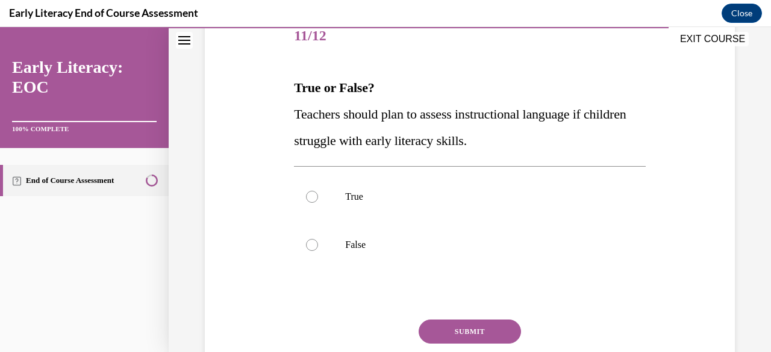
scroll to position [155, 0]
click at [320, 188] on div at bounding box center [469, 196] width 351 height 48
click at [473, 317] on div "Question 11/12 True or False? Teachers should plan to assess instructional lang…" at bounding box center [469, 215] width 351 height 406
click at [474, 337] on button "SUBMIT" at bounding box center [469, 331] width 102 height 24
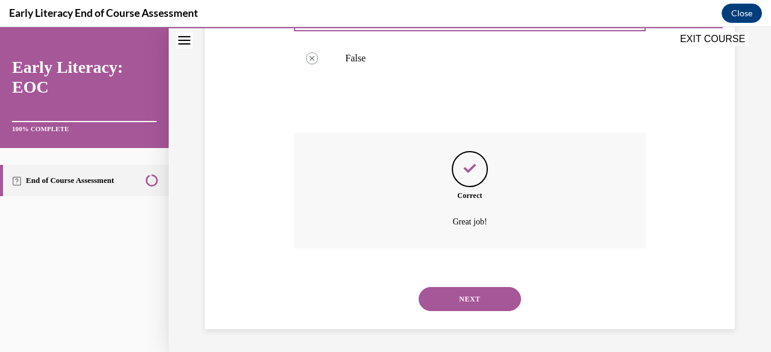
scroll to position [342, 0]
click at [463, 299] on button "NEXT" at bounding box center [469, 299] width 102 height 24
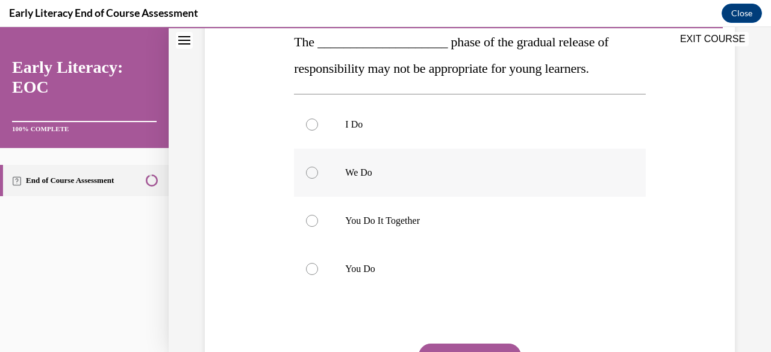
scroll to position [202, 0]
click at [429, 240] on div at bounding box center [469, 220] width 351 height 48
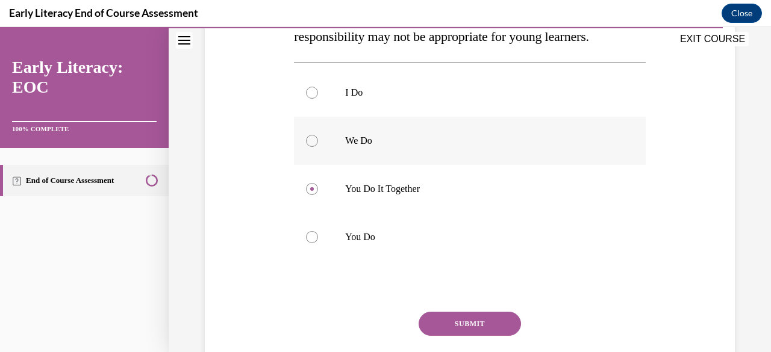
scroll to position [233, 0]
click at [373, 235] on p "You Do" at bounding box center [480, 237] width 270 height 12
click at [473, 321] on button "SUBMIT" at bounding box center [469, 323] width 102 height 24
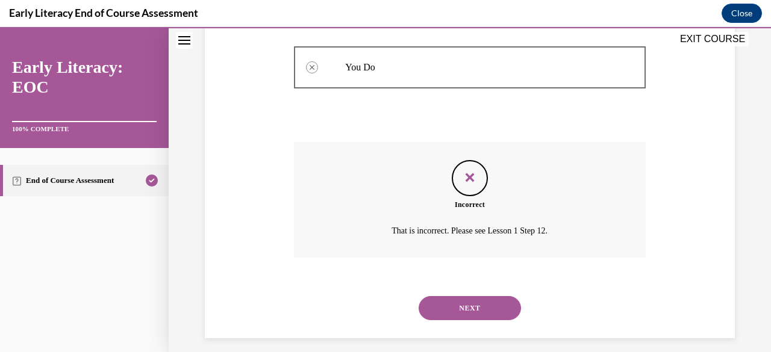
scroll to position [412, 0]
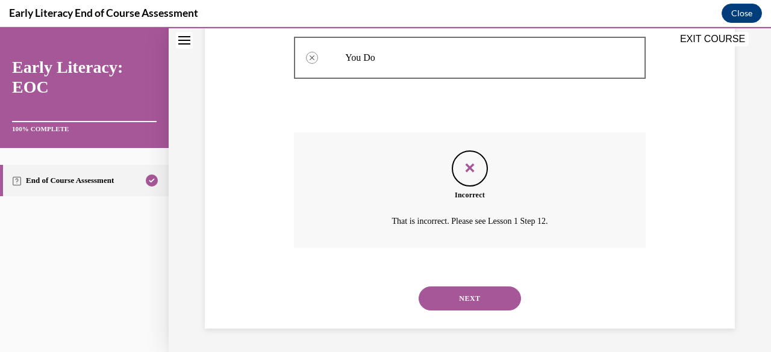
drag, startPoint x: 465, startPoint y: 293, endPoint x: 423, endPoint y: 291, distance: 42.2
click at [423, 291] on button "NEXT" at bounding box center [469, 299] width 102 height 24
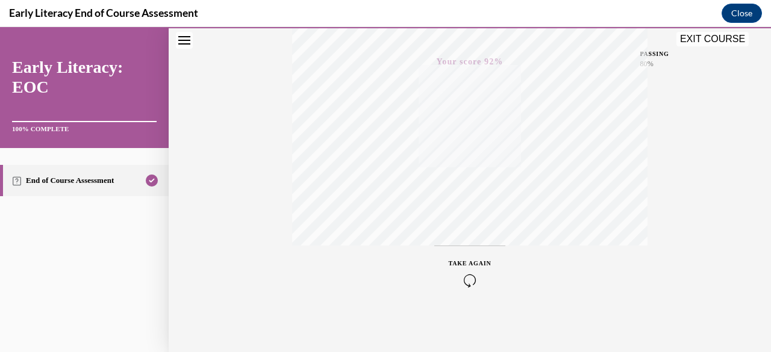
scroll to position [291, 0]
click at [458, 276] on icon "button" at bounding box center [469, 279] width 43 height 13
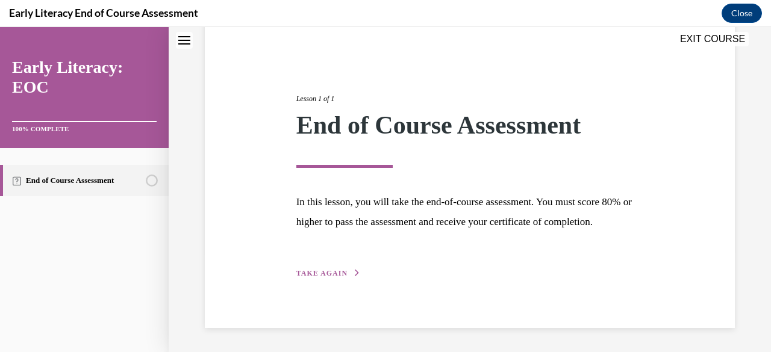
scroll to position [120, 0]
click at [323, 282] on div "Lesson 1 of 1 End of Course Assessment In this lesson, you will take the end-of…" at bounding box center [470, 172] width 530 height 311
click at [324, 275] on span "TAKE AGAIN" at bounding box center [321, 273] width 51 height 8
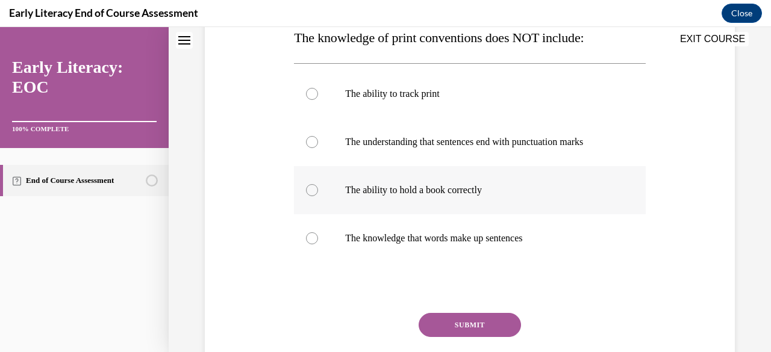
scroll to position [206, 0]
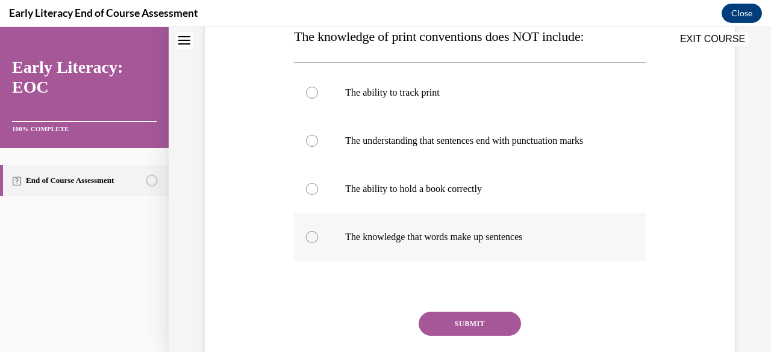
click at [369, 239] on p "The knowledge that words make up sentences" at bounding box center [480, 237] width 270 height 12
click at [433, 322] on button "SUBMIT" at bounding box center [469, 324] width 102 height 24
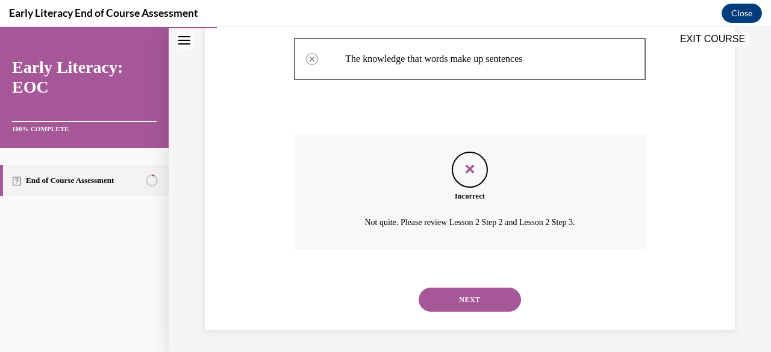
scroll to position [385, 0]
click at [441, 305] on button "NEXT" at bounding box center [469, 299] width 102 height 24
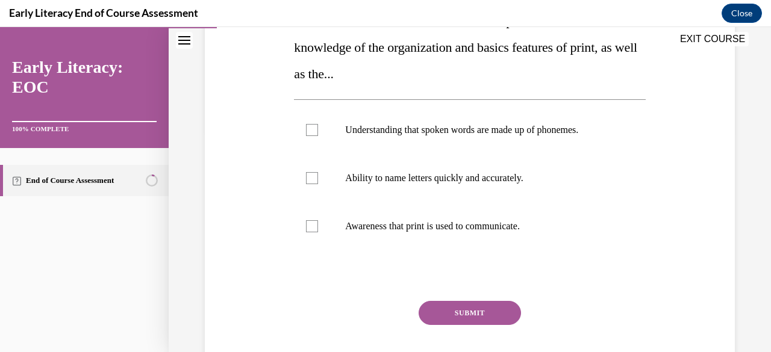
scroll to position [228, 0]
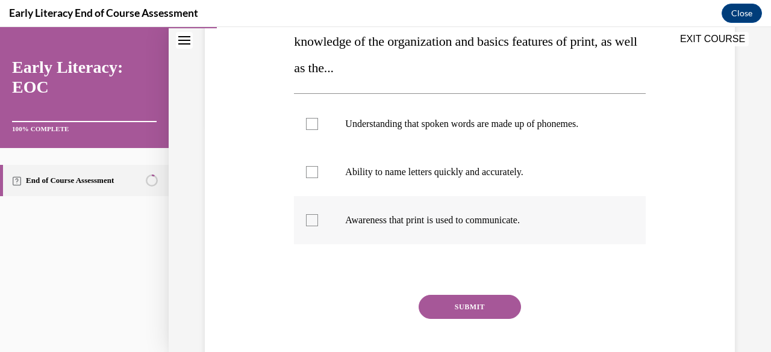
click at [436, 216] on p "Awareness that print is used to communicate." at bounding box center [480, 220] width 270 height 12
click at [449, 295] on button "SUBMIT" at bounding box center [469, 307] width 102 height 24
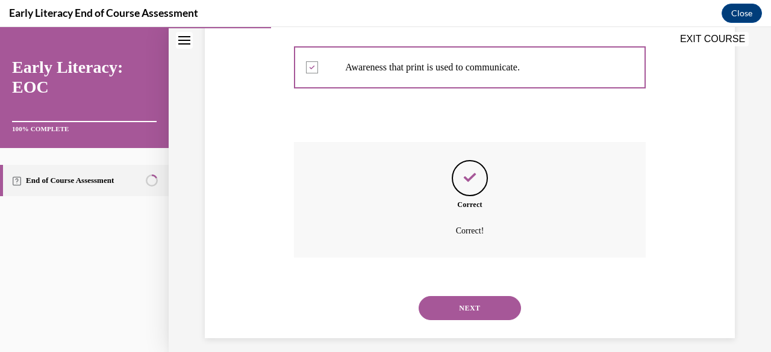
scroll to position [390, 0]
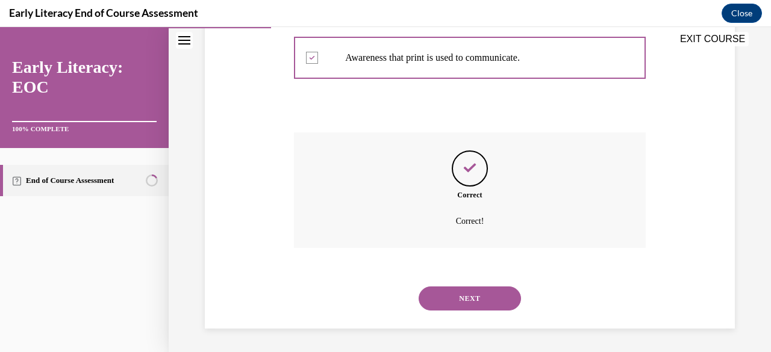
click at [445, 303] on button "NEXT" at bounding box center [469, 299] width 102 height 24
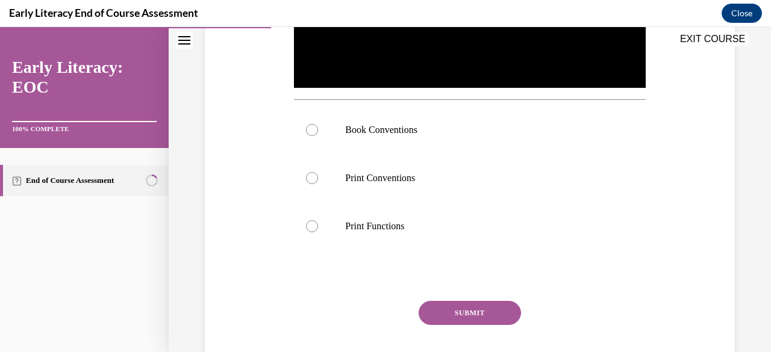
scroll to position [376, 0]
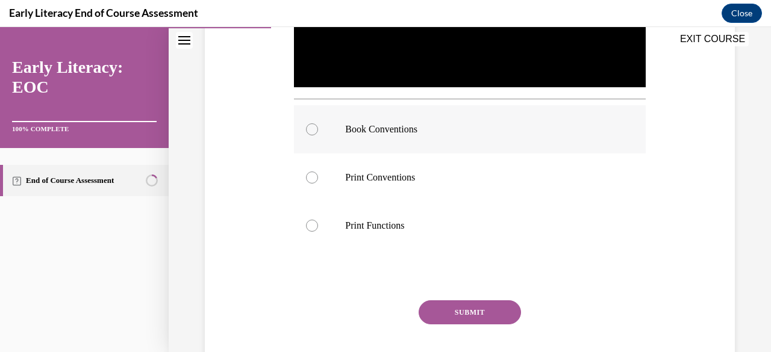
click at [405, 129] on p "Book Conventions" at bounding box center [480, 129] width 270 height 12
click at [483, 300] on button "SUBMIT" at bounding box center [469, 312] width 102 height 24
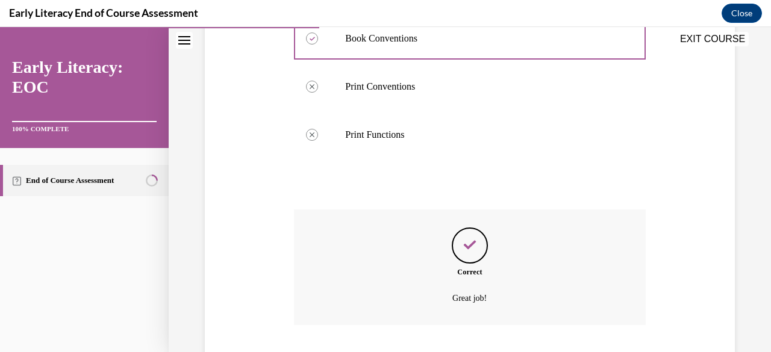
scroll to position [540, 0]
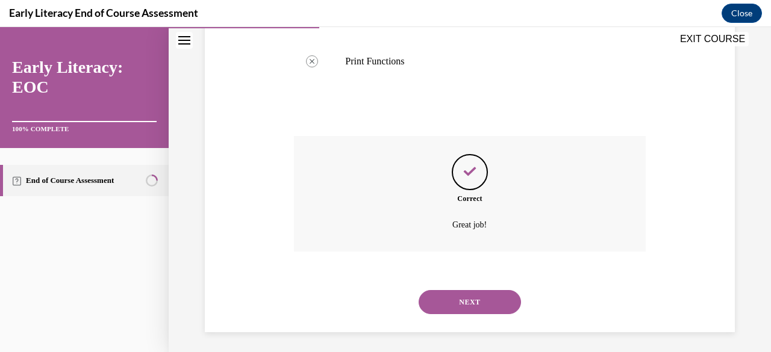
click at [477, 296] on button "NEXT" at bounding box center [469, 302] width 102 height 24
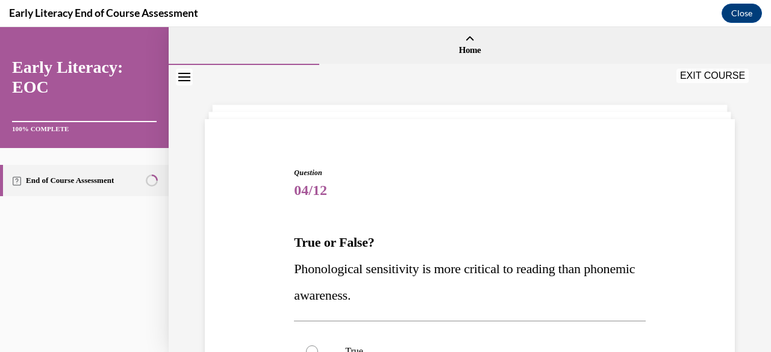
scroll to position [99, 0]
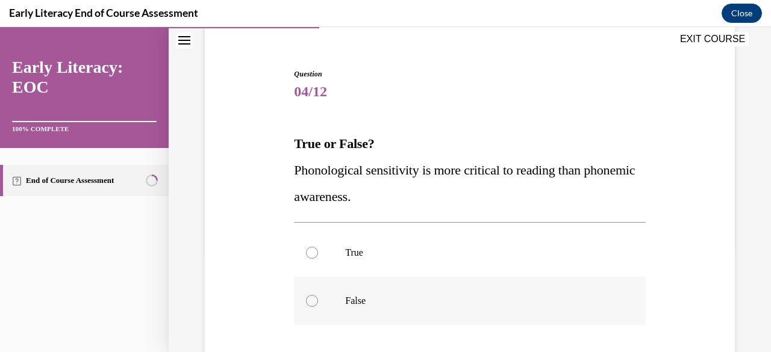
click at [315, 302] on div at bounding box center [312, 301] width 12 height 12
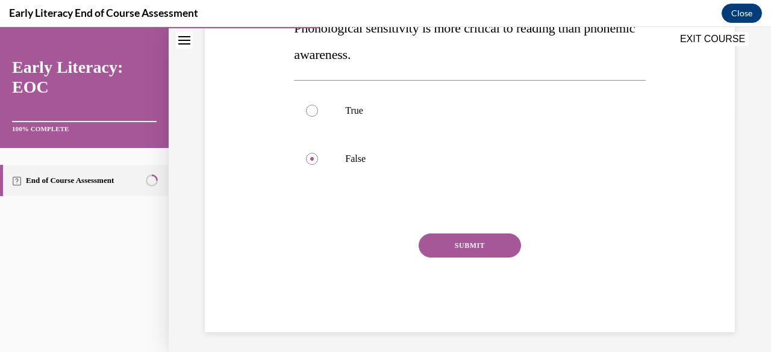
click at [429, 238] on button "SUBMIT" at bounding box center [469, 246] width 102 height 24
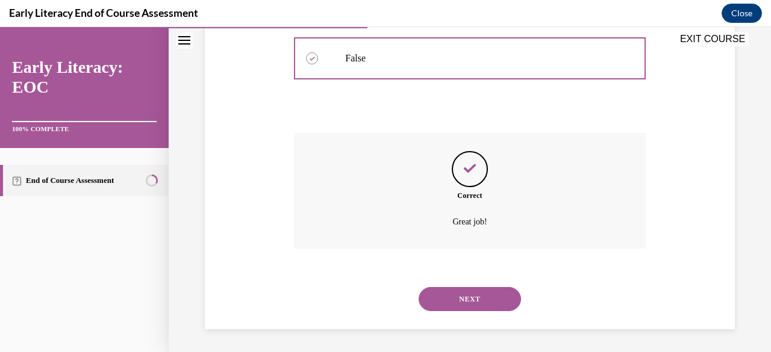
scroll to position [342, 0]
click at [443, 297] on button "NEXT" at bounding box center [469, 299] width 102 height 24
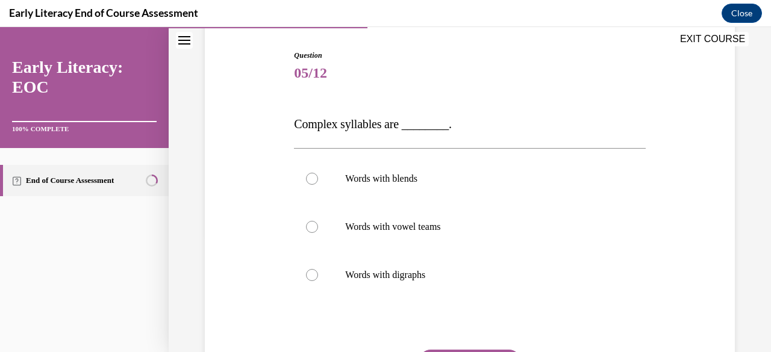
scroll to position [118, 0]
click at [407, 176] on p "Words with blends" at bounding box center [480, 178] width 270 height 12
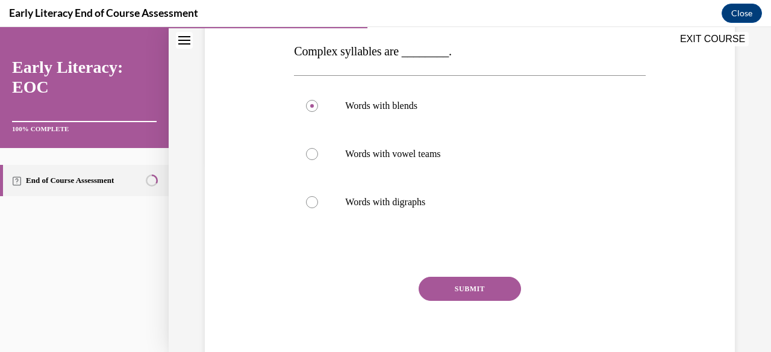
click at [473, 278] on button "SUBMIT" at bounding box center [469, 289] width 102 height 24
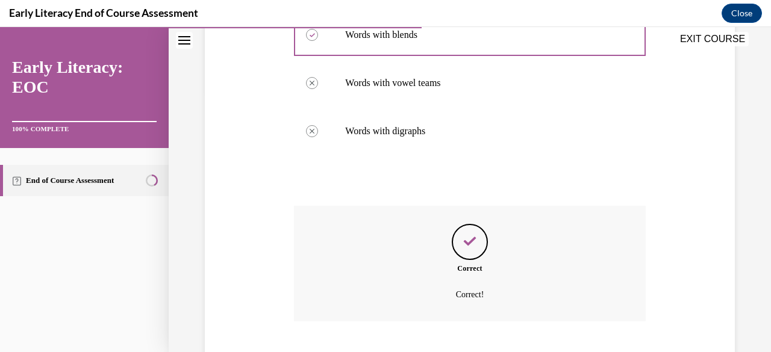
scroll to position [335, 0]
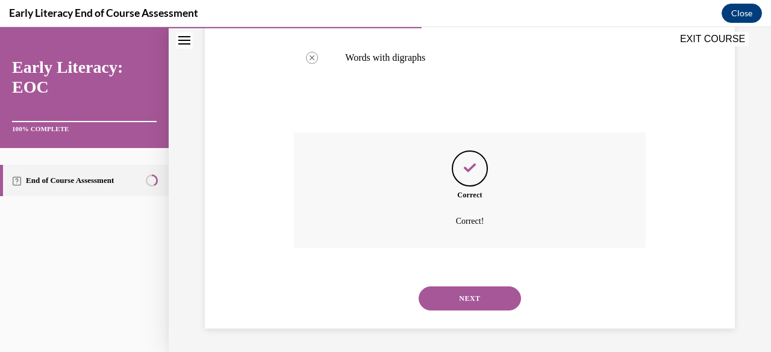
click at [461, 298] on button "NEXT" at bounding box center [469, 299] width 102 height 24
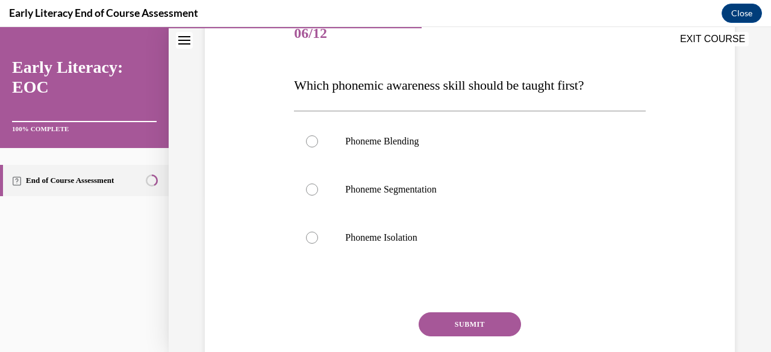
scroll to position [160, 0]
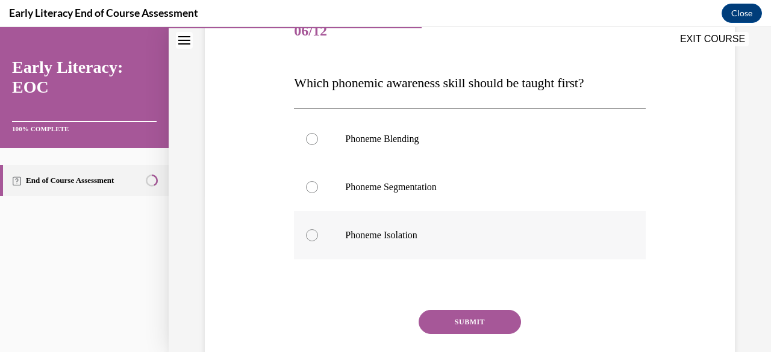
click at [402, 244] on div at bounding box center [469, 235] width 351 height 48
click at [460, 319] on button "SUBMIT" at bounding box center [469, 322] width 102 height 24
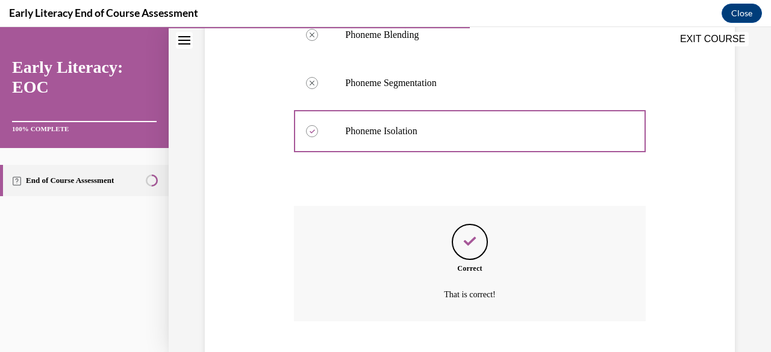
scroll to position [337, 0]
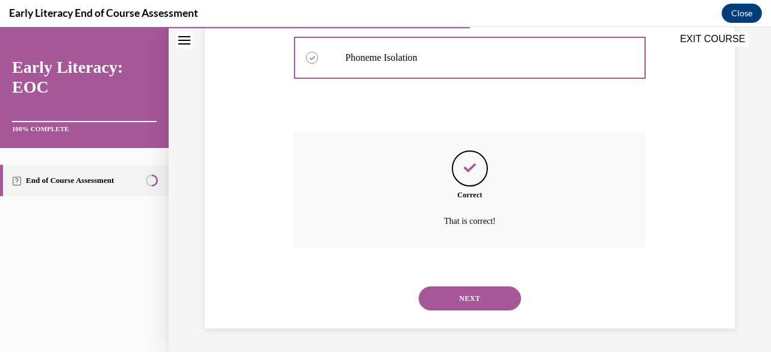
click at [456, 303] on button "NEXT" at bounding box center [469, 299] width 102 height 24
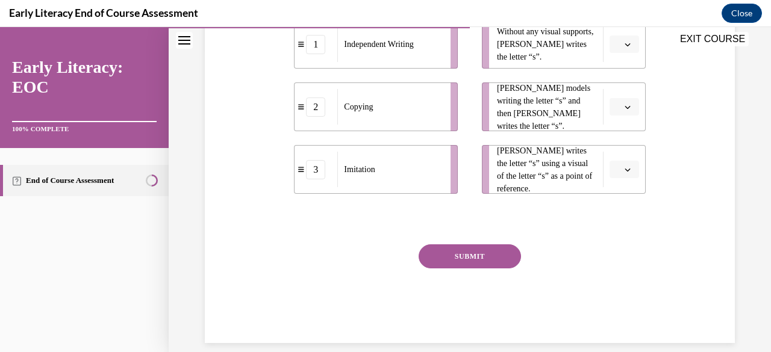
scroll to position [306, 0]
click at [619, 49] on div "EXIT COURSE" at bounding box center [464, 40] width 590 height 26
click at [613, 44] on div "EXIT COURSE" at bounding box center [464, 40] width 590 height 26
click at [617, 45] on div "EXIT COURSE" at bounding box center [464, 40] width 590 height 26
click at [624, 44] on div "EXIT COURSE" at bounding box center [464, 40] width 590 height 26
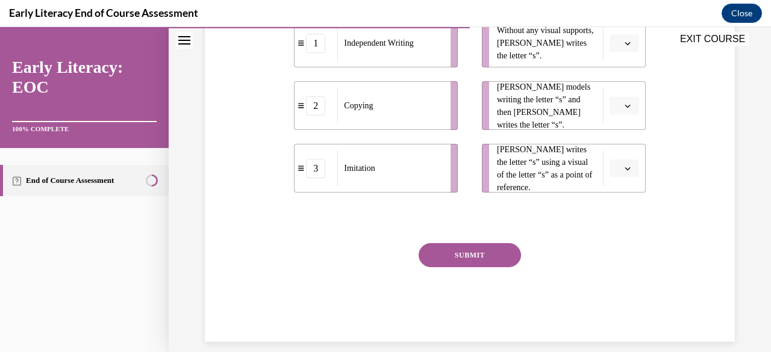
drag, startPoint x: 624, startPoint y: 108, endPoint x: 637, endPoint y: 108, distance: 13.2
click at [637, 108] on li "[PERSON_NAME] models writing the letter “s” and then [PERSON_NAME] writes the l…" at bounding box center [564, 105] width 164 height 49
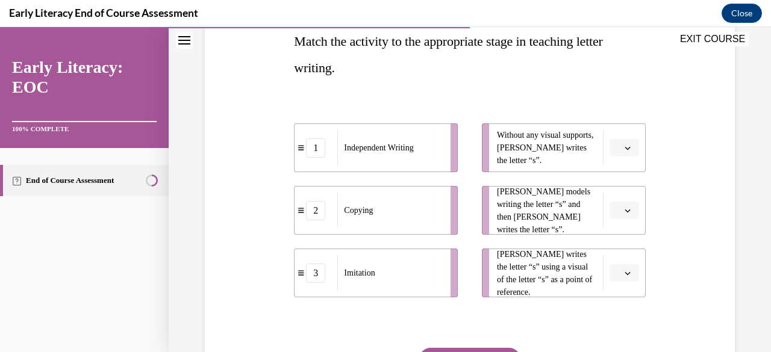
scroll to position [199, 0]
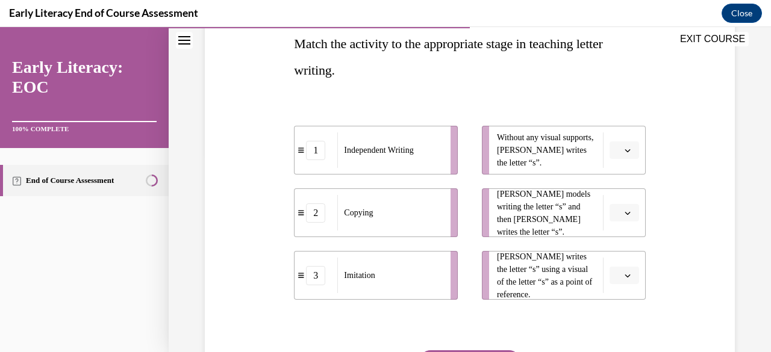
drag, startPoint x: 620, startPoint y: 152, endPoint x: 641, endPoint y: 163, distance: 23.2
click at [641, 163] on div "Question 07/12 Match the activity to the appropriate stage in teaching letter w…" at bounding box center [470, 191] width 536 height 517
click at [624, 148] on icon "button" at bounding box center [627, 150] width 6 height 6
click at [608, 203] on div "1" at bounding box center [614, 200] width 29 height 24
click at [627, 214] on button "button" at bounding box center [623, 213] width 29 height 18
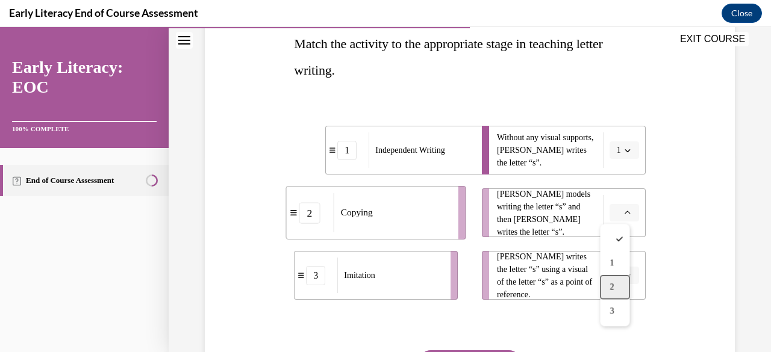
click at [612, 282] on span "2" at bounding box center [611, 287] width 4 height 10
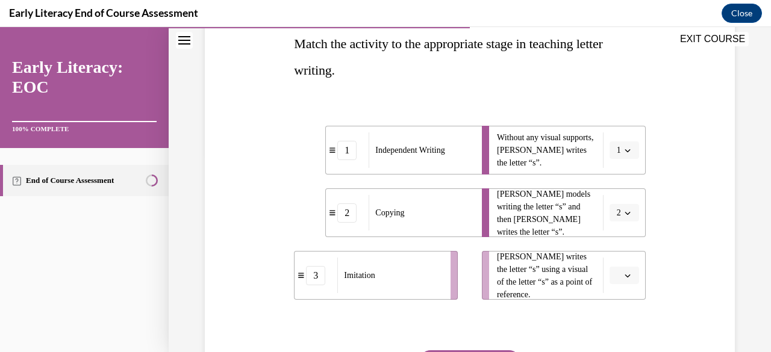
click at [614, 278] on button "button" at bounding box center [623, 276] width 29 height 18
click at [616, 216] on div "2" at bounding box center [614, 224] width 29 height 24
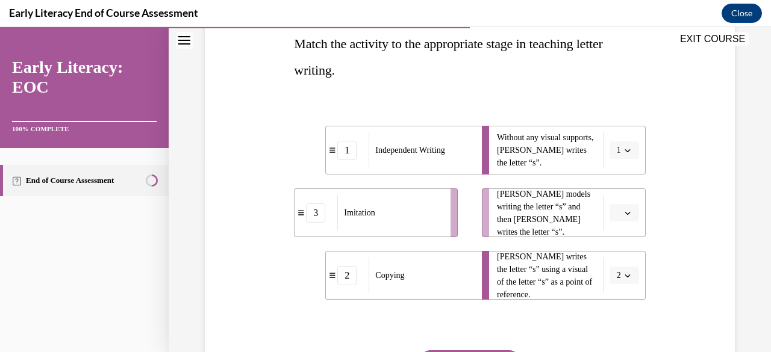
click at [623, 216] on span "button" at bounding box center [627, 213] width 8 height 8
click at [612, 306] on span "3" at bounding box center [611, 311] width 4 height 10
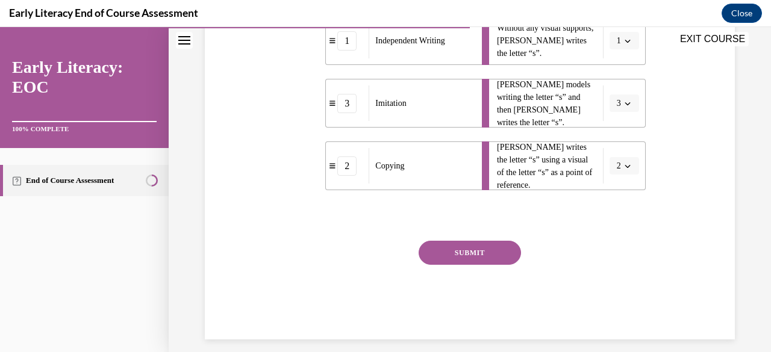
click at [483, 246] on button "SUBMIT" at bounding box center [469, 253] width 102 height 24
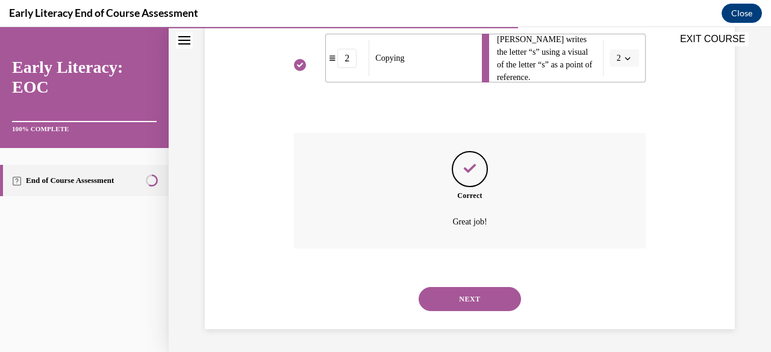
scroll to position [417, 0]
click at [463, 301] on button "NEXT" at bounding box center [469, 299] width 102 height 24
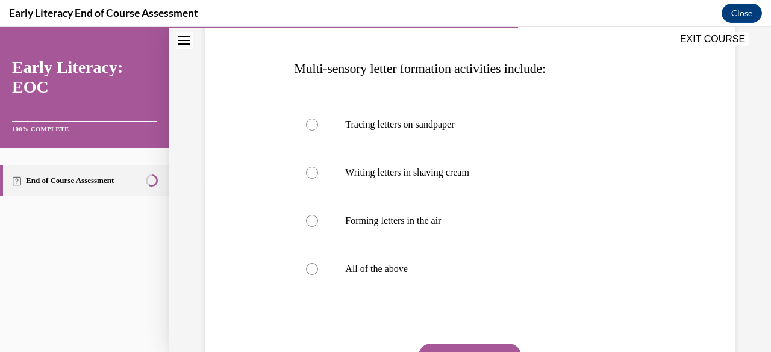
scroll to position [178, 0]
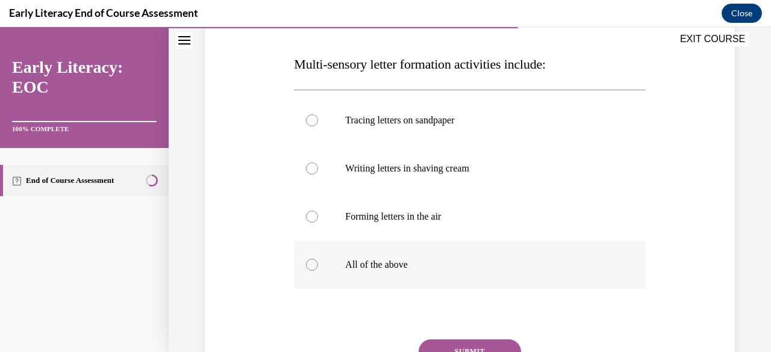
click at [392, 262] on p "All of the above" at bounding box center [480, 265] width 270 height 12
click at [475, 340] on button "SUBMIT" at bounding box center [469, 352] width 102 height 24
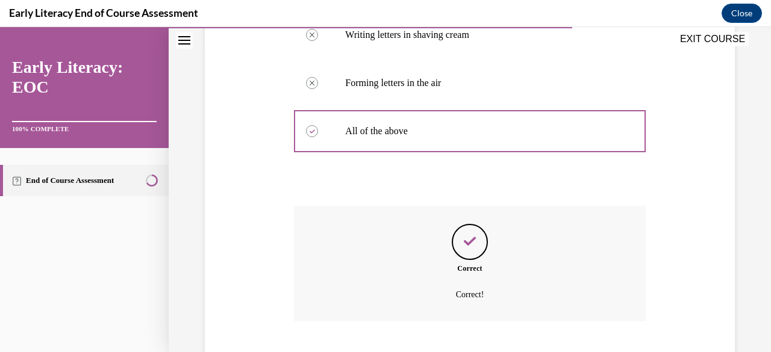
scroll to position [385, 0]
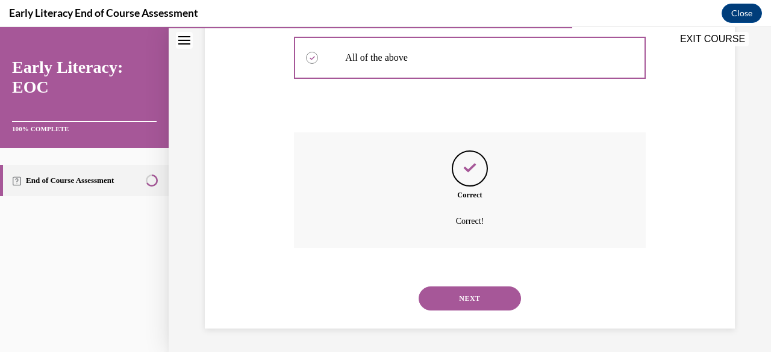
click at [452, 295] on button "NEXT" at bounding box center [469, 299] width 102 height 24
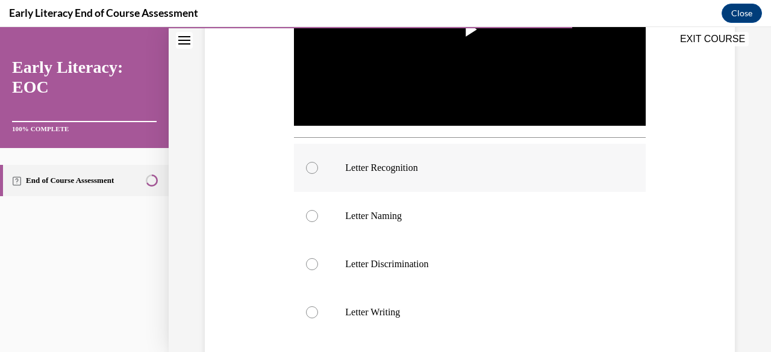
scroll to position [410, 0]
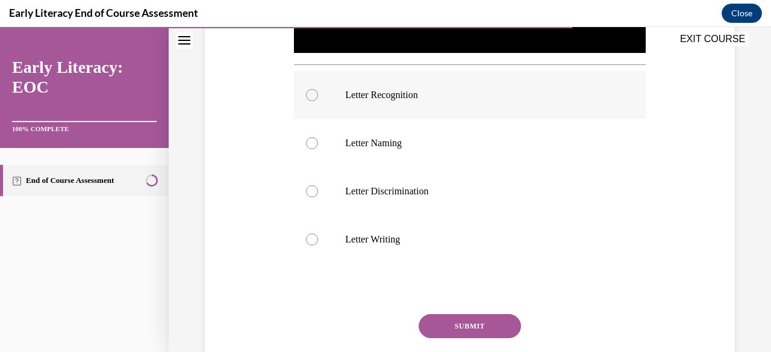
click at [396, 90] on p "Letter Recognition" at bounding box center [480, 95] width 270 height 12
click at [460, 323] on button "SUBMIT" at bounding box center [469, 326] width 102 height 24
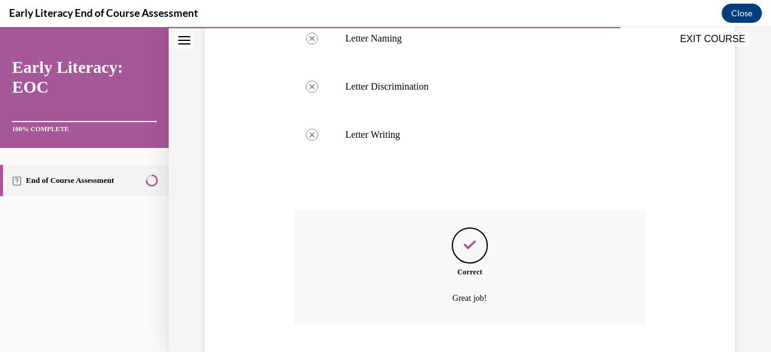
scroll to position [588, 0]
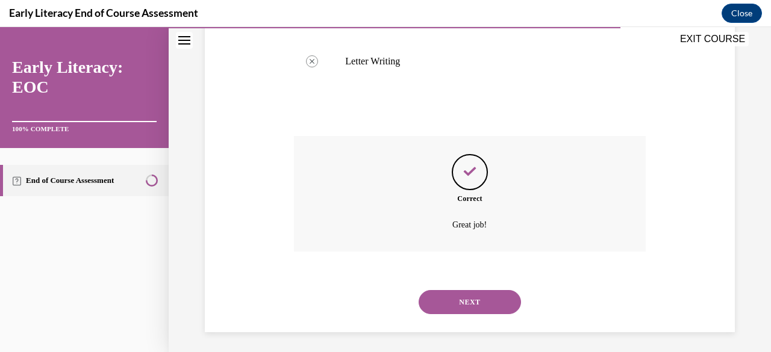
click at [459, 290] on button "NEXT" at bounding box center [469, 302] width 102 height 24
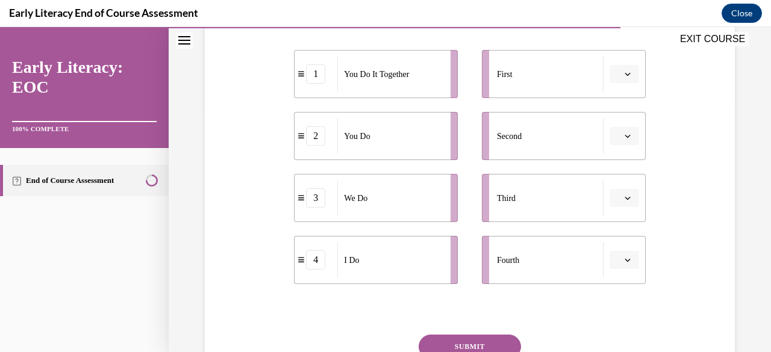
scroll to position [255, 0]
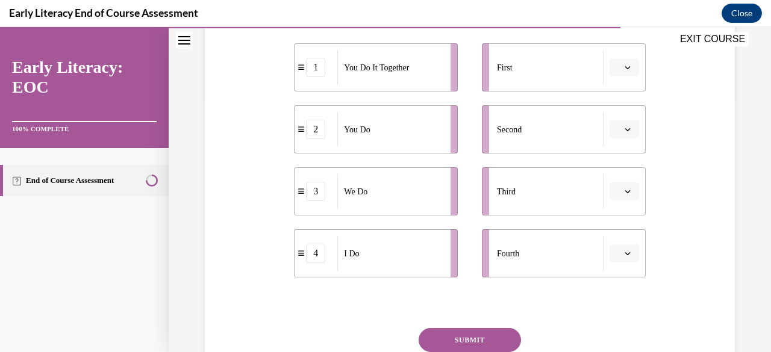
click at [615, 62] on button "button" at bounding box center [623, 67] width 29 height 18
click at [610, 191] on span "4" at bounding box center [611, 190] width 4 height 10
click at [624, 131] on icon "button" at bounding box center [627, 129] width 6 height 6
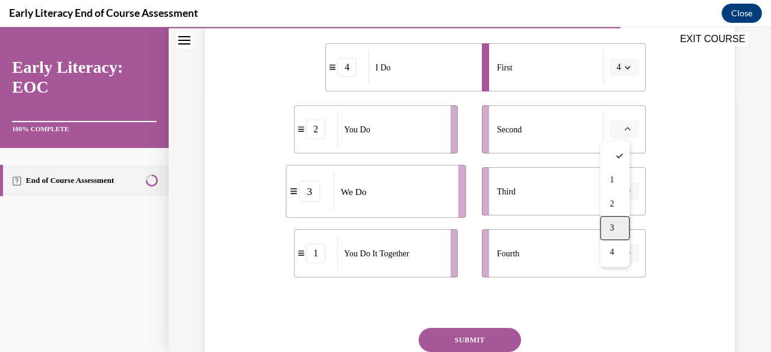
click at [610, 221] on div "3" at bounding box center [614, 228] width 29 height 24
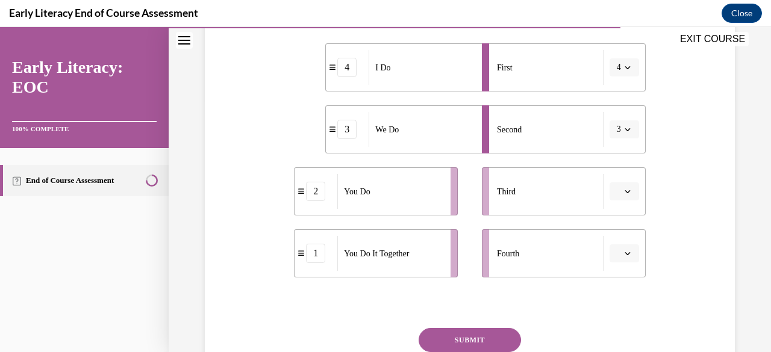
click at [624, 191] on icon "button" at bounding box center [627, 191] width 6 height 6
click at [618, 237] on div "1" at bounding box center [614, 242] width 29 height 24
click at [624, 251] on icon "button" at bounding box center [627, 253] width 6 height 6
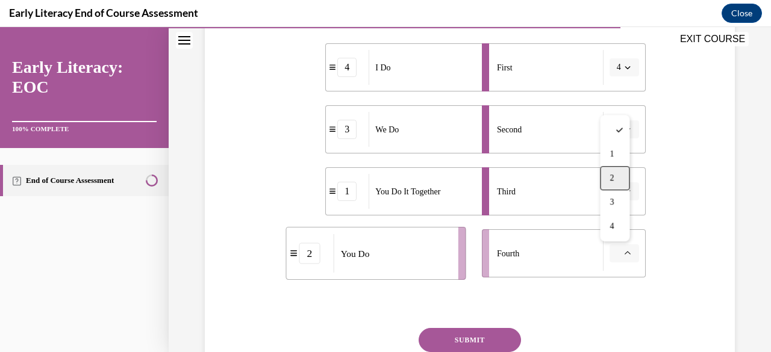
click at [619, 184] on div "2" at bounding box center [614, 178] width 29 height 24
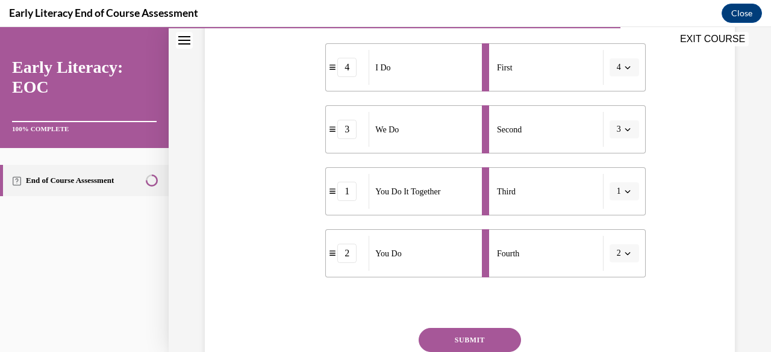
click at [478, 341] on button "SUBMIT" at bounding box center [469, 340] width 102 height 24
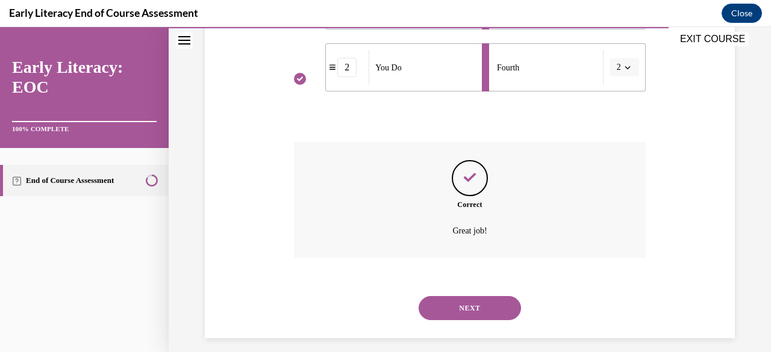
scroll to position [450, 0]
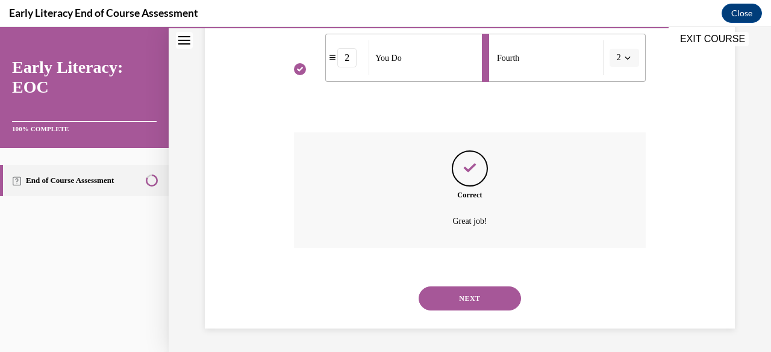
click at [450, 300] on button "NEXT" at bounding box center [469, 299] width 102 height 24
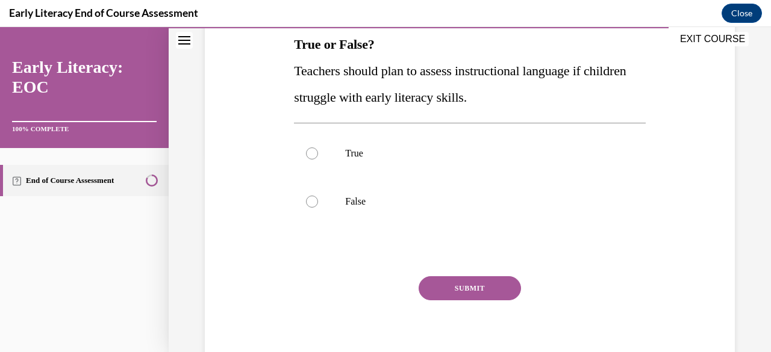
scroll to position [199, 0]
click at [361, 204] on p "False" at bounding box center [480, 201] width 270 height 12
click at [347, 157] on p "True" at bounding box center [480, 153] width 270 height 12
click at [439, 282] on button "SUBMIT" at bounding box center [469, 288] width 102 height 24
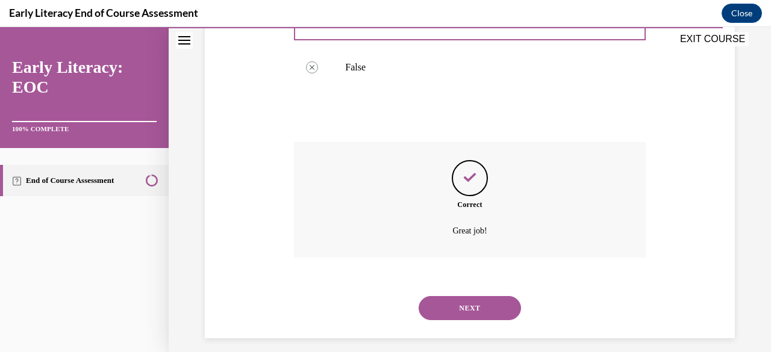
scroll to position [342, 0]
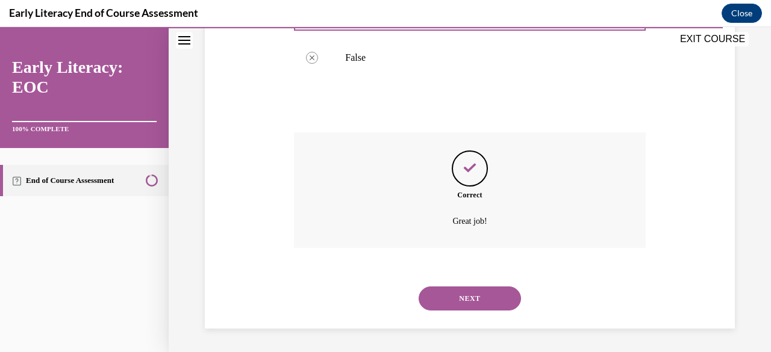
click at [461, 291] on button "NEXT" at bounding box center [469, 299] width 102 height 24
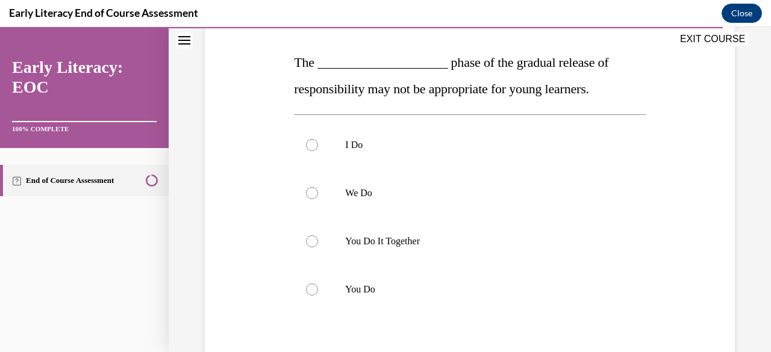
scroll to position [183, 0]
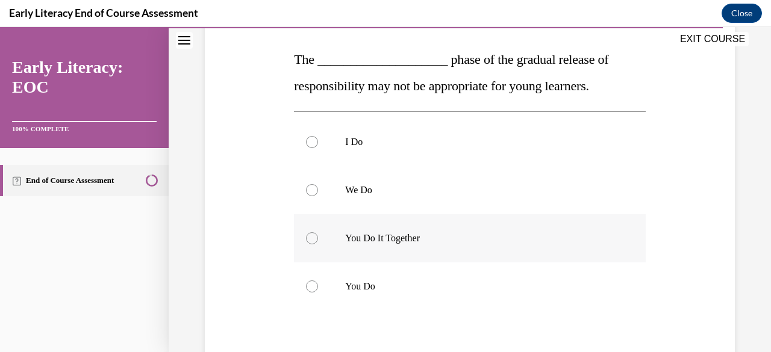
click at [306, 256] on div at bounding box center [469, 238] width 351 height 48
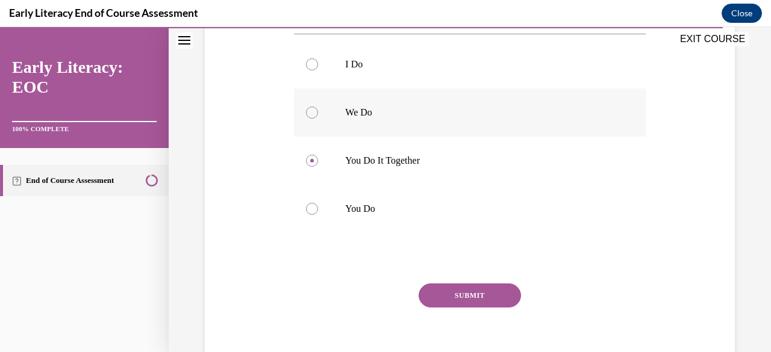
scroll to position [261, 0]
click at [459, 294] on button "SUBMIT" at bounding box center [469, 295] width 102 height 24
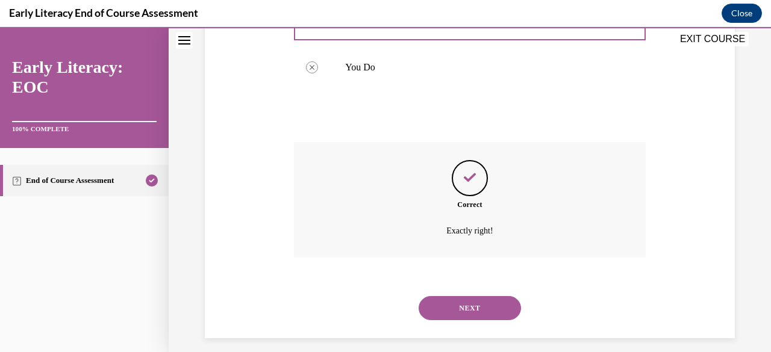
scroll to position [412, 0]
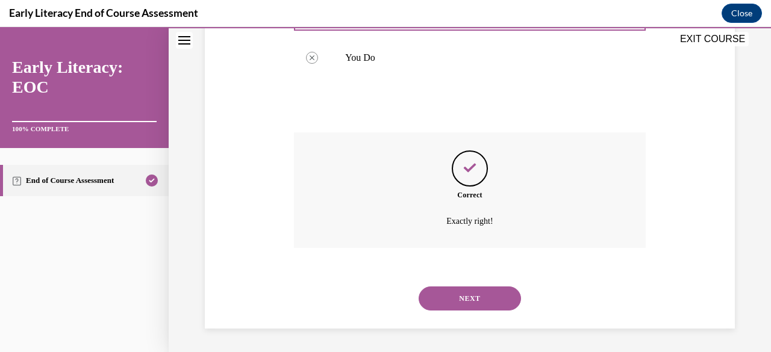
click at [447, 298] on button "NEXT" at bounding box center [469, 299] width 102 height 24
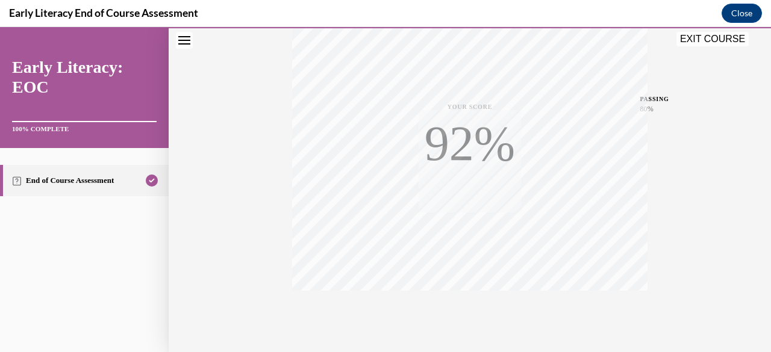
scroll to position [291, 0]
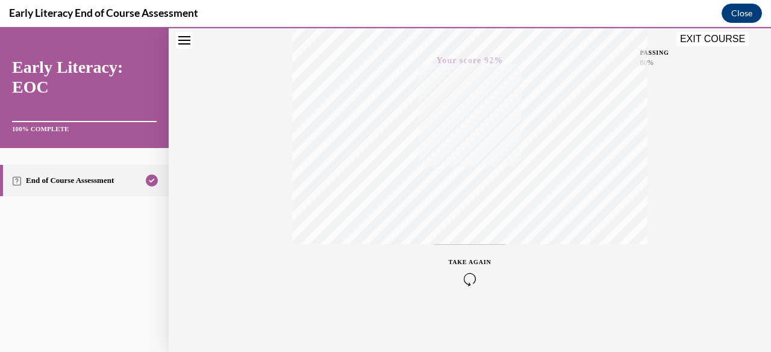
click at [462, 278] on icon "button" at bounding box center [469, 279] width 43 height 13
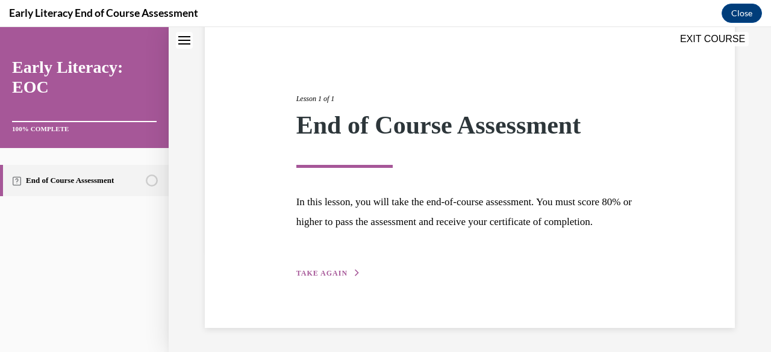
scroll to position [120, 0]
click at [335, 270] on span "TAKE AGAIN" at bounding box center [321, 273] width 51 height 8
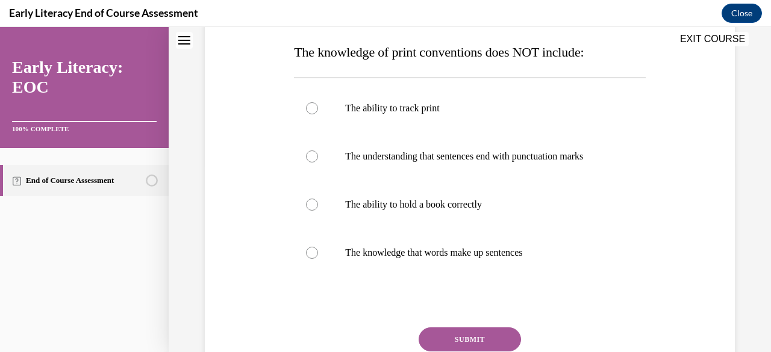
scroll to position [189, 0]
click at [341, 210] on div at bounding box center [469, 206] width 351 height 48
click at [447, 334] on button "SUBMIT" at bounding box center [469, 341] width 102 height 24
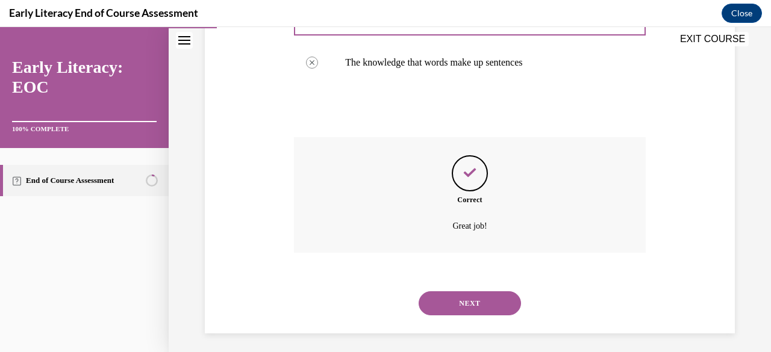
scroll to position [385, 0]
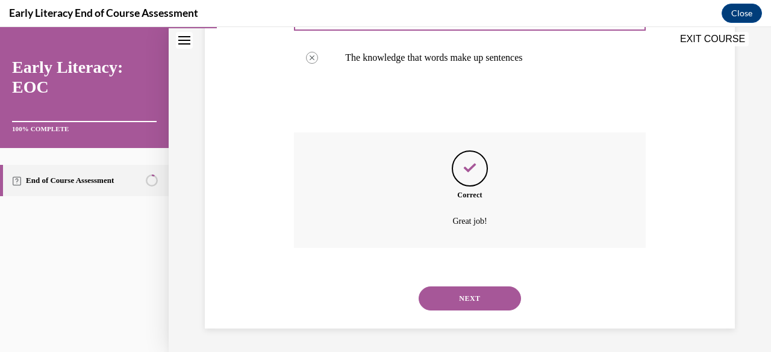
click at [439, 311] on div "NEXT" at bounding box center [469, 299] width 351 height 48
click at [441, 299] on button "NEXT" at bounding box center [469, 299] width 102 height 24
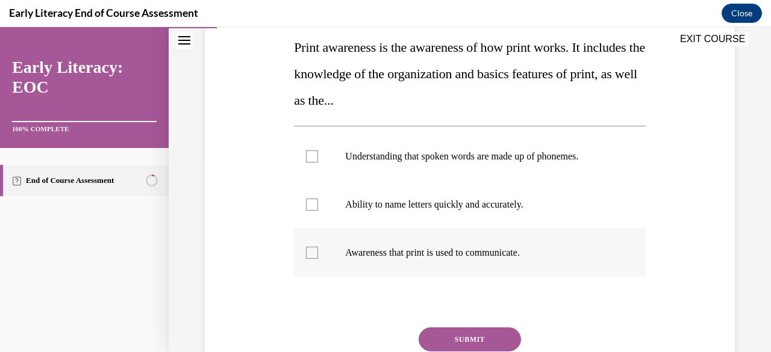
scroll to position [196, 0]
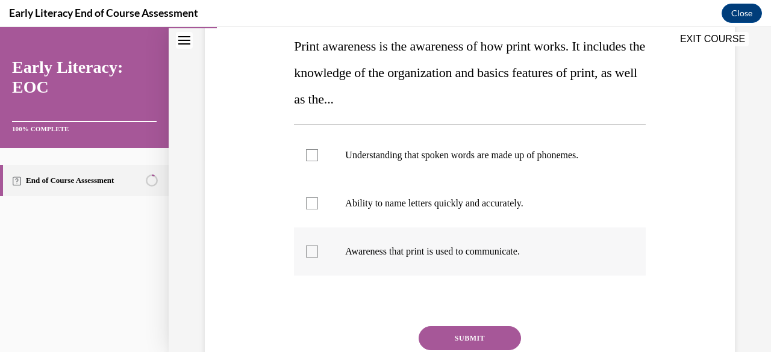
click at [384, 241] on div at bounding box center [469, 252] width 351 height 48
click at [443, 331] on button "SUBMIT" at bounding box center [469, 338] width 102 height 24
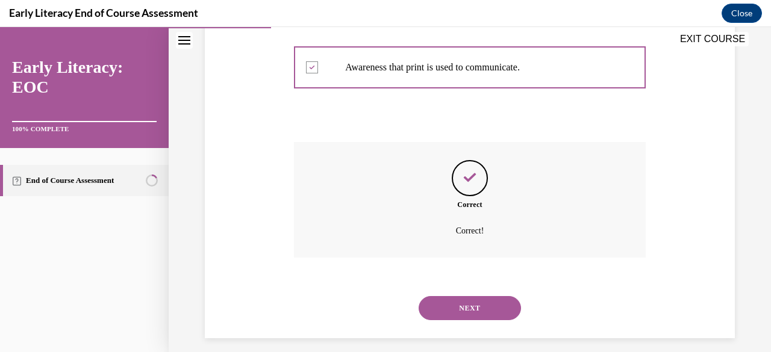
scroll to position [390, 0]
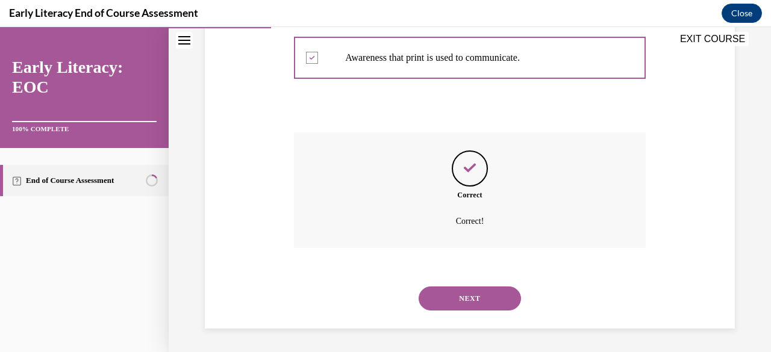
click at [460, 306] on button "NEXT" at bounding box center [469, 299] width 102 height 24
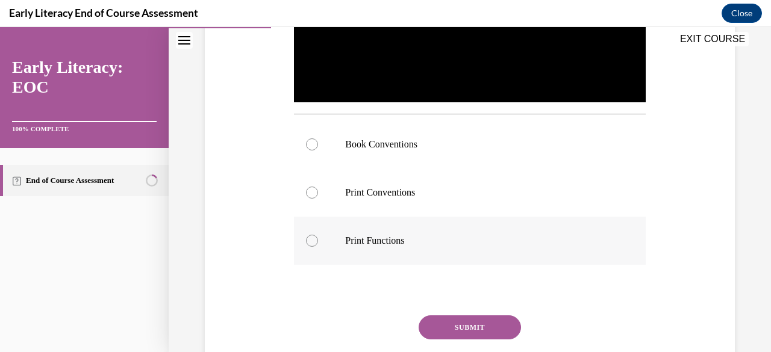
scroll to position [361, 0]
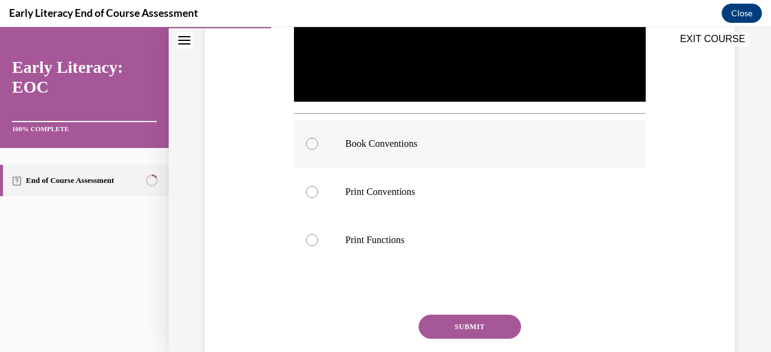
click at [407, 155] on div at bounding box center [469, 144] width 351 height 48
click at [477, 333] on button "SUBMIT" at bounding box center [469, 327] width 102 height 24
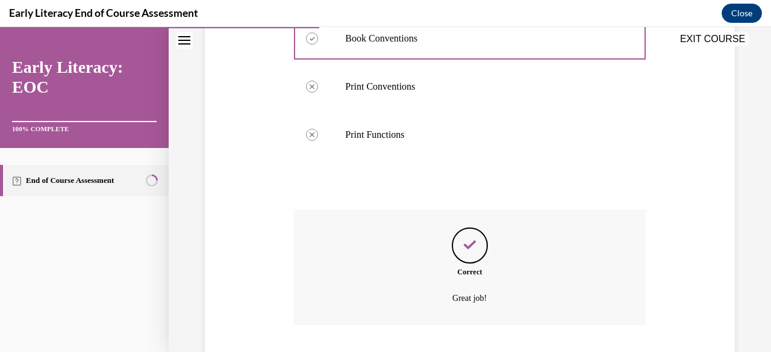
scroll to position [540, 0]
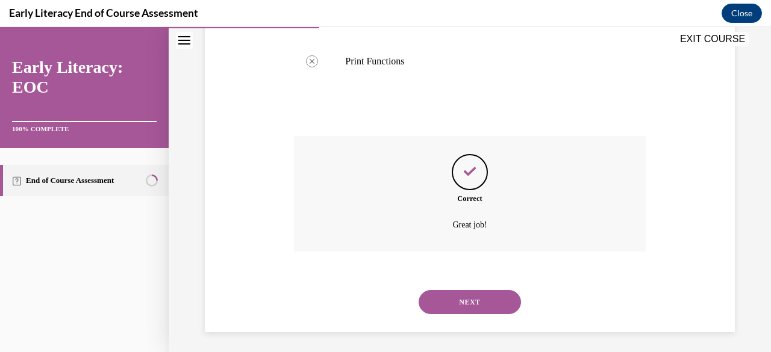
click at [460, 298] on button "NEXT" at bounding box center [469, 302] width 102 height 24
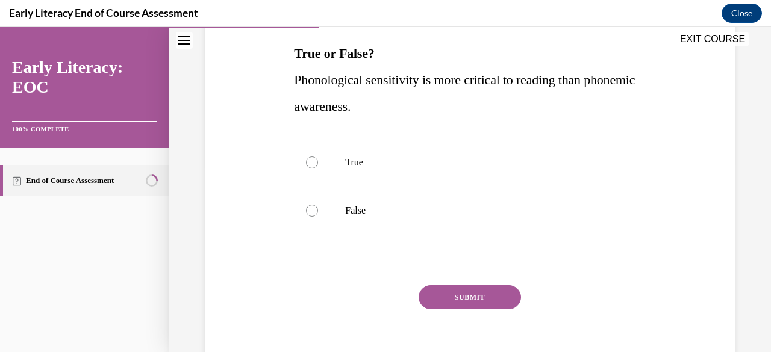
scroll to position [209, 0]
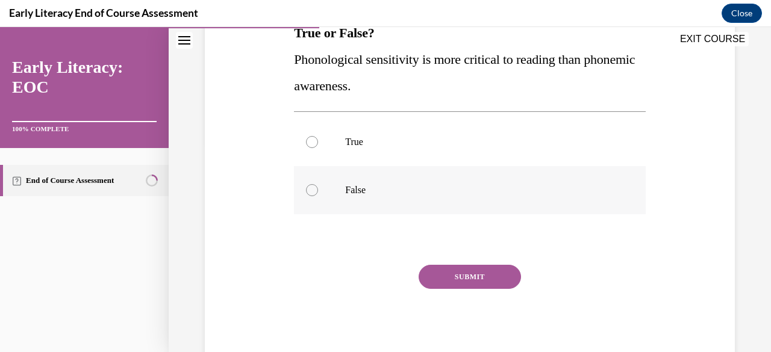
click at [347, 179] on div at bounding box center [469, 190] width 351 height 48
click at [454, 279] on button "SUBMIT" at bounding box center [469, 277] width 102 height 24
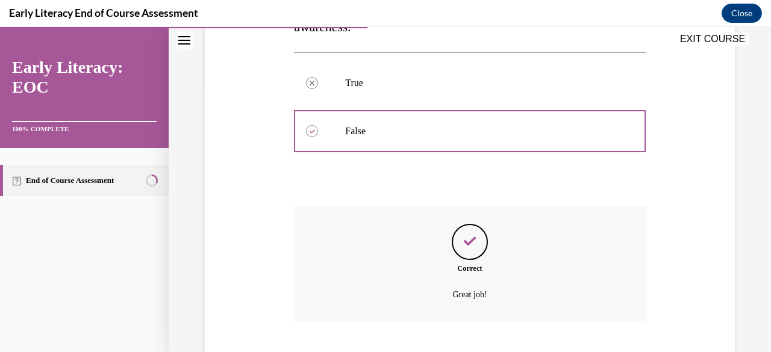
scroll to position [342, 0]
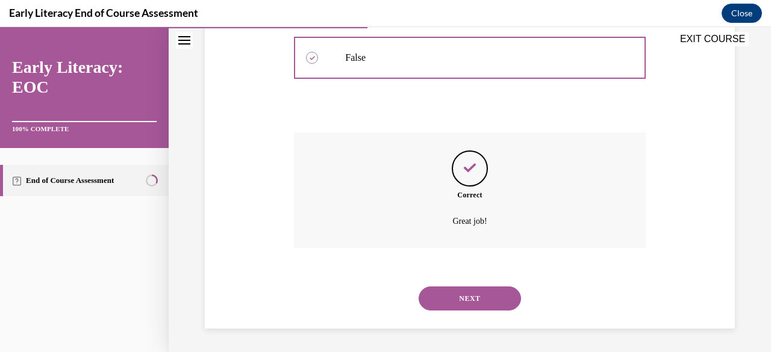
click at [455, 299] on button "NEXT" at bounding box center [469, 299] width 102 height 24
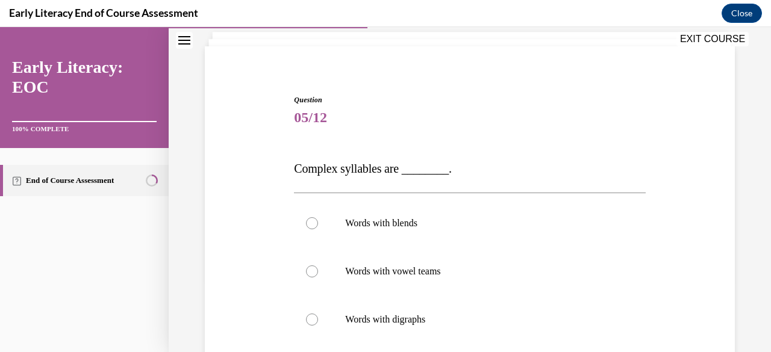
scroll to position [76, 0]
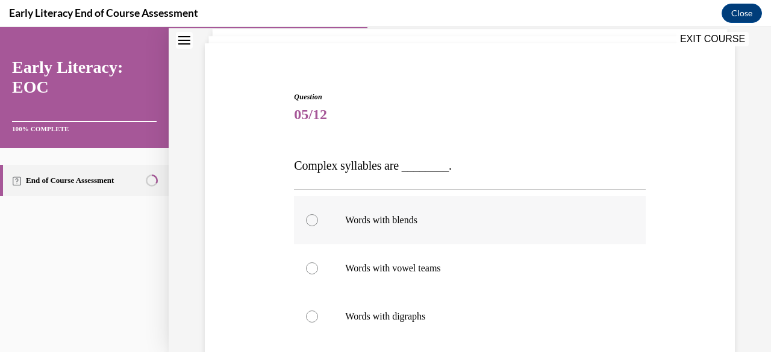
click at [426, 209] on div at bounding box center [469, 220] width 351 height 48
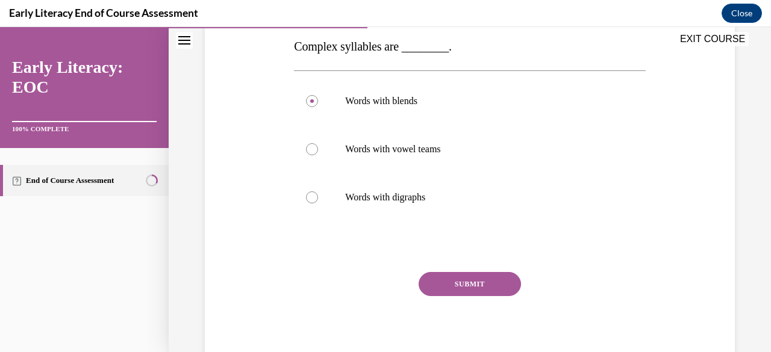
click at [433, 286] on button "SUBMIT" at bounding box center [469, 284] width 102 height 24
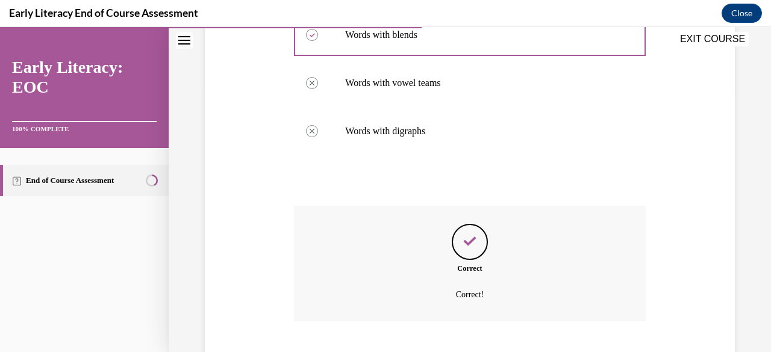
scroll to position [335, 0]
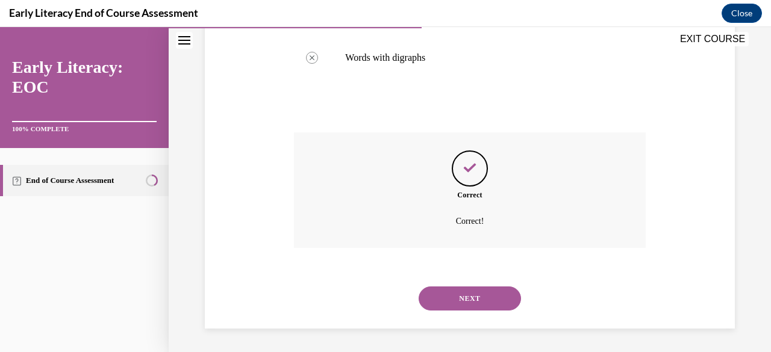
click at [437, 293] on button "NEXT" at bounding box center [469, 299] width 102 height 24
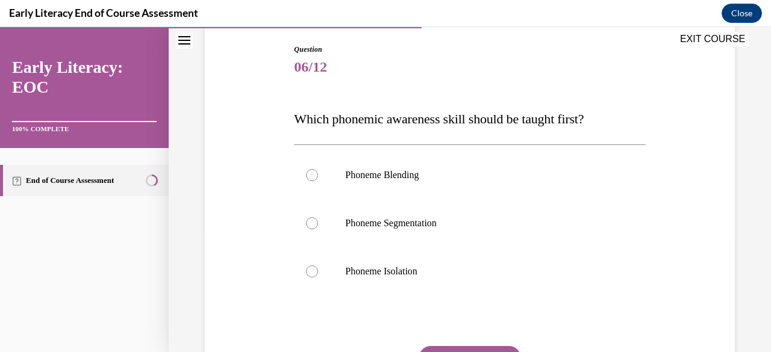
scroll to position [125, 0]
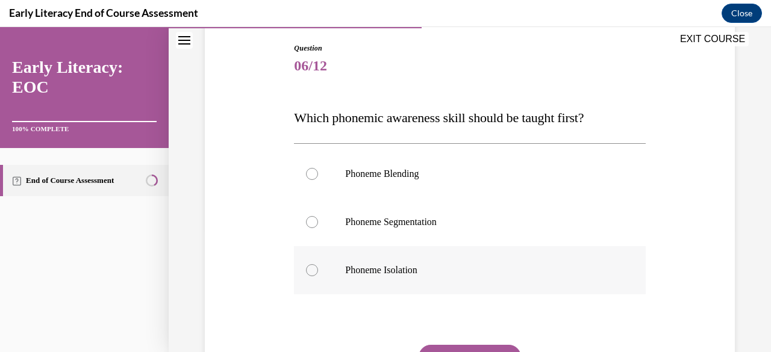
click at [400, 267] on p "Phoneme Isolation" at bounding box center [480, 270] width 270 height 12
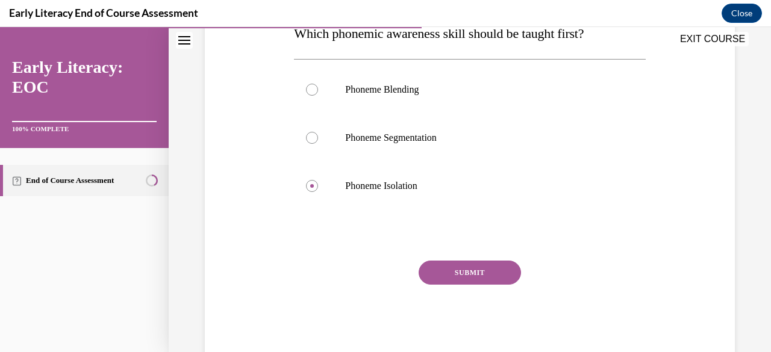
click at [478, 279] on button "SUBMIT" at bounding box center [469, 273] width 102 height 24
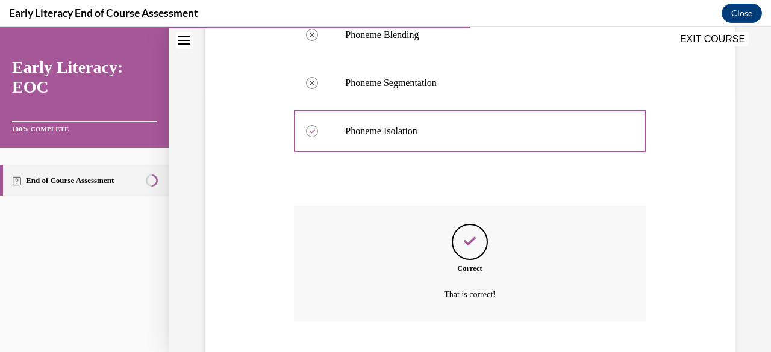
scroll to position [337, 0]
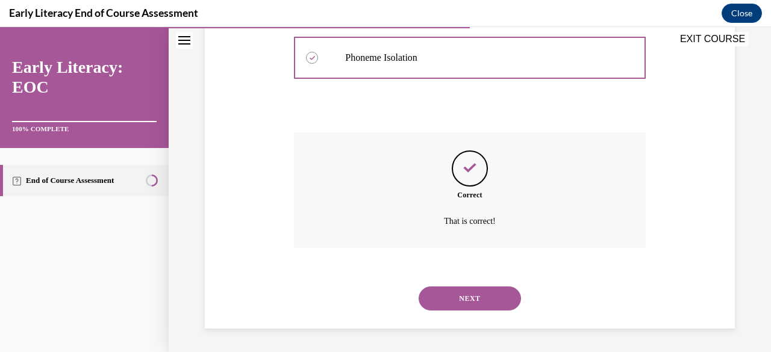
click at [455, 307] on button "NEXT" at bounding box center [469, 299] width 102 height 24
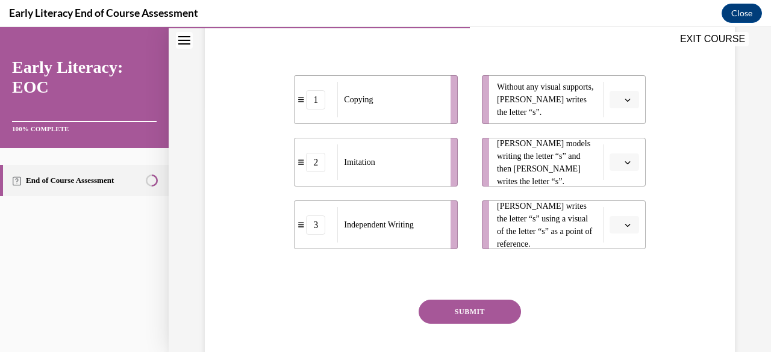
scroll to position [269, 0]
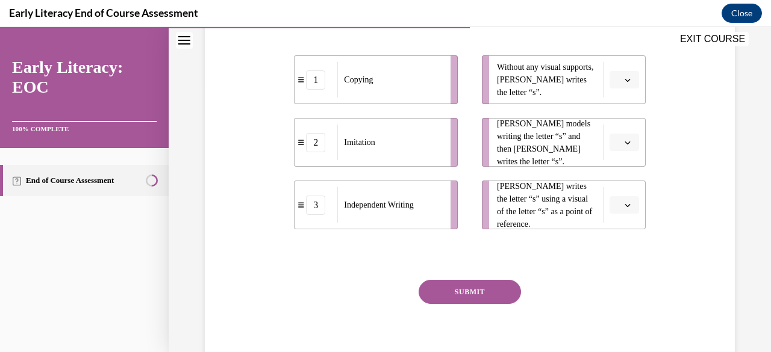
click at [624, 72] on button "button" at bounding box center [623, 80] width 29 height 18
click at [616, 172] on div "3" at bounding box center [614, 179] width 29 height 24
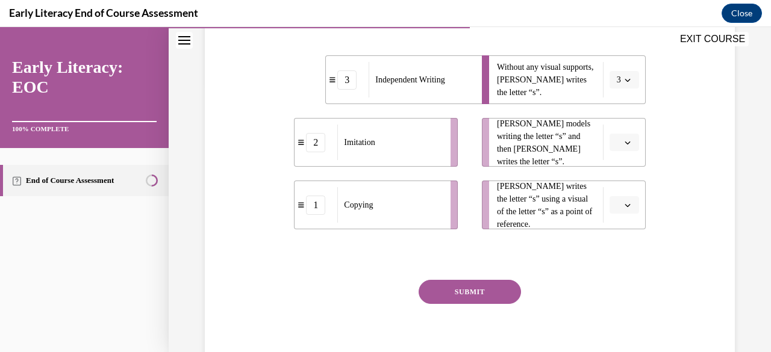
click at [614, 143] on button "button" at bounding box center [623, 143] width 29 height 18
click at [612, 232] on div "3" at bounding box center [614, 241] width 29 height 24
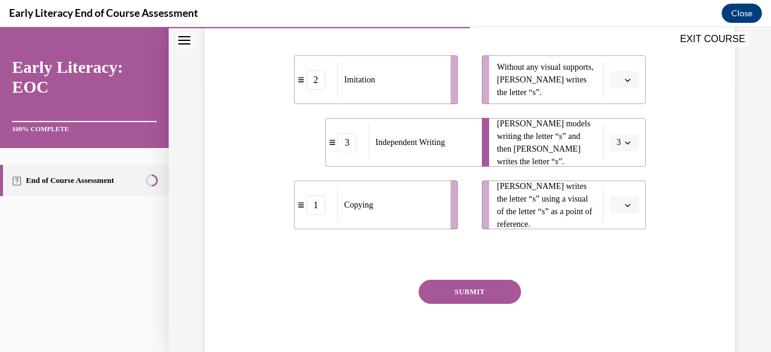
click at [624, 81] on icon "button" at bounding box center [626, 80] width 5 height 3
click at [612, 171] on div "3" at bounding box center [614, 179] width 29 height 24
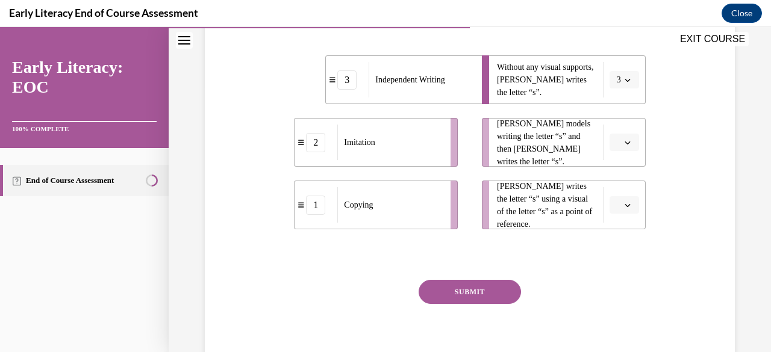
click at [624, 204] on icon "button" at bounding box center [627, 205] width 6 height 6
click at [614, 141] on button "button" at bounding box center [623, 143] width 29 height 18
click at [612, 202] on div "1" at bounding box center [614, 193] width 29 height 24
click at [616, 205] on span "Please select an option" at bounding box center [618, 205] width 4 height 12
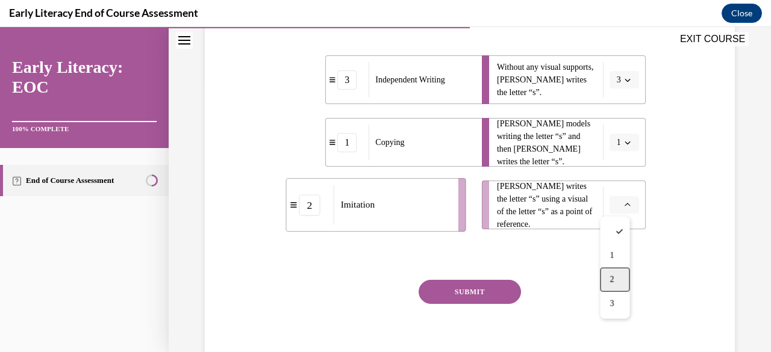
click at [606, 270] on div "2" at bounding box center [614, 280] width 29 height 24
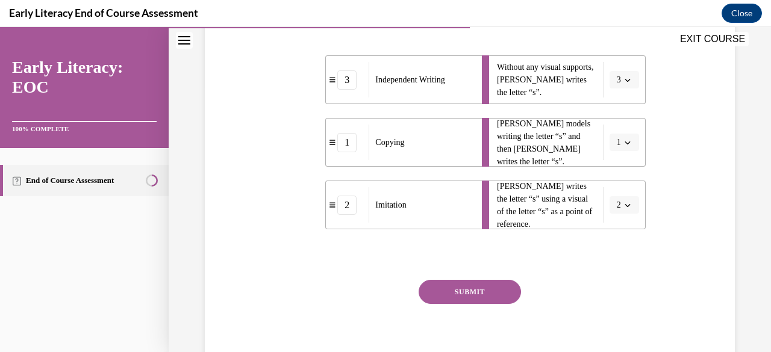
click at [481, 287] on button "SUBMIT" at bounding box center [469, 292] width 102 height 24
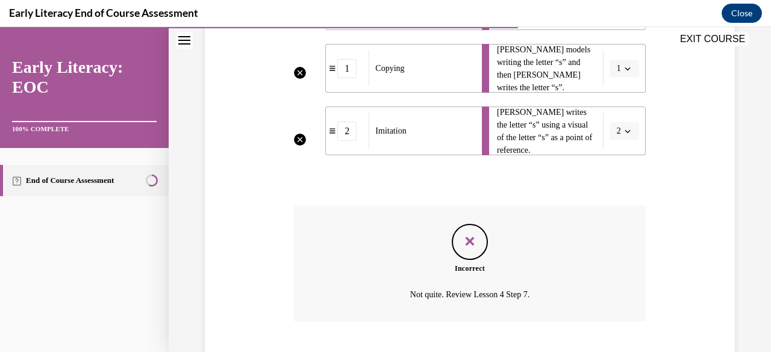
scroll to position [417, 0]
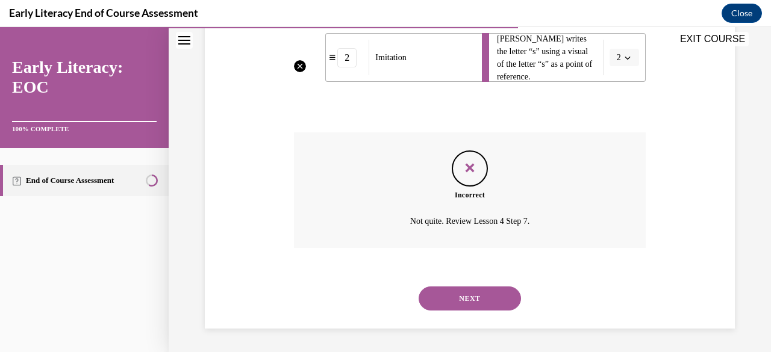
click at [480, 292] on button "NEXT" at bounding box center [469, 299] width 102 height 24
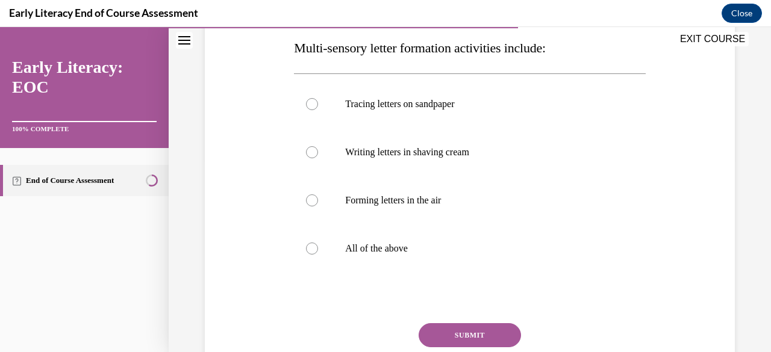
scroll to position [198, 0]
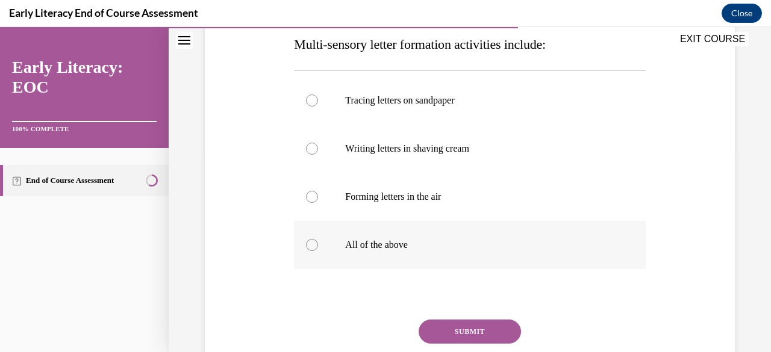
click at [385, 239] on p "All of the above" at bounding box center [480, 245] width 270 height 12
click at [431, 327] on button "SUBMIT" at bounding box center [469, 332] width 102 height 24
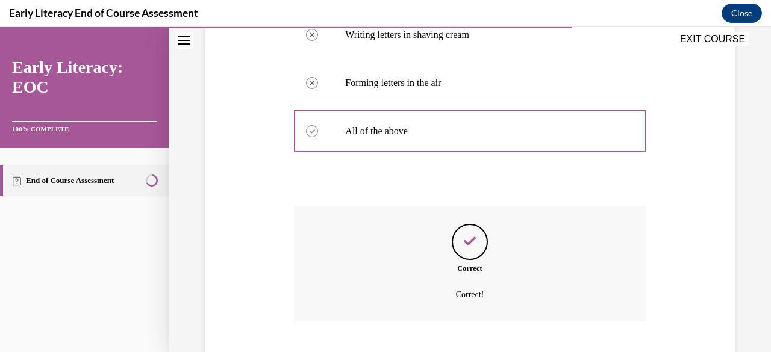
scroll to position [385, 0]
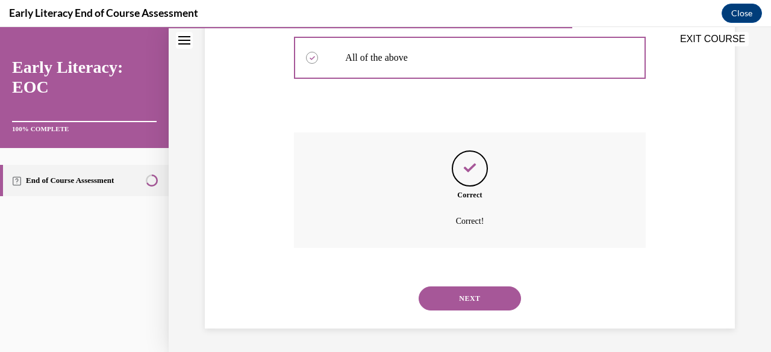
click at [435, 306] on button "NEXT" at bounding box center [469, 299] width 102 height 24
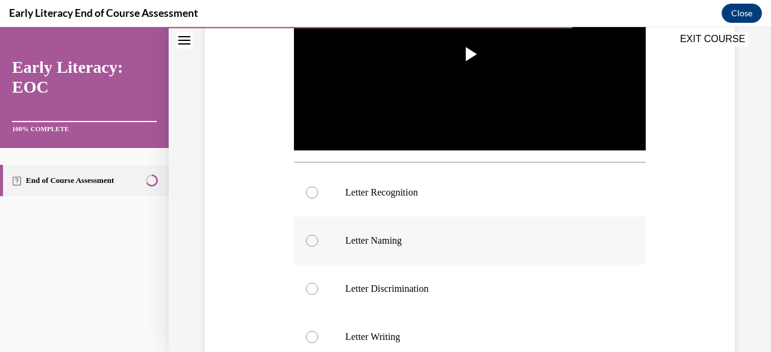
scroll to position [313, 0]
click at [396, 202] on div at bounding box center [469, 192] width 351 height 48
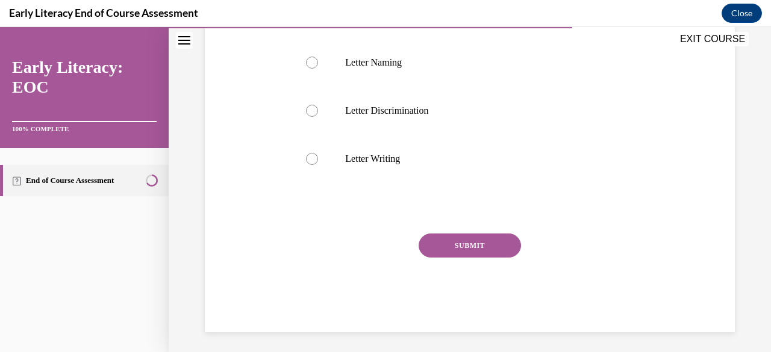
click at [458, 246] on button "SUBMIT" at bounding box center [469, 246] width 102 height 24
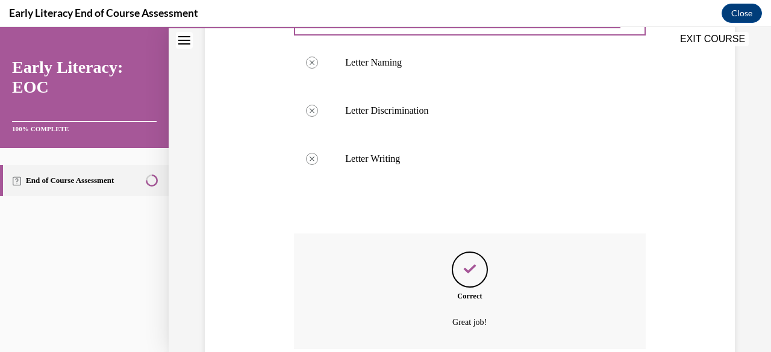
scroll to position [588, 0]
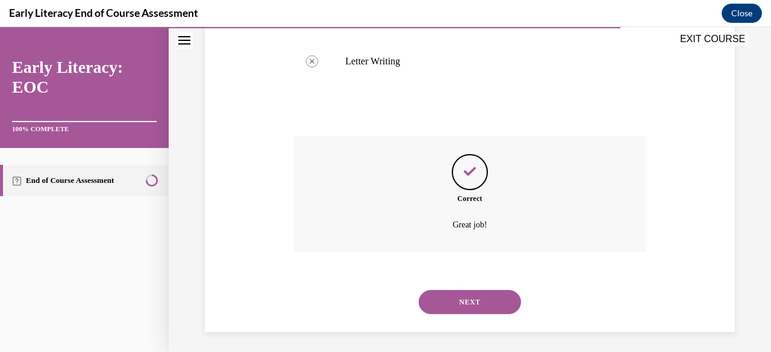
click at [438, 293] on button "NEXT" at bounding box center [469, 302] width 102 height 24
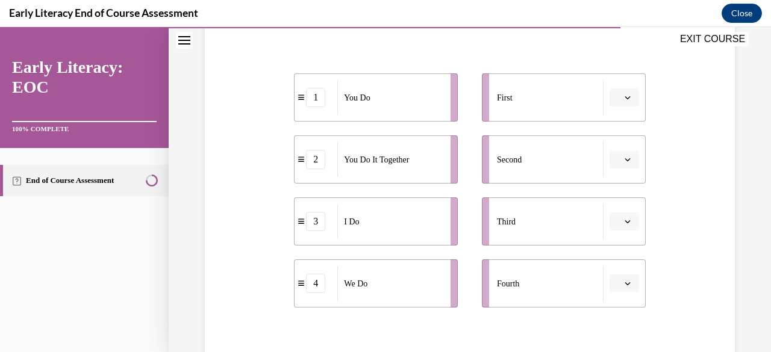
scroll to position [220, 0]
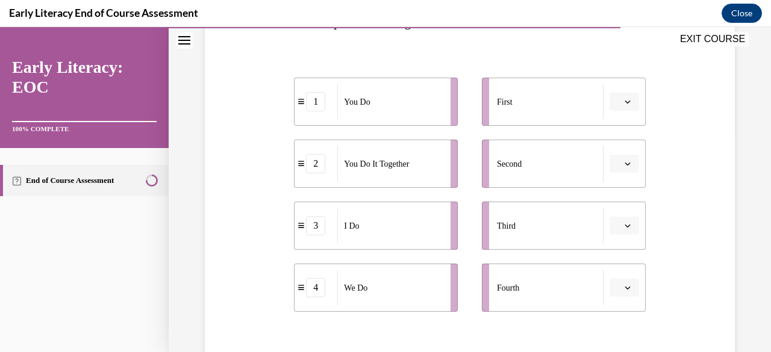
click at [624, 103] on icon "button" at bounding box center [626, 102] width 5 height 3
click at [610, 202] on span "3" at bounding box center [611, 201] width 4 height 10
click at [618, 168] on button "button" at bounding box center [623, 164] width 29 height 18
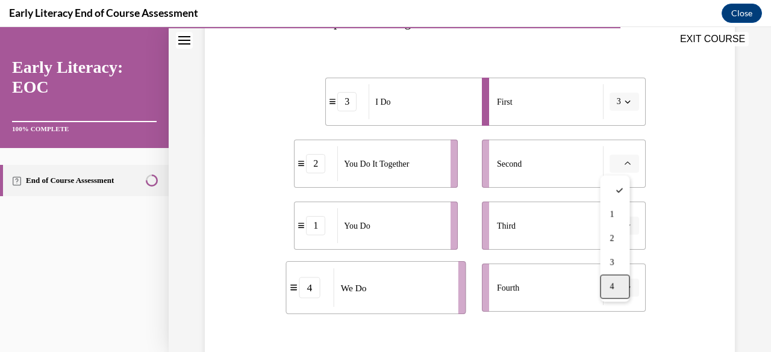
click at [612, 281] on div "4" at bounding box center [614, 287] width 29 height 24
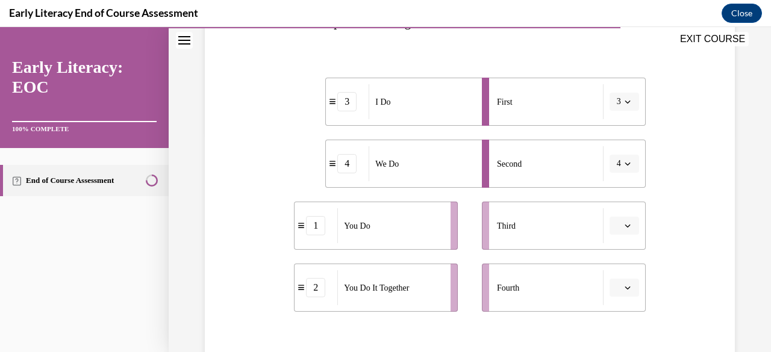
click at [616, 226] on span "Please select an option" at bounding box center [618, 226] width 4 height 12
click at [619, 195] on div "4" at bounding box center [614, 199] width 29 height 24
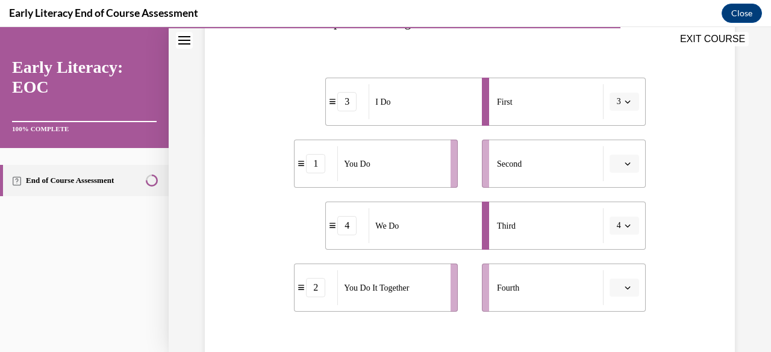
click at [621, 295] on button "button" at bounding box center [623, 288] width 29 height 18
click at [573, 186] on li "Second" at bounding box center [564, 164] width 164 height 48
click at [623, 167] on span "button" at bounding box center [627, 164] width 8 height 8
click at [609, 286] on div "4" at bounding box center [614, 287] width 29 height 24
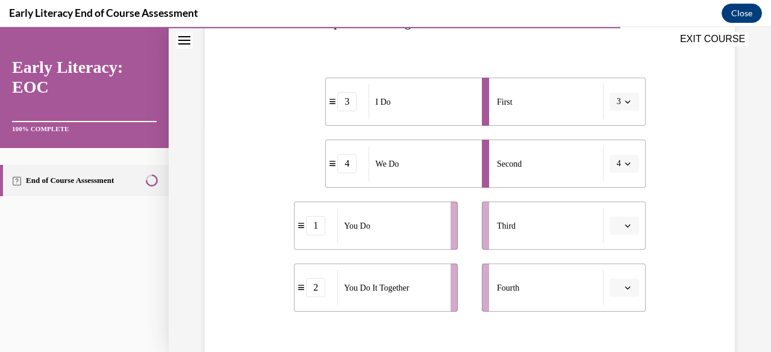
click at [624, 227] on icon "button" at bounding box center [626, 226] width 5 height 3
click at [611, 122] on span "1" at bounding box center [611, 127] width 4 height 10
click at [614, 220] on button "1" at bounding box center [623, 226] width 29 height 18
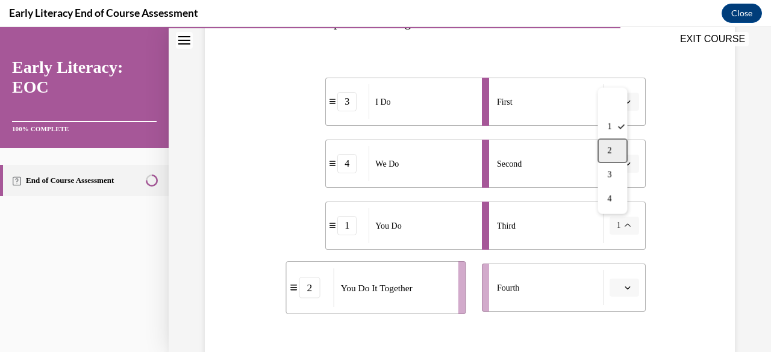
click at [608, 150] on span "2" at bounding box center [609, 151] width 4 height 10
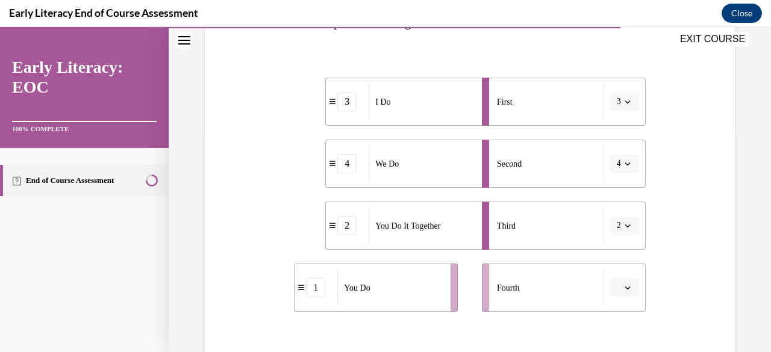
click at [624, 285] on icon "button" at bounding box center [627, 288] width 6 height 6
click at [624, 190] on div "1" at bounding box center [614, 189] width 29 height 24
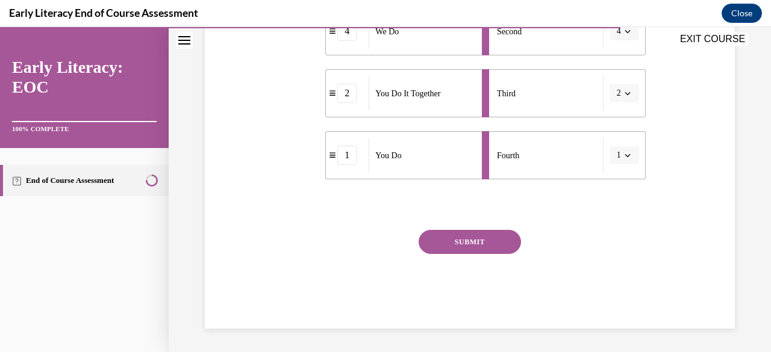
click at [491, 230] on button "SUBMIT" at bounding box center [469, 242] width 102 height 24
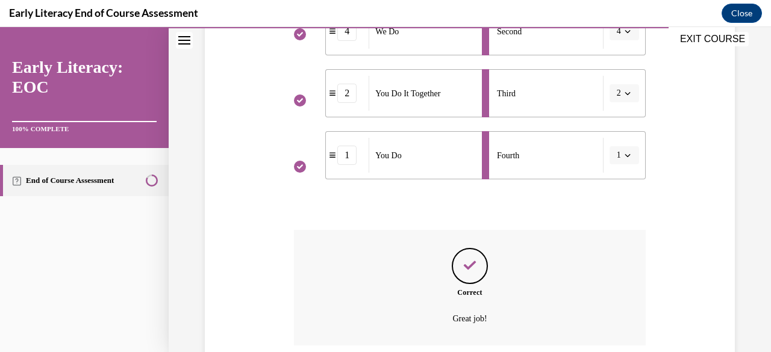
scroll to position [450, 0]
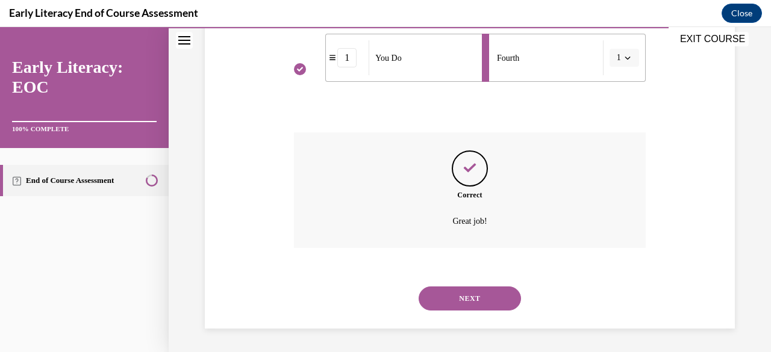
click at [462, 292] on button "NEXT" at bounding box center [469, 299] width 102 height 24
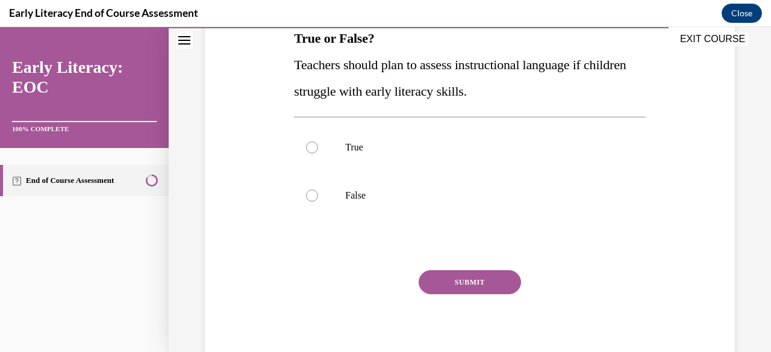
scroll to position [206, 0]
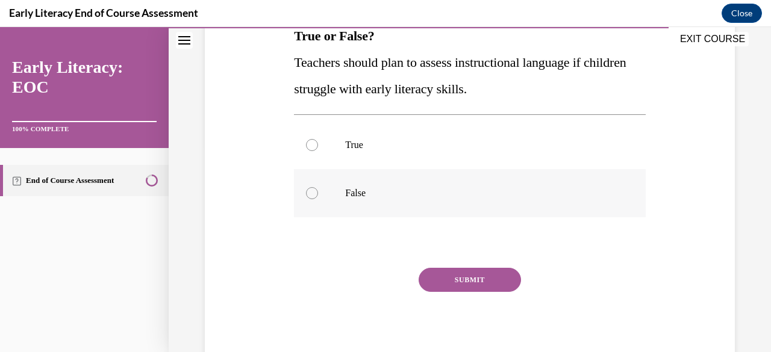
click at [339, 206] on div at bounding box center [469, 193] width 351 height 48
click at [336, 147] on div at bounding box center [469, 145] width 351 height 48
click at [448, 285] on button "SUBMIT" at bounding box center [469, 280] width 102 height 24
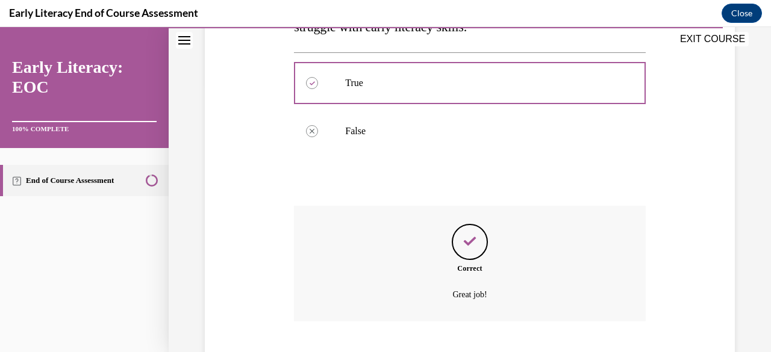
scroll to position [342, 0]
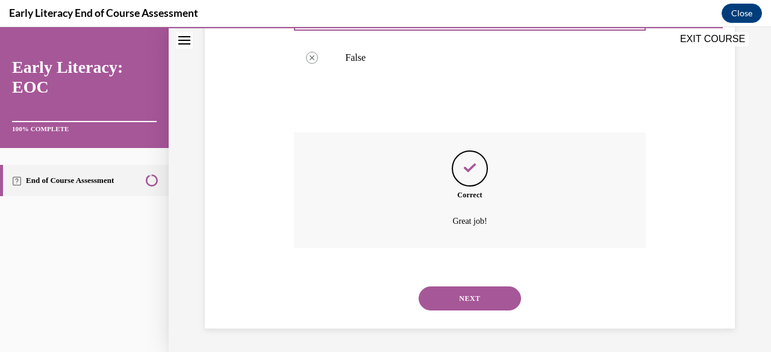
click at [451, 293] on button "NEXT" at bounding box center [469, 299] width 102 height 24
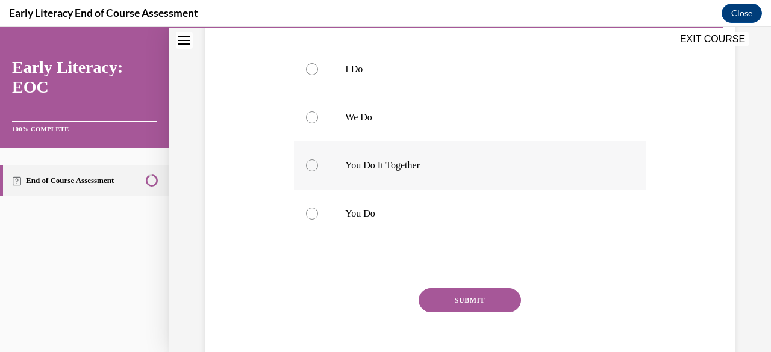
scroll to position [258, 0]
click at [359, 164] on p "You Do It Together" at bounding box center [480, 164] width 270 height 12
click at [469, 298] on button "SUBMIT" at bounding box center [469, 299] width 102 height 24
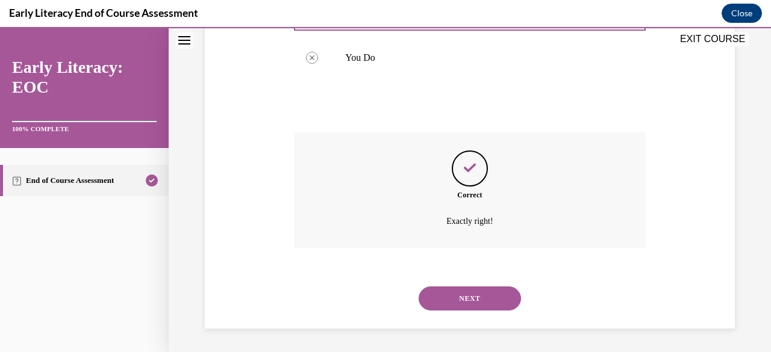
scroll to position [412, 0]
drag, startPoint x: 469, startPoint y: 298, endPoint x: 460, endPoint y: 299, distance: 9.1
click at [460, 299] on button "NEXT" at bounding box center [469, 299] width 102 height 24
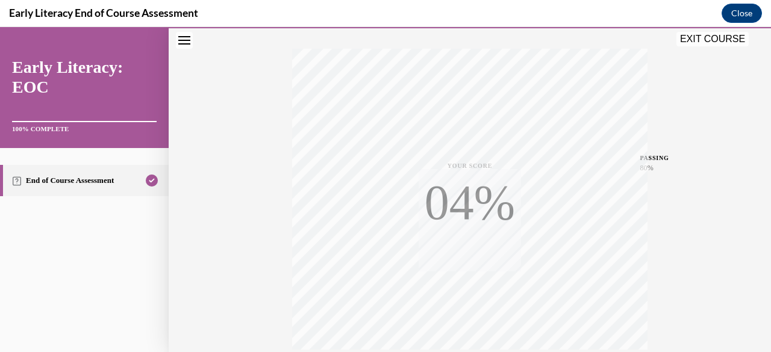
scroll to position [291, 0]
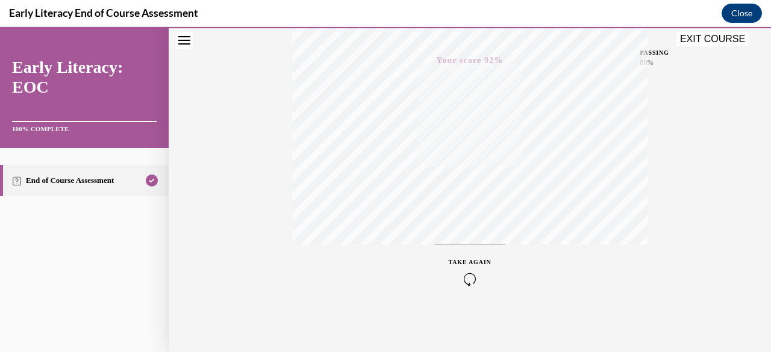
click at [465, 276] on icon "button" at bounding box center [469, 279] width 43 height 13
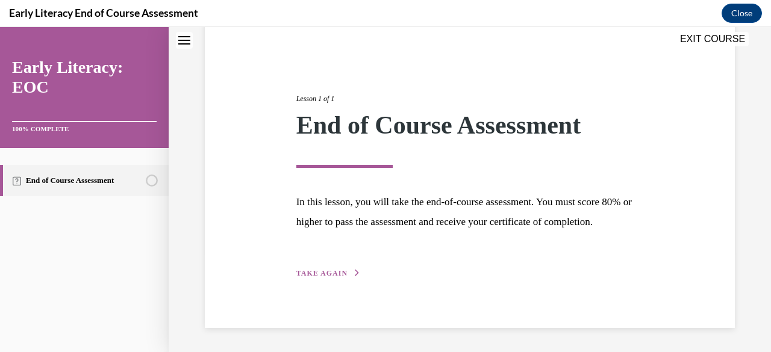
click at [330, 270] on span "TAKE AGAIN" at bounding box center [321, 273] width 51 height 8
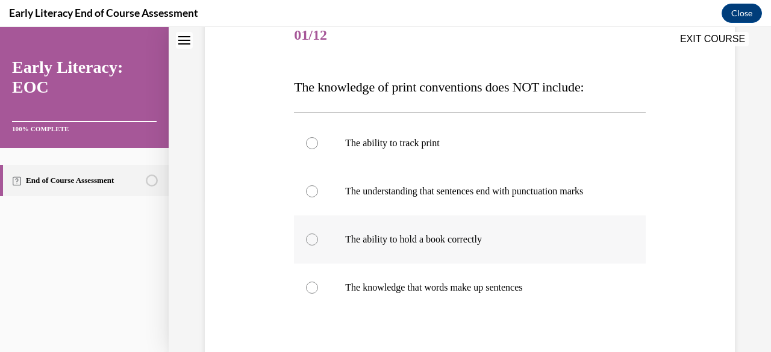
scroll to position [157, 0]
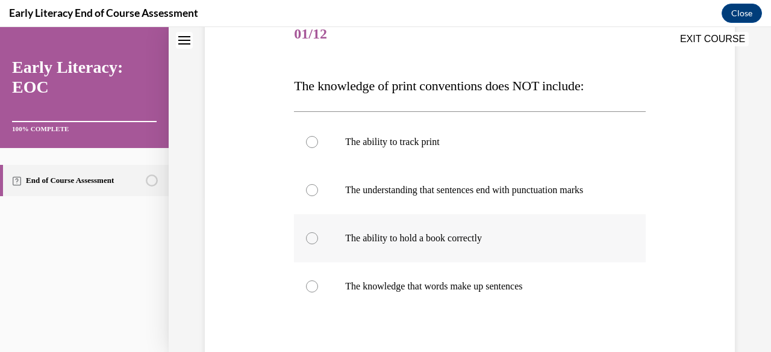
click at [337, 240] on div at bounding box center [469, 238] width 351 height 48
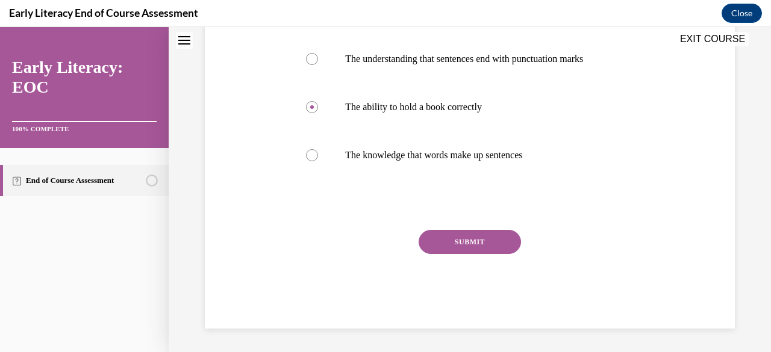
click at [461, 249] on button "SUBMIT" at bounding box center [469, 242] width 102 height 24
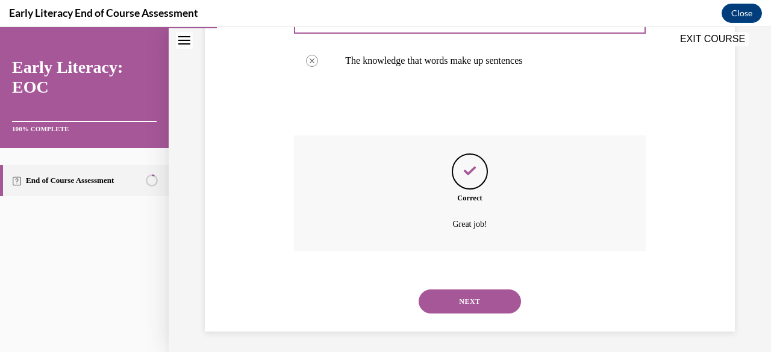
scroll to position [385, 0]
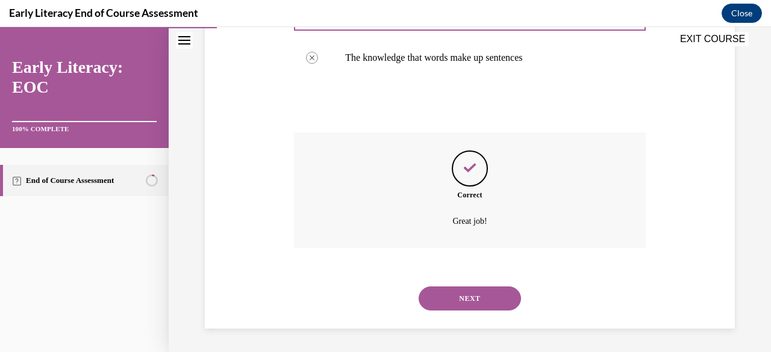
click at [473, 305] on button "NEXT" at bounding box center [469, 299] width 102 height 24
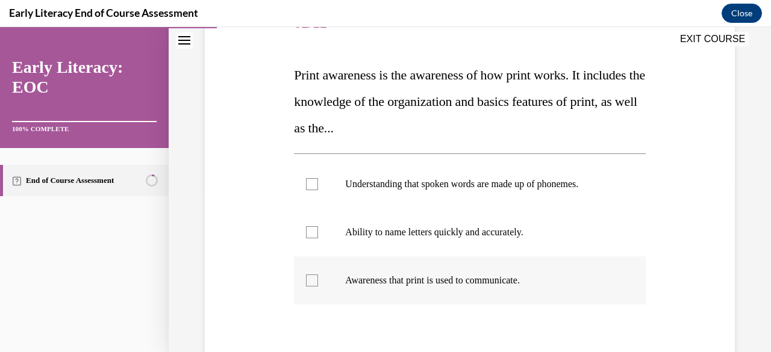
click at [464, 280] on p "Awareness that print is used to communicate." at bounding box center [480, 281] width 270 height 12
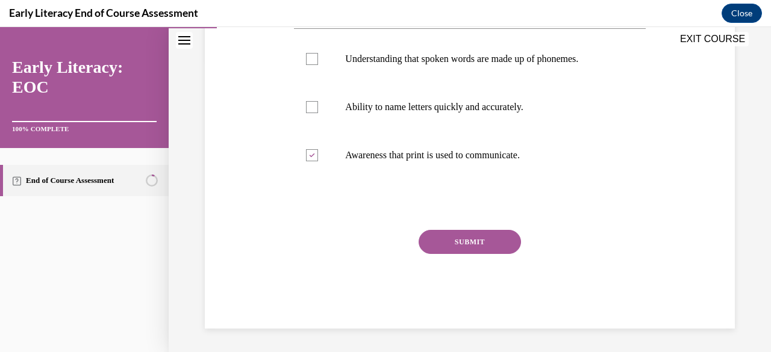
click at [466, 244] on button "SUBMIT" at bounding box center [469, 242] width 102 height 24
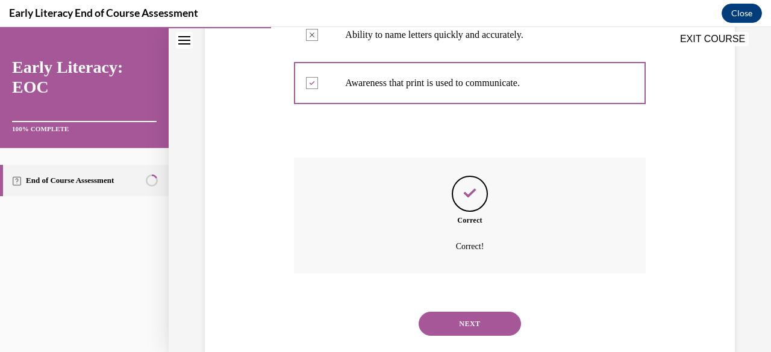
scroll to position [390, 0]
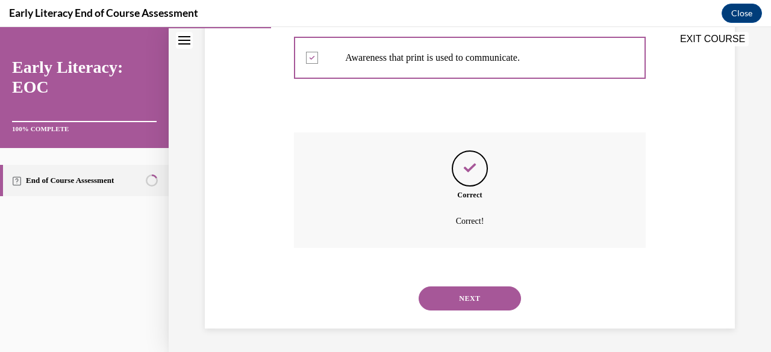
click at [462, 294] on button "NEXT" at bounding box center [469, 299] width 102 height 24
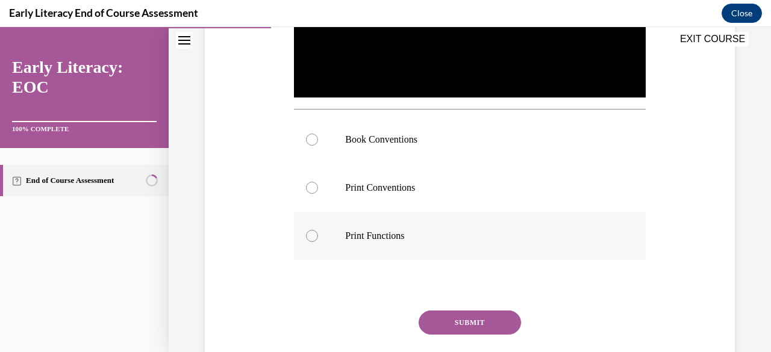
scroll to position [366, 0]
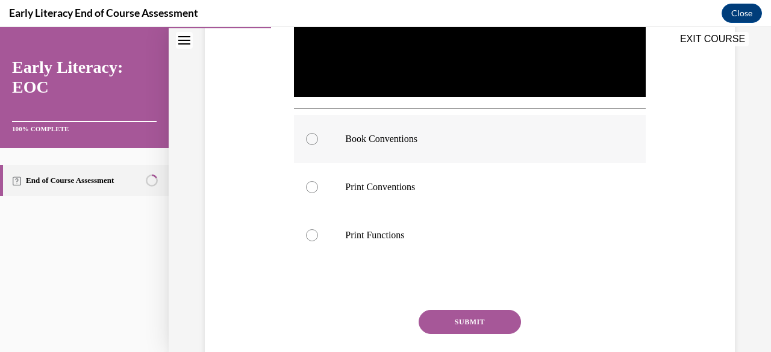
click at [404, 142] on div at bounding box center [469, 139] width 351 height 48
click at [491, 322] on button "SUBMIT" at bounding box center [469, 322] width 102 height 24
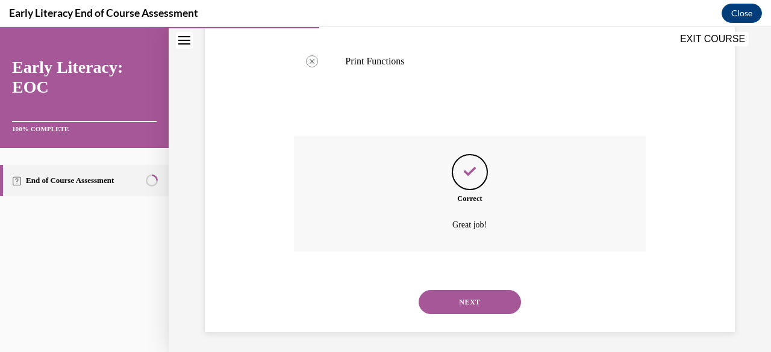
scroll to position [540, 0]
click at [456, 297] on button "NEXT" at bounding box center [469, 302] width 102 height 24
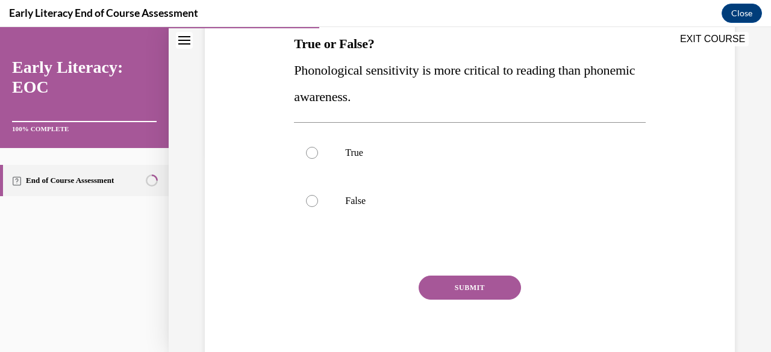
scroll to position [208, 0]
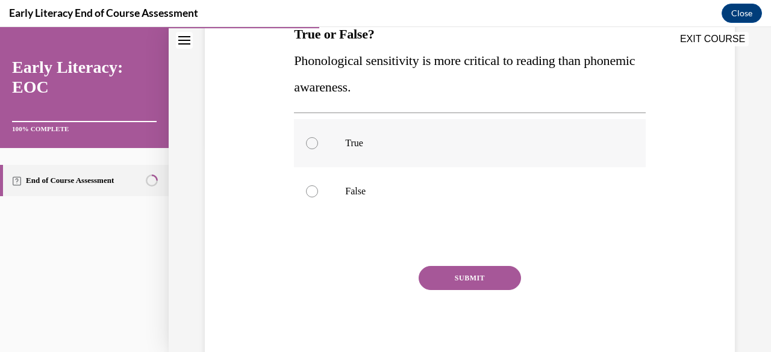
click at [371, 149] on div at bounding box center [469, 143] width 351 height 48
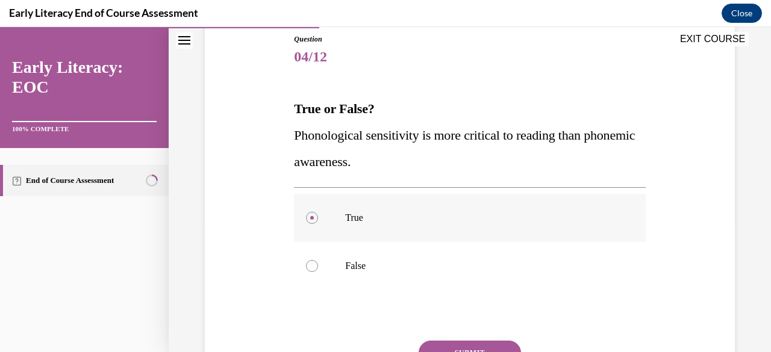
scroll to position [140, 0]
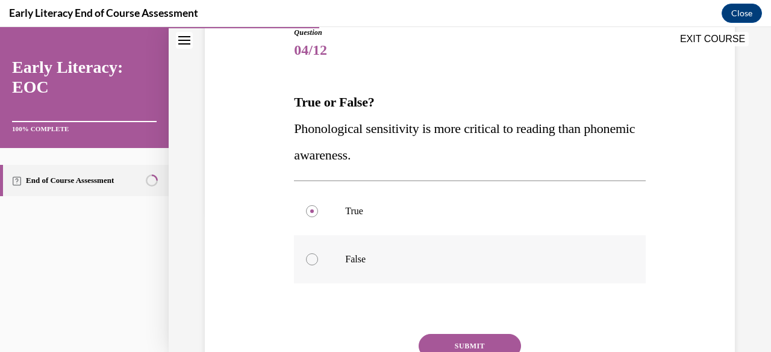
click at [333, 255] on div at bounding box center [469, 259] width 351 height 48
click at [455, 340] on button "SUBMIT" at bounding box center [469, 346] width 102 height 24
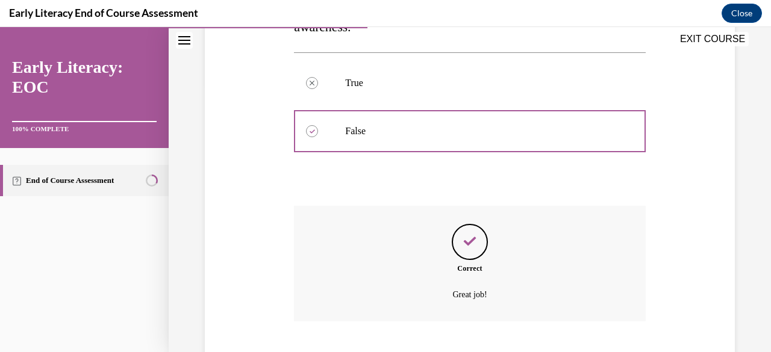
scroll to position [342, 0]
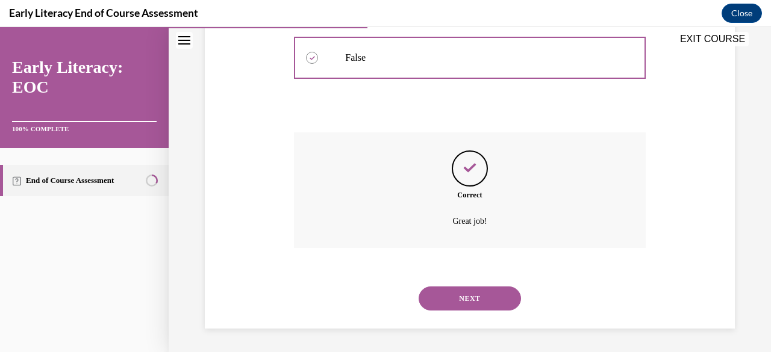
click at [446, 299] on button "NEXT" at bounding box center [469, 299] width 102 height 24
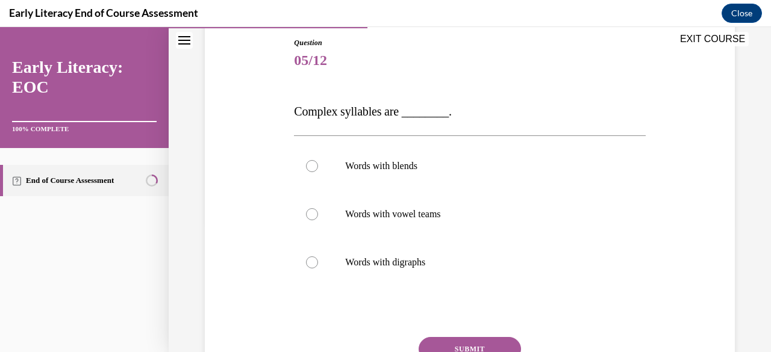
scroll to position [132, 0]
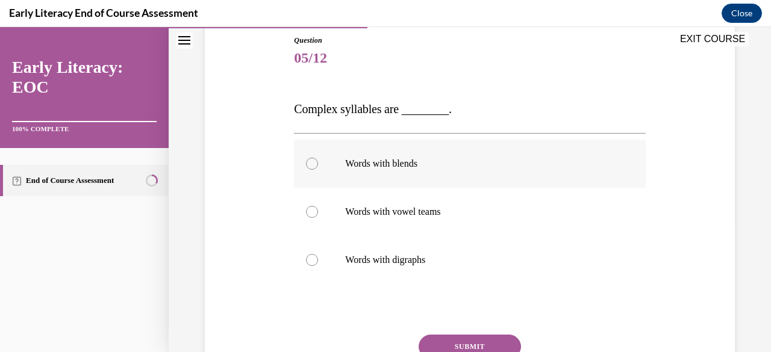
click at [414, 168] on p "Words with blends" at bounding box center [480, 164] width 270 height 12
click at [448, 337] on button "SUBMIT" at bounding box center [469, 347] width 102 height 24
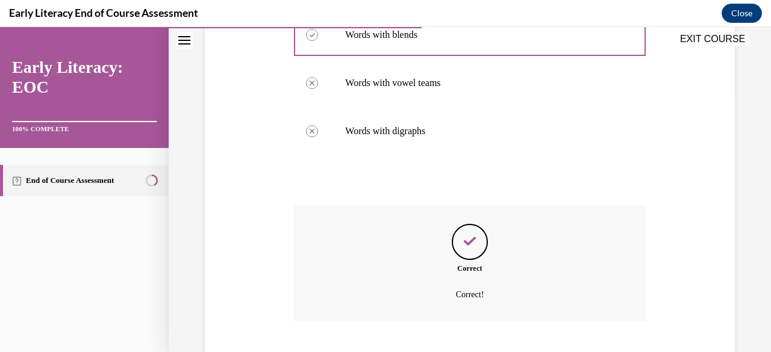
scroll to position [335, 0]
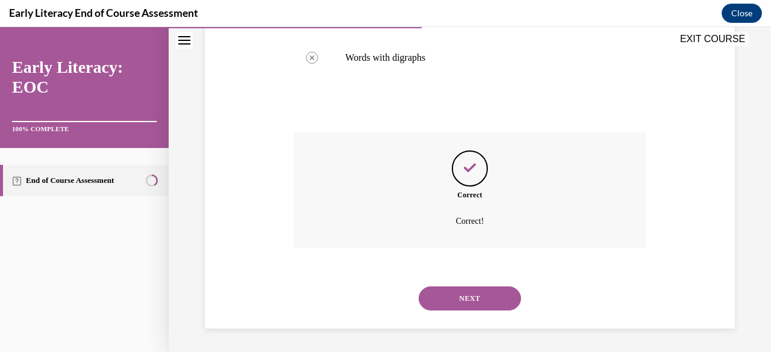
click at [445, 293] on button "NEXT" at bounding box center [469, 299] width 102 height 24
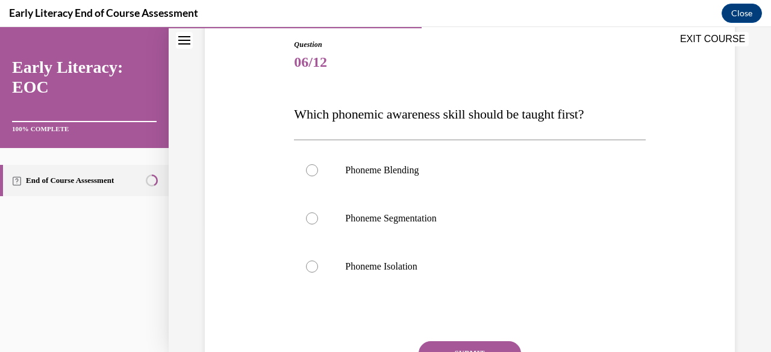
scroll to position [131, 0]
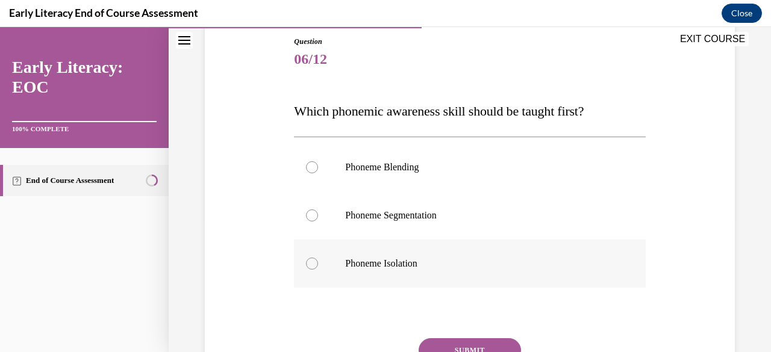
click at [414, 262] on p "Phoneme Isolation" at bounding box center [480, 264] width 270 height 12
click at [459, 342] on button "SUBMIT" at bounding box center [469, 350] width 102 height 24
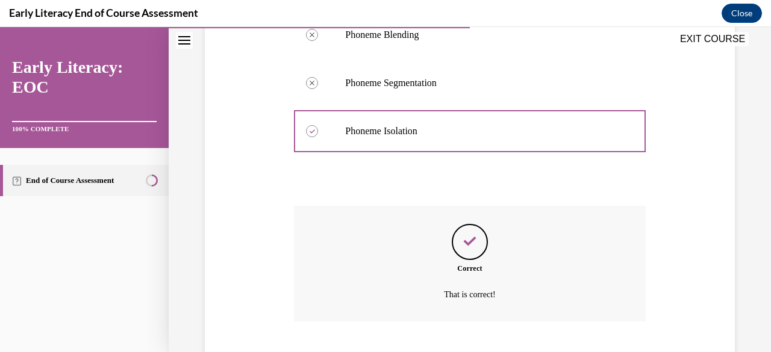
scroll to position [337, 0]
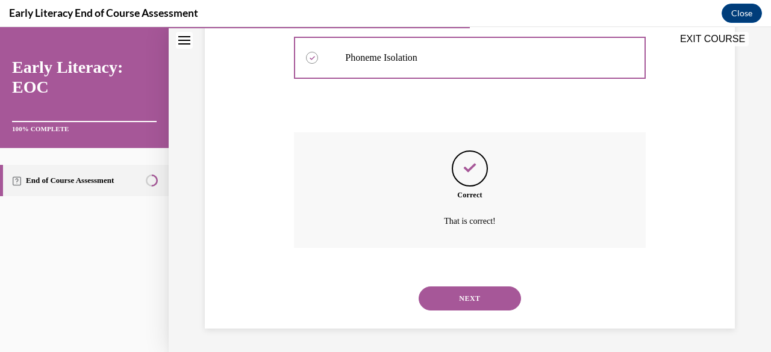
click at [462, 291] on button "NEXT" at bounding box center [469, 299] width 102 height 24
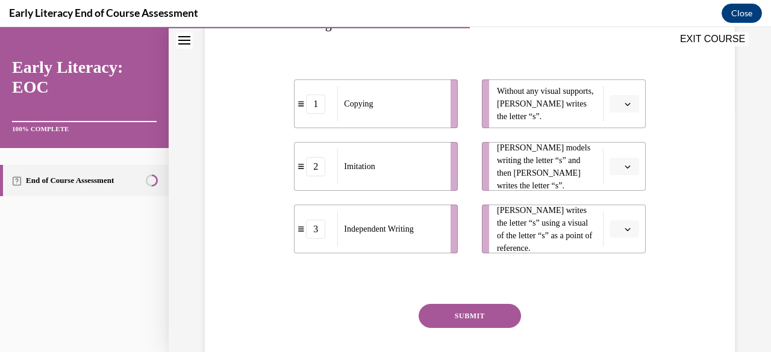
scroll to position [246, 0]
click at [624, 105] on icon "button" at bounding box center [627, 104] width 6 height 6
click at [615, 200] on div "3" at bounding box center [614, 202] width 29 height 24
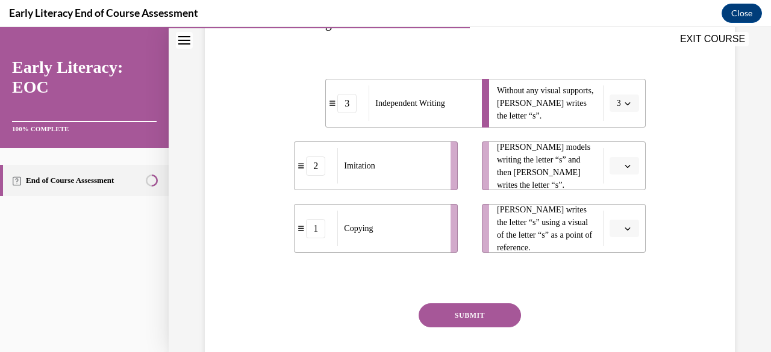
click at [614, 162] on button "button" at bounding box center [623, 166] width 29 height 18
click at [615, 215] on div "1" at bounding box center [614, 216] width 29 height 24
click at [624, 227] on icon "button" at bounding box center [627, 229] width 6 height 6
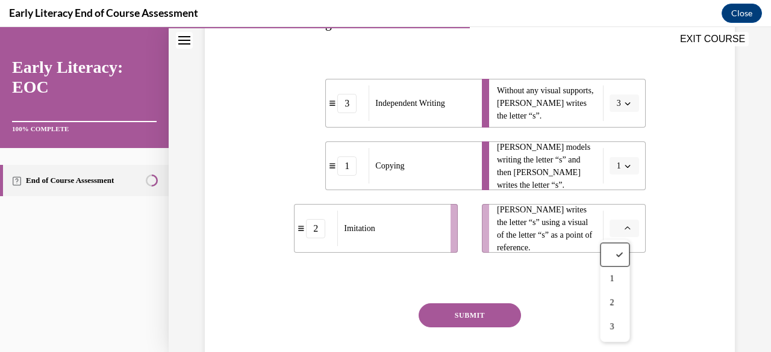
click at [624, 164] on span "button" at bounding box center [627, 166] width 8 height 8
click at [609, 240] on span "2" at bounding box center [609, 240] width 4 height 10
click at [618, 235] on button "button" at bounding box center [623, 229] width 29 height 18
click at [616, 280] on div "1" at bounding box center [614, 279] width 29 height 24
click at [478, 310] on button "SUBMIT" at bounding box center [469, 315] width 102 height 24
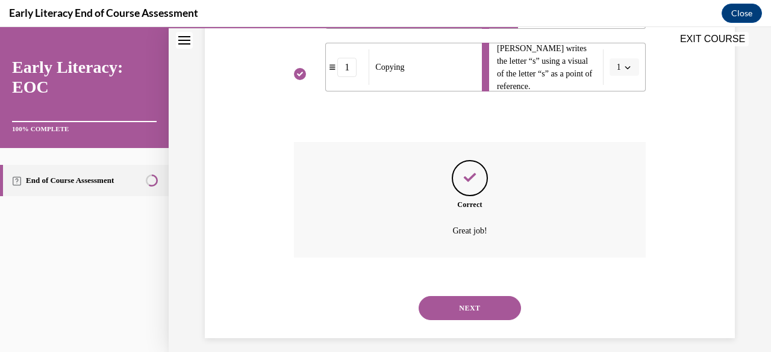
scroll to position [417, 0]
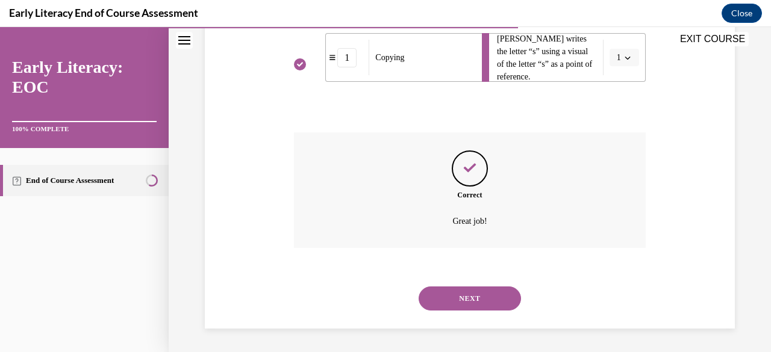
click at [460, 299] on button "NEXT" at bounding box center [469, 299] width 102 height 24
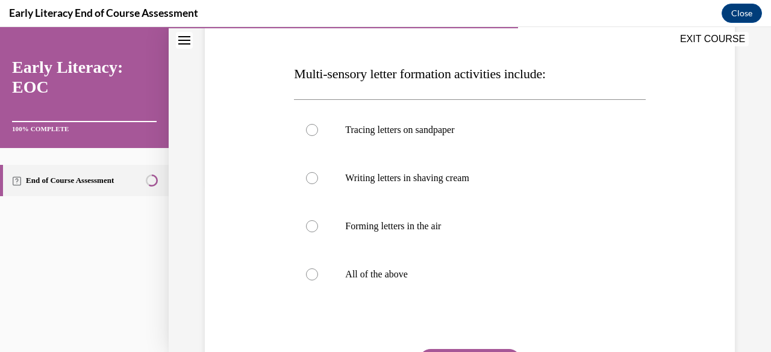
scroll to position [170, 0]
click at [440, 284] on div at bounding box center [469, 273] width 351 height 48
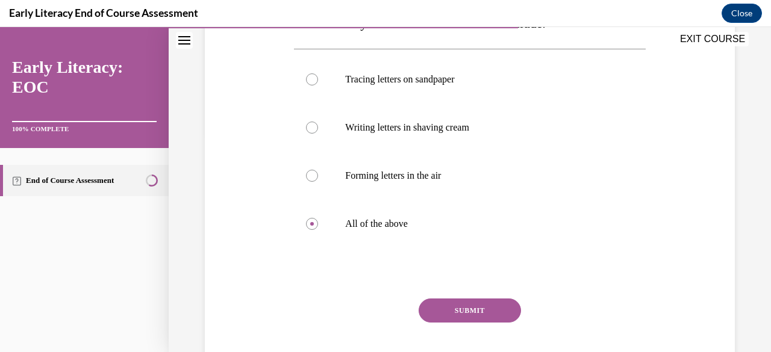
click at [445, 309] on button "SUBMIT" at bounding box center [469, 311] width 102 height 24
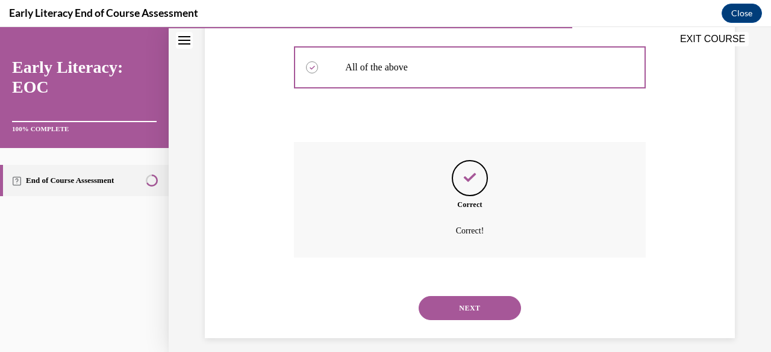
scroll to position [385, 0]
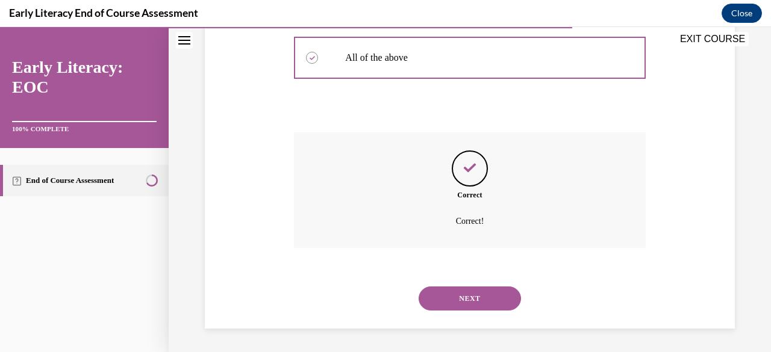
click at [447, 303] on button "NEXT" at bounding box center [469, 299] width 102 height 24
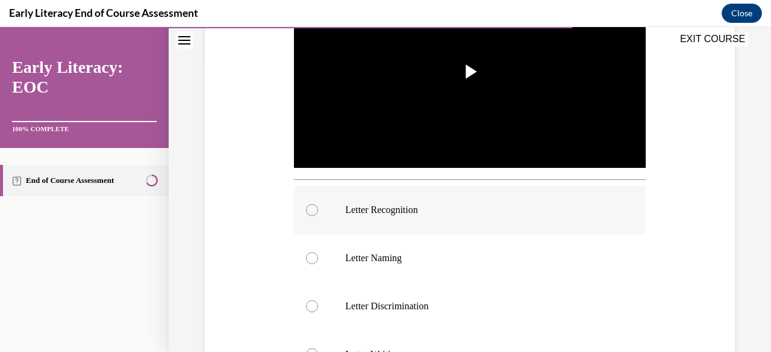
click at [406, 210] on p "Letter Recognition" at bounding box center [480, 210] width 270 height 12
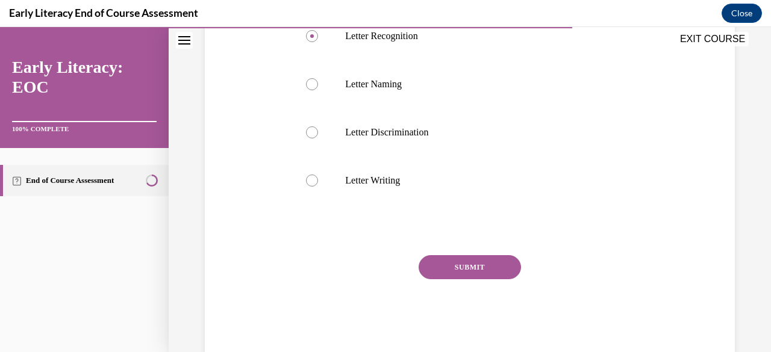
click at [451, 262] on button "SUBMIT" at bounding box center [469, 267] width 102 height 24
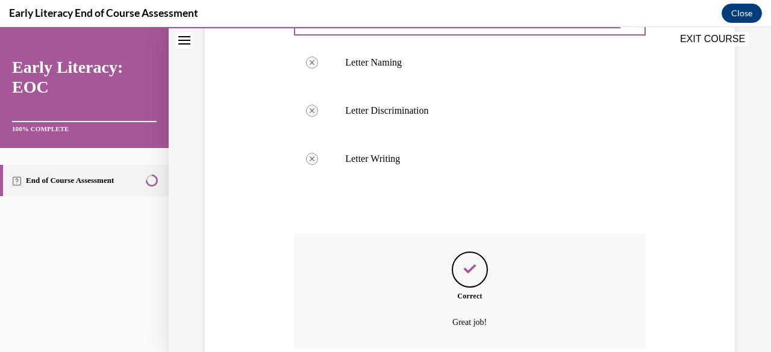
scroll to position [588, 0]
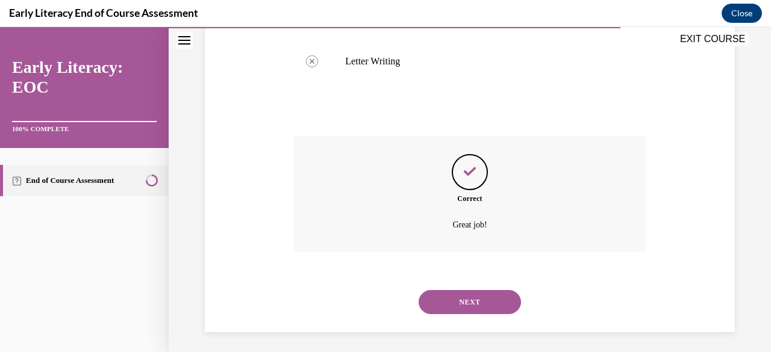
click at [450, 290] on button "NEXT" at bounding box center [469, 302] width 102 height 24
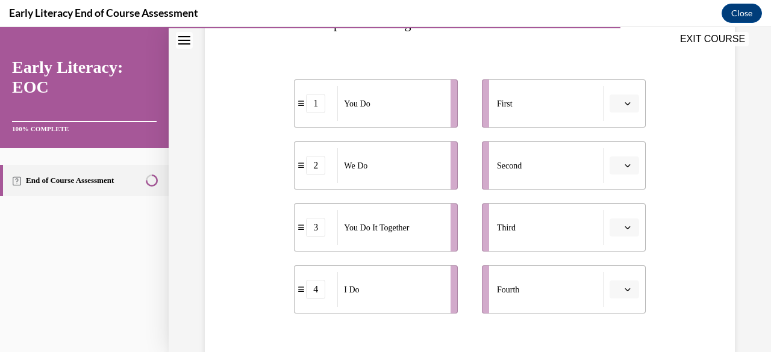
scroll to position [220, 0]
click at [625, 102] on button "button" at bounding box center [623, 102] width 29 height 18
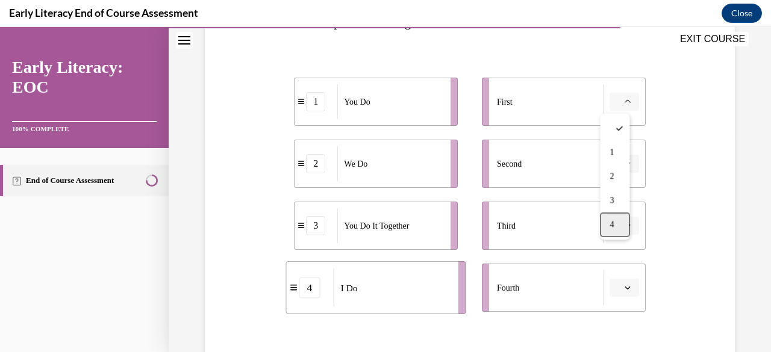
click at [617, 216] on div "4" at bounding box center [614, 225] width 29 height 24
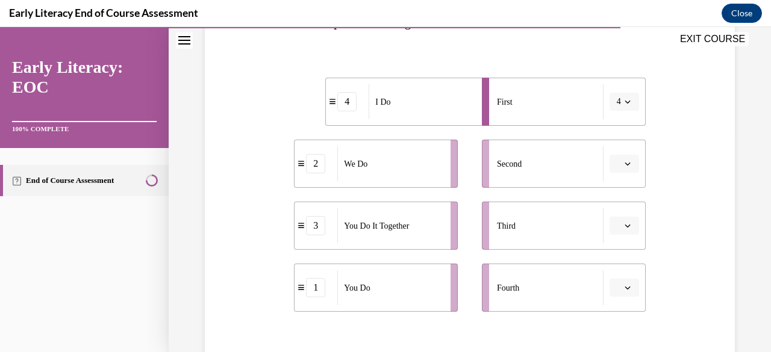
click at [625, 163] on button "button" at bounding box center [623, 164] width 29 height 18
click at [613, 231] on div "2" at bounding box center [614, 238] width 29 height 24
click at [624, 225] on icon "button" at bounding box center [626, 226] width 5 height 3
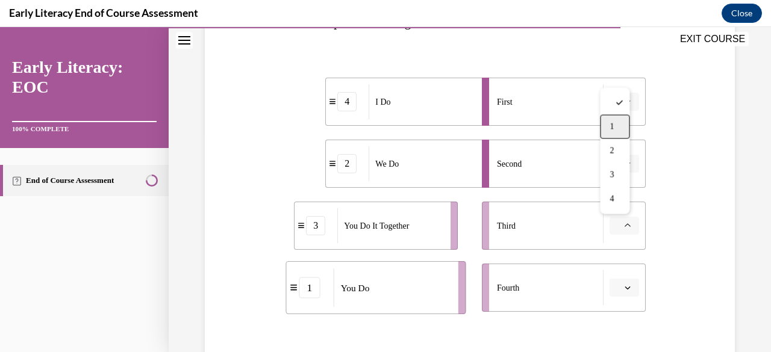
click at [624, 127] on div "1" at bounding box center [614, 127] width 29 height 24
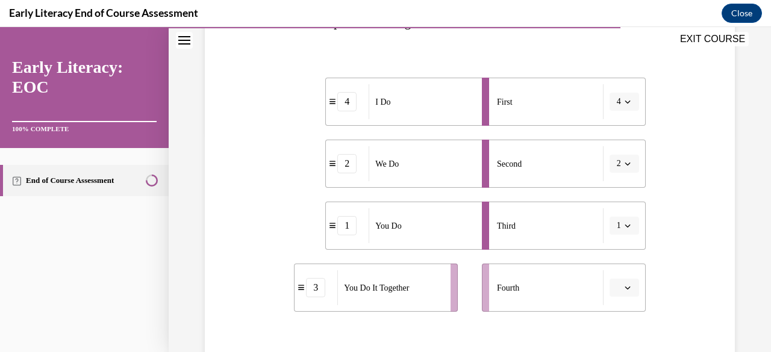
click at [612, 280] on button "button" at bounding box center [623, 288] width 29 height 18
click at [613, 225] on div "2" at bounding box center [614, 213] width 29 height 24
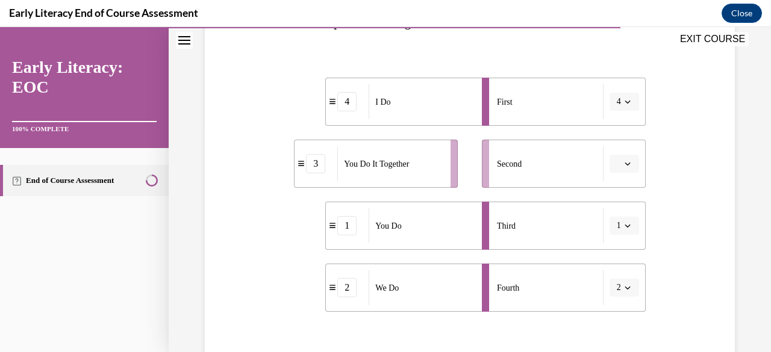
scroll to position [236, 0]
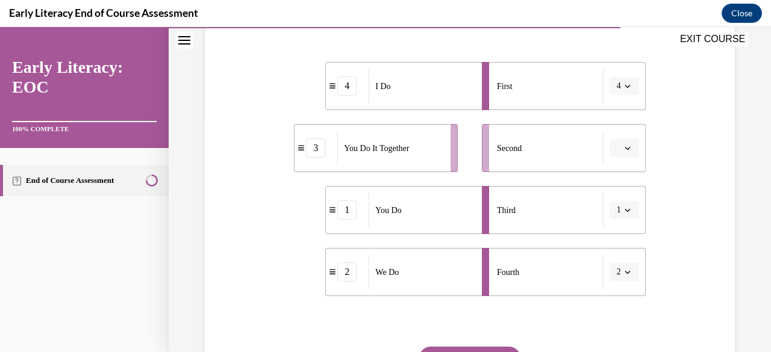
click at [612, 155] on button "button" at bounding box center [623, 148] width 29 height 18
click at [625, 217] on div "2" at bounding box center [614, 223] width 29 height 24
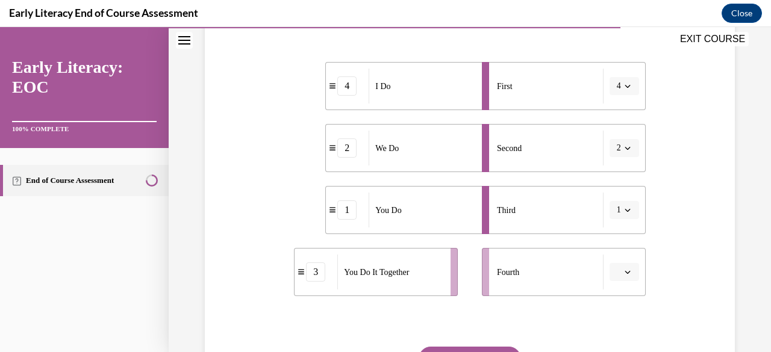
drag, startPoint x: 618, startPoint y: 268, endPoint x: 616, endPoint y: 284, distance: 15.2
click at [616, 284] on li "Fourth" at bounding box center [564, 272] width 164 height 48
click at [624, 271] on icon "button" at bounding box center [626, 272] width 5 height 3
click at [620, 176] on div "1" at bounding box center [614, 173] width 29 height 24
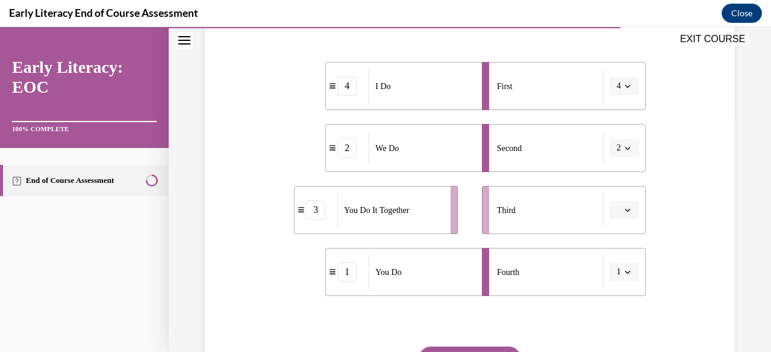
click at [625, 208] on button "button" at bounding box center [623, 210] width 29 height 18
click at [616, 312] on div "3" at bounding box center [614, 309] width 29 height 24
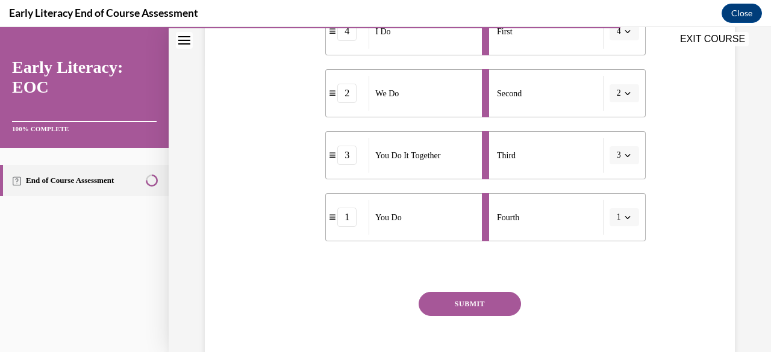
scroll to position [291, 0]
click at [487, 296] on button "SUBMIT" at bounding box center [469, 303] width 102 height 24
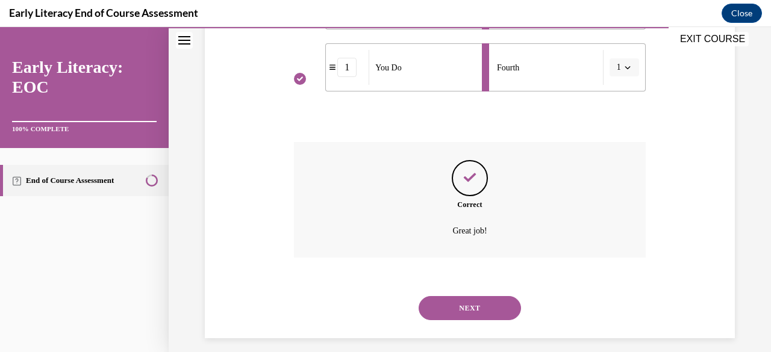
scroll to position [450, 0]
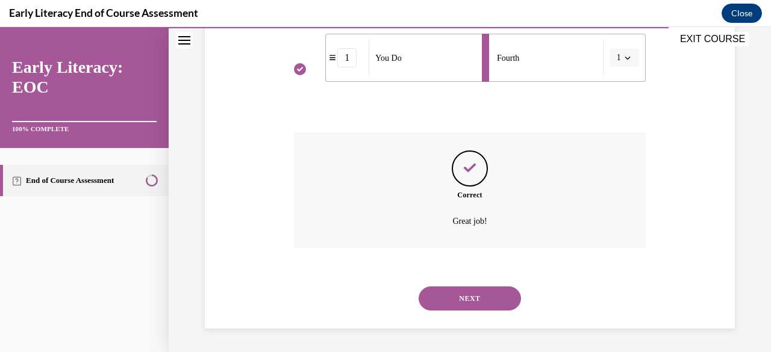
click at [478, 300] on button "NEXT" at bounding box center [469, 299] width 102 height 24
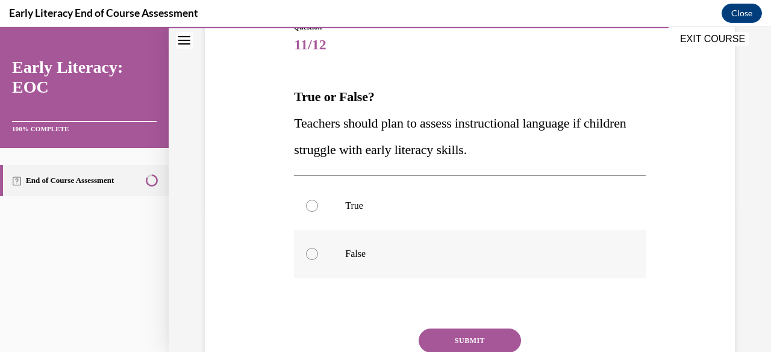
scroll to position [150, 0]
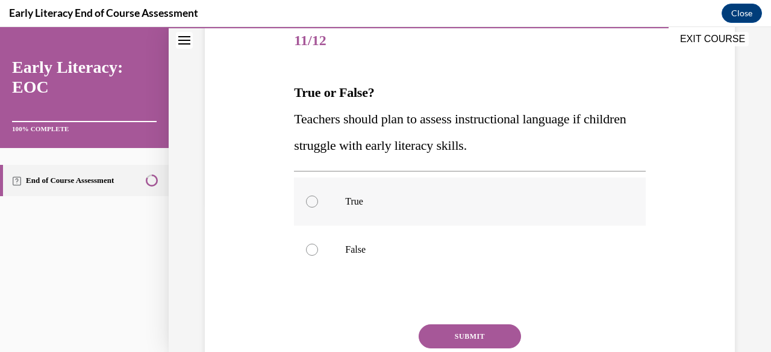
click at [320, 194] on div at bounding box center [469, 202] width 351 height 48
click at [435, 336] on button "SUBMIT" at bounding box center [469, 336] width 102 height 24
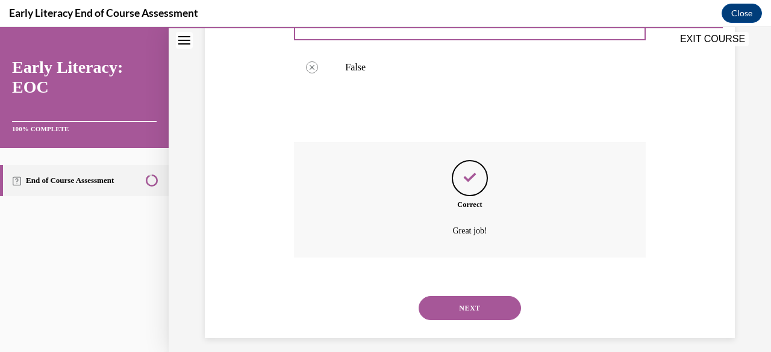
scroll to position [342, 0]
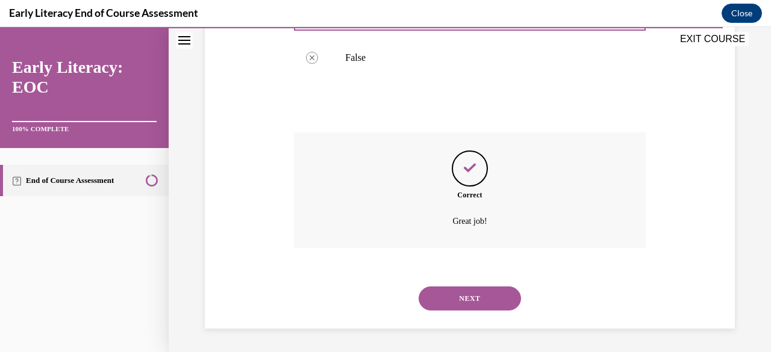
click at [442, 297] on button "NEXT" at bounding box center [469, 299] width 102 height 24
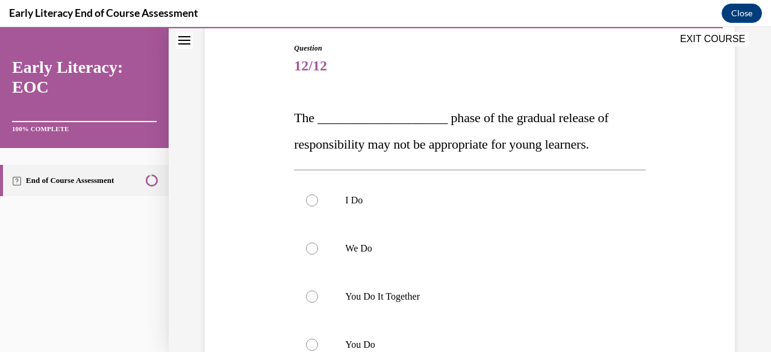
scroll to position [178, 0]
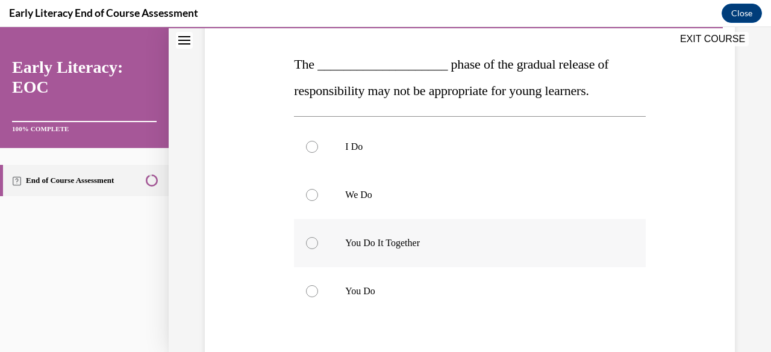
click at [412, 246] on p "You Do It Together" at bounding box center [480, 243] width 270 height 12
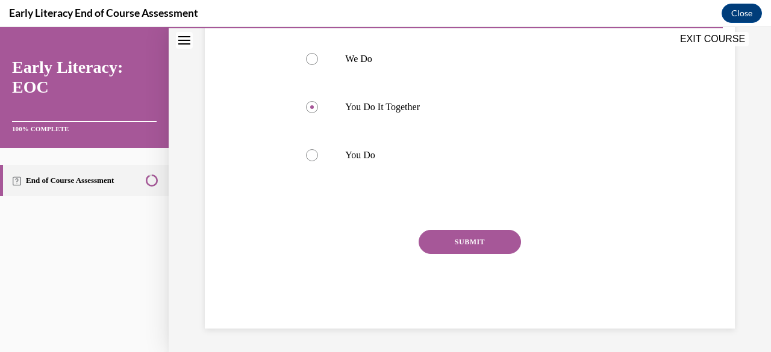
click at [450, 234] on button "SUBMIT" at bounding box center [469, 242] width 102 height 24
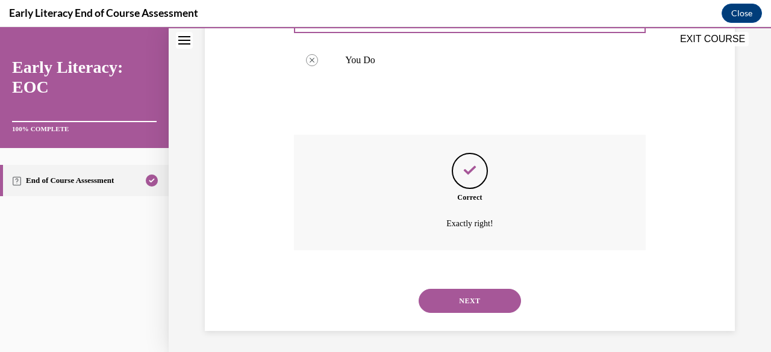
scroll to position [412, 0]
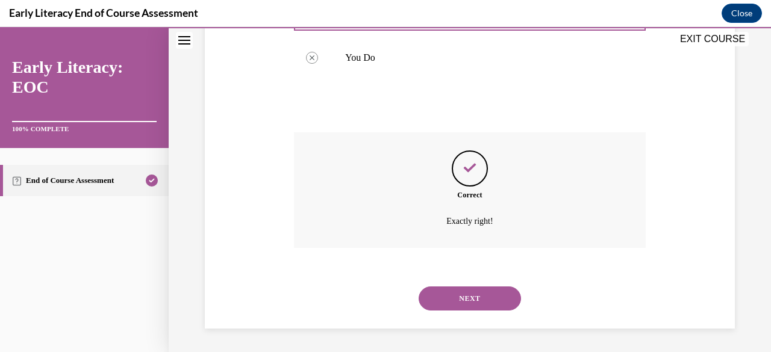
click at [465, 302] on button "NEXT" at bounding box center [469, 299] width 102 height 24
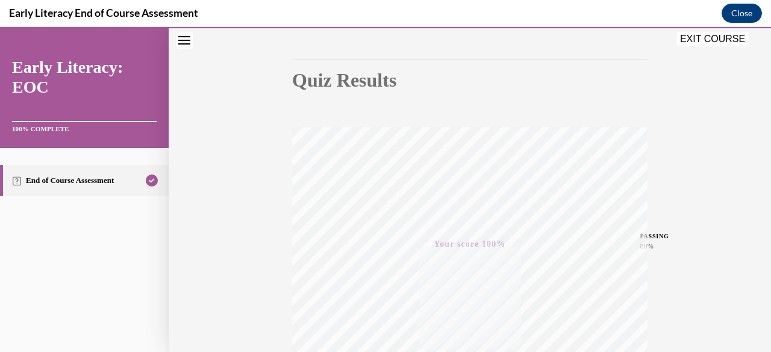
scroll to position [106, 0]
click at [709, 37] on button "EXIT COURSE" at bounding box center [712, 39] width 72 height 14
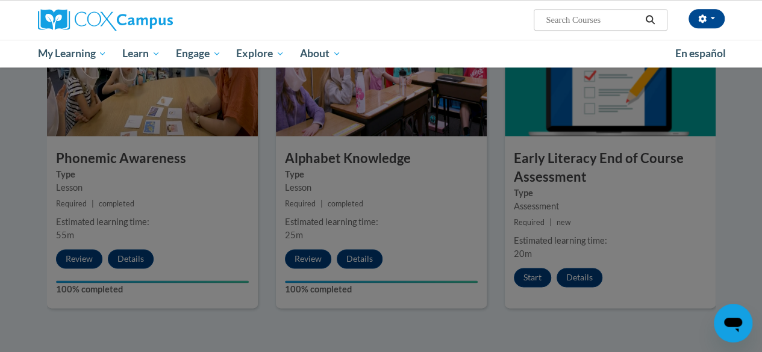
click at [710, 168] on div at bounding box center [381, 176] width 762 height 352
click at [734, 170] on div at bounding box center [381, 176] width 762 height 352
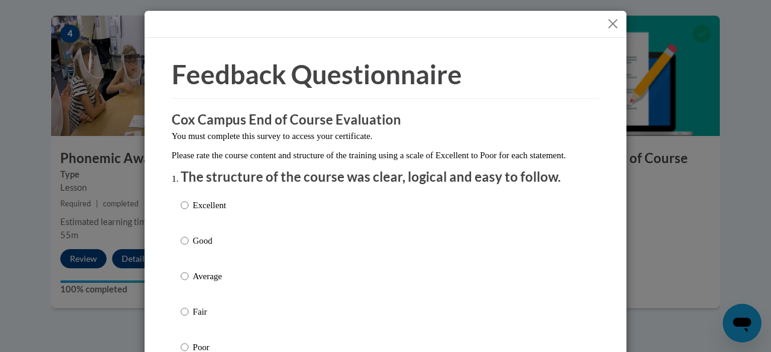
click at [208, 212] on p "Excellent" at bounding box center [209, 205] width 33 height 13
click at [188, 212] on input "Excellent" at bounding box center [185, 205] width 8 height 13
radio input "true"
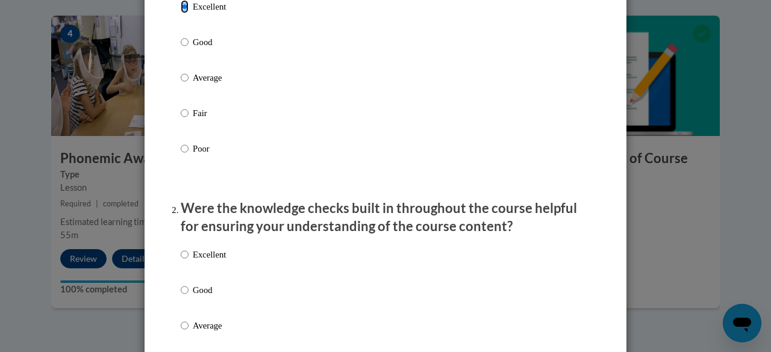
scroll to position [232, 0]
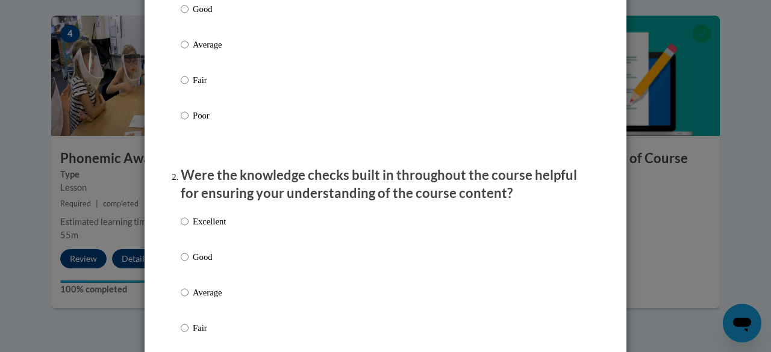
click at [196, 228] on p "Excellent" at bounding box center [209, 221] width 33 height 13
click at [188, 228] on input "Excellent" at bounding box center [185, 221] width 8 height 13
radio input "true"
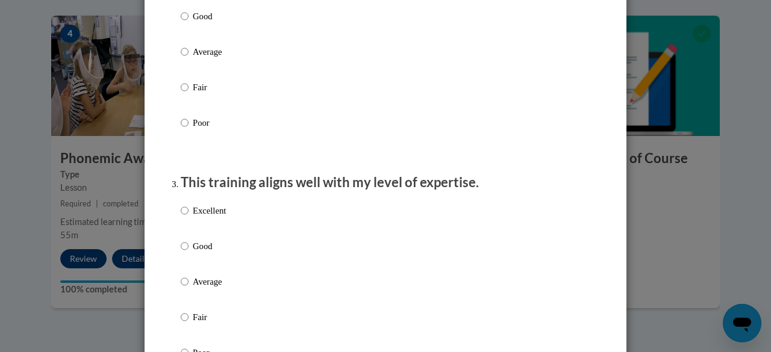
scroll to position [481, 0]
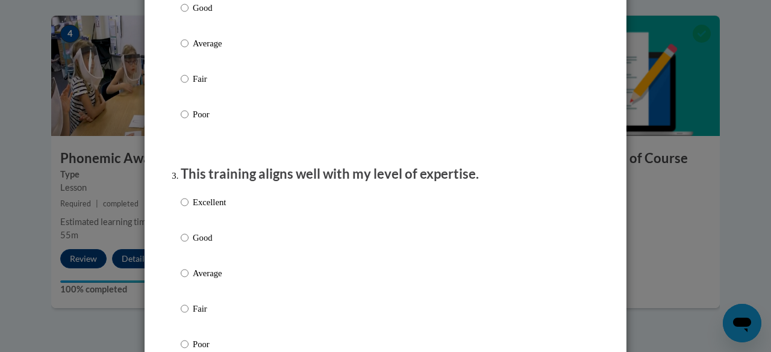
click at [198, 209] on p "Excellent" at bounding box center [209, 202] width 33 height 13
click at [188, 209] on input "Excellent" at bounding box center [185, 202] width 8 height 13
radio input "true"
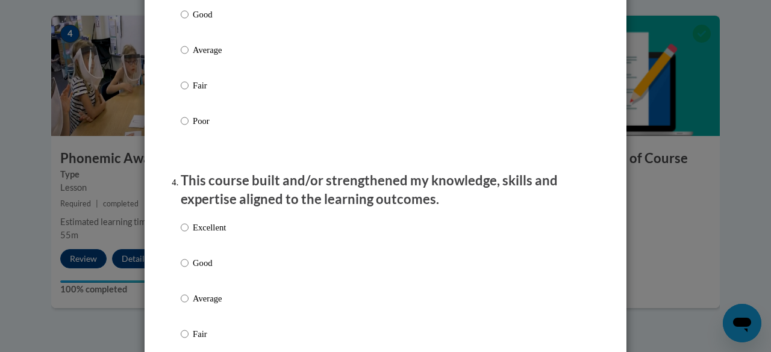
click at [199, 234] on p "Excellent" at bounding box center [209, 227] width 33 height 13
click at [188, 234] on input "Excellent" at bounding box center [185, 227] width 8 height 13
radio input "true"
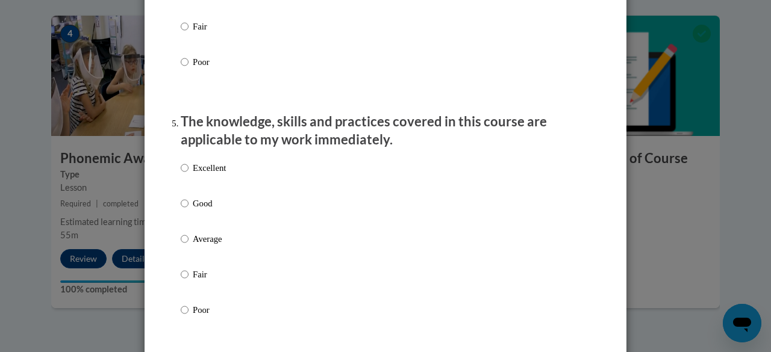
scroll to position [1030, 0]
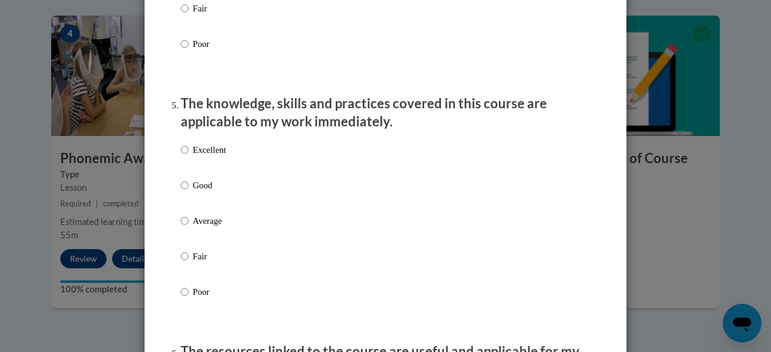
click at [207, 211] on label "Good" at bounding box center [203, 195] width 45 height 33
click at [188, 192] on input "Good" at bounding box center [185, 185] width 8 height 13
radio input "true"
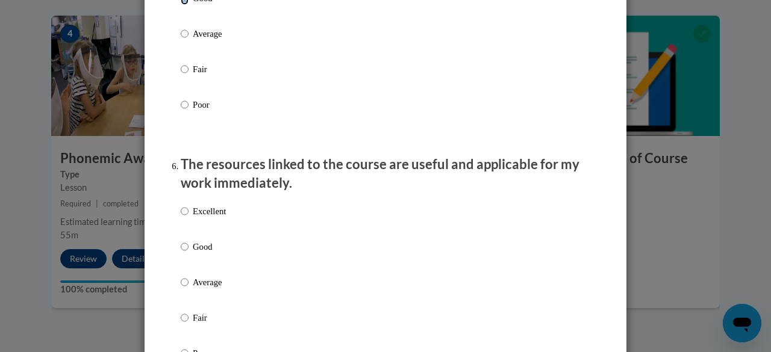
scroll to position [1256, 0]
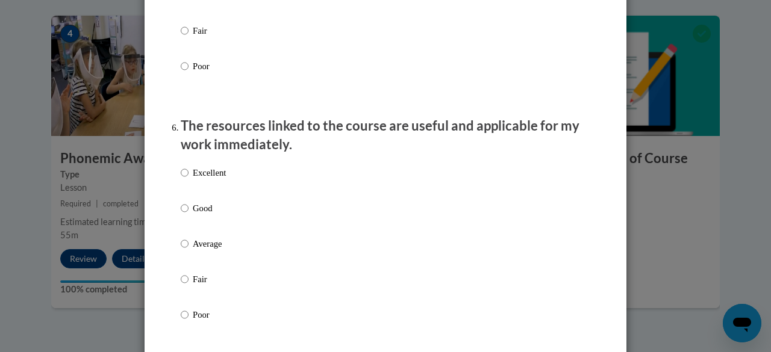
click at [207, 179] on p "Excellent" at bounding box center [209, 172] width 33 height 13
click at [188, 179] on input "Excellent" at bounding box center [185, 172] width 8 height 13
radio input "true"
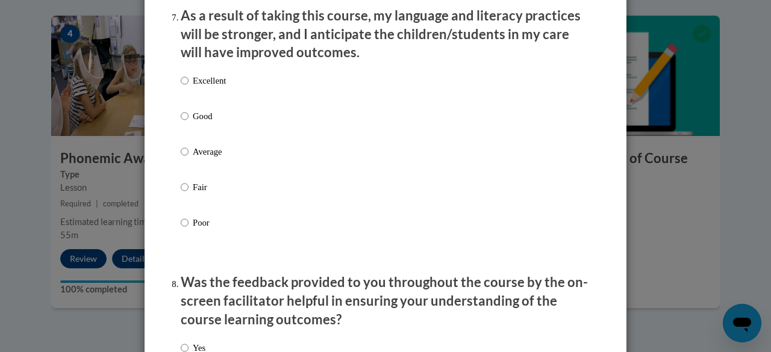
scroll to position [1617, 0]
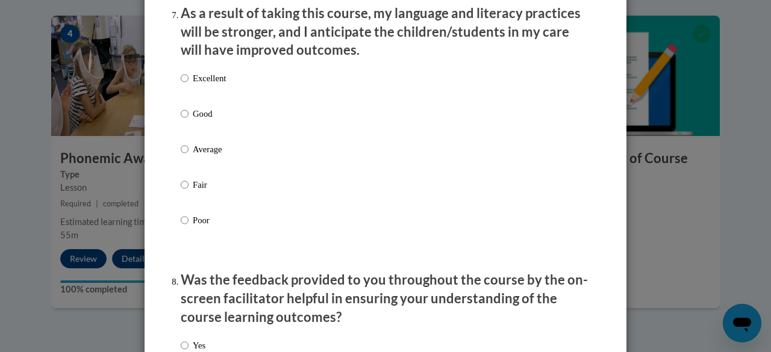
click at [207, 85] on p "Excellent" at bounding box center [209, 78] width 33 height 13
click at [188, 85] on input "Excellent" at bounding box center [185, 78] width 8 height 13
radio input "true"
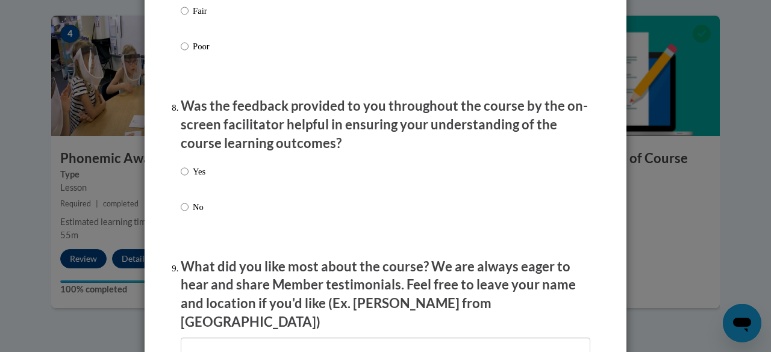
click at [185, 184] on label "Yes" at bounding box center [193, 181] width 25 height 33
click at [185, 178] on input "Yes" at bounding box center [185, 171] width 8 height 13
radio input "true"
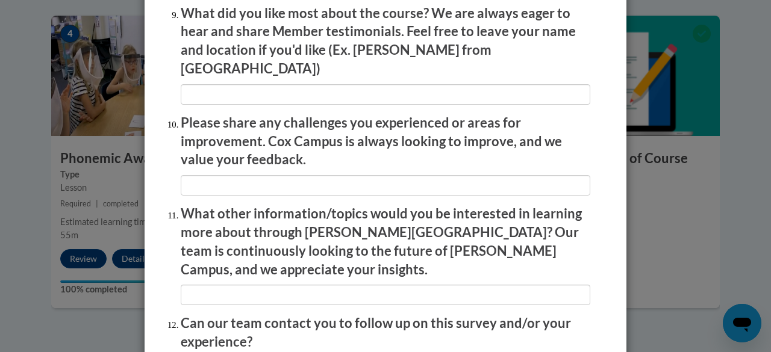
scroll to position [2046, 0]
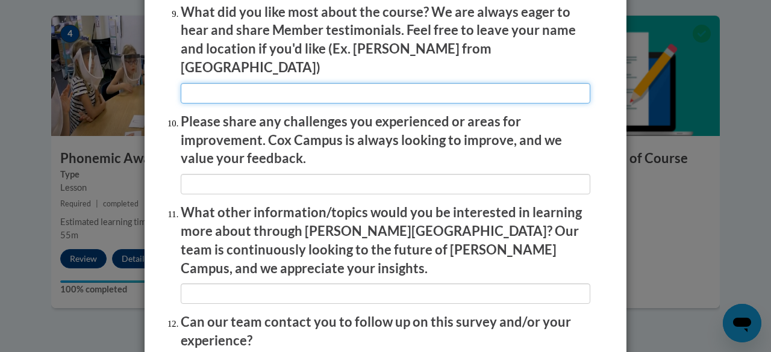
click at [229, 83] on input "textbox" at bounding box center [385, 93] width 409 height 20
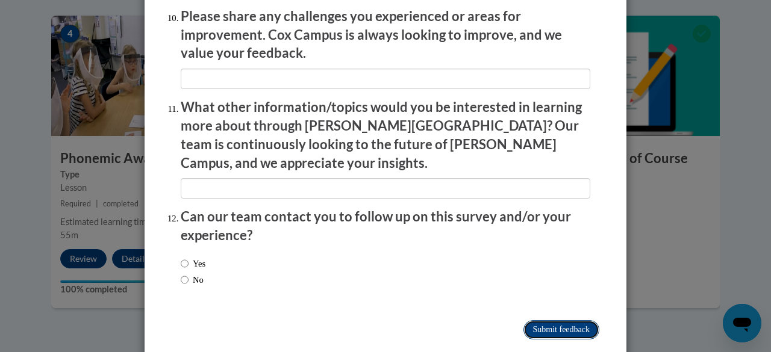
click at [550, 320] on input "Submit feedback" at bounding box center [561, 329] width 76 height 19
